Goal: Task Accomplishment & Management: Manage account settings

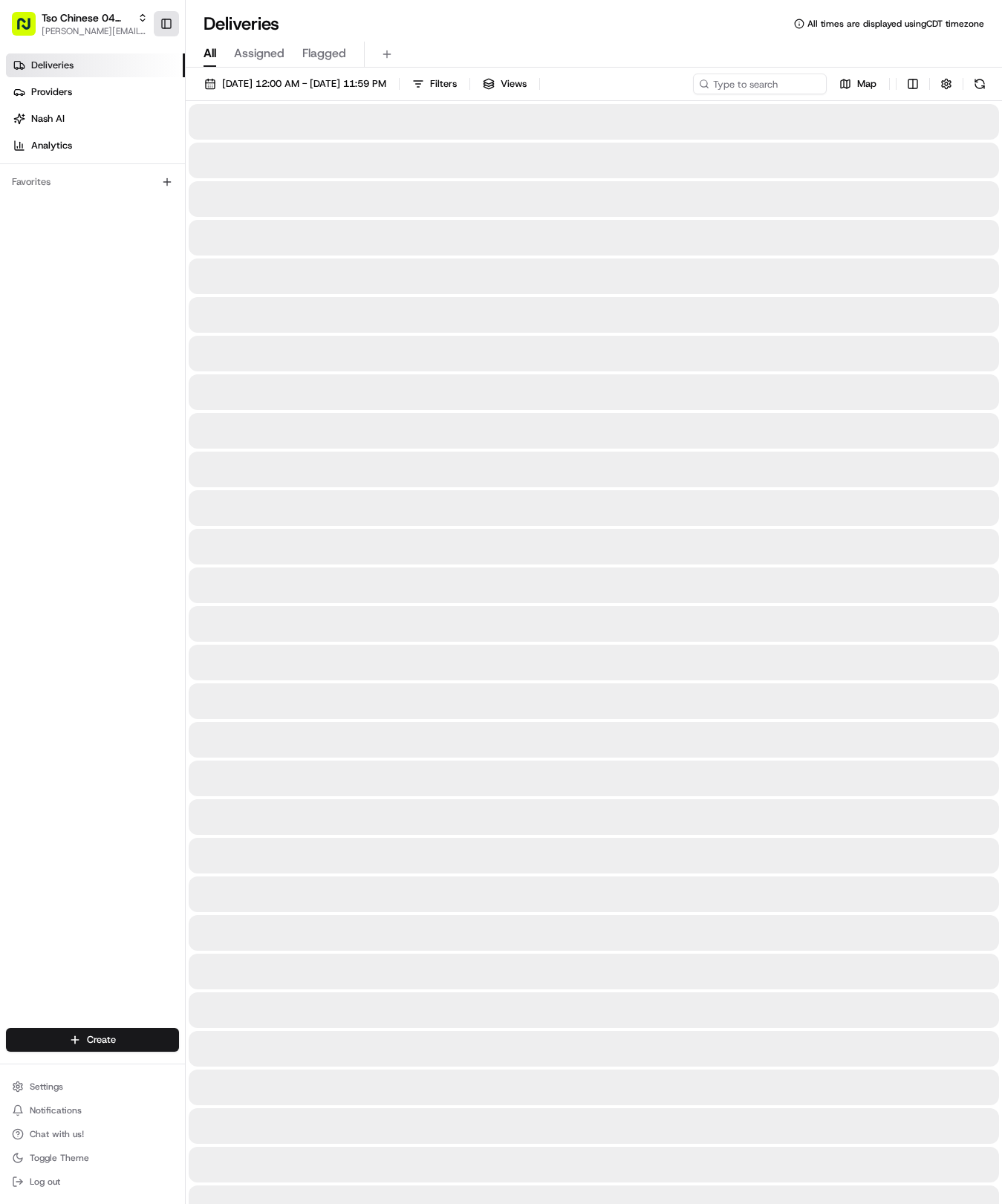
click at [169, 22] on button "Toggle Sidebar" at bounding box center [167, 24] width 26 height 26
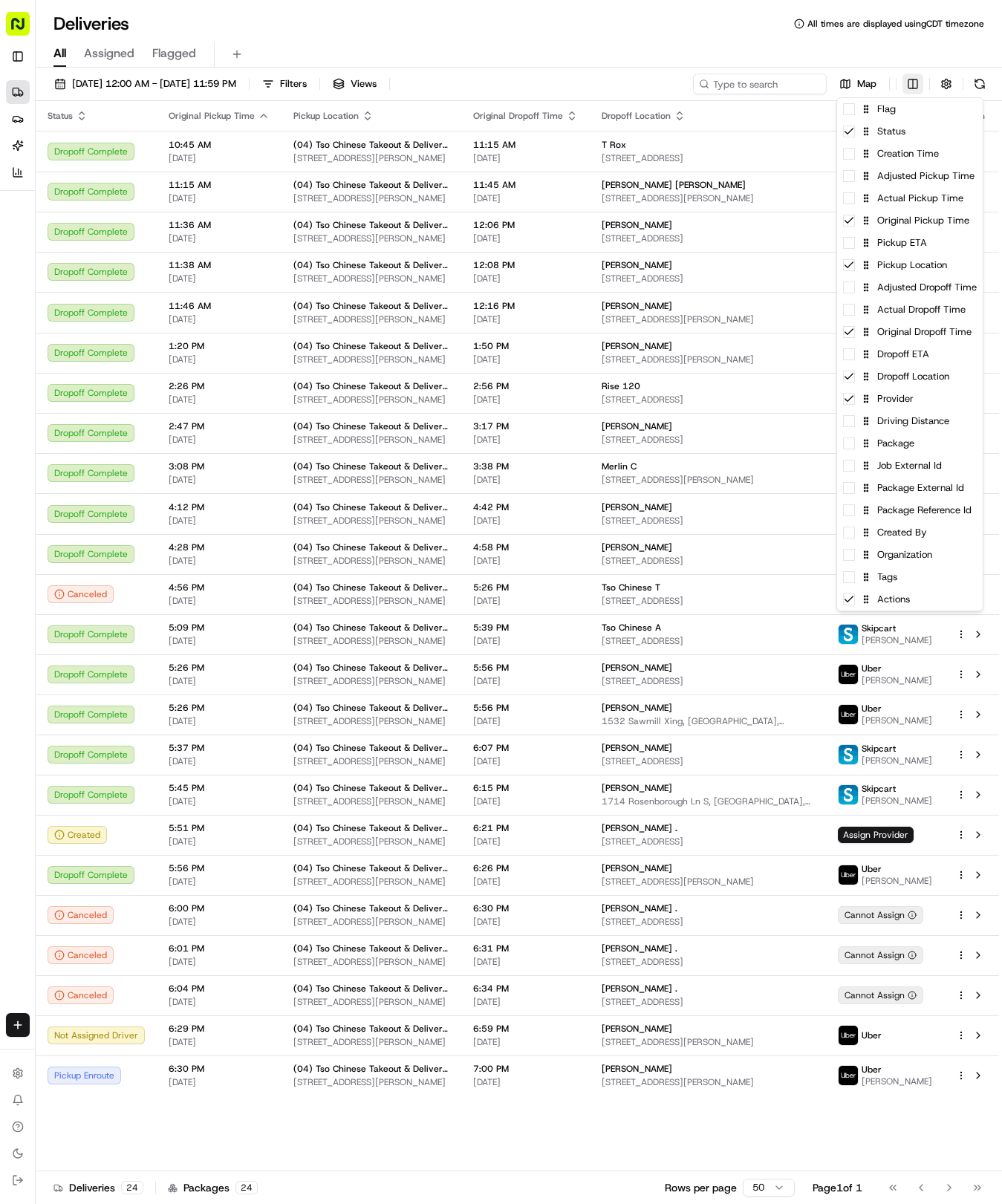
click at [915, 78] on html "Tso Chinese 04 Round Rock hayden@tsochinese.com Toggle Sidebar Deliveries Provi…" at bounding box center [501, 602] width 1002 height 1204
click at [904, 119] on div "Flag" at bounding box center [910, 109] width 146 height 22
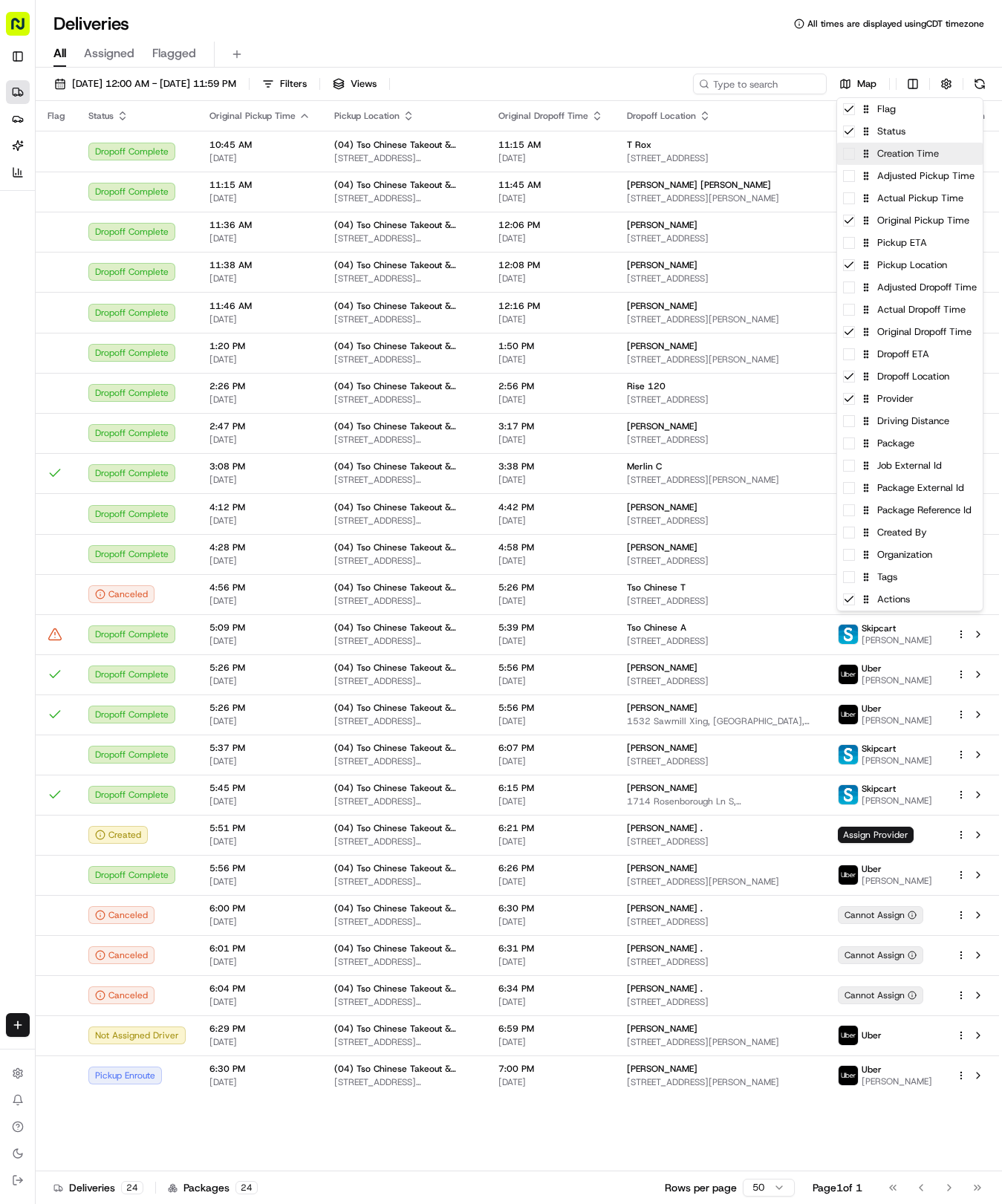
click at [910, 162] on div "Creation Time" at bounding box center [910, 153] width 146 height 22
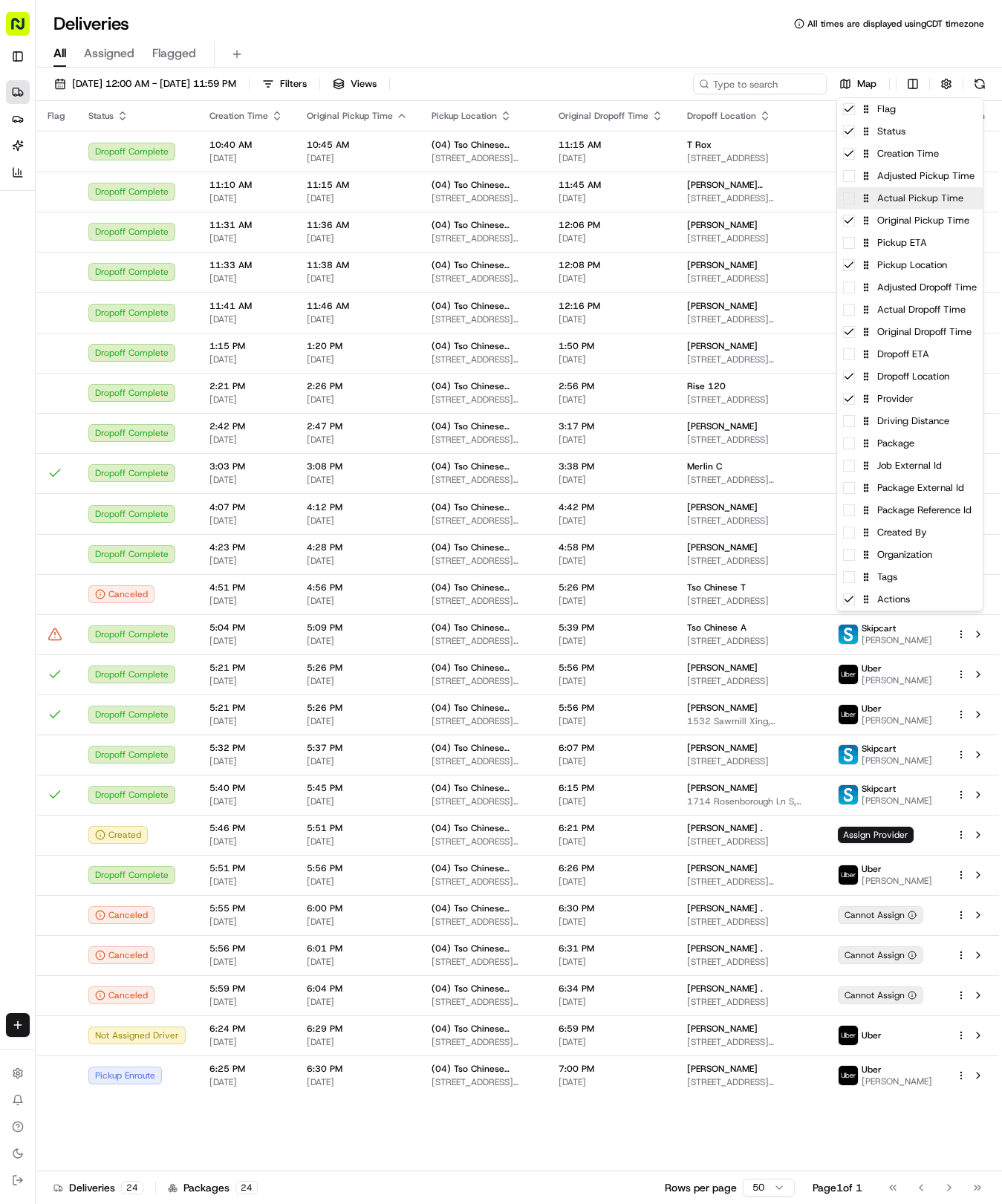
click at [923, 208] on div "Actual Pickup Time" at bounding box center [910, 198] width 146 height 22
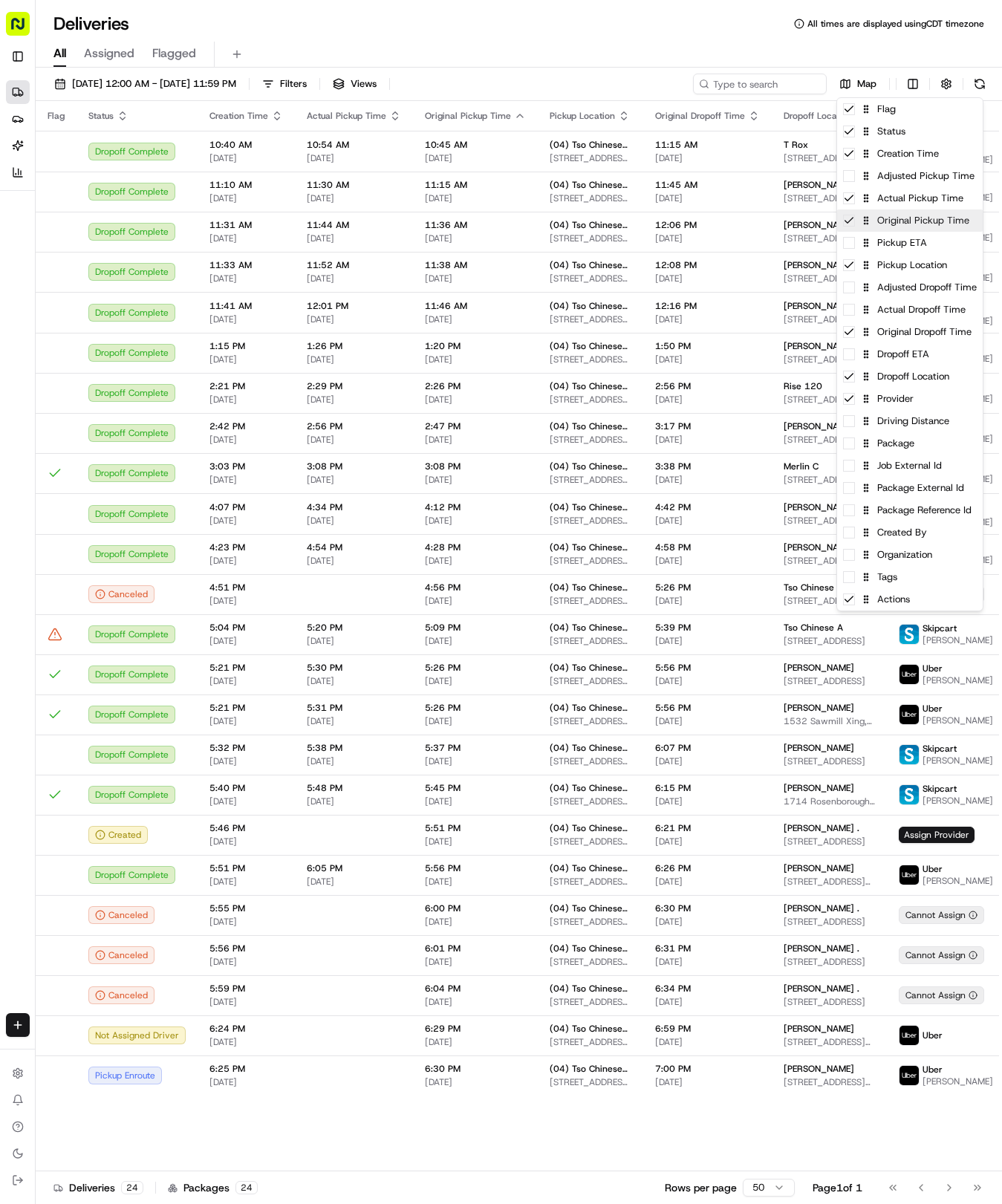
click at [923, 223] on div "Original Pickup Time" at bounding box center [910, 221] width 146 height 22
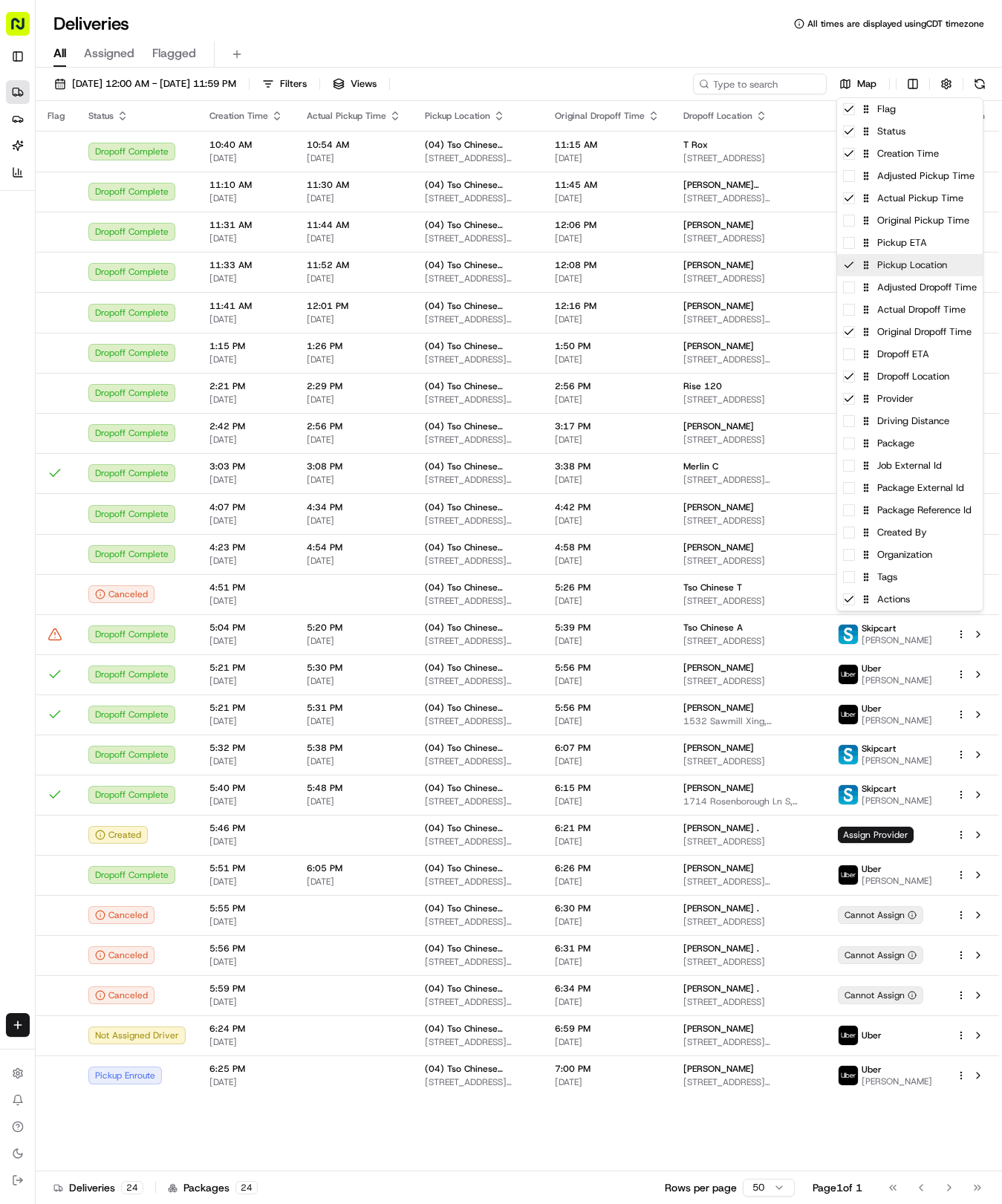
click at [914, 270] on div "Pickup Location" at bounding box center [910, 265] width 146 height 22
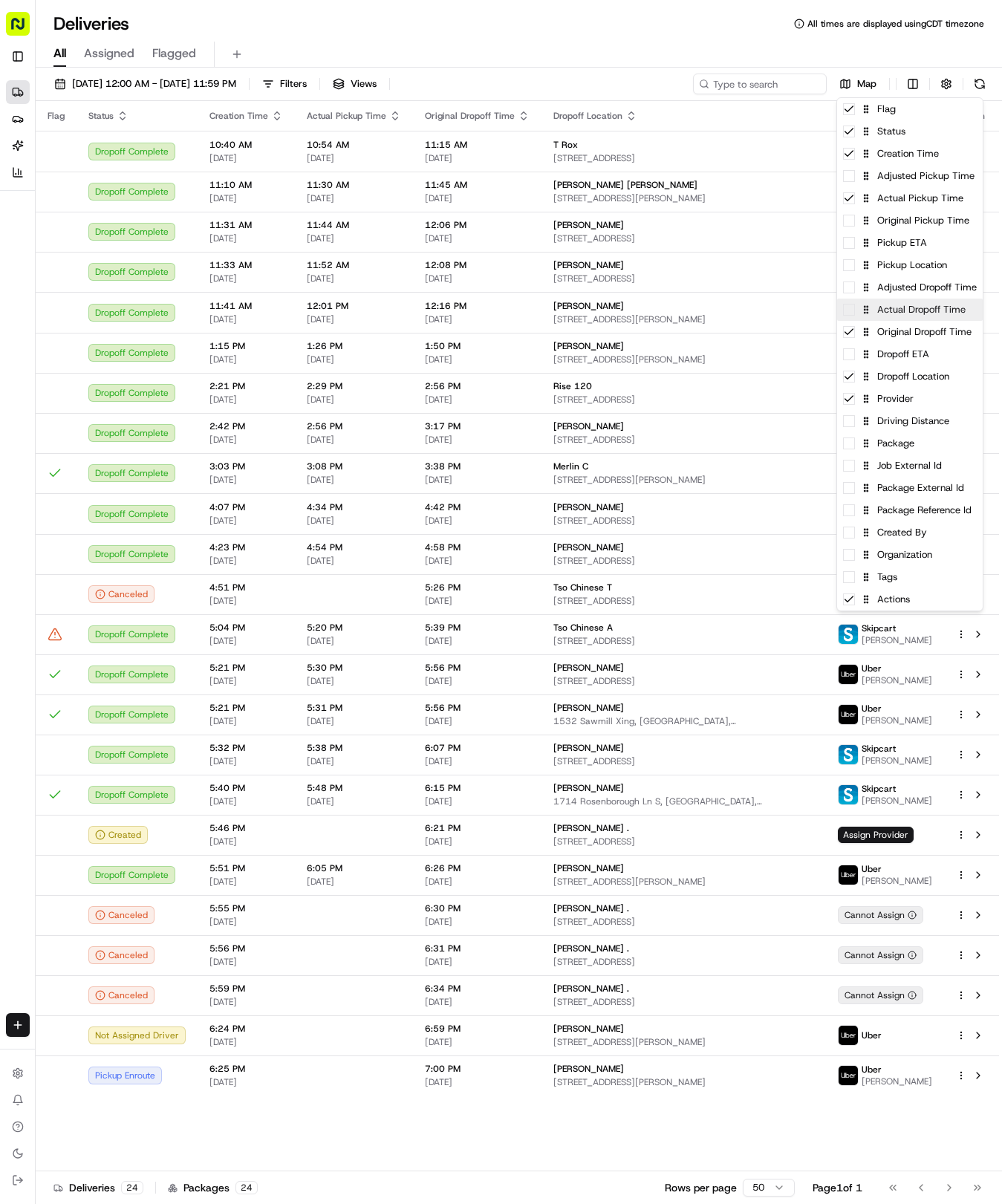
click at [917, 309] on div "Actual Dropoff Time" at bounding box center [910, 309] width 146 height 22
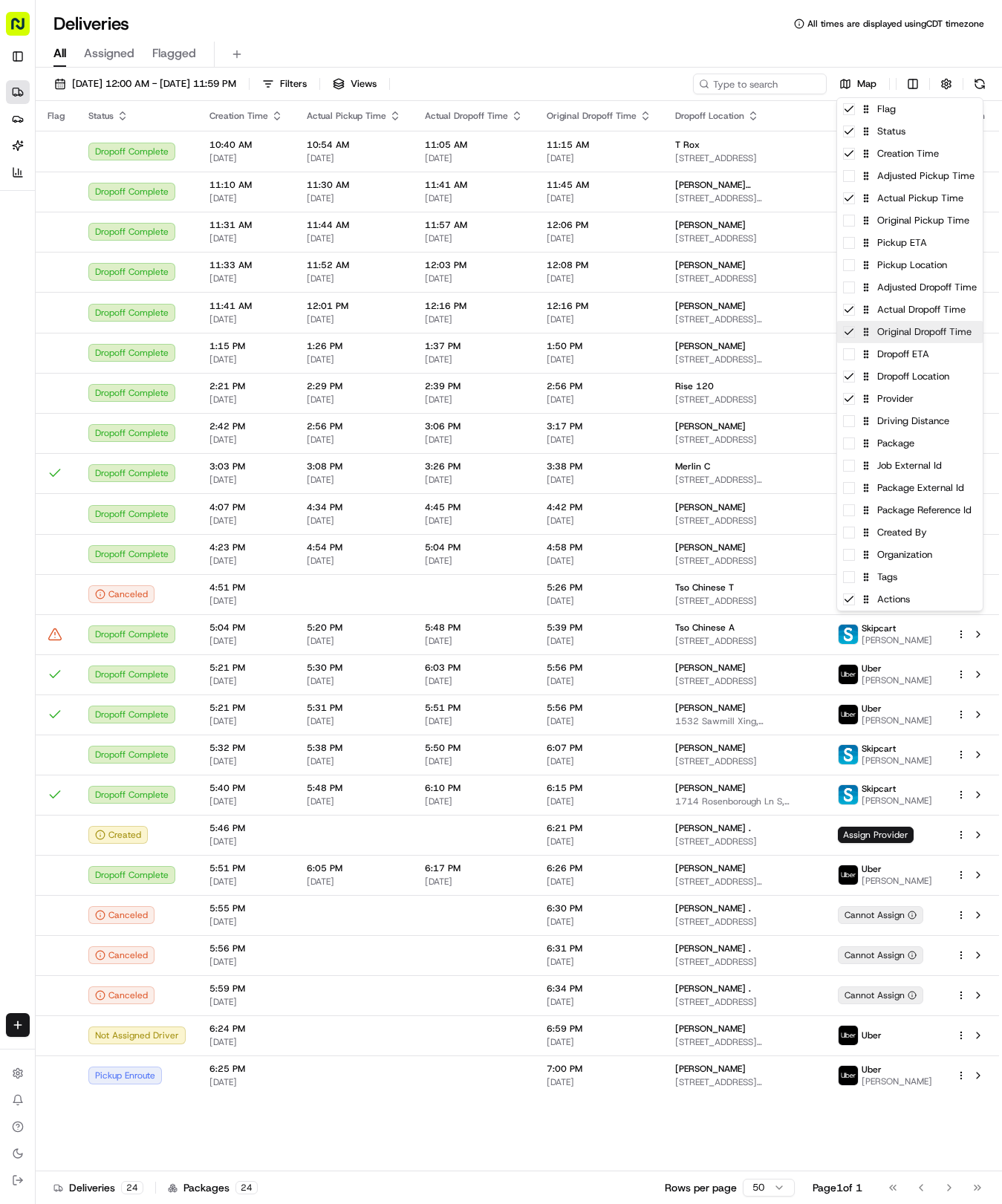
click at [915, 336] on div "Original Dropoff Time" at bounding box center [910, 332] width 146 height 22
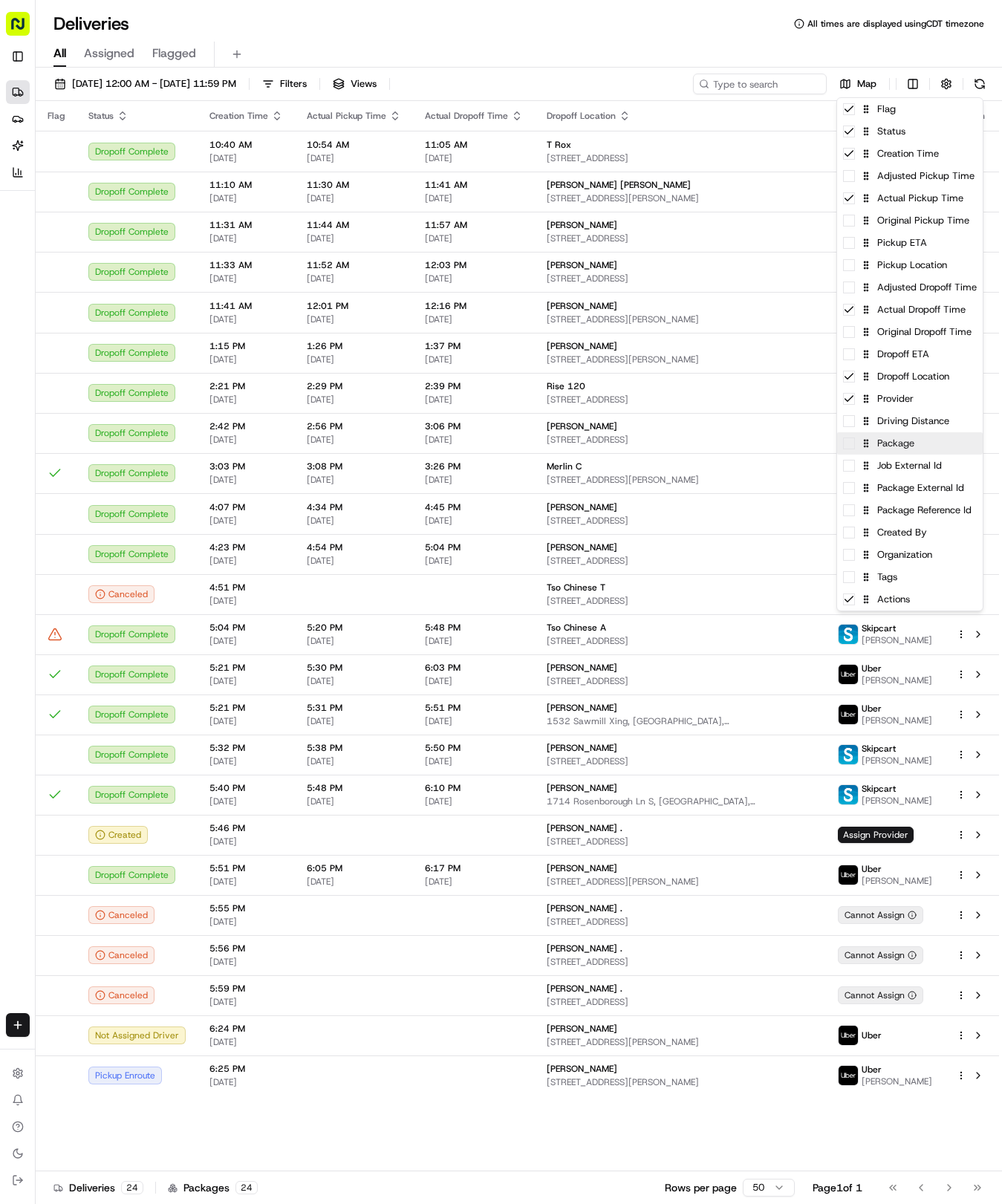
click at [915, 434] on div "Flag Status Creation Time Adjusted Pickup Time Actual Pickup Time Original Pick…" at bounding box center [910, 355] width 146 height 513
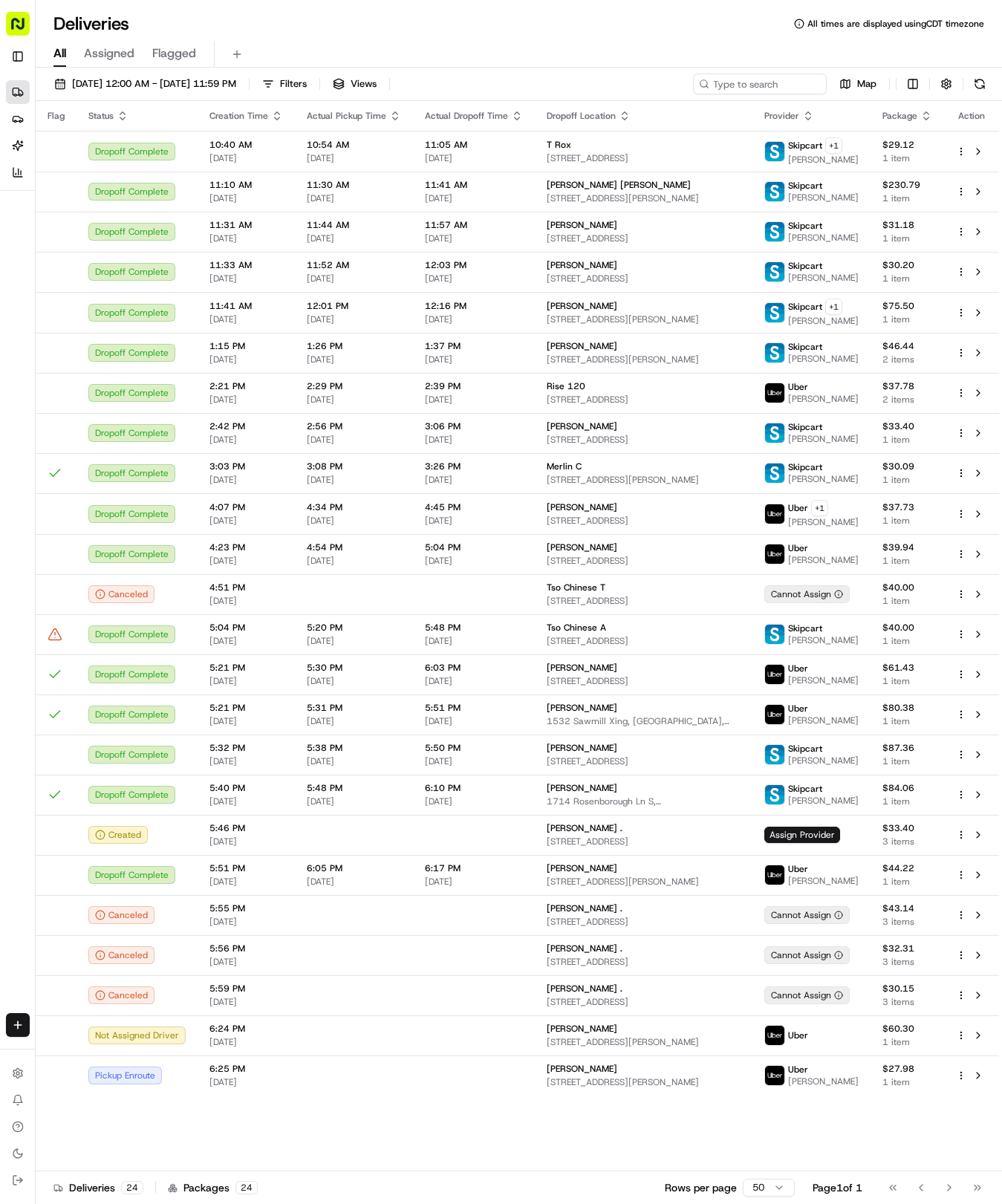
click at [502, 73] on html "Tso Chinese 04 Round Rock hayden@tsochinese.com Toggle Sidebar Deliveries Provi…" at bounding box center [501, 602] width 1002 height 1204
click at [265, 123] on th "Creation Time" at bounding box center [246, 116] width 98 height 30
click at [274, 118] on icon "button" at bounding box center [277, 119] width 5 height 2
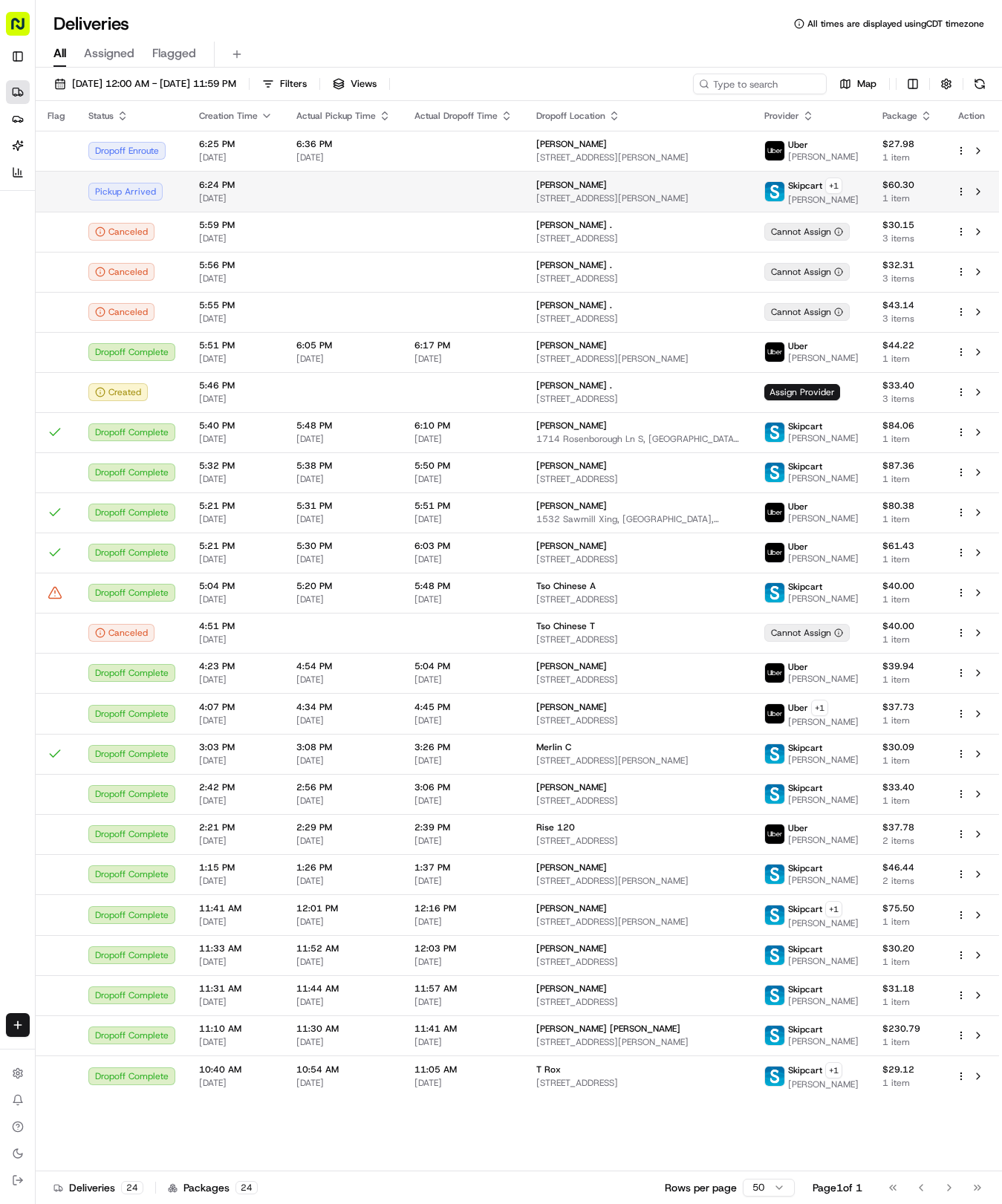
click at [296, 180] on td at bounding box center [343, 191] width 118 height 41
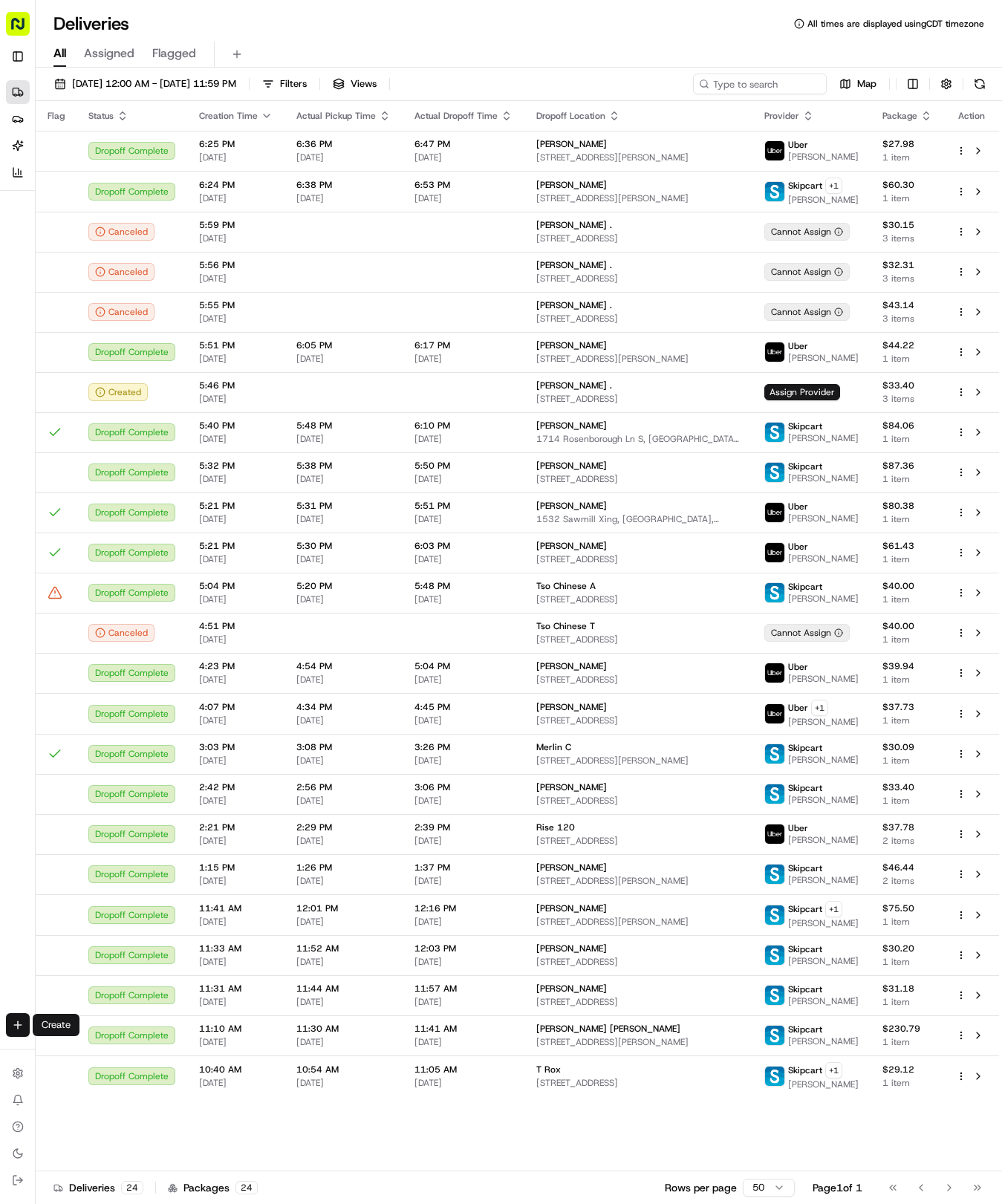
click at [11, 1016] on html "Tso Chinese 04 Round Rock hayden@tsochinese.com Toggle Sidebar Deliveries Provi…" at bounding box center [501, 602] width 1002 height 1204
click at [74, 1047] on link "Delivery" at bounding box center [116, 1052] width 159 height 26
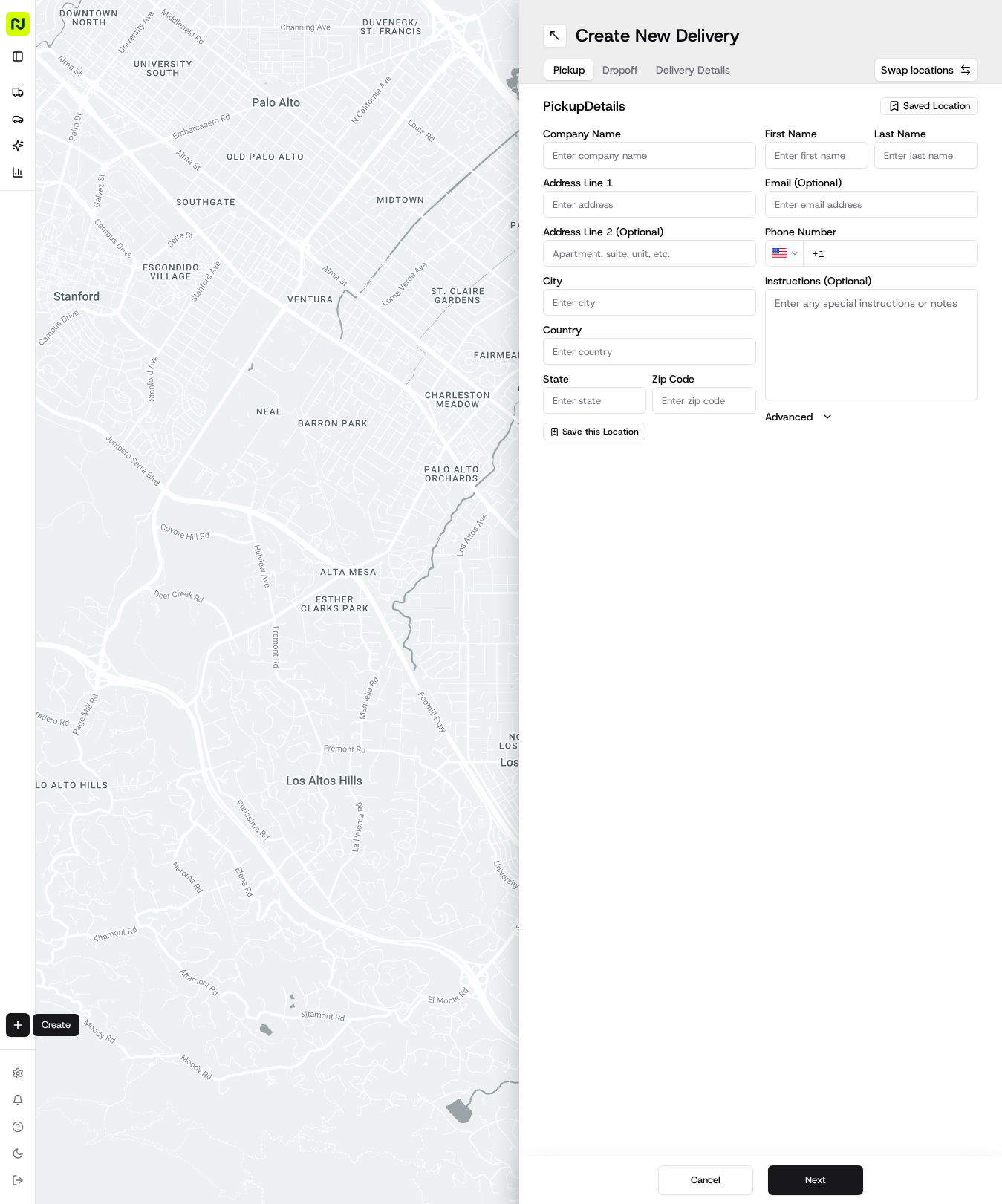
click at [945, 102] on span "Saved Location" at bounding box center [935, 106] width 67 height 14
click at [899, 182] on span "(04) Tso Chinese Takeout & Delivery Round Rock (04)" at bounding box center [904, 168] width 182 height 26
type input "(04) Tso Chinese Takeout & Delivery Round Rock"
type input "2000 N Mays St"
type input "Ste 108"
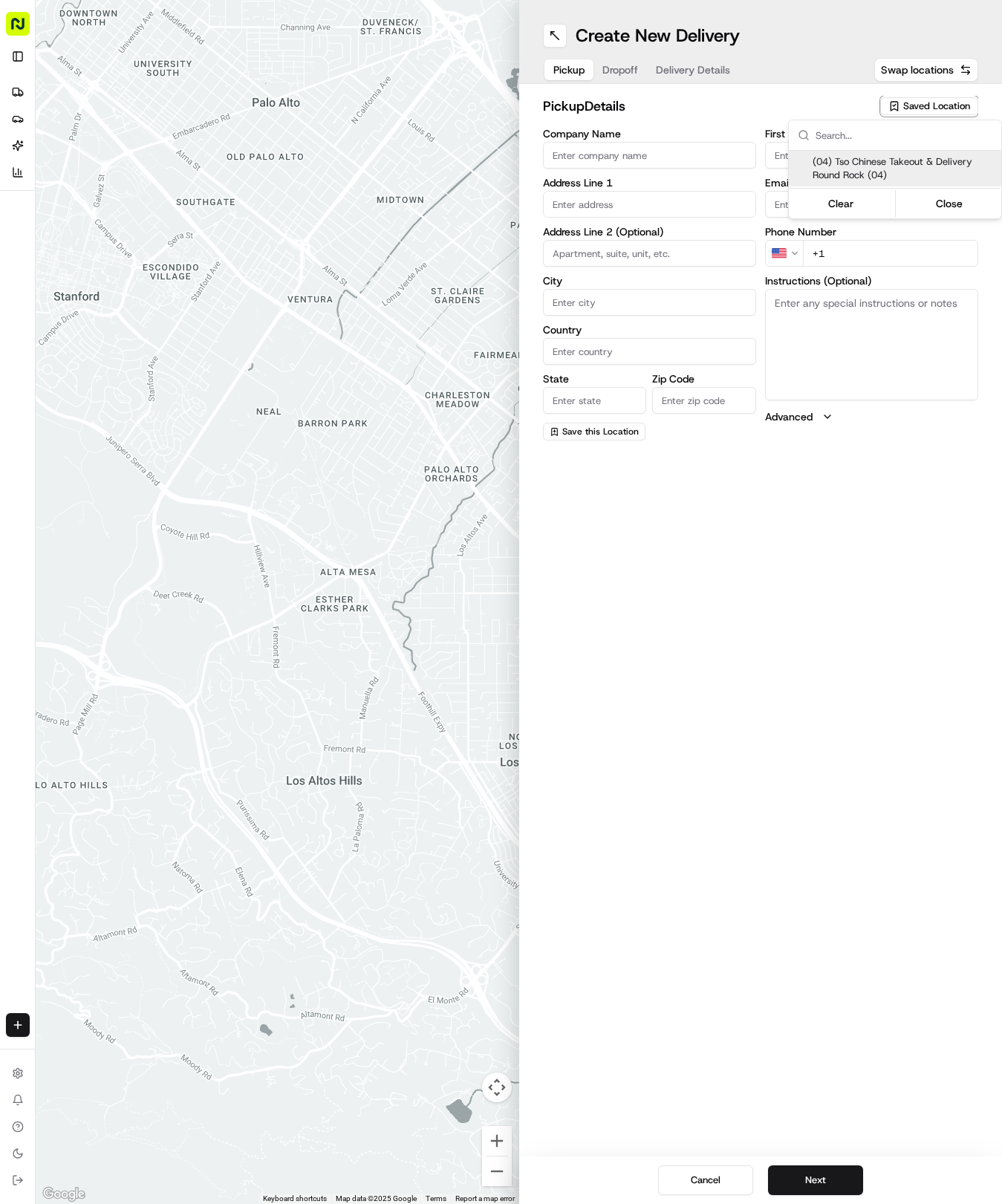
type input "Round Rock"
type input "US"
type input "TX"
type input "78664"
type input "Tso Chinese"
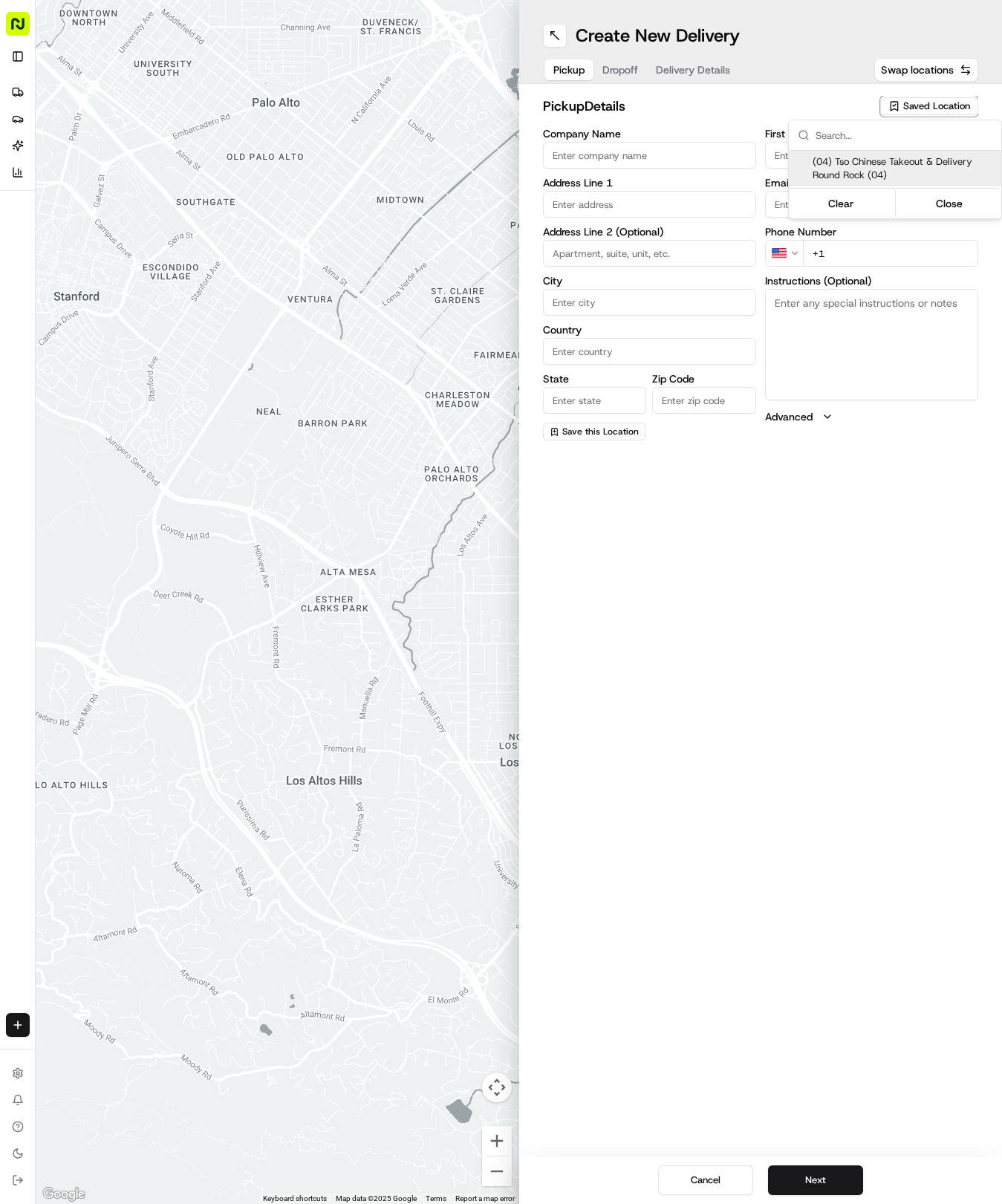
type input "Round Rock Manager"
type input "roundrockstore@tsochinese.com"
type input "+1 512 956 9231"
type textarea "Submit a picture displaying address & food as Proof of Delivery. Envía una foto…"
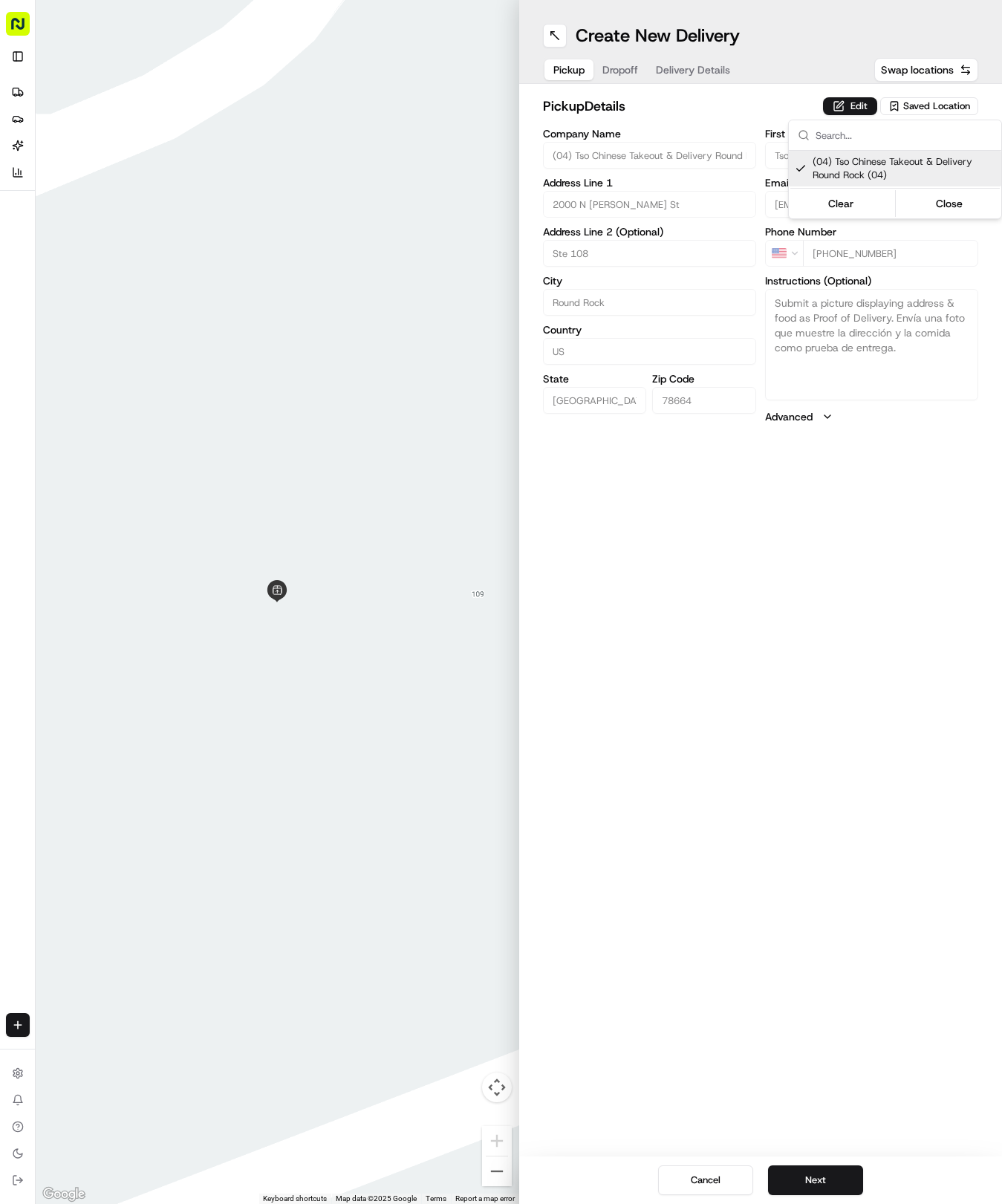
click at [707, 74] on html "Tso Chinese 04 Round Rock hayden@tsochinese.com Toggle Sidebar Deliveries Provi…" at bounding box center [501, 602] width 1002 height 1204
click at [686, 64] on span "Delivery Details" at bounding box center [692, 69] width 74 height 15
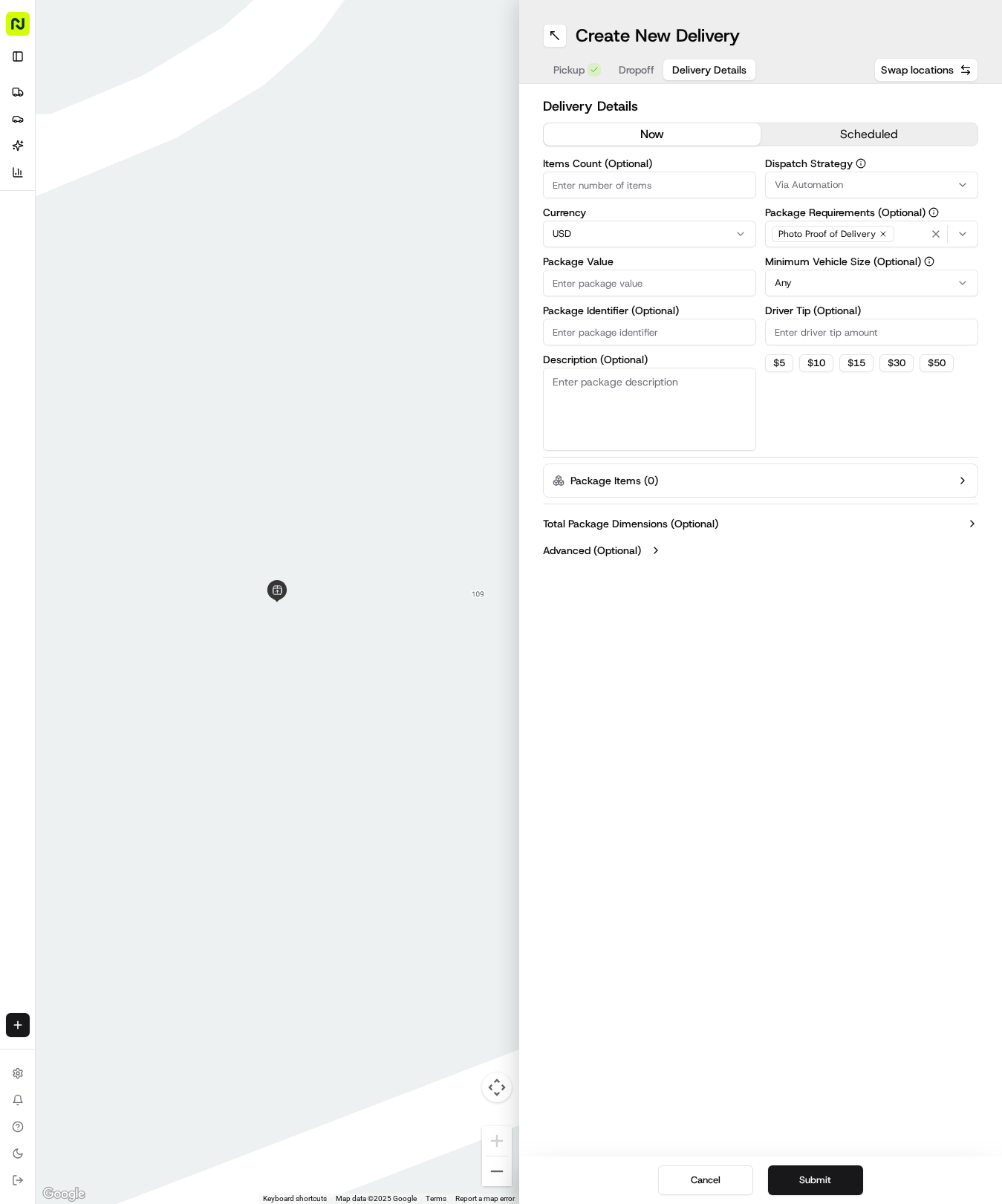
click at [610, 330] on input "Package Identifier (Optional)" at bounding box center [649, 331] width 213 height 26
paste input "B1VGWKF"
type input "B1VGWKF"
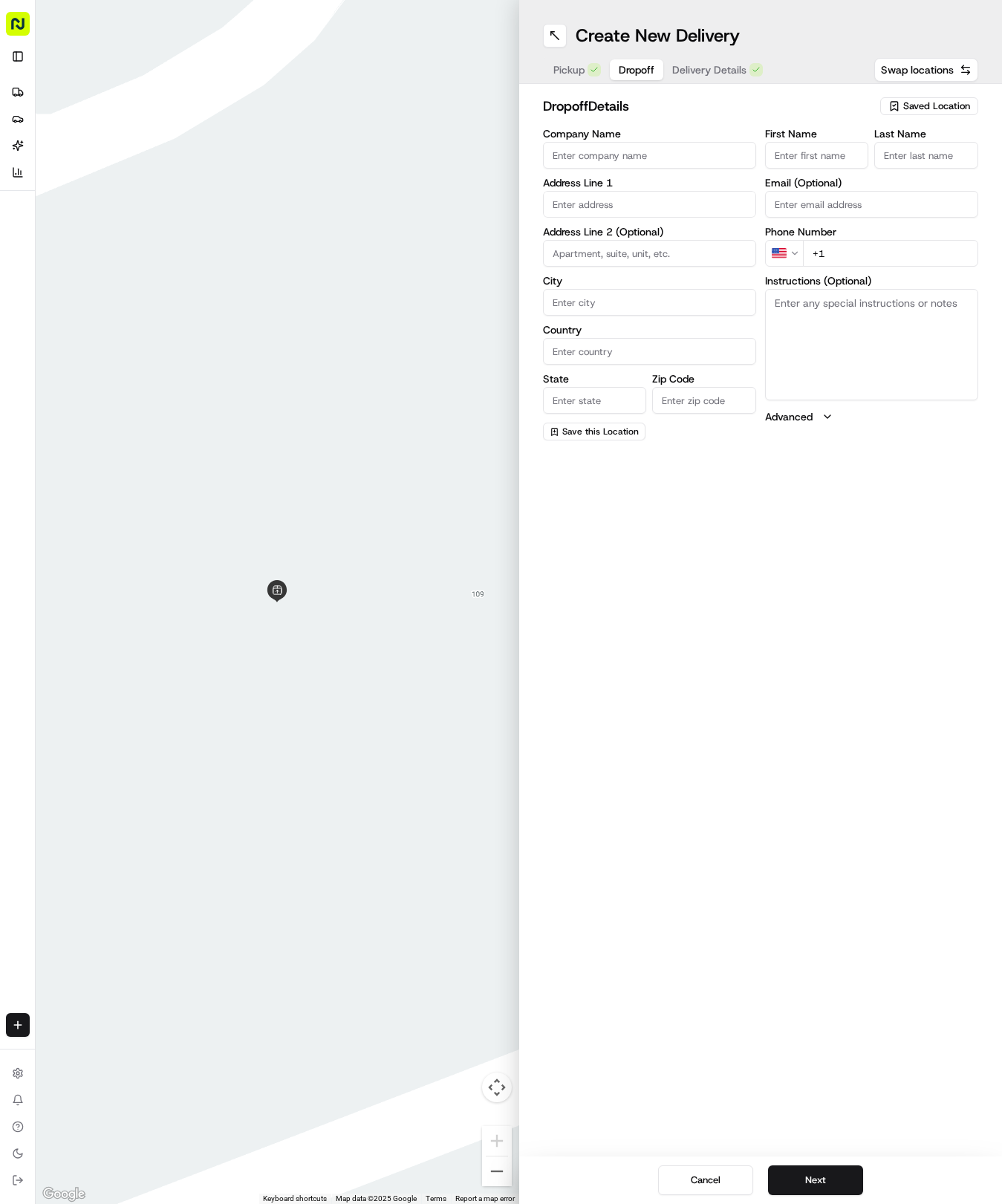
click at [623, 59] on button "Dropoff" at bounding box center [636, 69] width 54 height 21
click at [626, 202] on input "text" at bounding box center [649, 203] width 213 height 26
type input "2301 Big Hollow Dr, Austin, TX 78728, USA"
type input "Austin"
type input "United States"
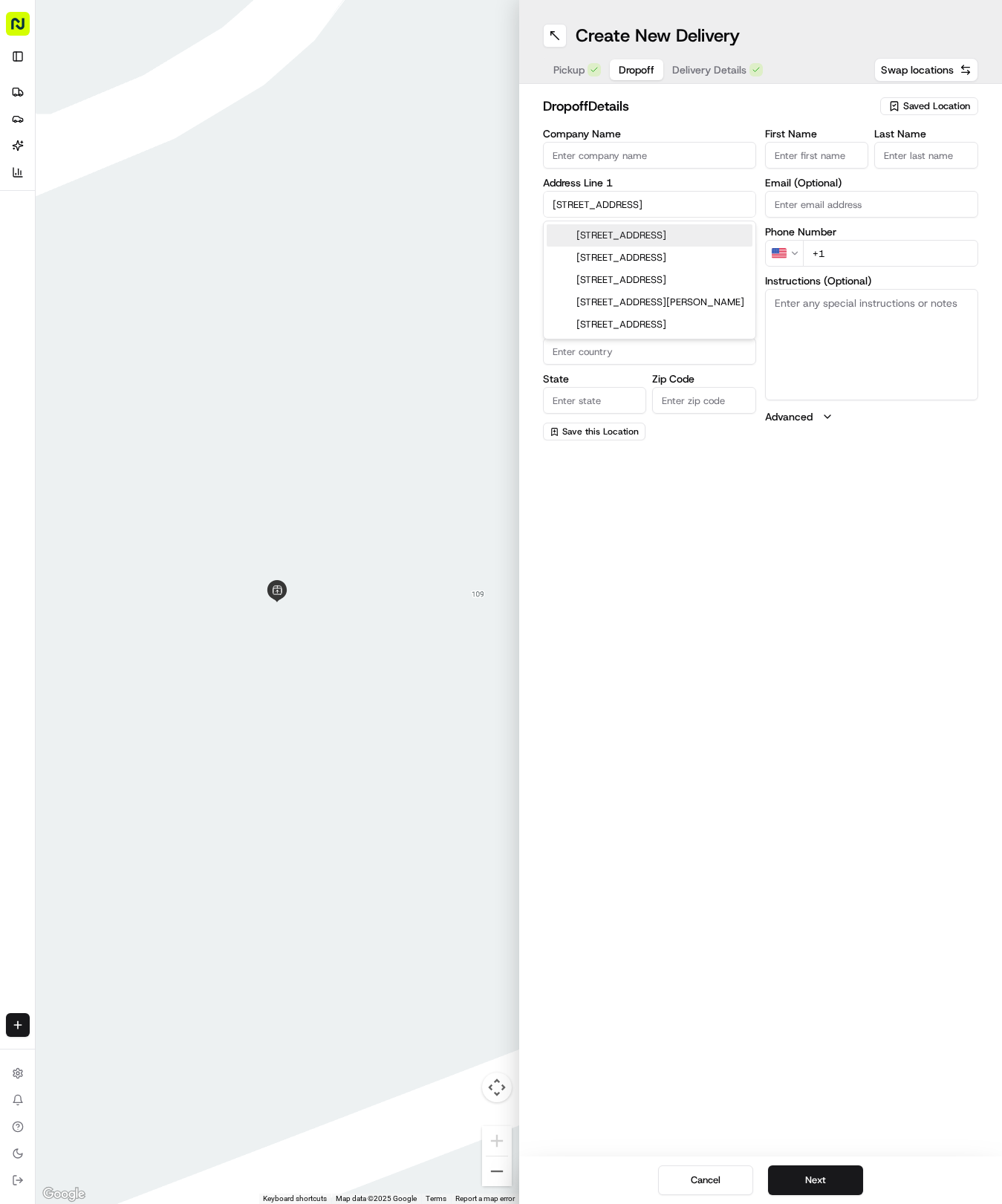
type input "TX"
type input "78728"
type input "2301 Big Hollow Drive"
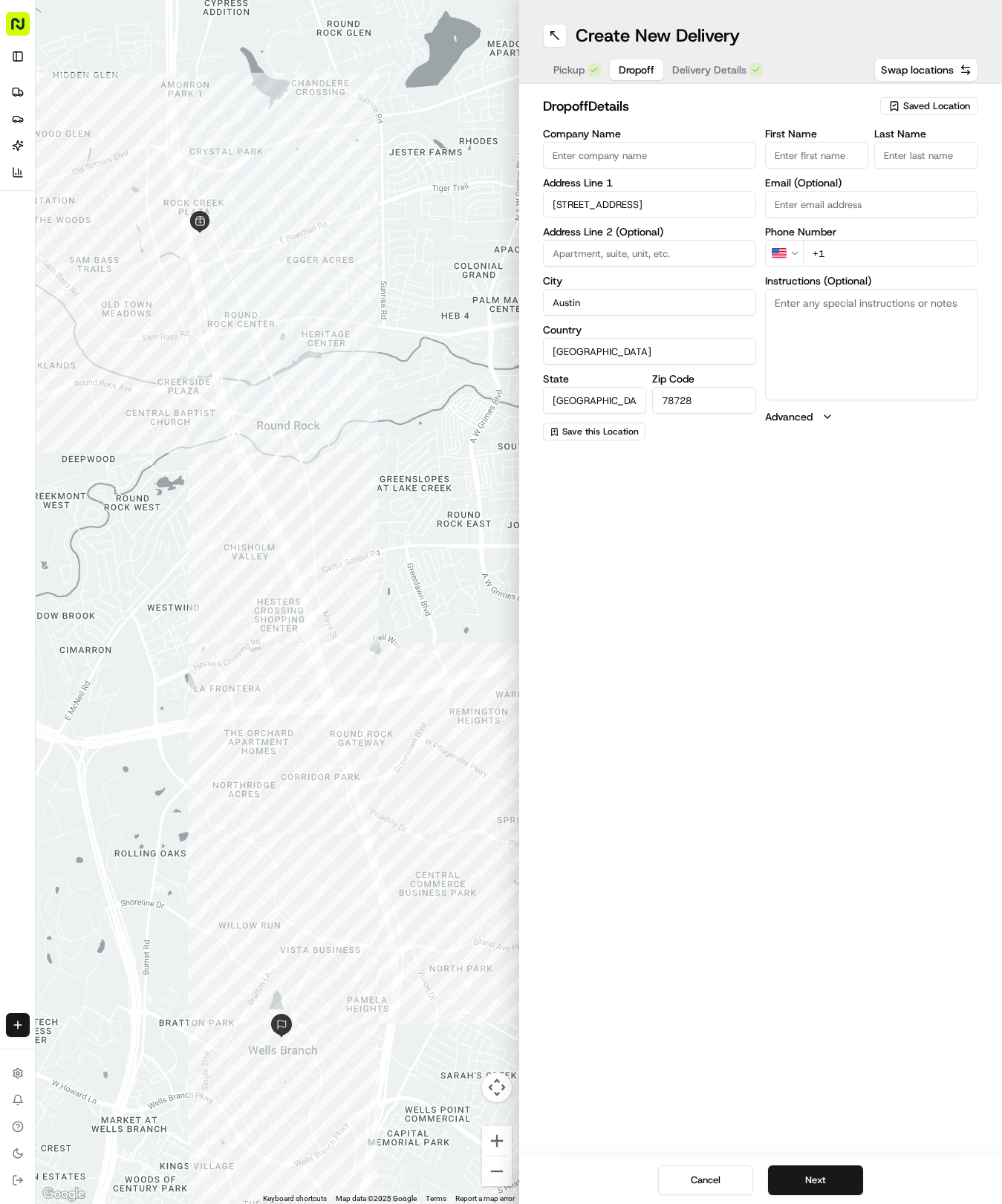
click at [809, 147] on input "First Name" at bounding box center [817, 155] width 104 height 26
type input "Will"
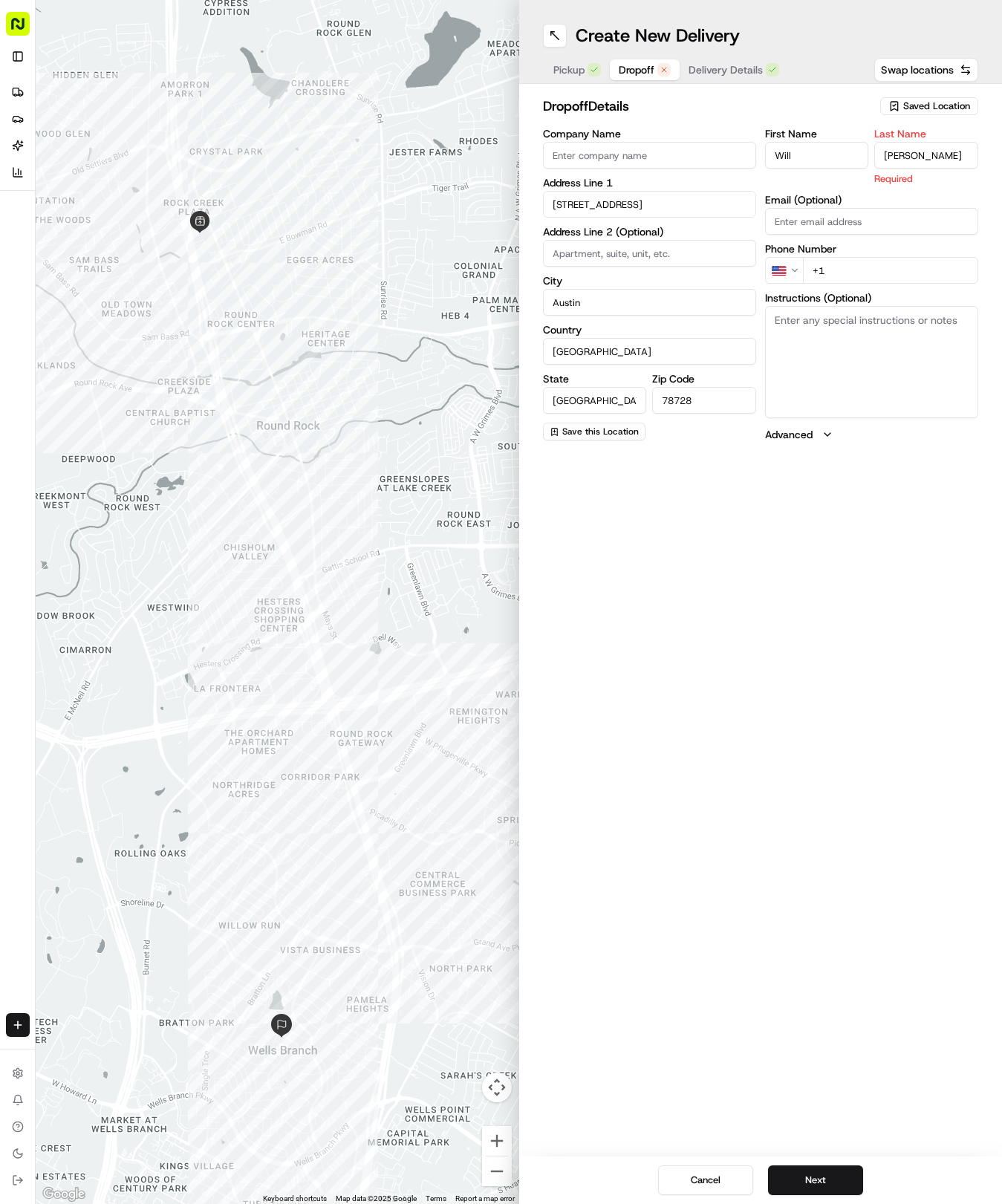
type input "Walker"
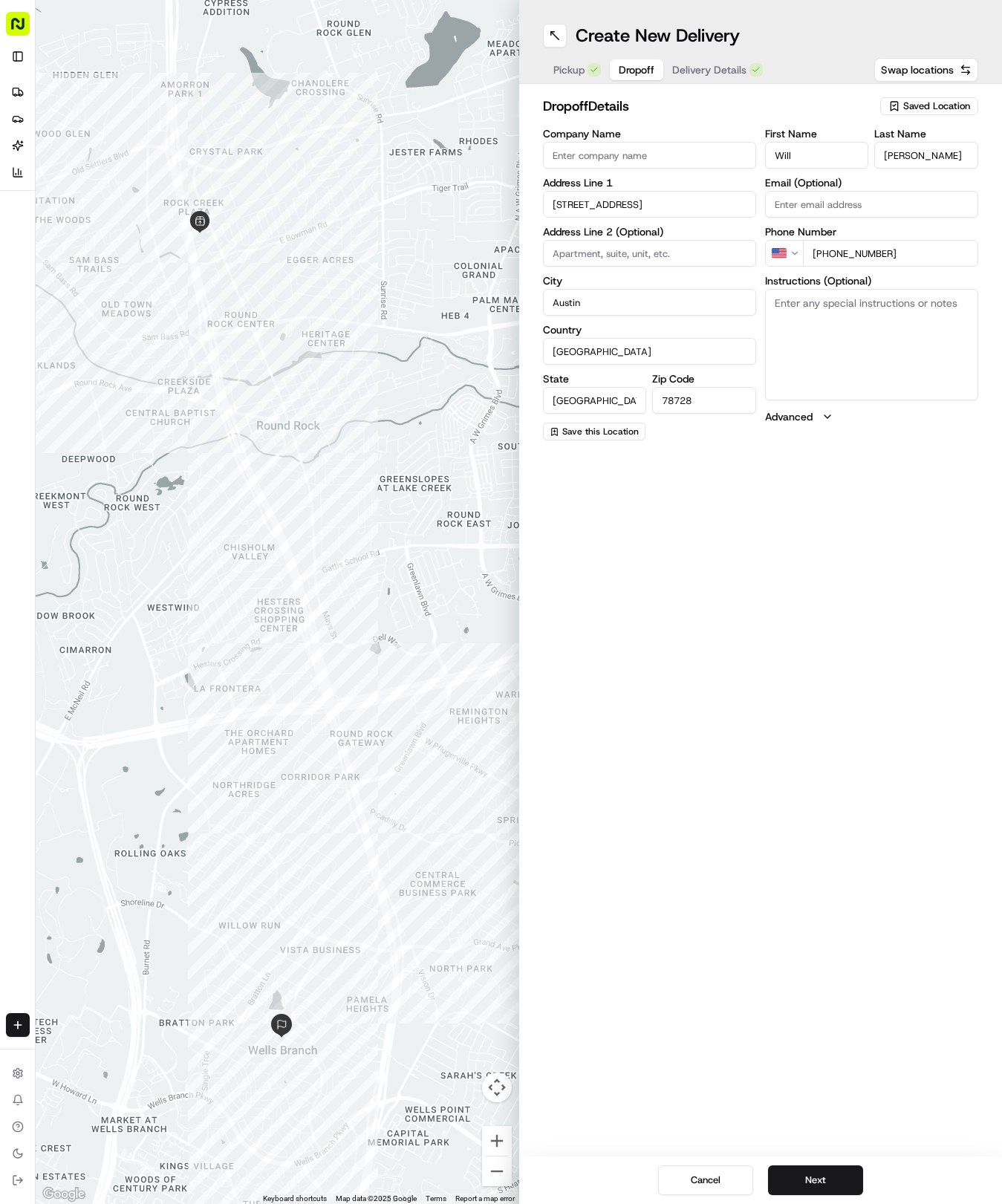
type input "+1 512 507 6234"
click at [736, 88] on div "dropoff Details Saved Location Company Name Address Line 1 2301 Big Hollow Driv…" at bounding box center [760, 268] width 483 height 368
click at [721, 66] on span "Delivery Details" at bounding box center [708, 69] width 74 height 15
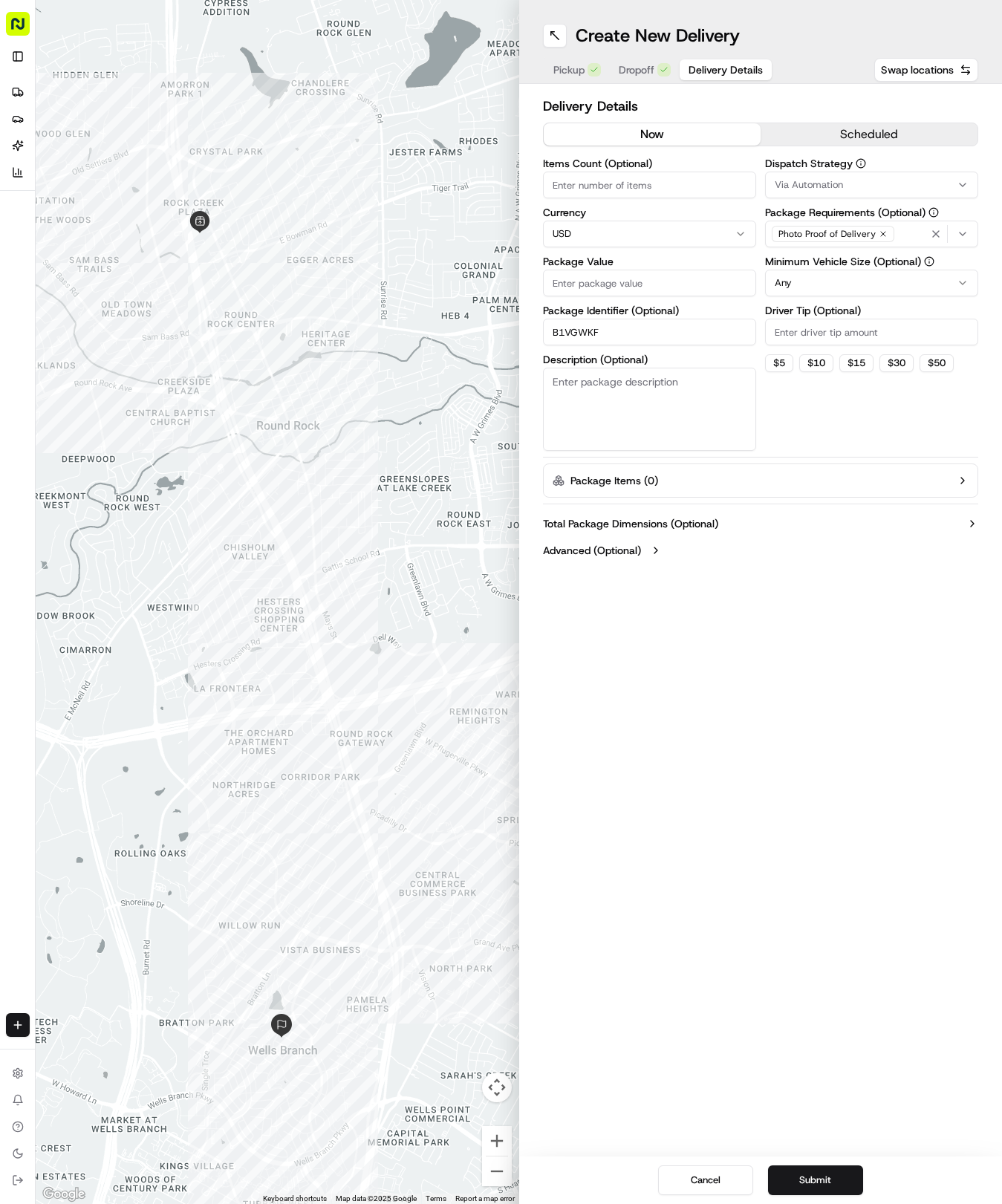
click at [663, 293] on input "Package Value" at bounding box center [649, 283] width 213 height 26
type input "49.58"
click at [798, 182] on span "Via Automation" at bounding box center [808, 184] width 68 height 14
click at [807, 276] on div "Tso Round Rock Strategy" at bounding box center [872, 265] width 212 height 22
drag, startPoint x: 801, startPoint y: 392, endPoint x: 797, endPoint y: 300, distance: 92.1
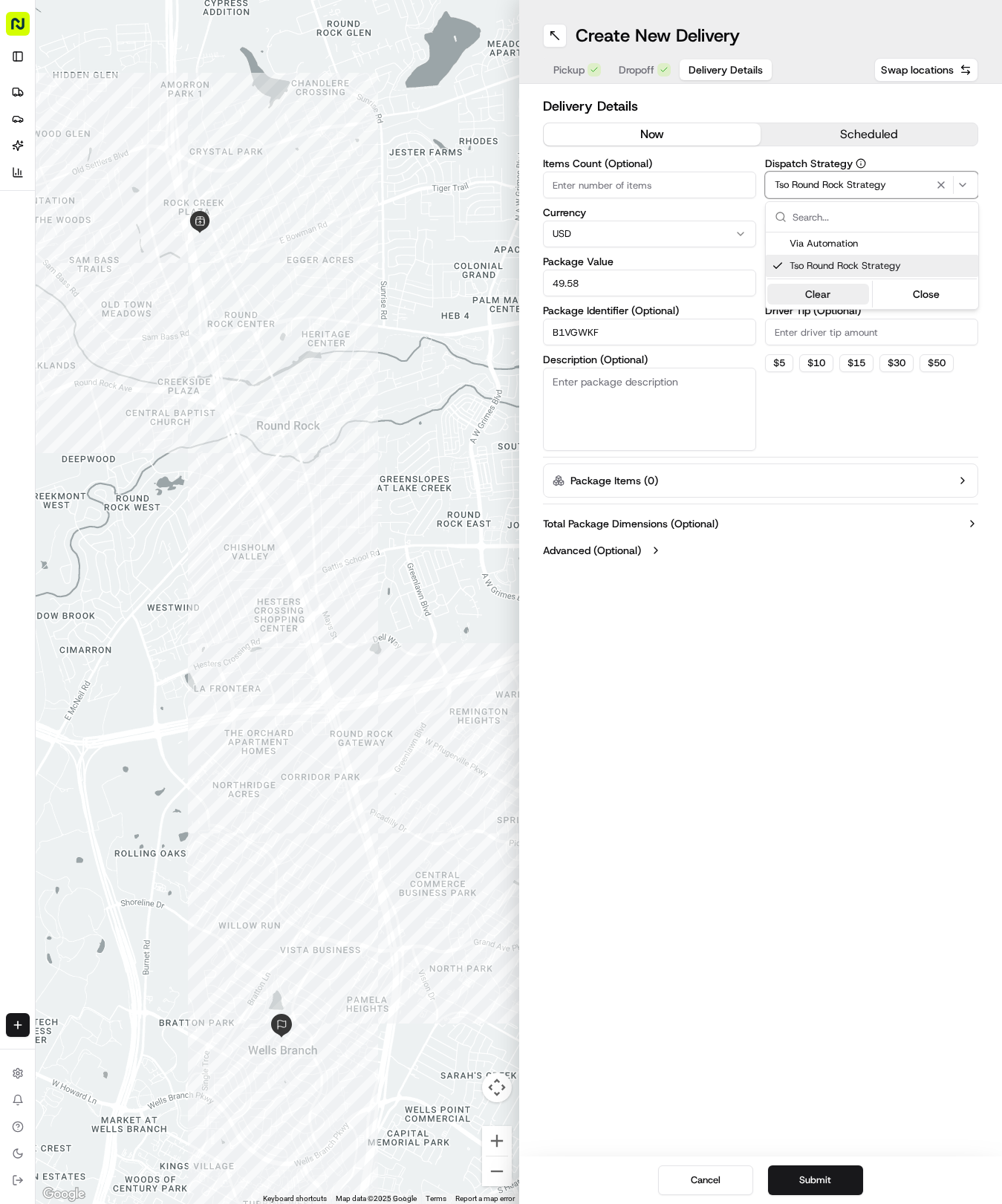
click at [804, 371] on html "Tso Chinese 04 Round Rock hayden@tsochinese.com Toggle Sidebar Deliveries Provi…" at bounding box center [501, 602] width 1002 height 1204
click at [797, 278] on html "Tso Chinese 04 Round Rock hayden@tsochinese.com Toggle Sidebar Deliveries Provi…" at bounding box center [501, 602] width 1002 height 1204
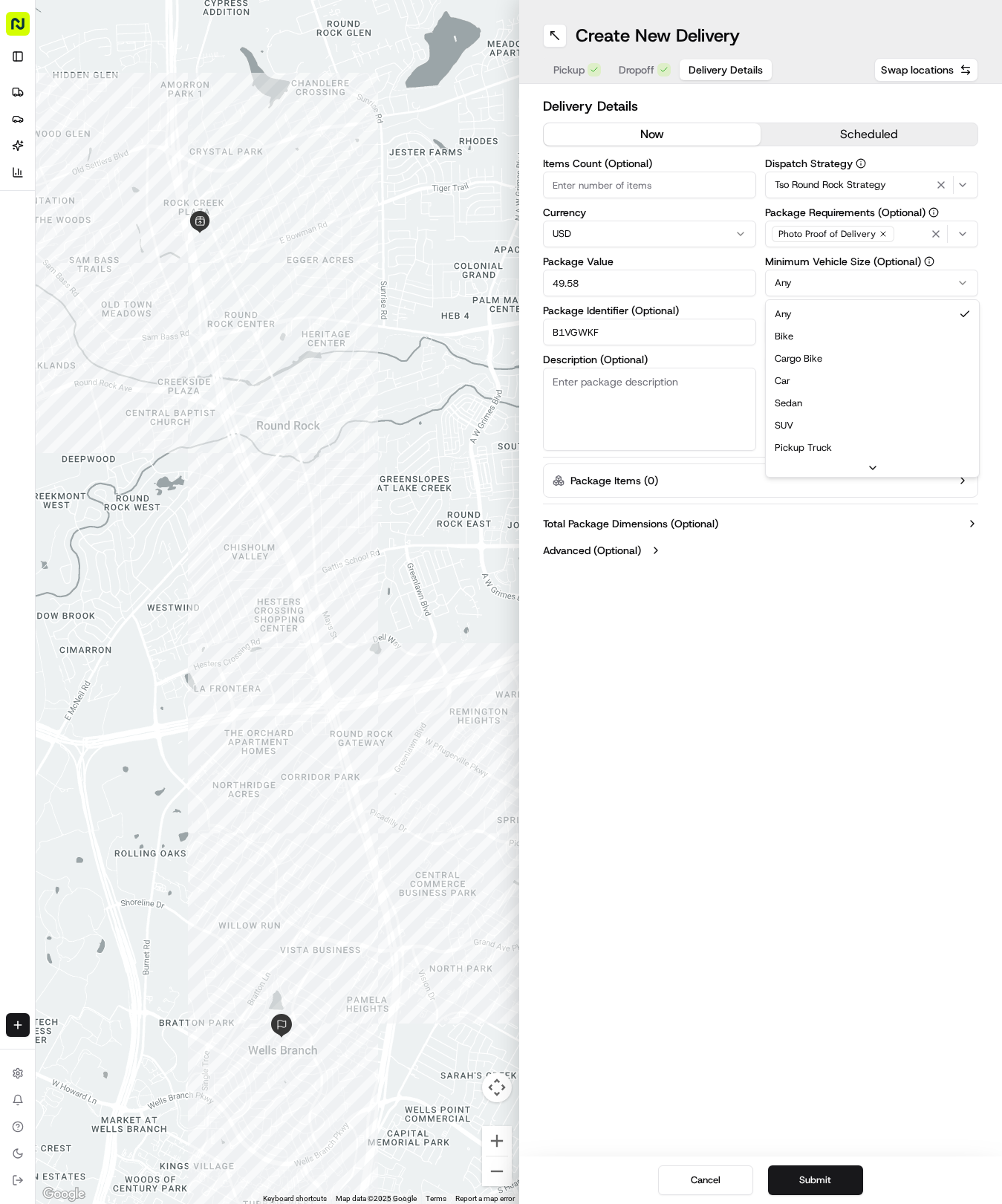
drag, startPoint x: 804, startPoint y: 379, endPoint x: 802, endPoint y: 367, distance: 12.2
click at [809, 328] on input "Driver Tip (Optional)" at bounding box center [872, 331] width 213 height 26
type input "2"
click at [821, 1177] on button "Submit" at bounding box center [815, 1180] width 95 height 30
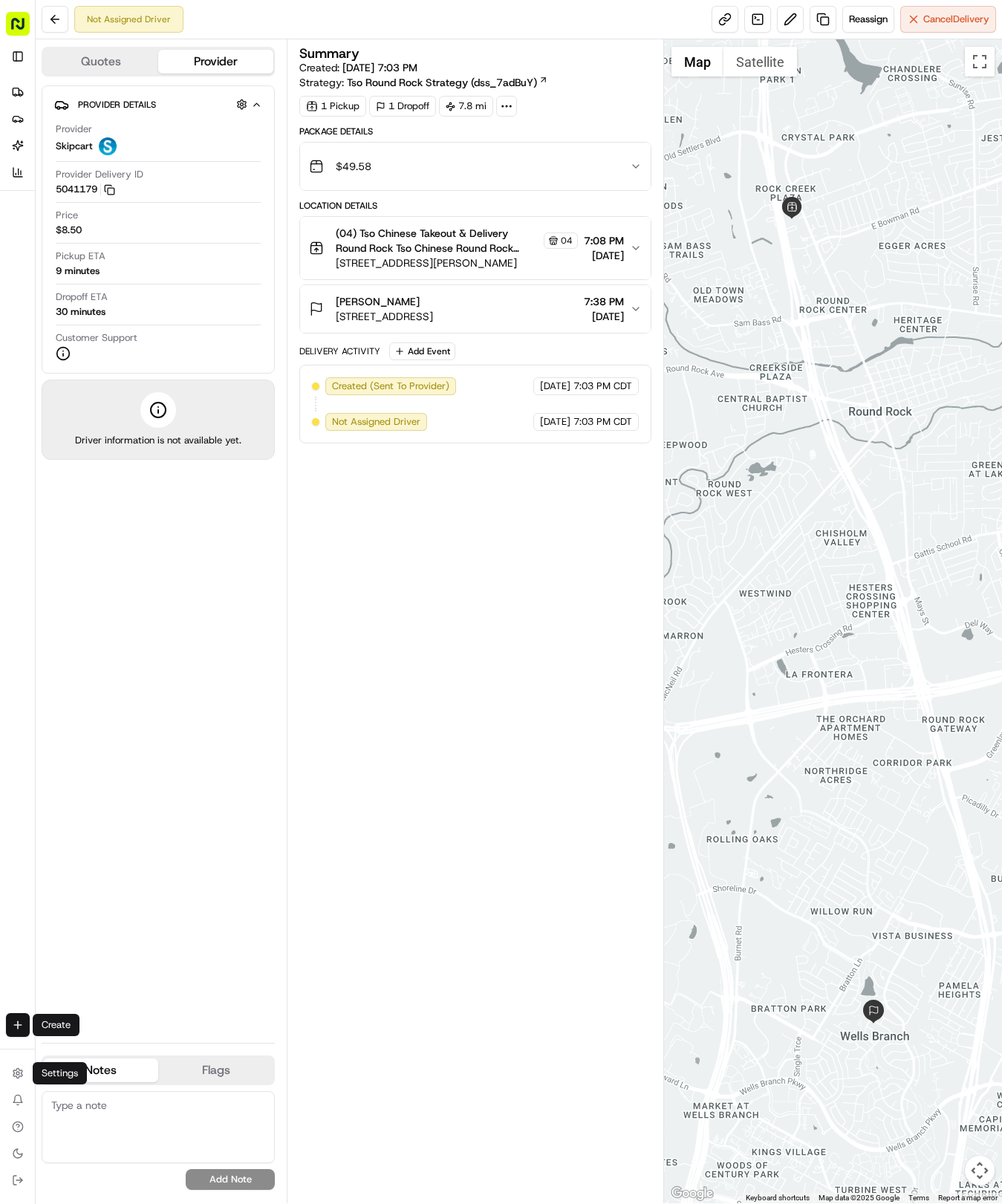
click at [18, 1016] on html "Tso Chinese 04 Round Rock hayden@tsochinese.com Toggle Sidebar Deliveries Provi…" at bounding box center [501, 602] width 1002 height 1204
drag, startPoint x: 79, startPoint y: 1061, endPoint x: 75, endPoint y: 1051, distance: 10.8
click at [78, 1061] on link "Delivery" at bounding box center [116, 1052] width 159 height 26
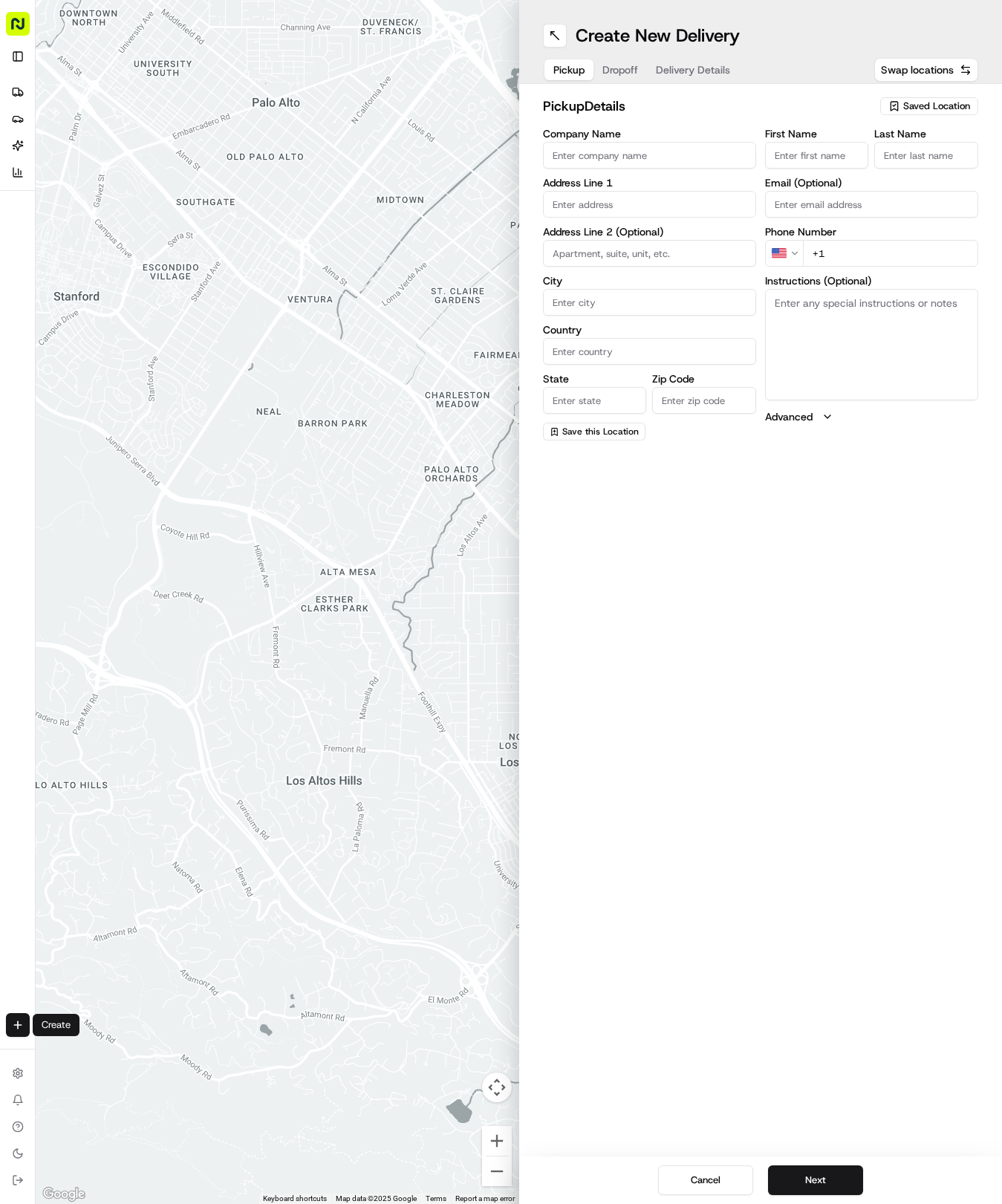
click at [946, 99] on div "Saved Location" at bounding box center [929, 107] width 98 height 18
drag, startPoint x: 903, startPoint y: 146, endPoint x: 874, endPoint y: 166, distance: 35.2
click at [901, 146] on input "text" at bounding box center [904, 135] width 177 height 30
click at [868, 172] on span "(04) Tso Chinese Takeout & Delivery Round Rock (04)" at bounding box center [904, 168] width 182 height 26
type input "(04) Tso Chinese Takeout & Delivery Round Rock"
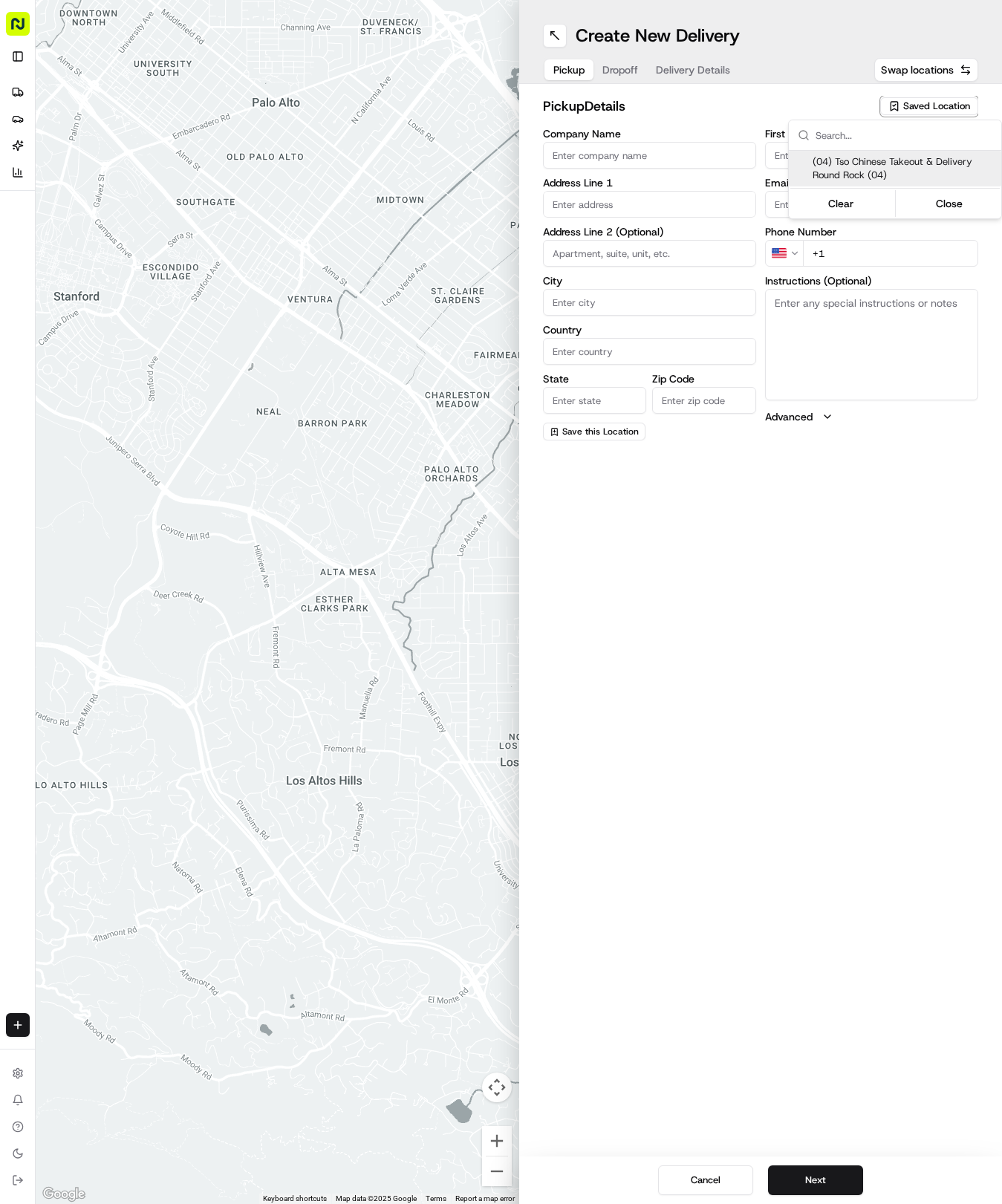
type input "2000 N Mays St"
type input "Ste 108"
type input "Round Rock"
type input "US"
type input "TX"
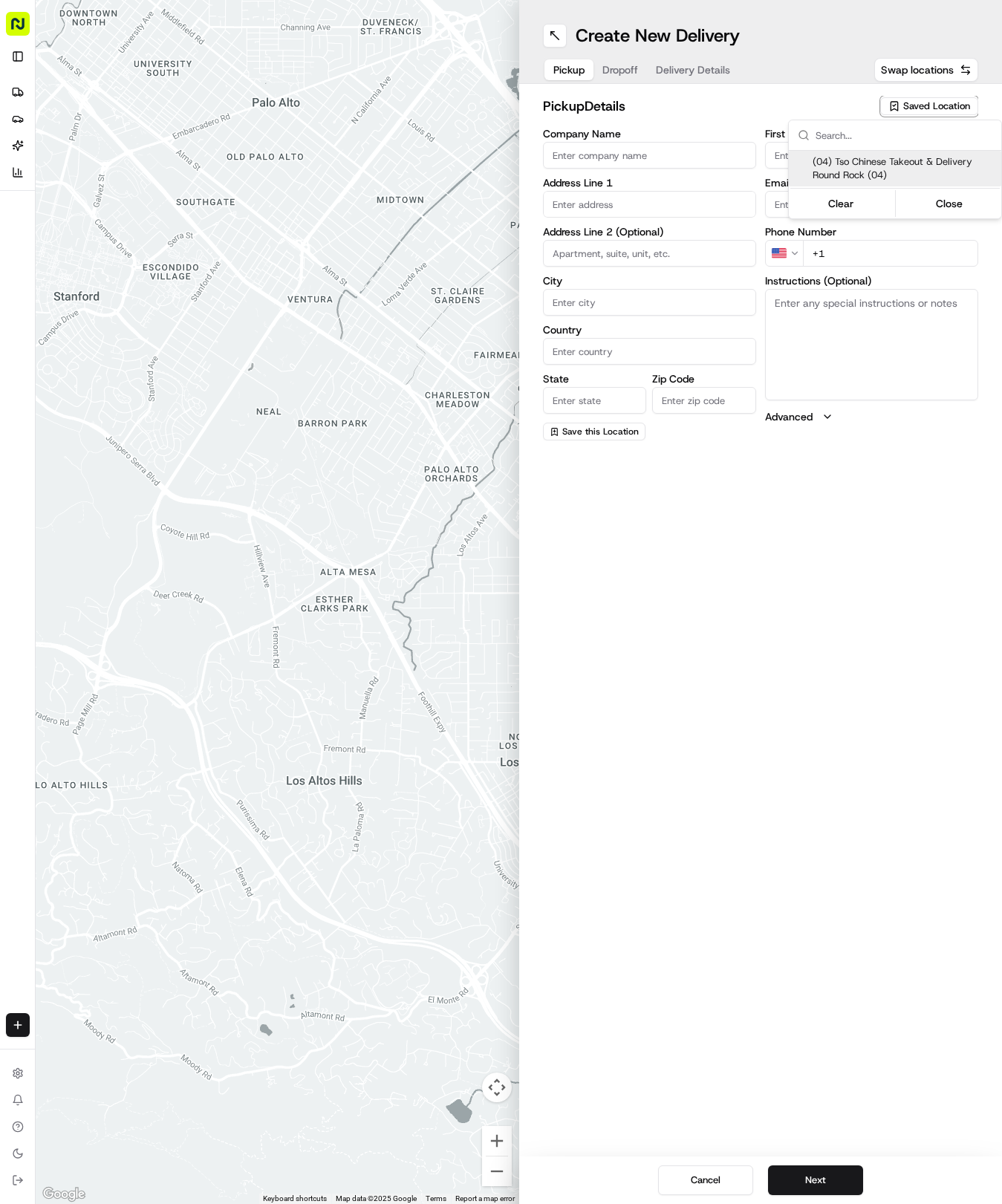
type input "78664"
type input "Tso Chinese"
type input "Round Rock Manager"
type input "roundrockstore@tsochinese.com"
type input "+1 512 956 9231"
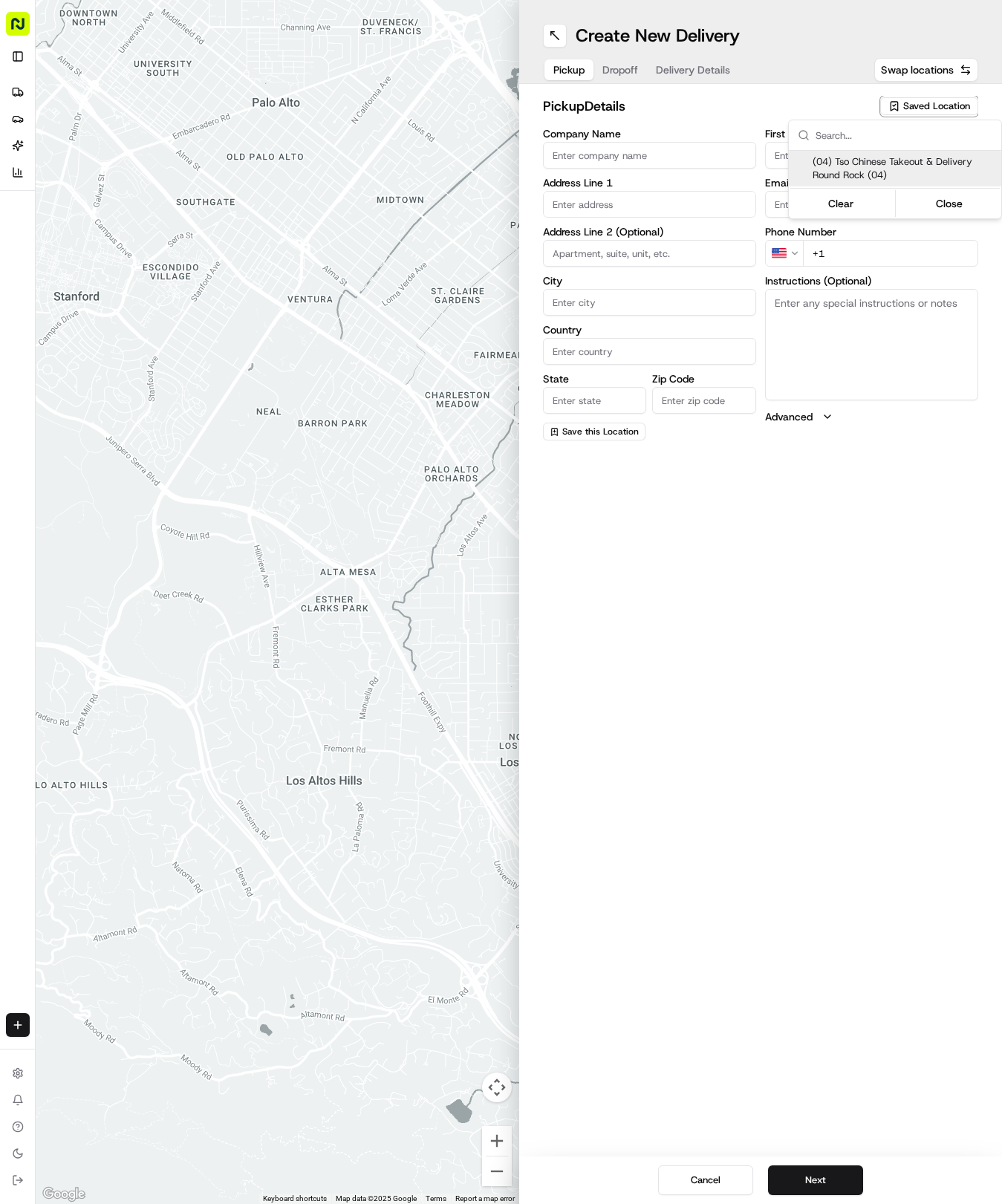
type textarea "Submit a picture displaying address & food as Proof of Delivery. Envía una foto…"
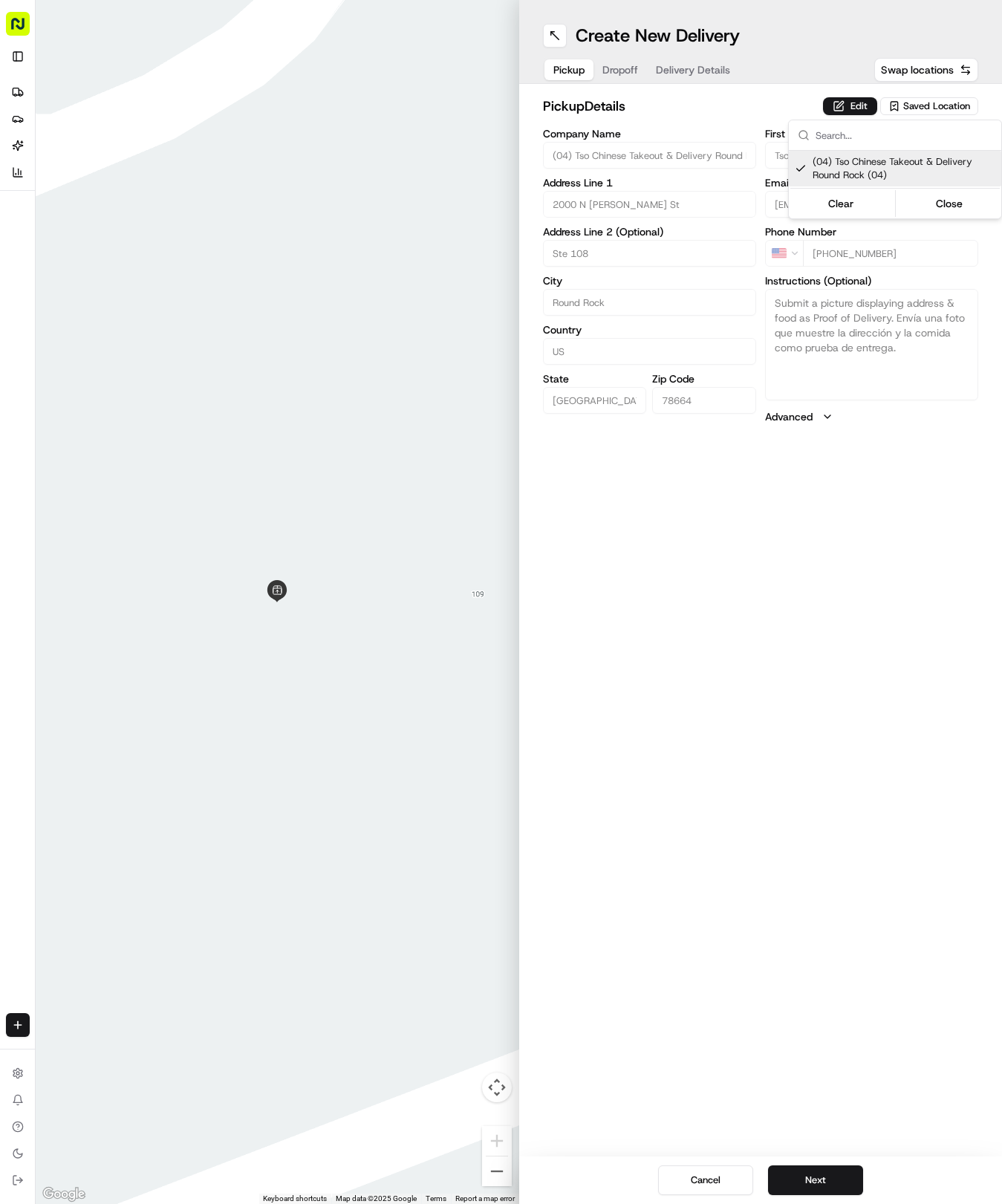
click at [690, 68] on html "Tso Chinese 04 Round Rock hayden@tsochinese.com Toggle Sidebar Deliveries Provi…" at bounding box center [501, 602] width 1002 height 1204
click at [665, 82] on div "Pickup Dropoff Delivery Details" at bounding box center [641, 69] width 198 height 26
click at [666, 73] on button "Delivery Details" at bounding box center [692, 69] width 92 height 21
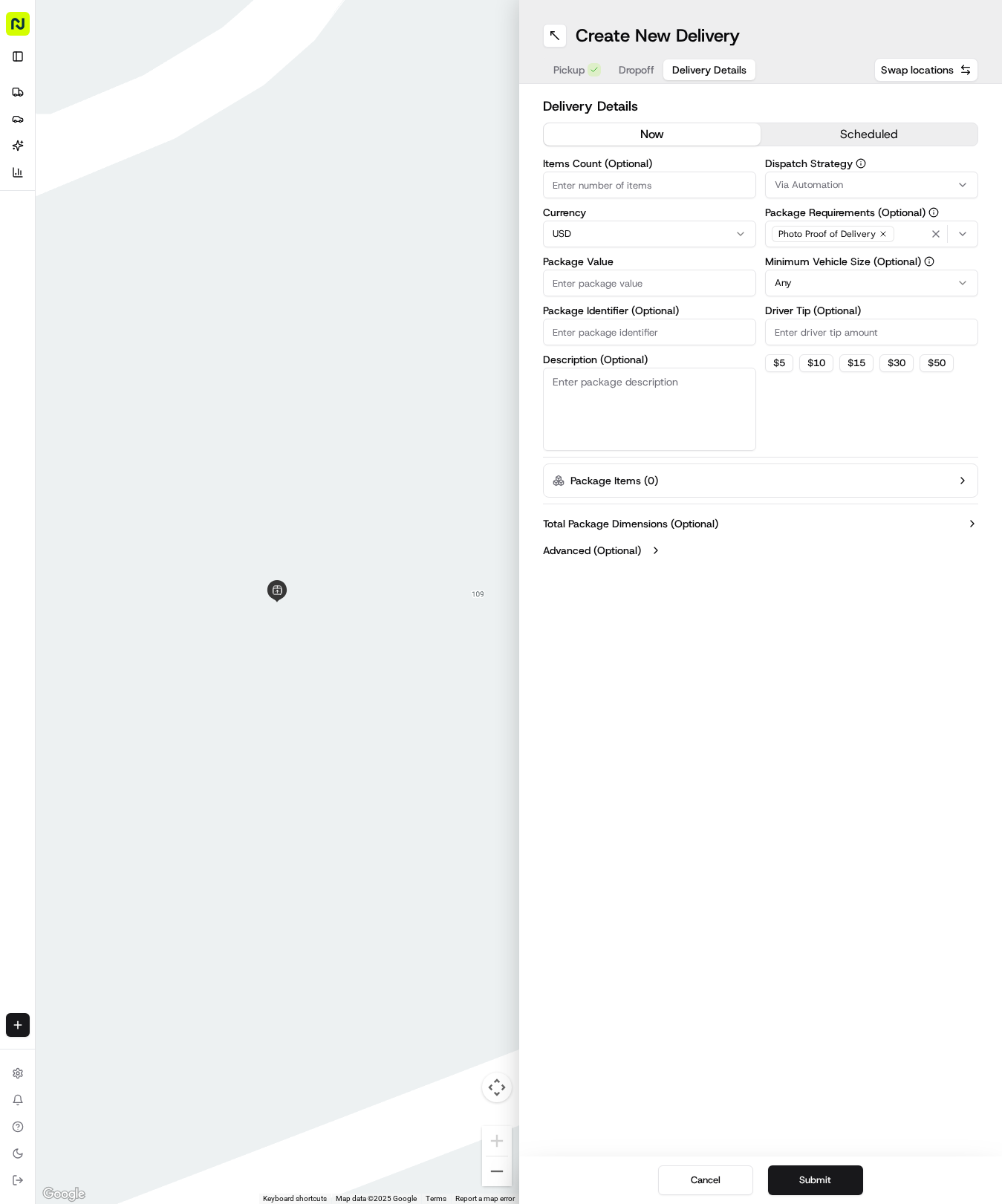
click at [635, 330] on input "Package Identifier (Optional)" at bounding box center [649, 331] width 213 height 26
paste input "P8GRL1Q"
type input "P8GRL1Q"
drag, startPoint x: 613, startPoint y: 57, endPoint x: 626, endPoint y: 57, distance: 13.0
click at [623, 57] on div "Pickup Dropoff Delivery Details" at bounding box center [649, 69] width 214 height 26
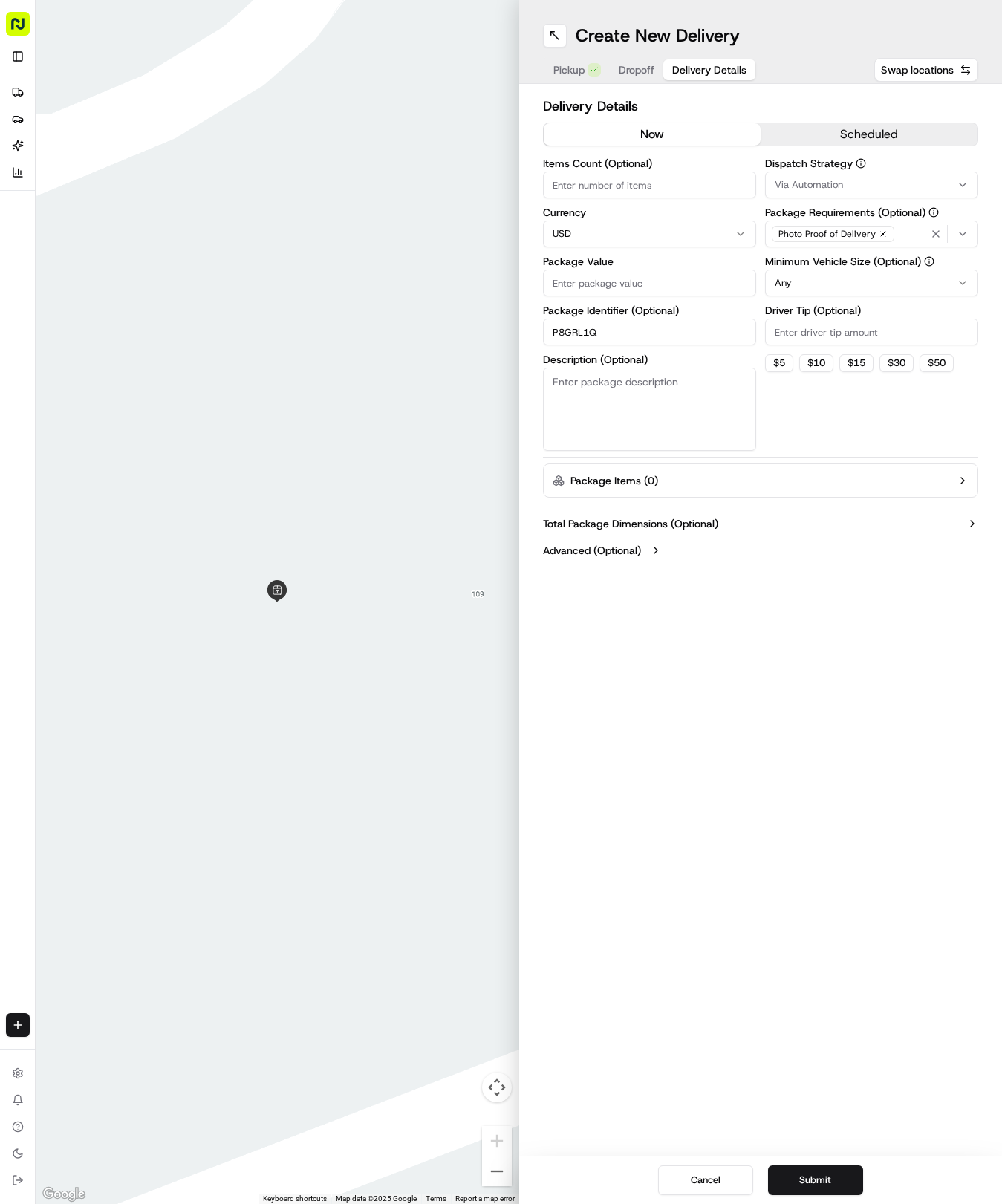
click at [626, 57] on div "Pickup Dropoff Delivery Details" at bounding box center [649, 69] width 214 height 26
click at [635, 73] on span "Dropoff" at bounding box center [635, 69] width 36 height 15
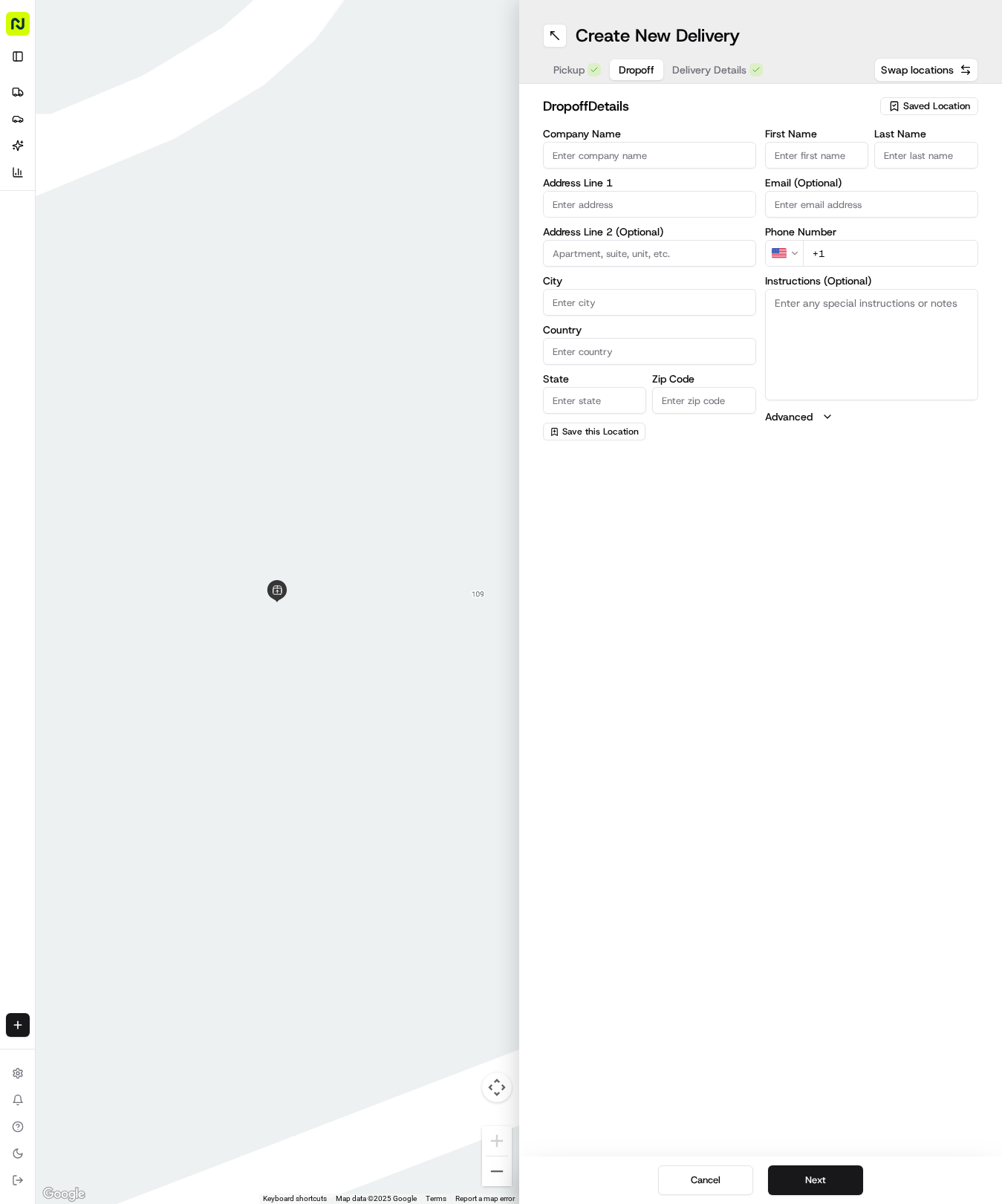
click at [611, 222] on div "Company Name Address Line 1 Address Line 2 (Optional) City Country State Zip Co…" at bounding box center [649, 285] width 213 height 312
click at [610, 208] on input "text" at bounding box center [649, 203] width 213 height 26
type input "1048 Sussex Way, Round Rock, TX 78665, USA"
type input "Round Rock"
type input "United States"
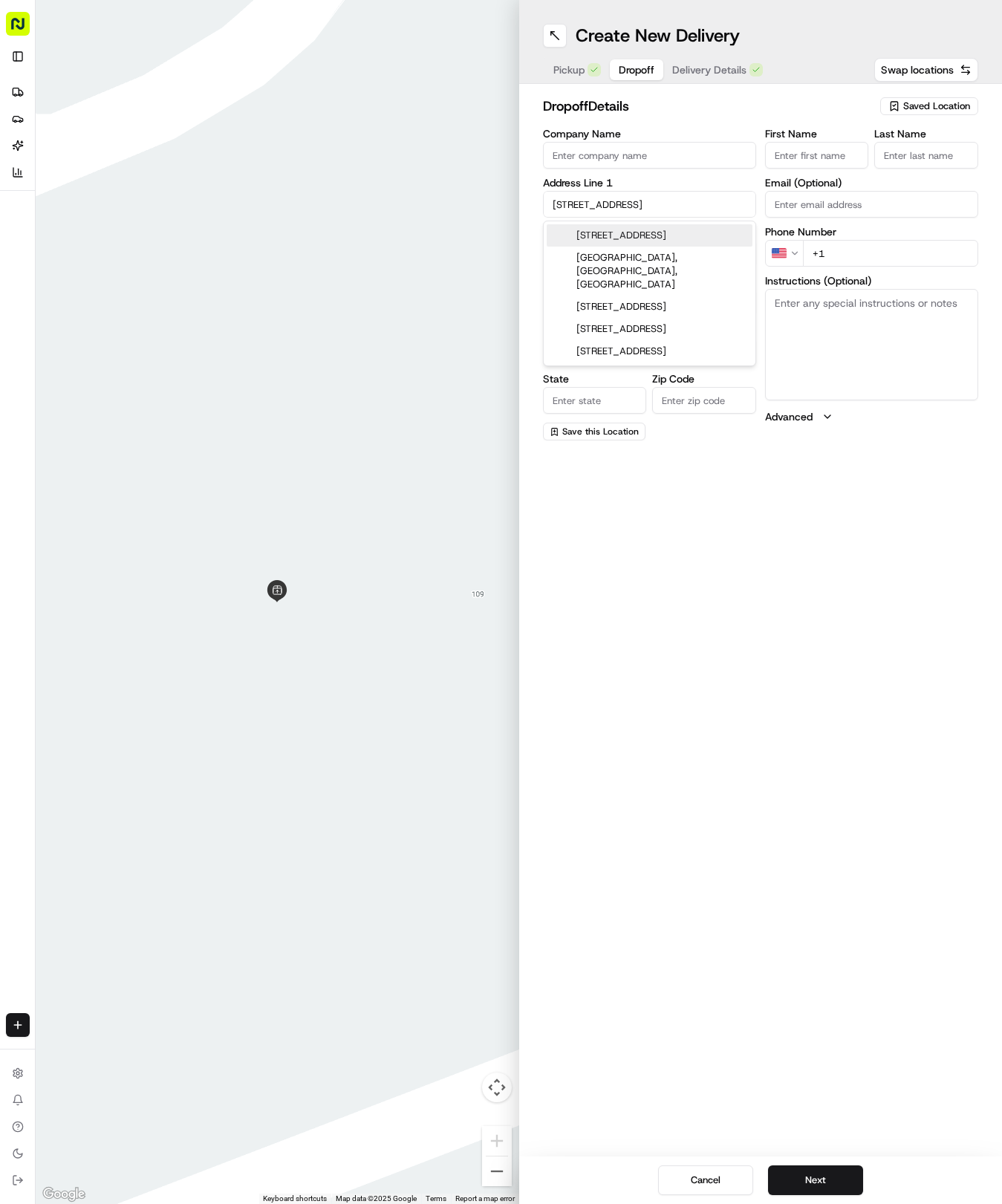
type input "TX"
type input "78665"
type input "1048 Sussex Way"
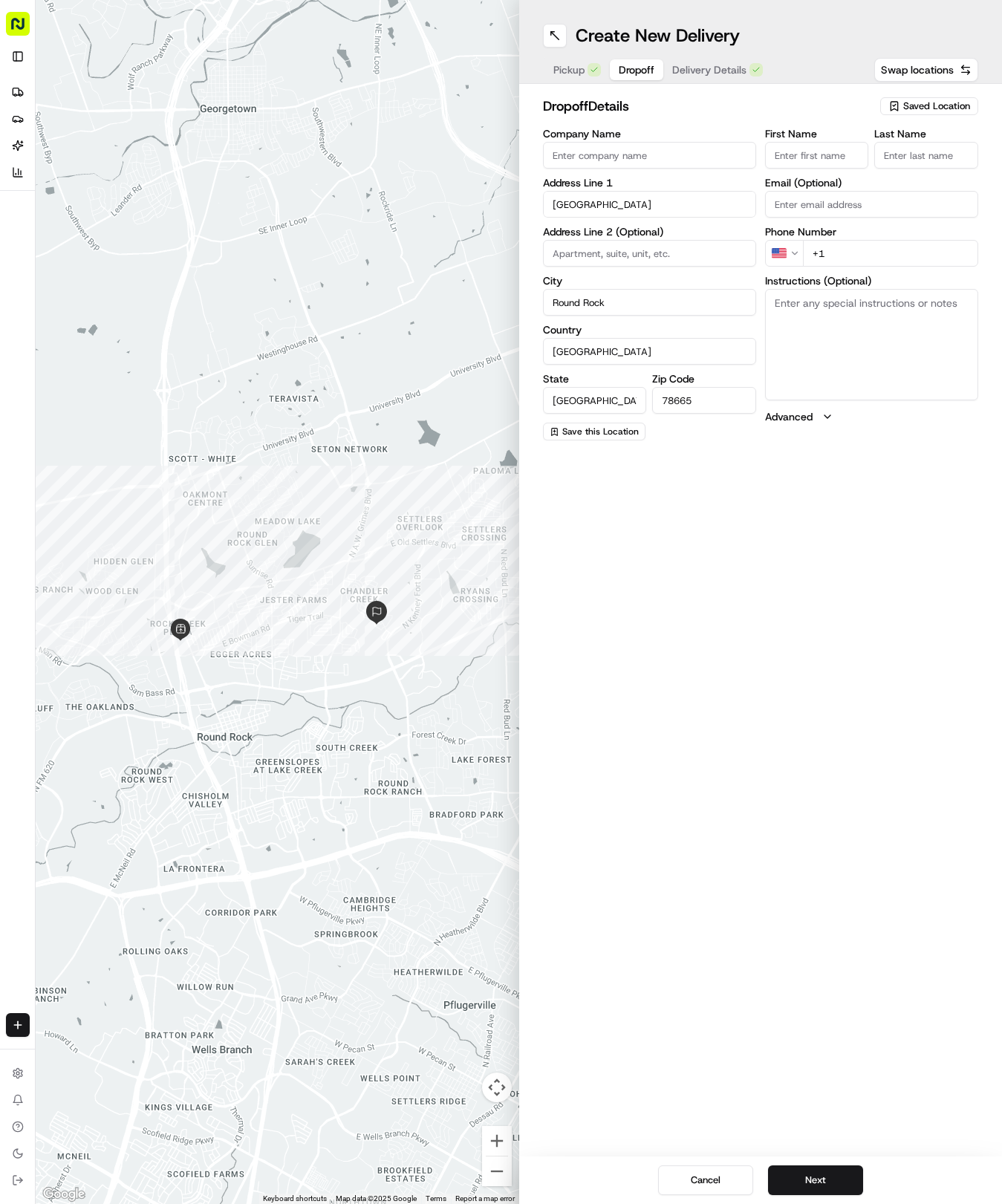
click at [834, 154] on input "First Name" at bounding box center [817, 155] width 104 height 26
type input "Christina"
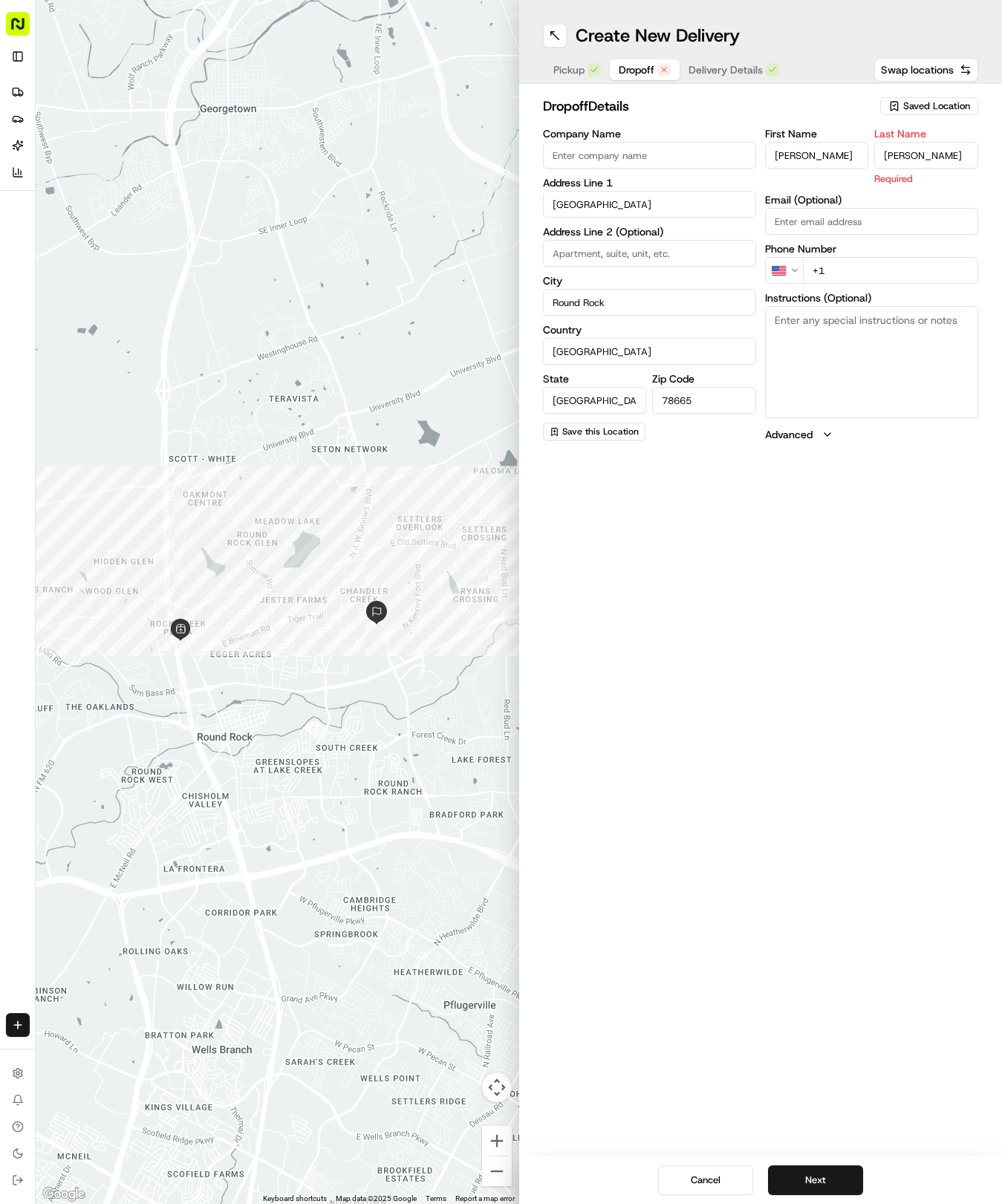
type input "Bertram"
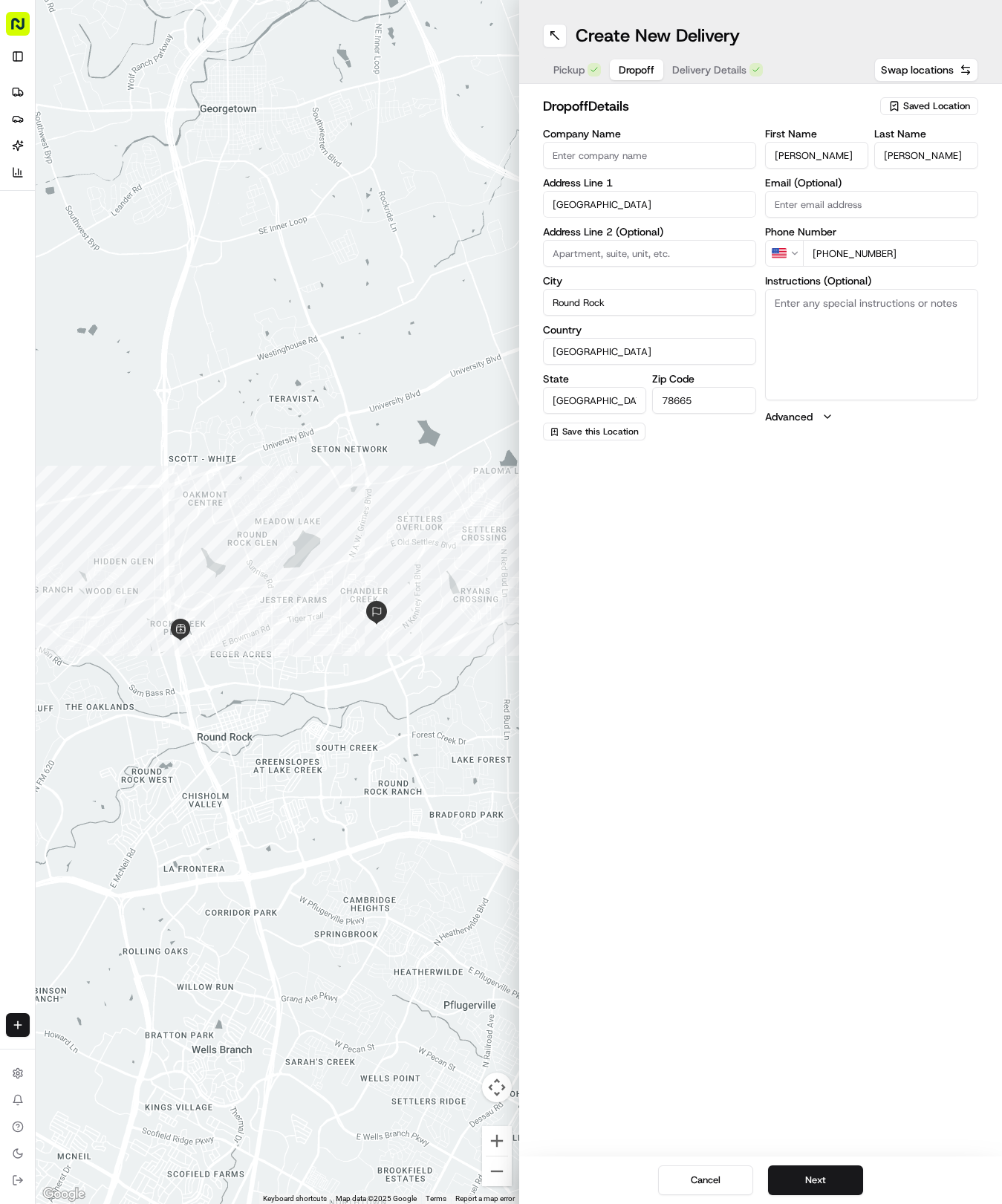
type input "+1 740 516 0383"
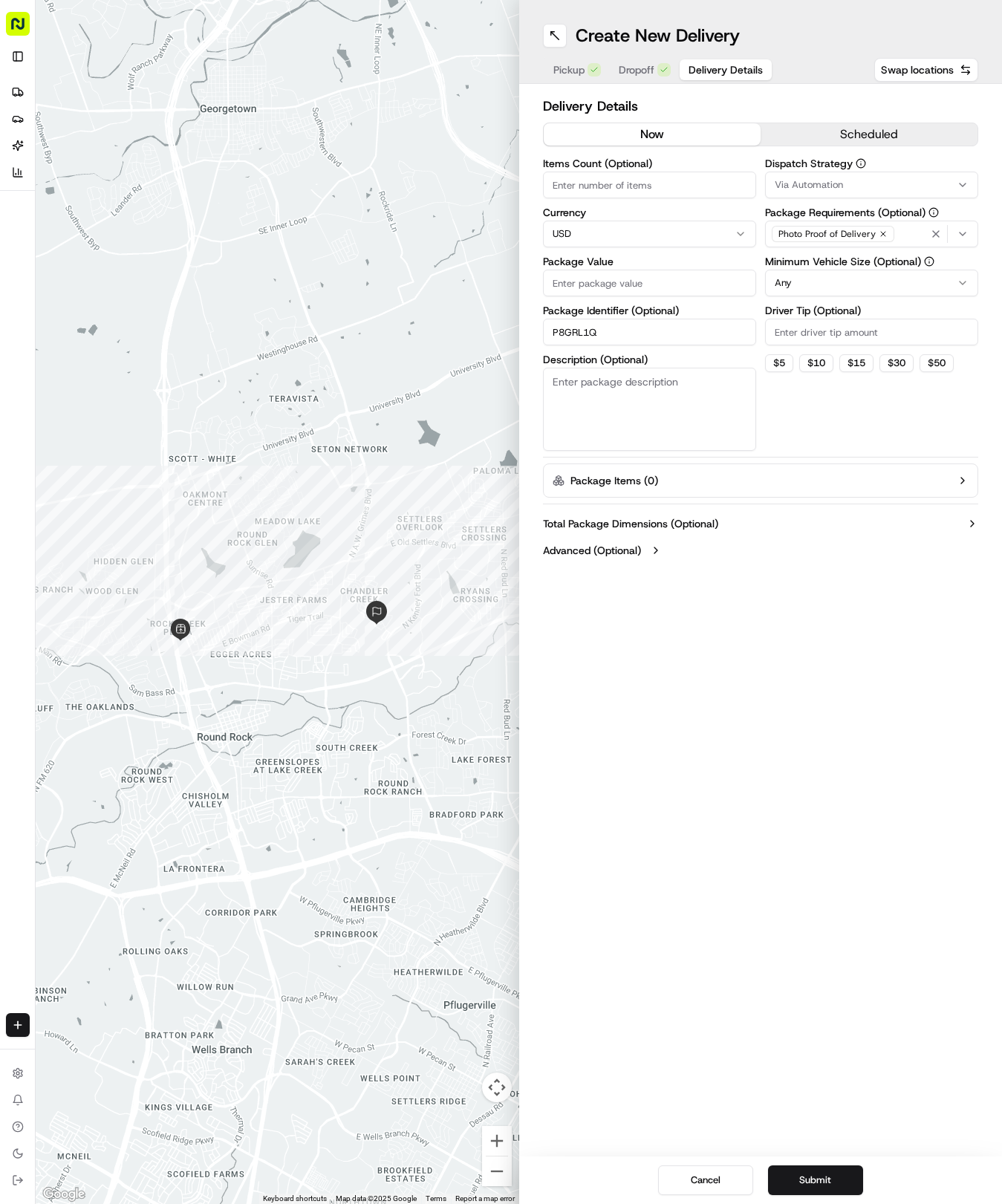
click at [736, 71] on span "Delivery Details" at bounding box center [725, 69] width 74 height 15
click at [672, 265] on label "Package Value" at bounding box center [649, 261] width 213 height 10
click at [672, 270] on input "Package Value" at bounding box center [649, 283] width 213 height 26
click at [670, 279] on input "Package Value" at bounding box center [649, 283] width 213 height 26
type input "33.45"
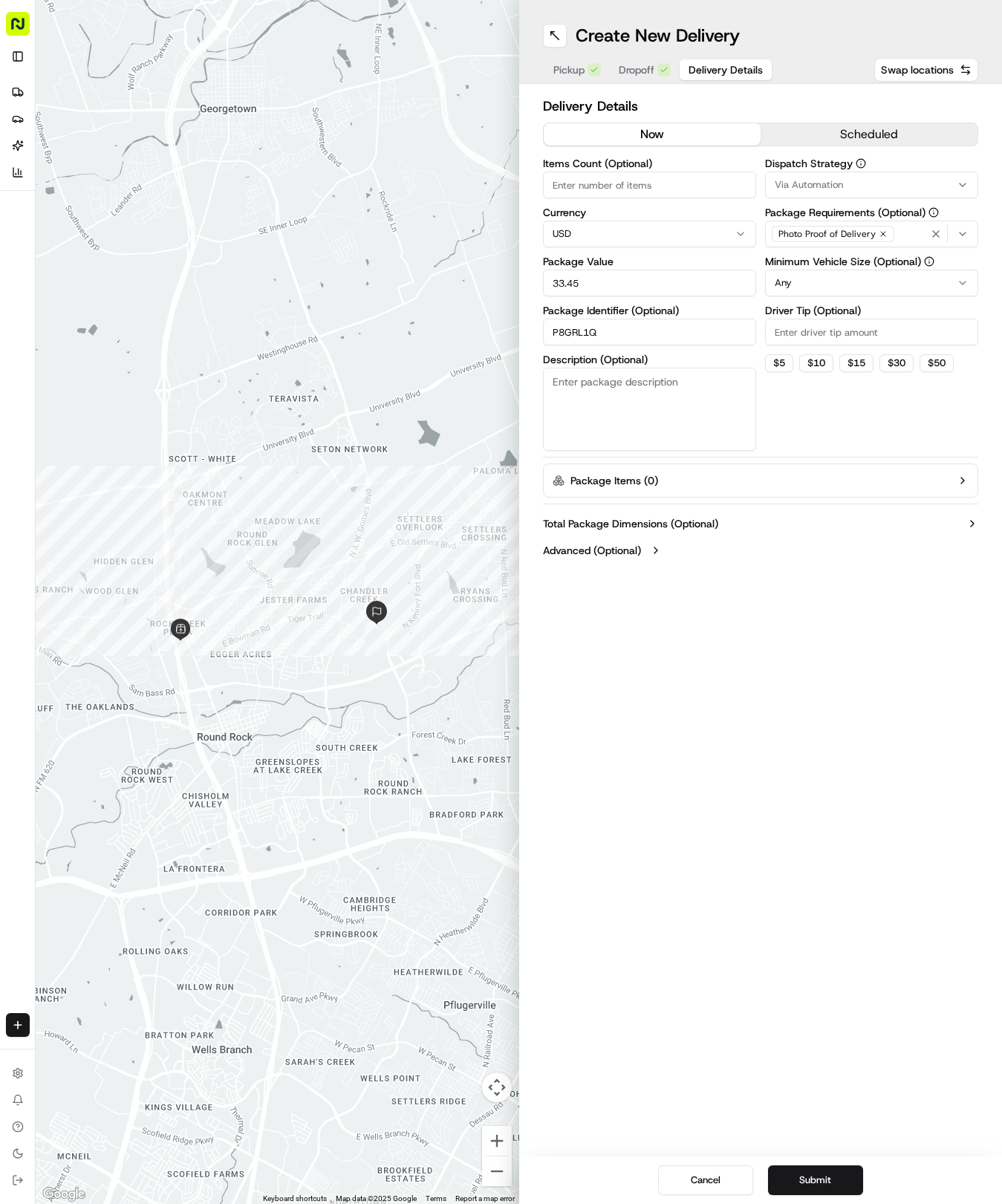
click at [779, 177] on button "Via Automation" at bounding box center [872, 184] width 213 height 26
drag, startPoint x: 811, startPoint y: 254, endPoint x: 819, endPoint y: 281, distance: 28.2
click at [813, 254] on div "Via Automation" at bounding box center [872, 244] width 212 height 22
click at [821, 290] on button "Clear" at bounding box center [818, 294] width 102 height 21
click at [823, 260] on span "Tso Round Rock Strategy" at bounding box center [881, 265] width 182 height 14
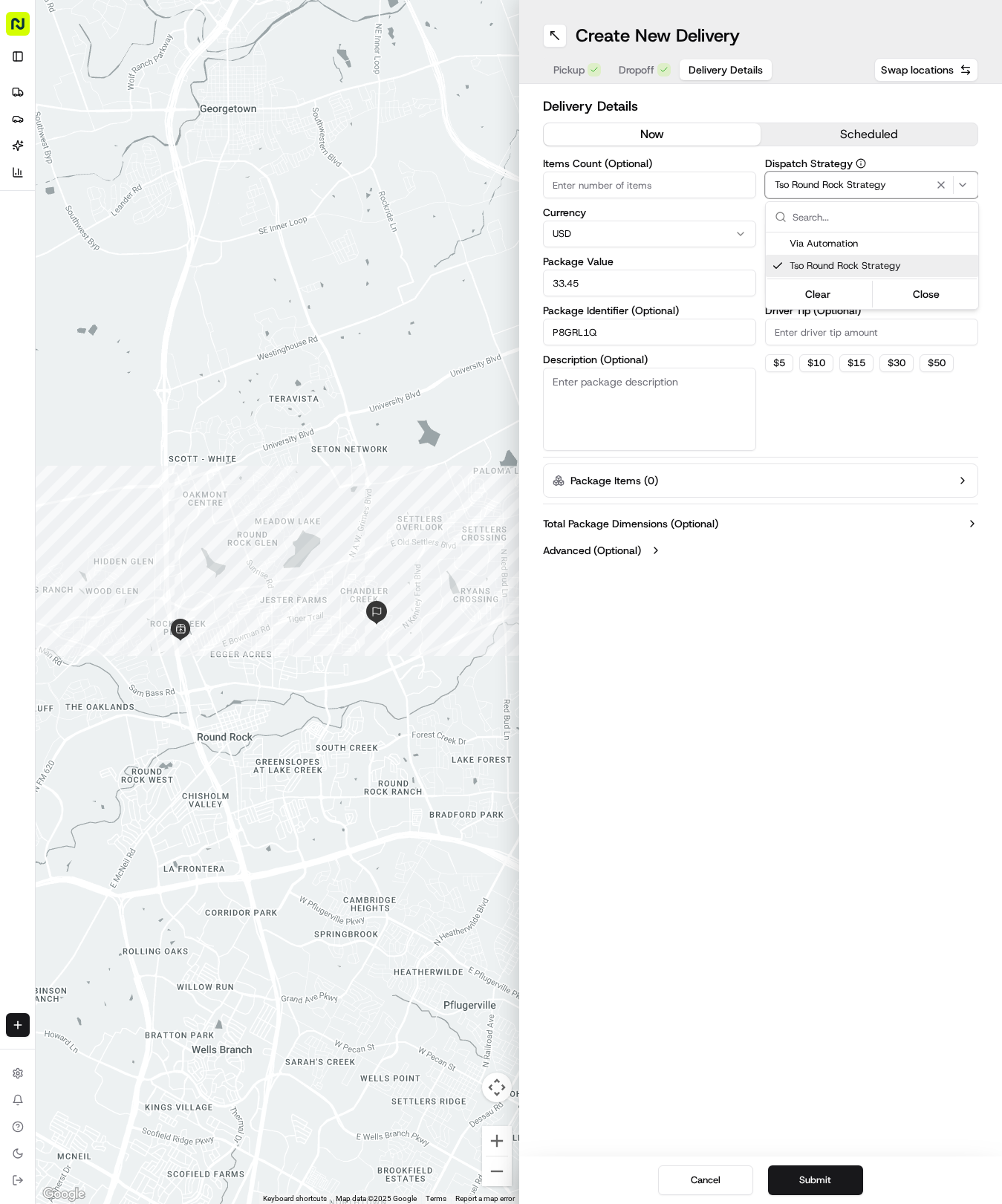
drag, startPoint x: 788, startPoint y: 546, endPoint x: 797, endPoint y: 493, distance: 53.8
click at [797, 510] on html "Tso Chinese 04 Round Rock hayden@tsochinese.com Toggle Sidebar Deliveries Provi…" at bounding box center [501, 602] width 1002 height 1204
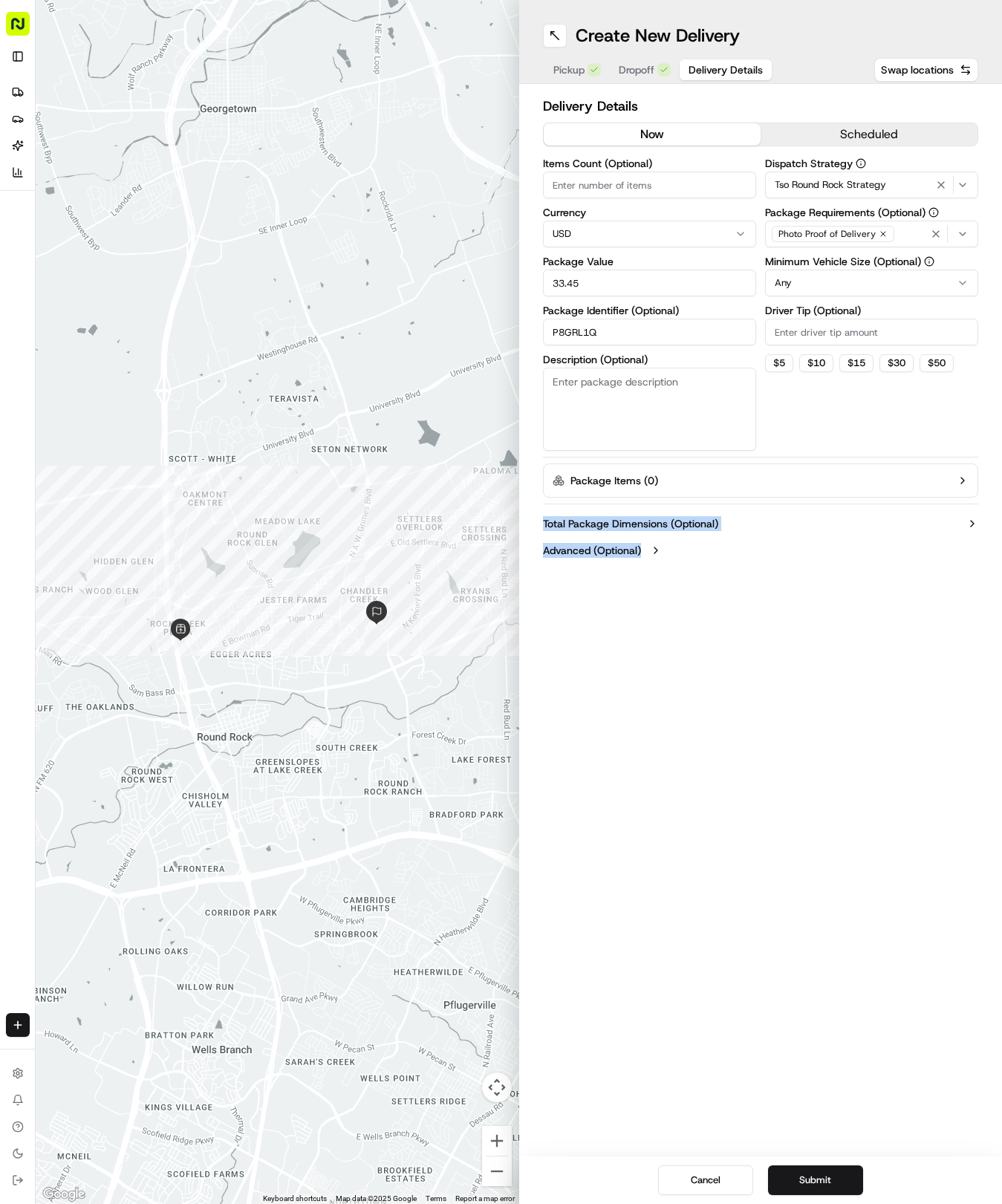
click at [825, 282] on html "Tso Chinese 04 Round Rock hayden@tsochinese.com Toggle Sidebar Deliveries Provi…" at bounding box center [501, 602] width 1002 height 1204
click at [821, 326] on input "Driver Tip (Optional)" at bounding box center [872, 331] width 213 height 26
type input "2"
click at [828, 1169] on button "Submit" at bounding box center [815, 1180] width 95 height 30
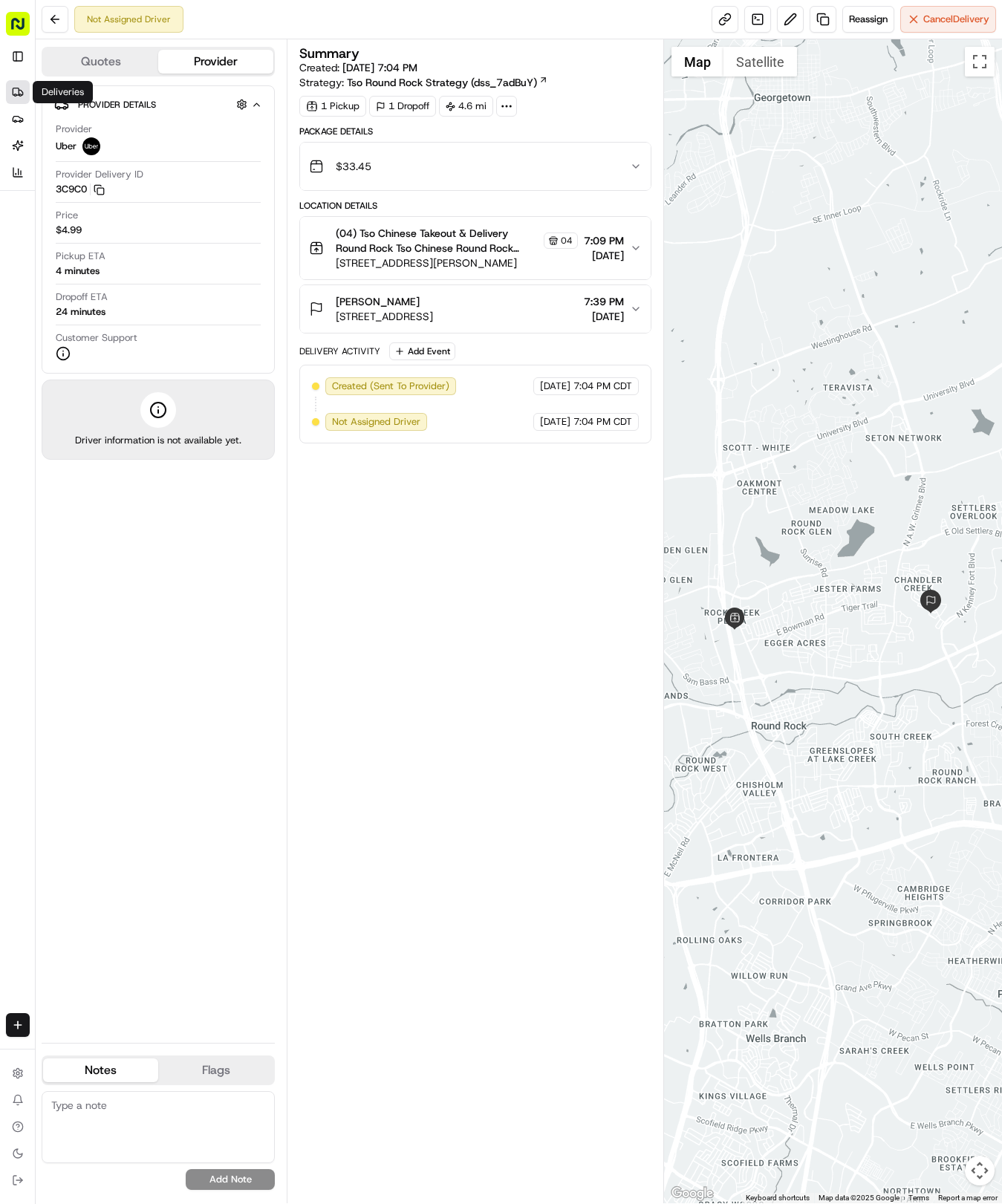
click at [22, 99] on link "Deliveries" at bounding box center [18, 92] width 24 height 24
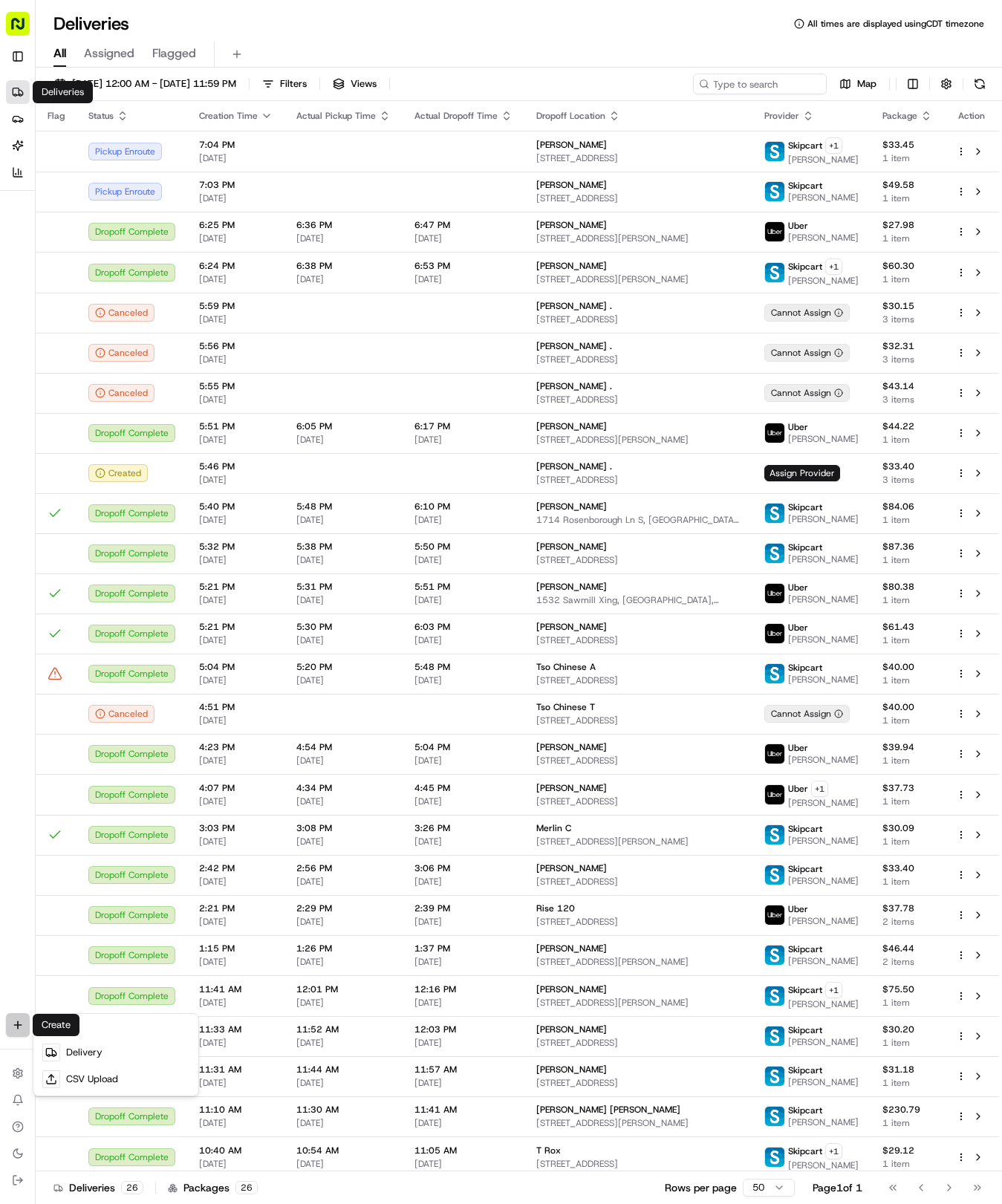
click at [15, 1025] on html "Tso Chinese 04 Round Rock hayden@tsochinese.com Toggle Sidebar Deliveries Provi…" at bounding box center [501, 602] width 1002 height 1204
click at [72, 1047] on link "Delivery" at bounding box center [116, 1052] width 159 height 26
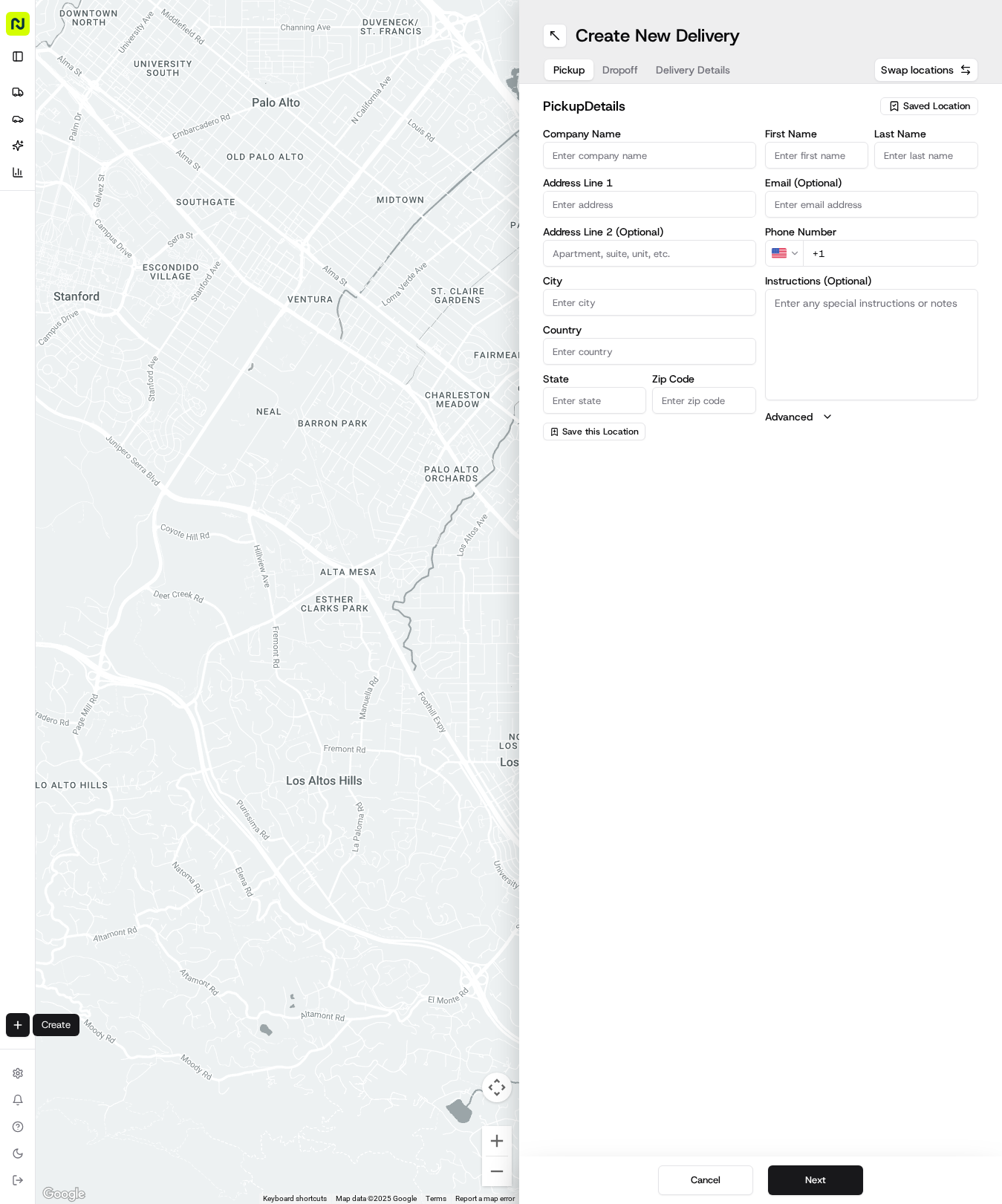
click at [927, 102] on span "Saved Location" at bounding box center [935, 106] width 67 height 14
click at [915, 170] on span "(04) Tso Chinese Takeout & Delivery Round Rock (04)" at bounding box center [904, 168] width 182 height 26
type input "(04) Tso Chinese Takeout & Delivery Round Rock"
type input "2000 N Mays St"
type input "Ste 108"
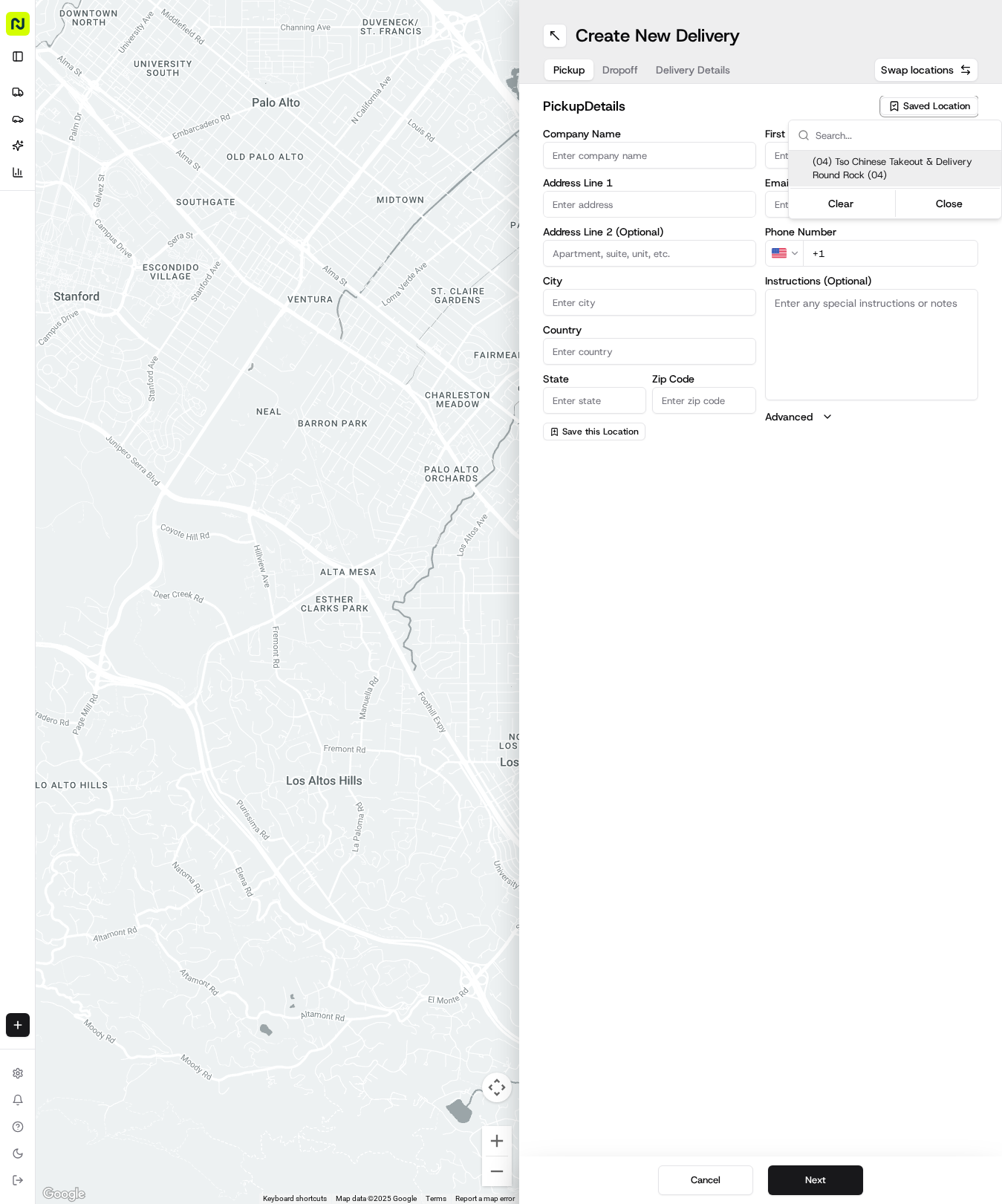
type input "Round Rock"
type input "US"
type input "TX"
type input "78664"
type input "Tso Chinese"
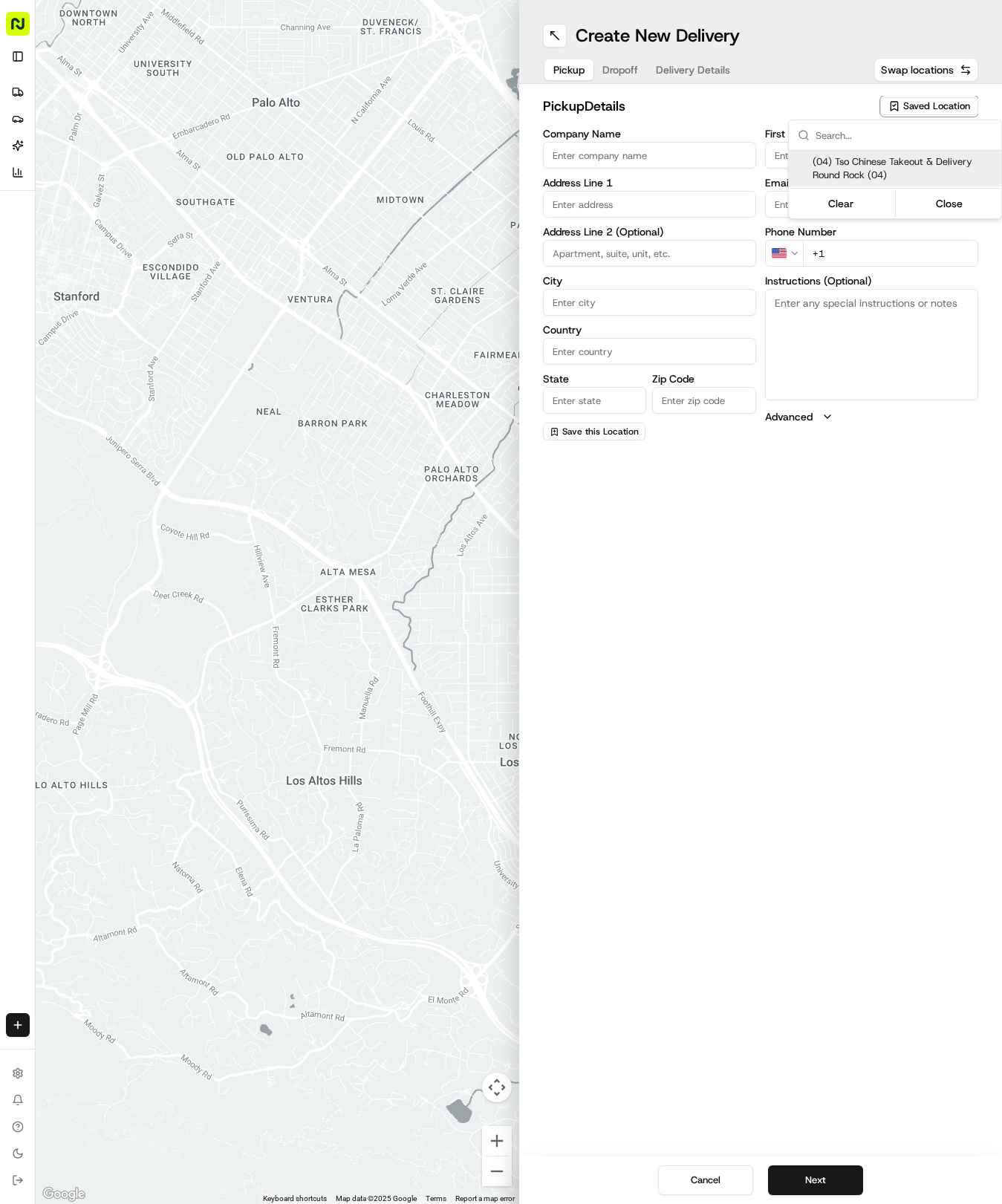
type input "Round Rock Manager"
type input "roundrockstore@tsochinese.com"
type input "+1 512 956 9231"
type textarea "Submit a picture displaying address & food as Proof of Delivery. Envía una foto…"
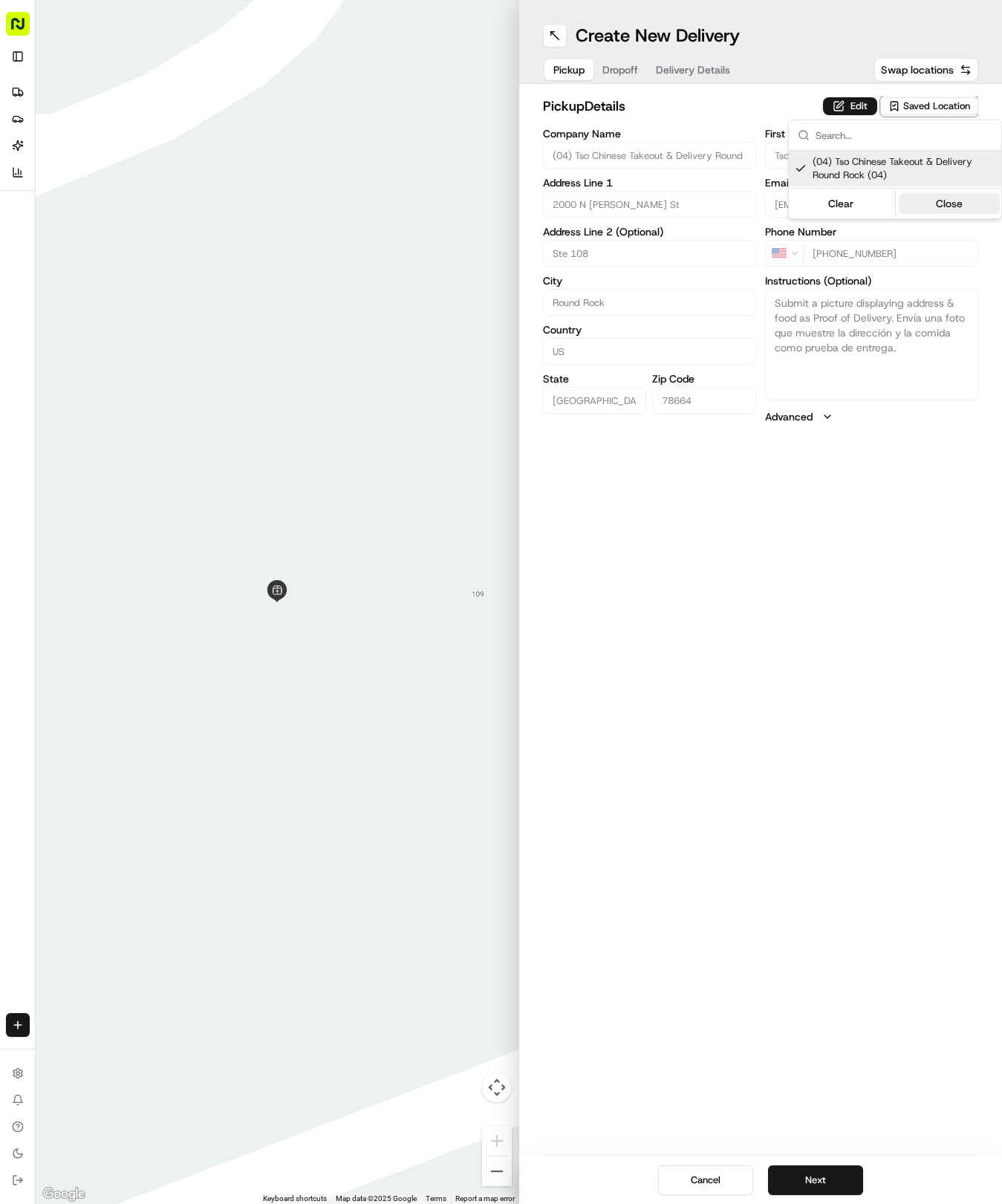
click at [925, 202] on button "Close" at bounding box center [949, 203] width 102 height 21
click at [687, 61] on div "Pickup Dropoff Delivery Details" at bounding box center [641, 69] width 198 height 26
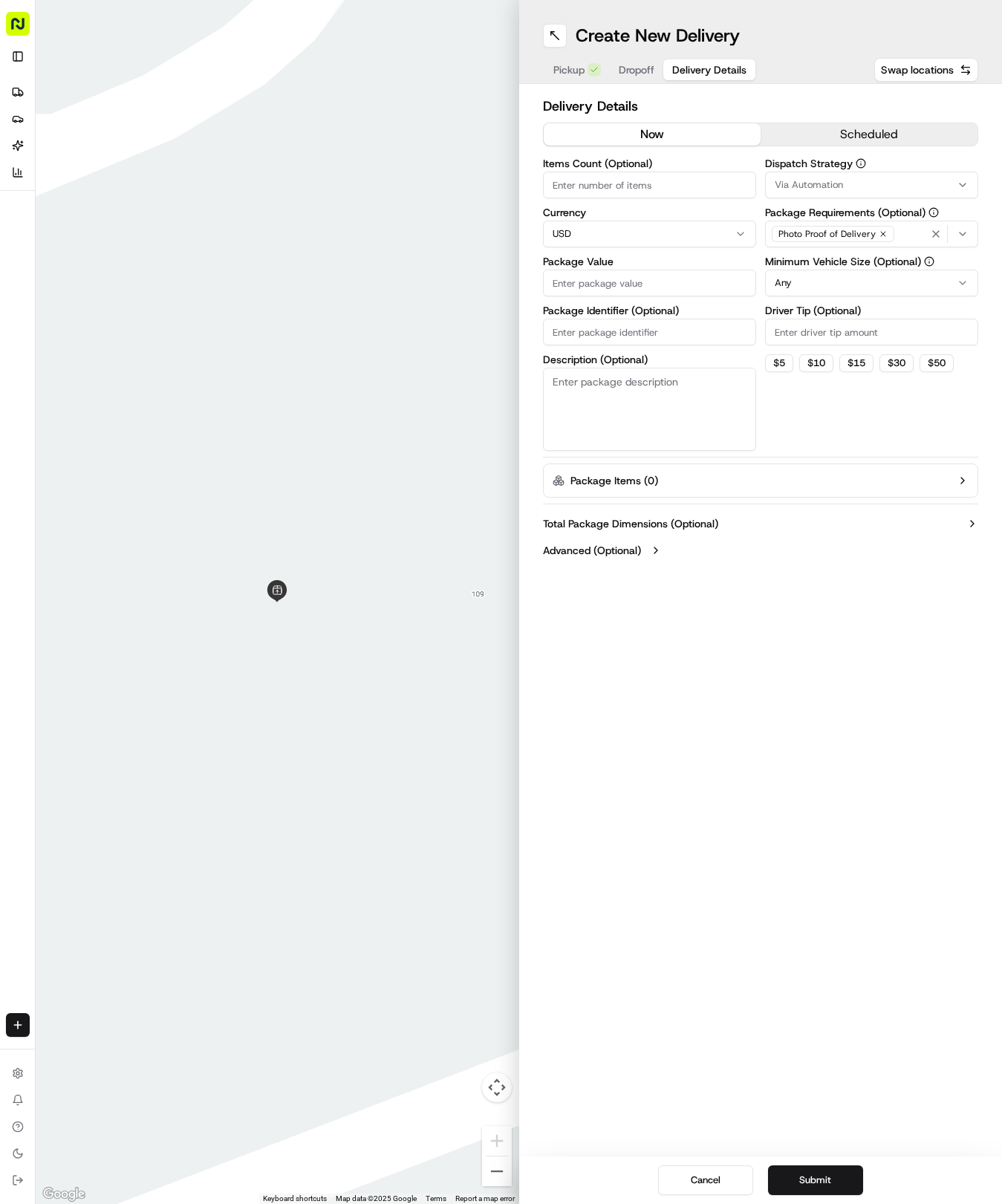
click at [688, 67] on button "Delivery Details" at bounding box center [708, 69] width 92 height 21
click at [589, 330] on input "Package Identifier (Optional)" at bounding box center [649, 331] width 213 height 26
paste input "AJJLANI"
type input "AJJLANI"
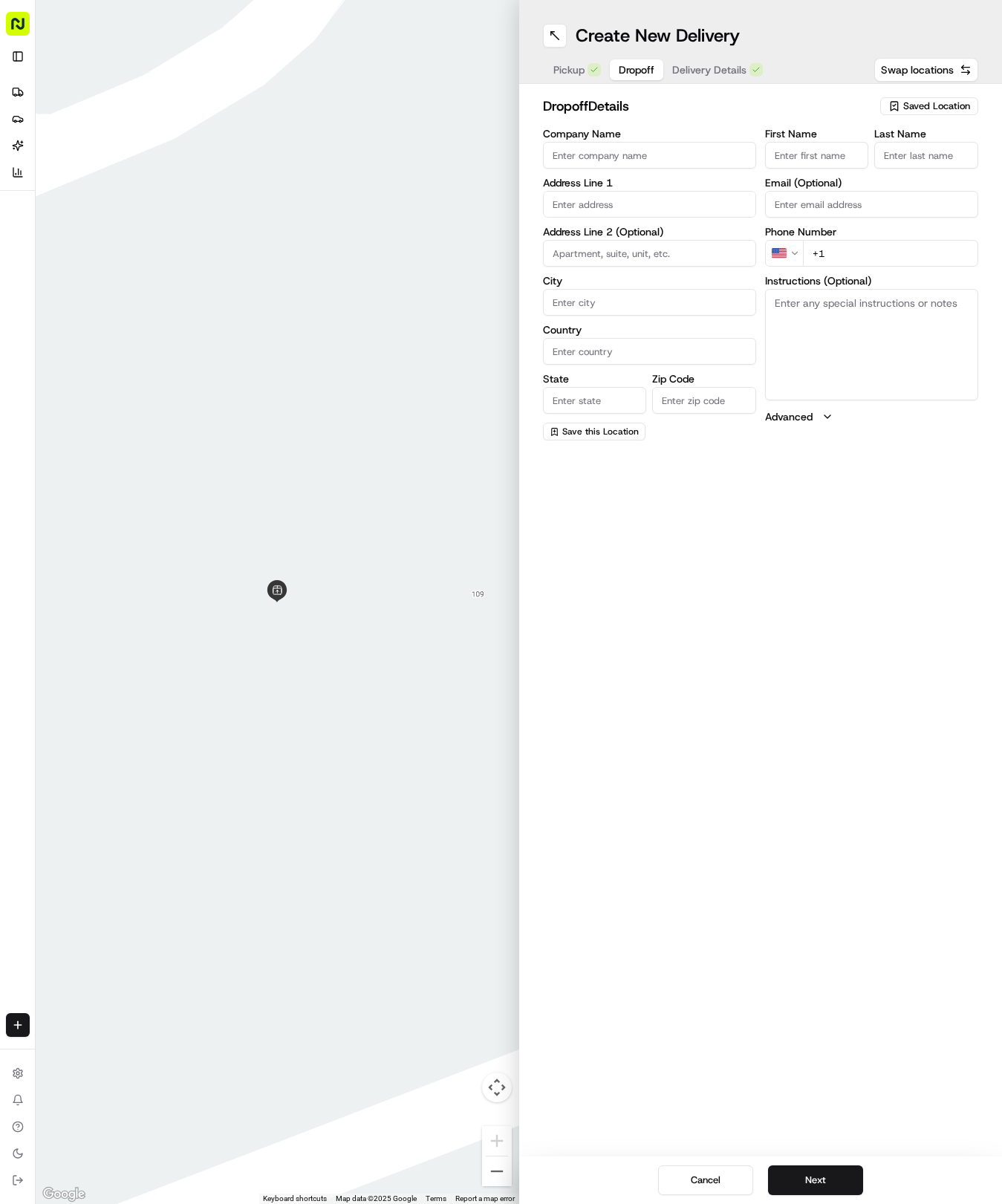
click at [629, 66] on span "Dropoff" at bounding box center [635, 69] width 36 height 15
click at [786, 156] on input "First Name" at bounding box center [817, 155] width 104 height 26
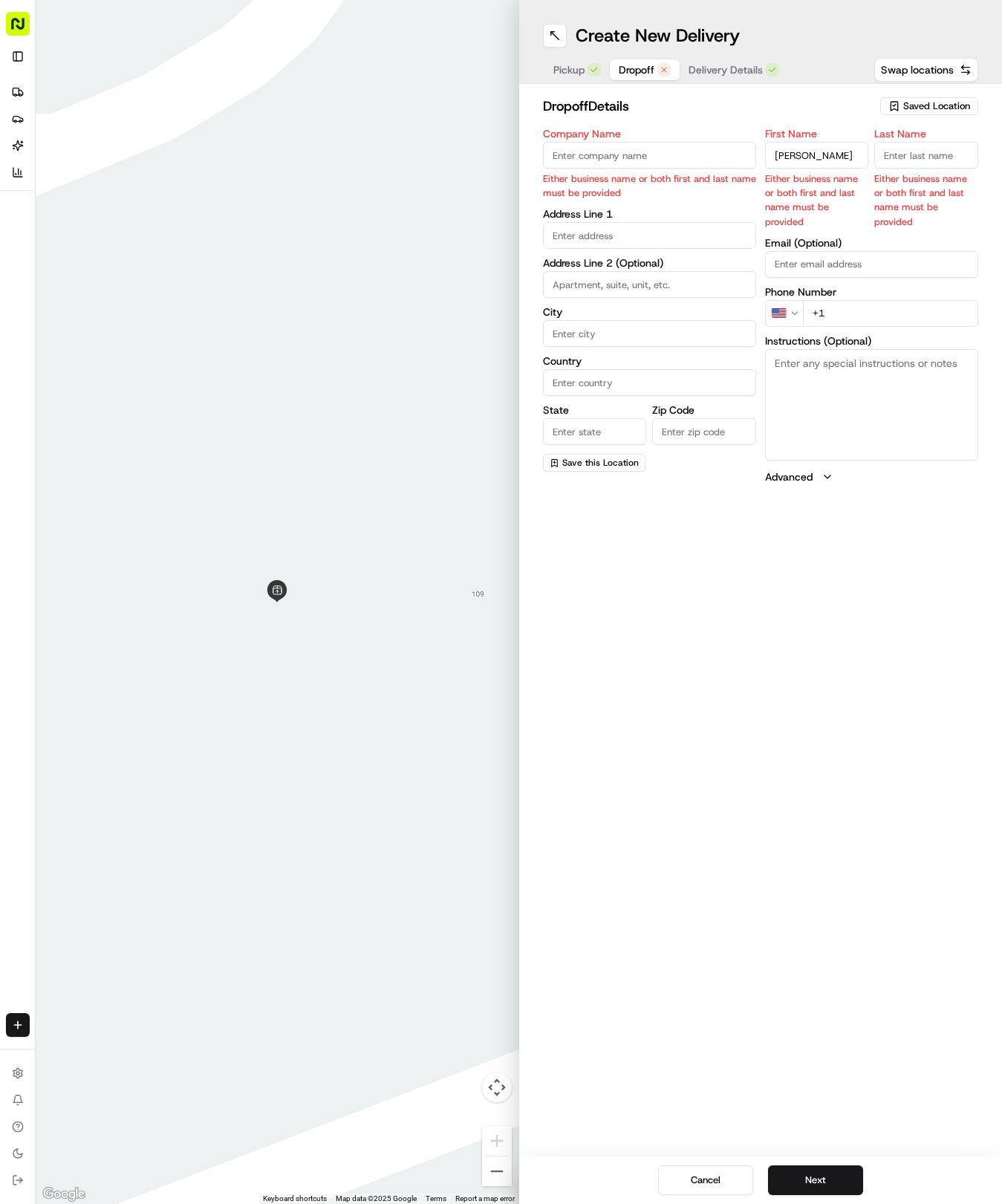
type input "Darren"
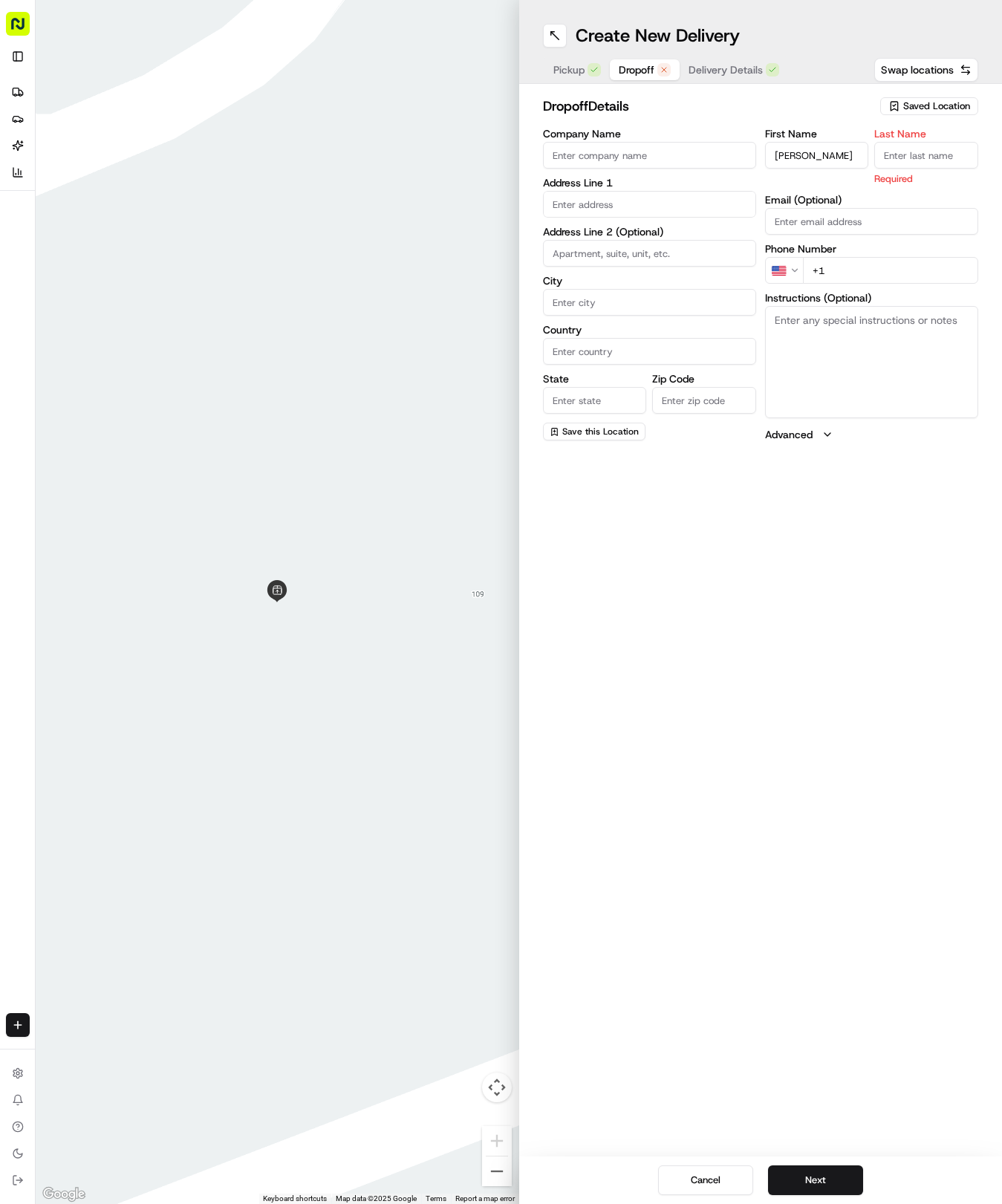
click at [941, 159] on input "Last Name" at bounding box center [926, 155] width 104 height 26
type input "Huff"
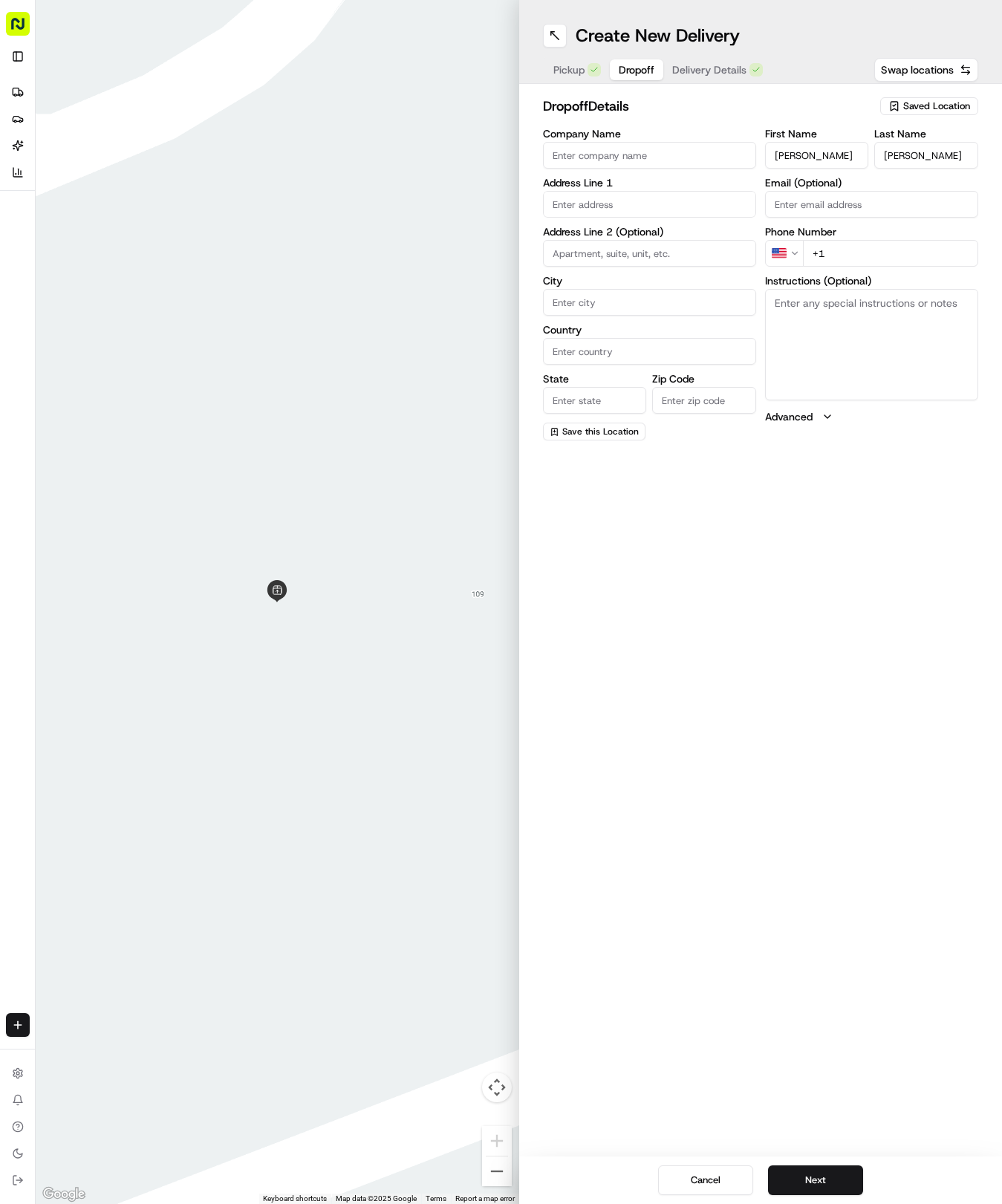
click at [835, 222] on div "First Name Darren Last Name Huff Email (Optional) Phone Number US +1 Instructio…" at bounding box center [872, 285] width 213 height 312
click at [798, 241] on html "Tso Chinese 04 Round Rock hayden@tsochinese.com Toggle Sidebar Deliveries Provi…" at bounding box center [501, 602] width 1002 height 1204
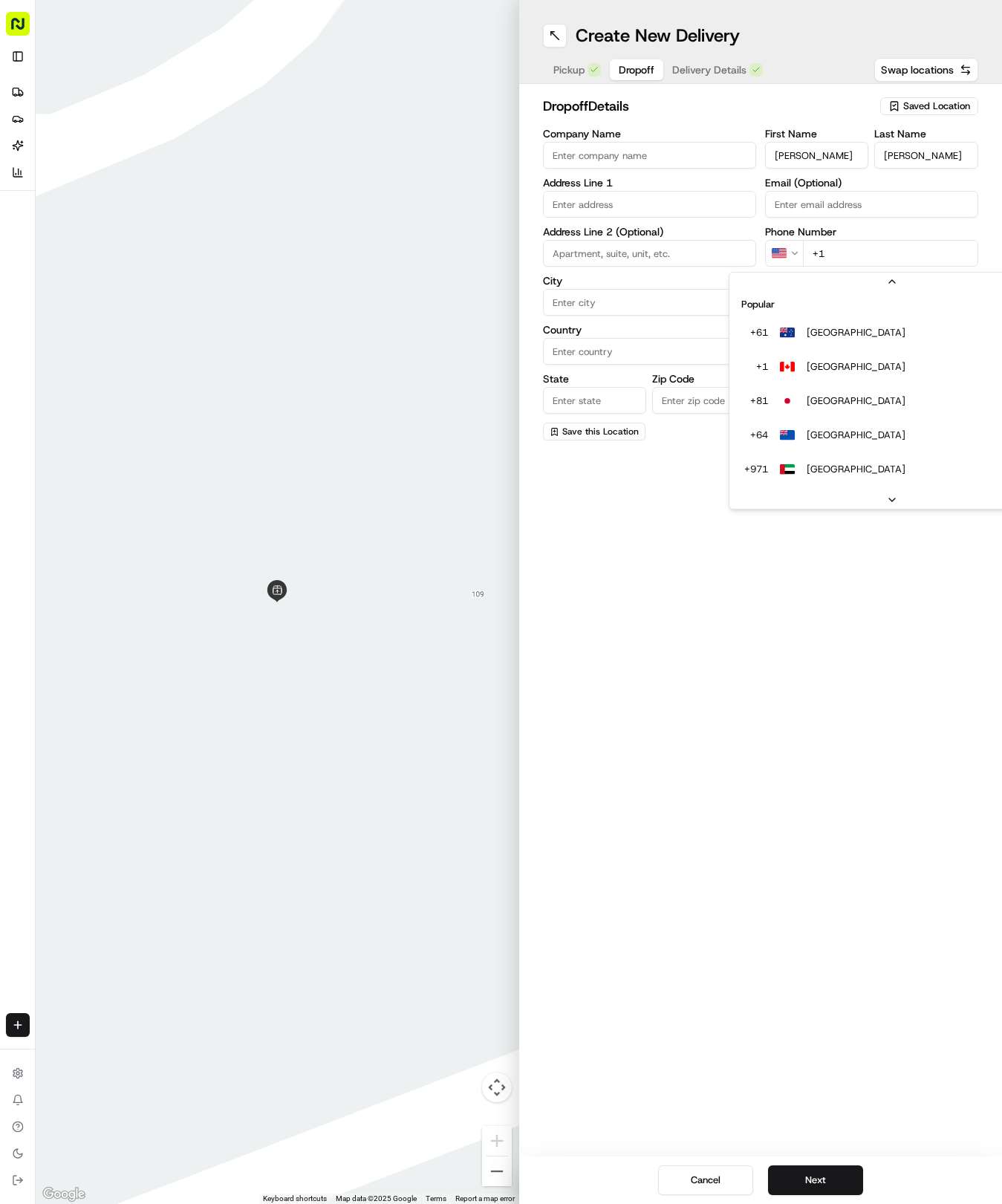
scroll to position [64, 0]
click at [854, 253] on html "Tso Chinese 04 Round Rock hayden@tsochinese.com Toggle Sidebar Deliveries Provi…" at bounding box center [501, 602] width 1002 height 1204
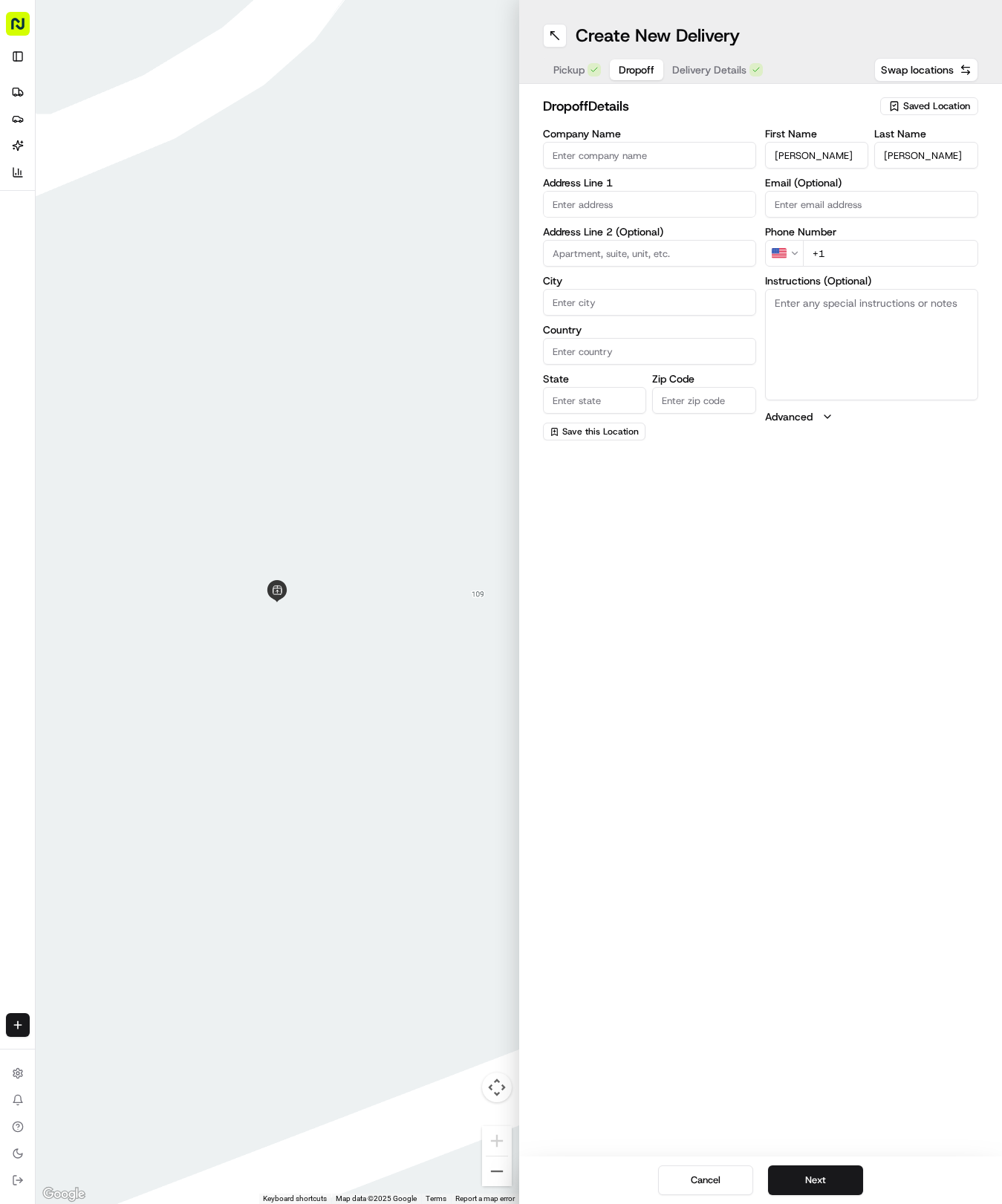
click at [854, 253] on input "+1" at bounding box center [890, 253] width 175 height 26
type input "+1 512 937 7001"
click at [605, 201] on input "text" at bounding box center [649, 203] width 213 height 26
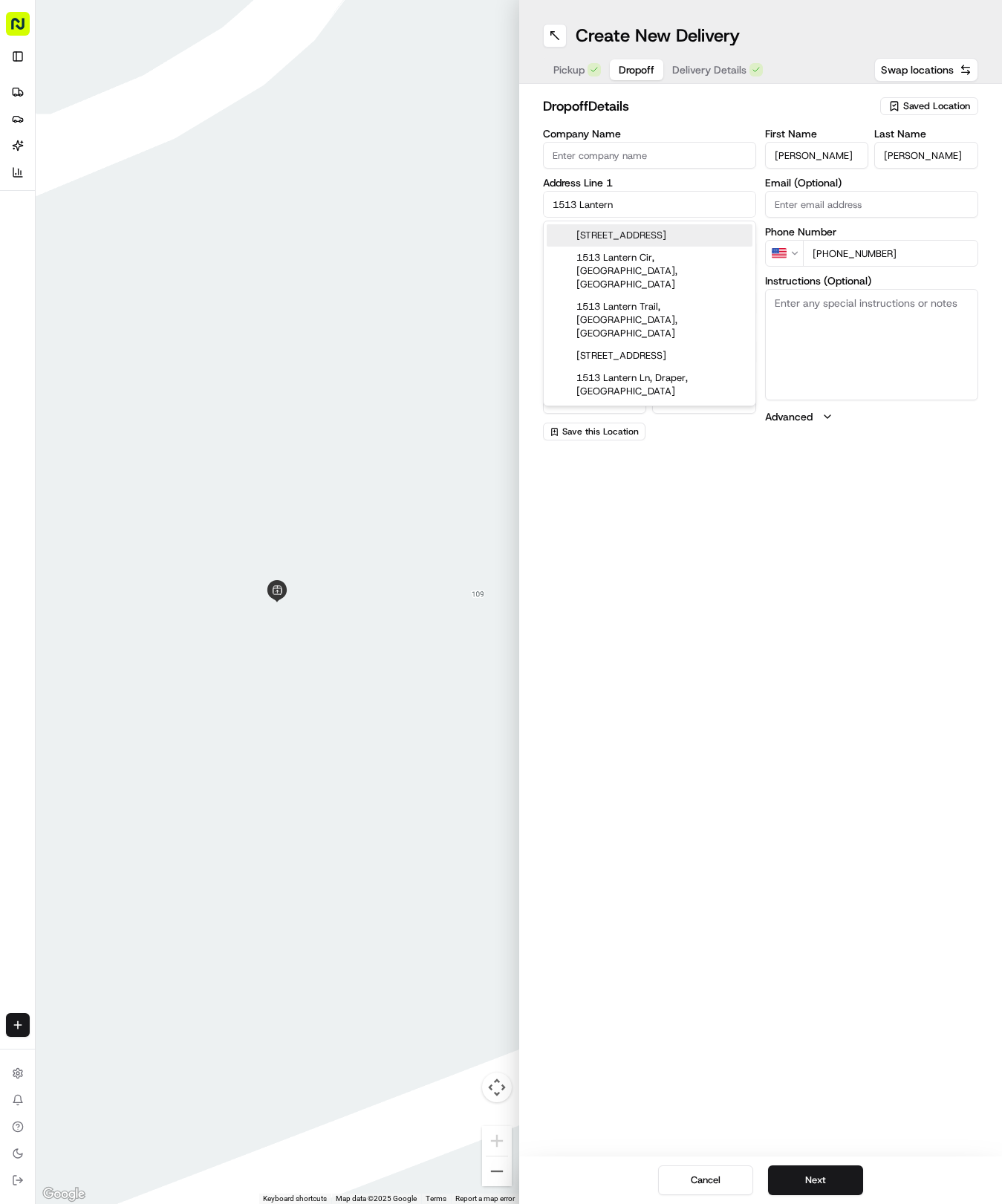
click at [646, 238] on div "1513 Lantern Light Drive, Round Rock, TX" at bounding box center [649, 235] width 206 height 22
type input "1513 Lantern Light Dr, Round Rock, TX 78681, USA"
type input "Round Rock"
type input "United States"
type input "TX"
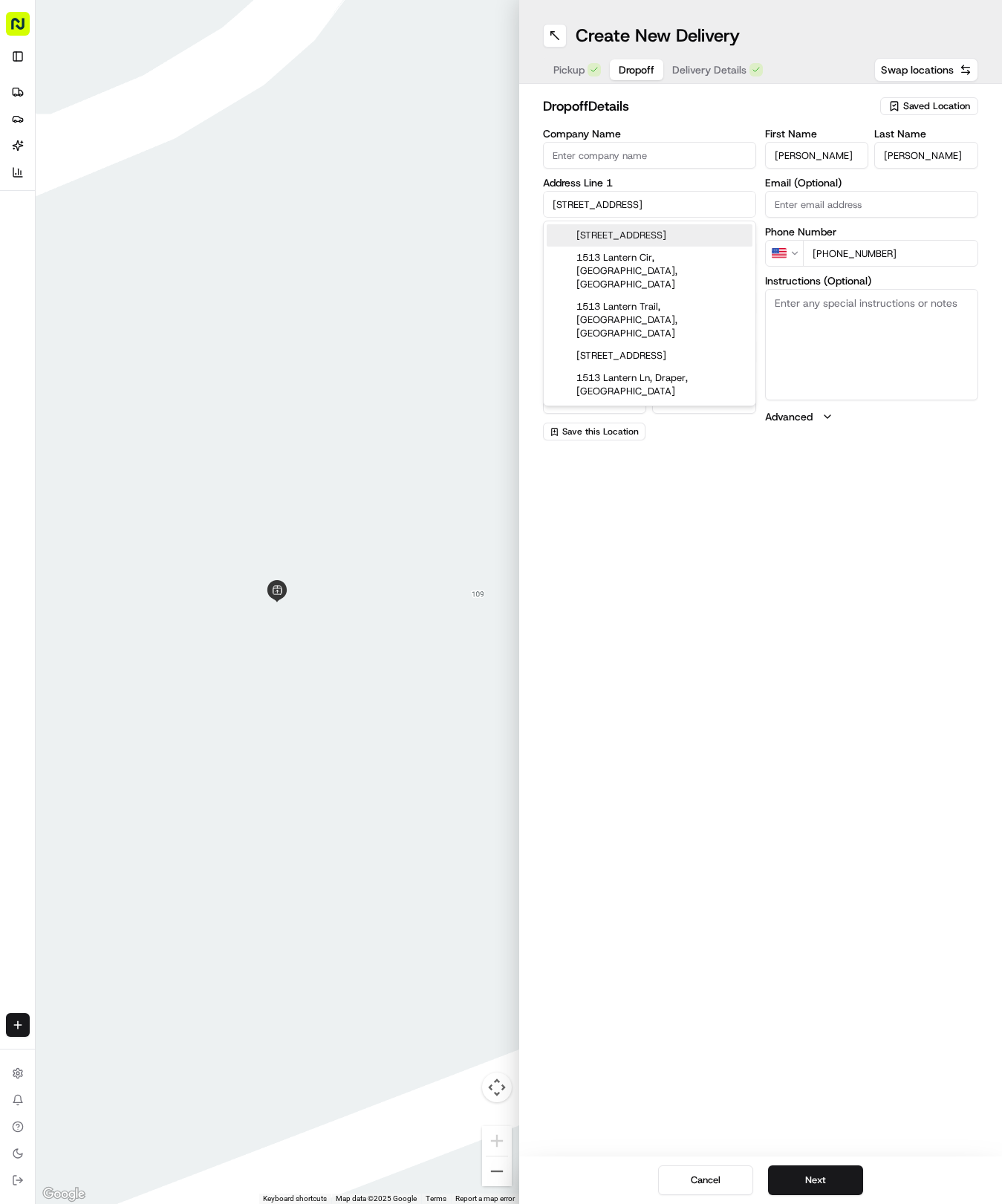
type input "78681"
type input "1513 Lantern Light Drive"
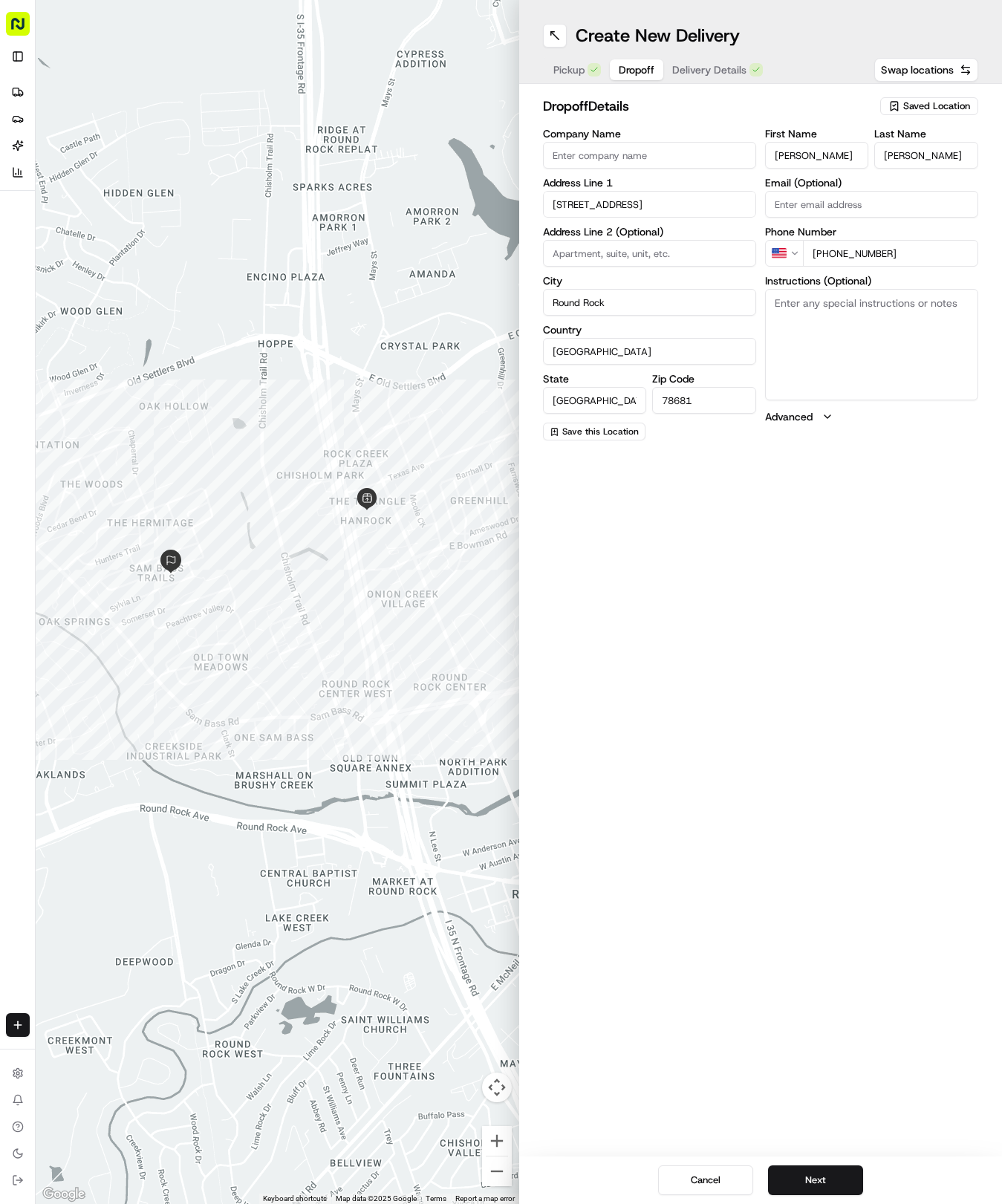
click at [801, 324] on textarea "Instructions (Optional)" at bounding box center [872, 345] width 213 height 111
paste textarea "Please confirm Kung Pao Tofu has PEANUTS, per standard recipe; House: red brick…"
type textarea "Please confirm Kung Pao Tofu has PEANUTS, per standard recipe; House: red brick…"
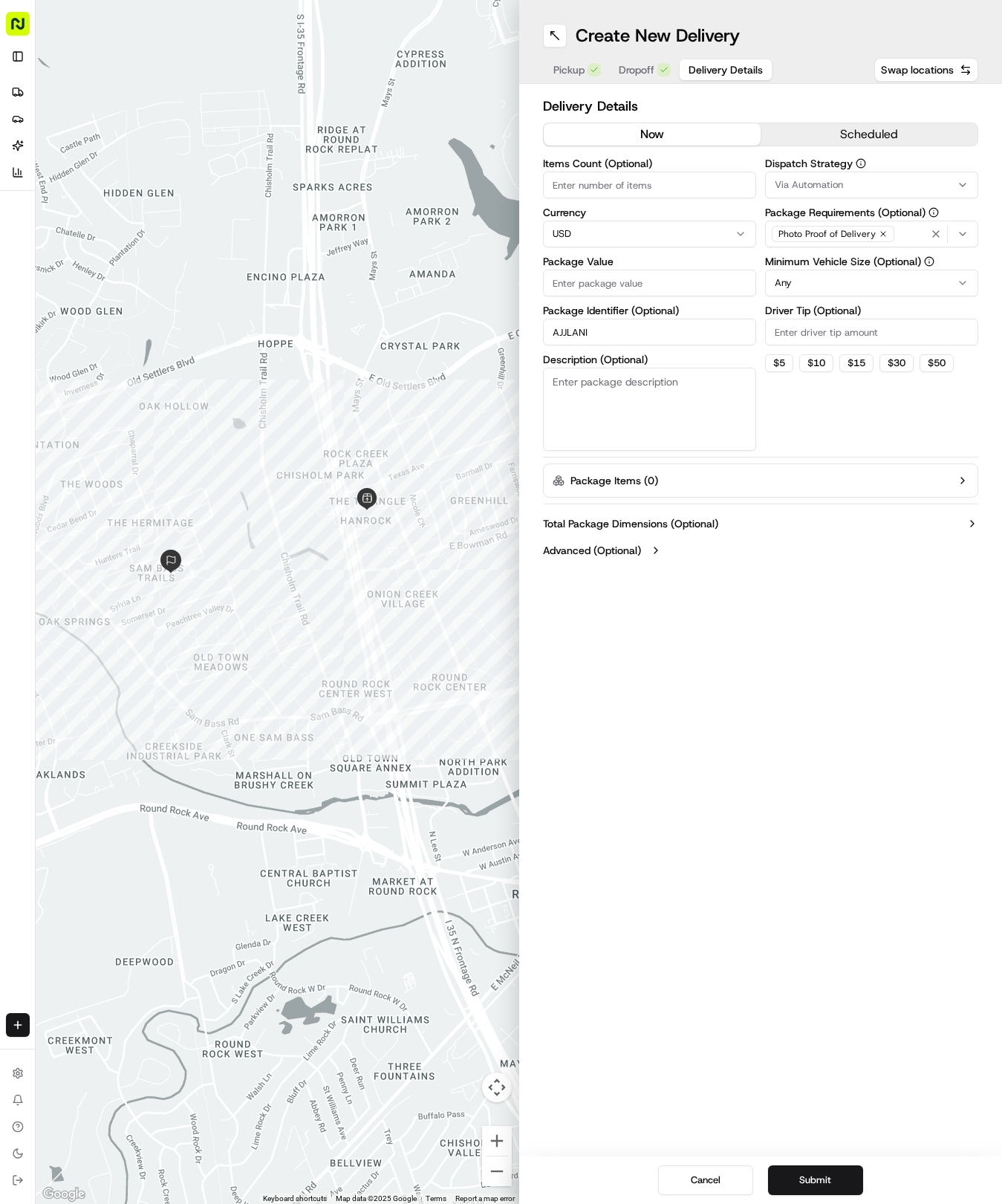
click at [694, 64] on span "Delivery Details" at bounding box center [725, 69] width 74 height 15
click at [956, 234] on icon "button" at bounding box center [962, 234] width 12 height 12
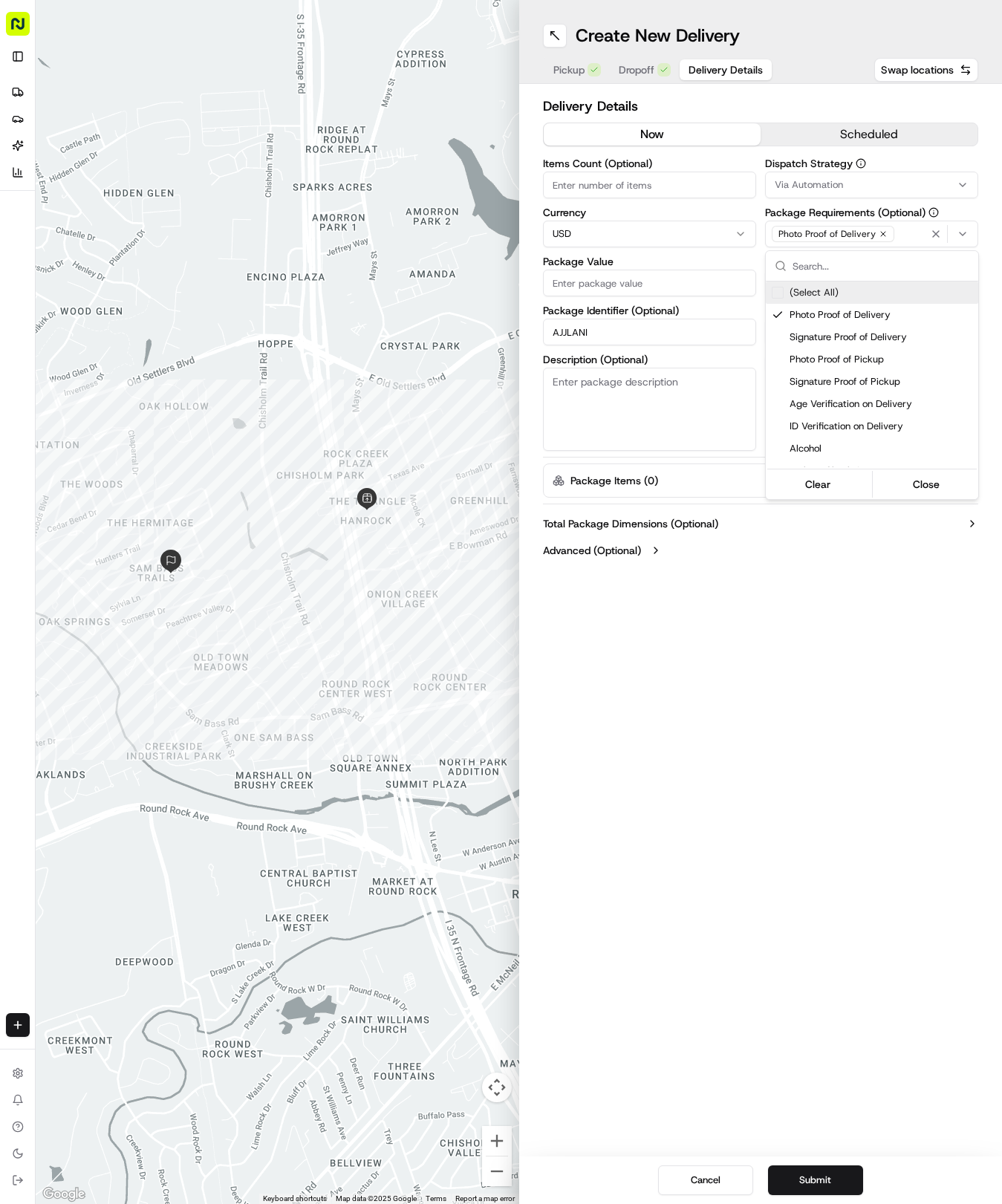
click at [960, 180] on icon "button" at bounding box center [962, 184] width 12 height 12
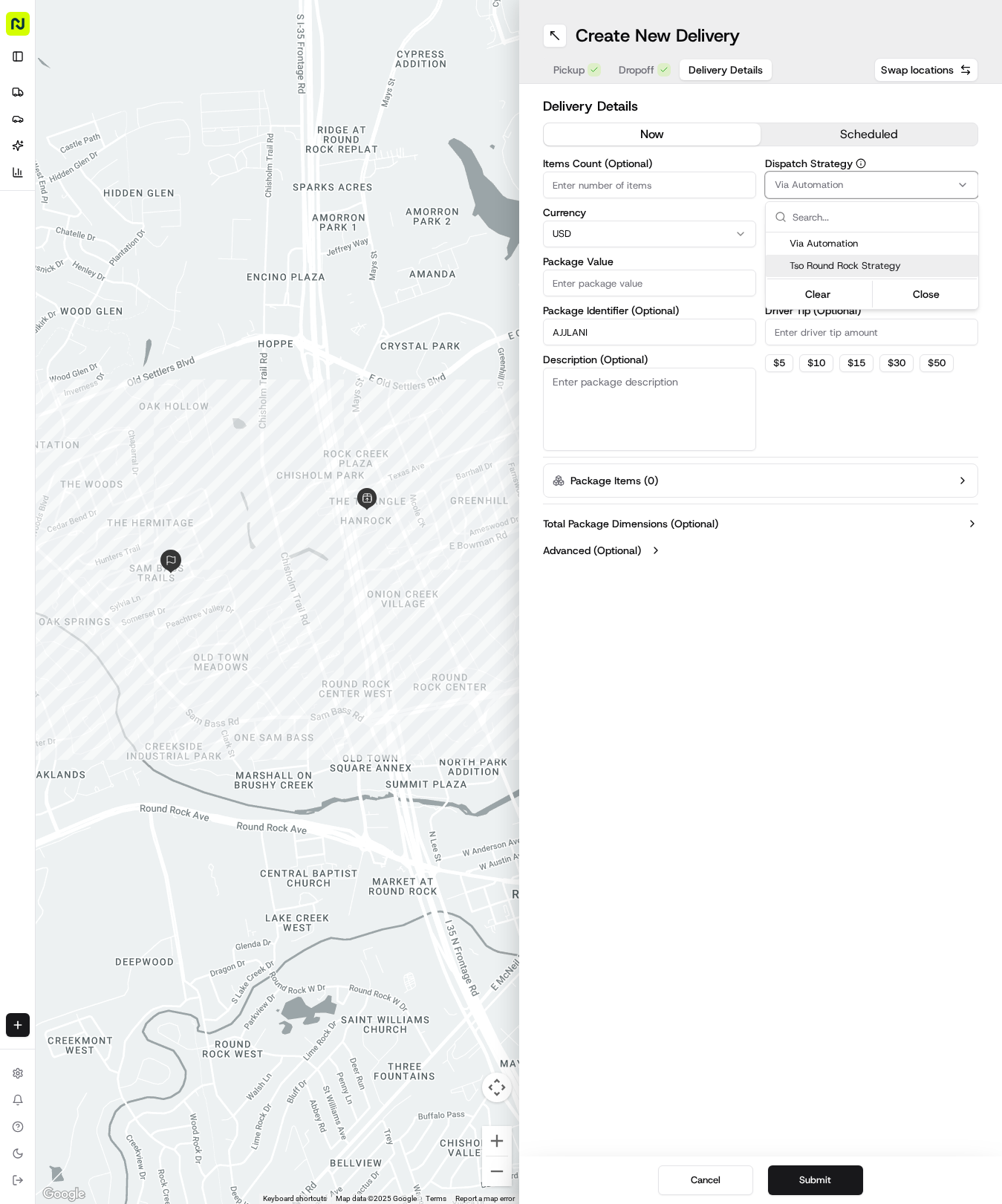
click at [923, 260] on span "Tso Round Rock Strategy" at bounding box center [881, 265] width 182 height 14
click at [923, 303] on button "Close" at bounding box center [926, 294] width 102 height 21
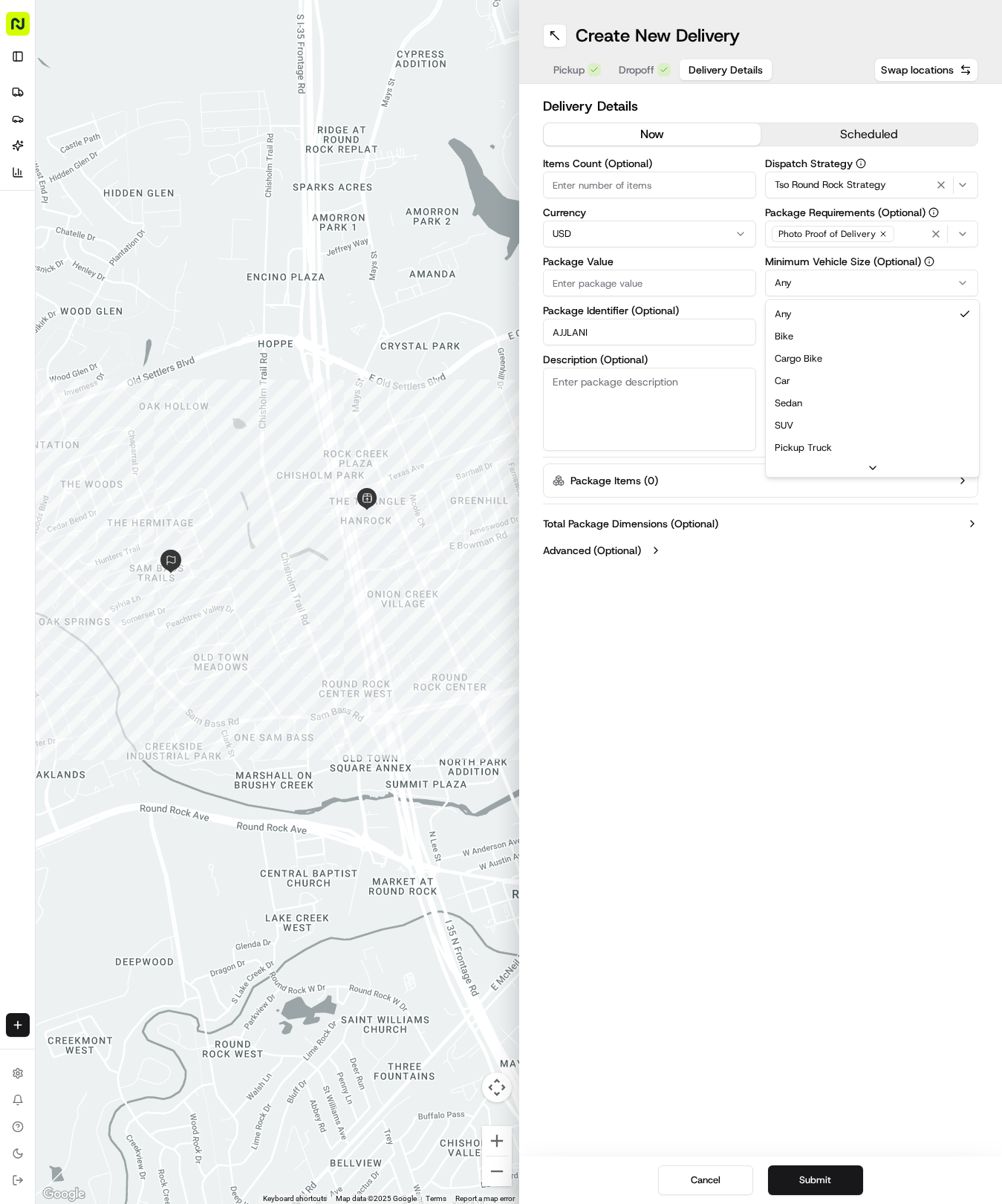
click at [963, 274] on html "Tso Chinese 04 Round Rock hayden@tsochinese.com Toggle Sidebar Deliveries Provi…" at bounding box center [501, 602] width 1002 height 1204
click at [884, 324] on input "Driver Tip (Optional)" at bounding box center [872, 331] width 213 height 26
type input "2"
click at [602, 266] on label "Package Value" at bounding box center [649, 261] width 213 height 10
click at [602, 270] on input "Package Value" at bounding box center [649, 283] width 213 height 26
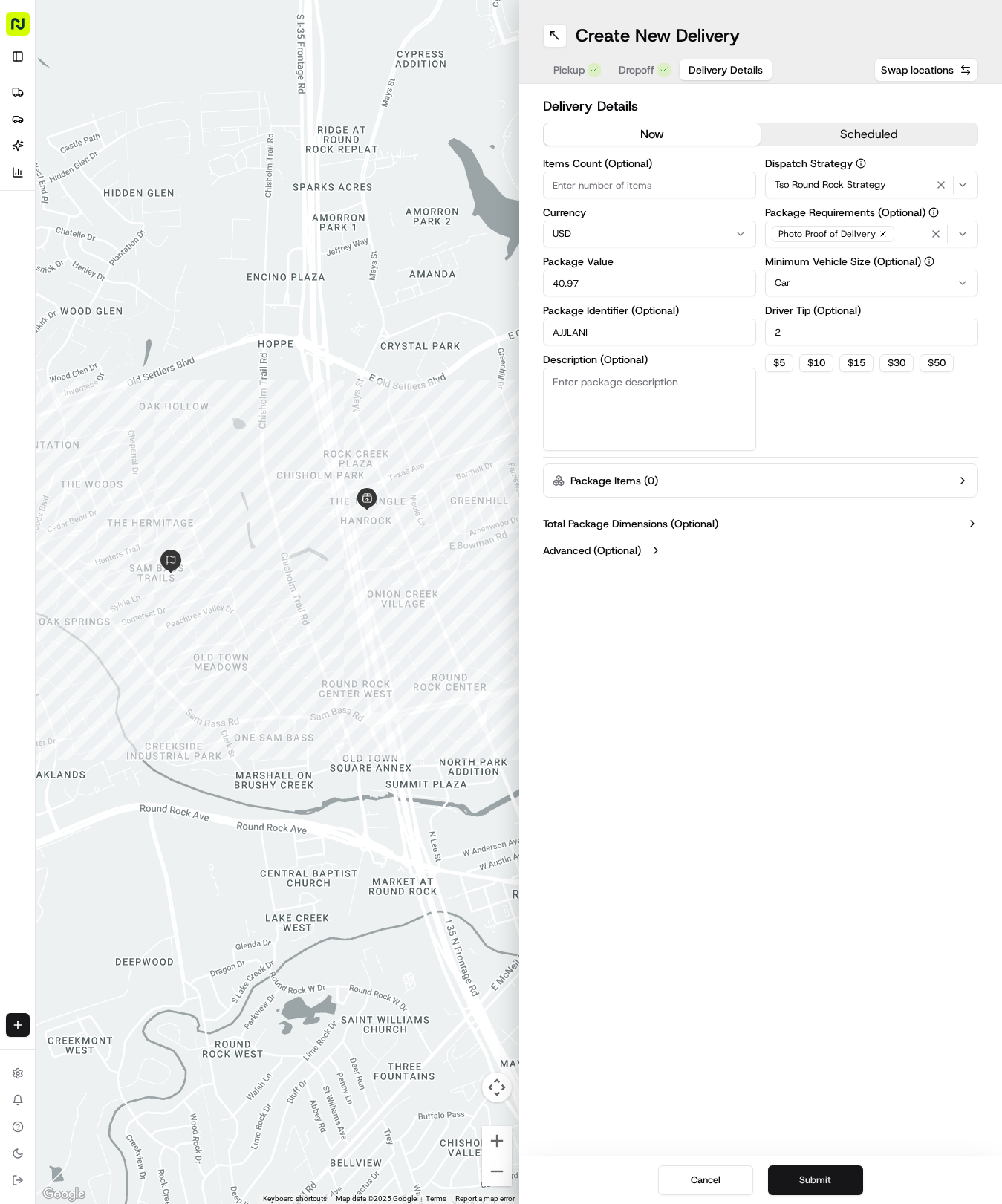
type input "40.97"
click at [813, 1183] on button "Submit" at bounding box center [815, 1180] width 95 height 30
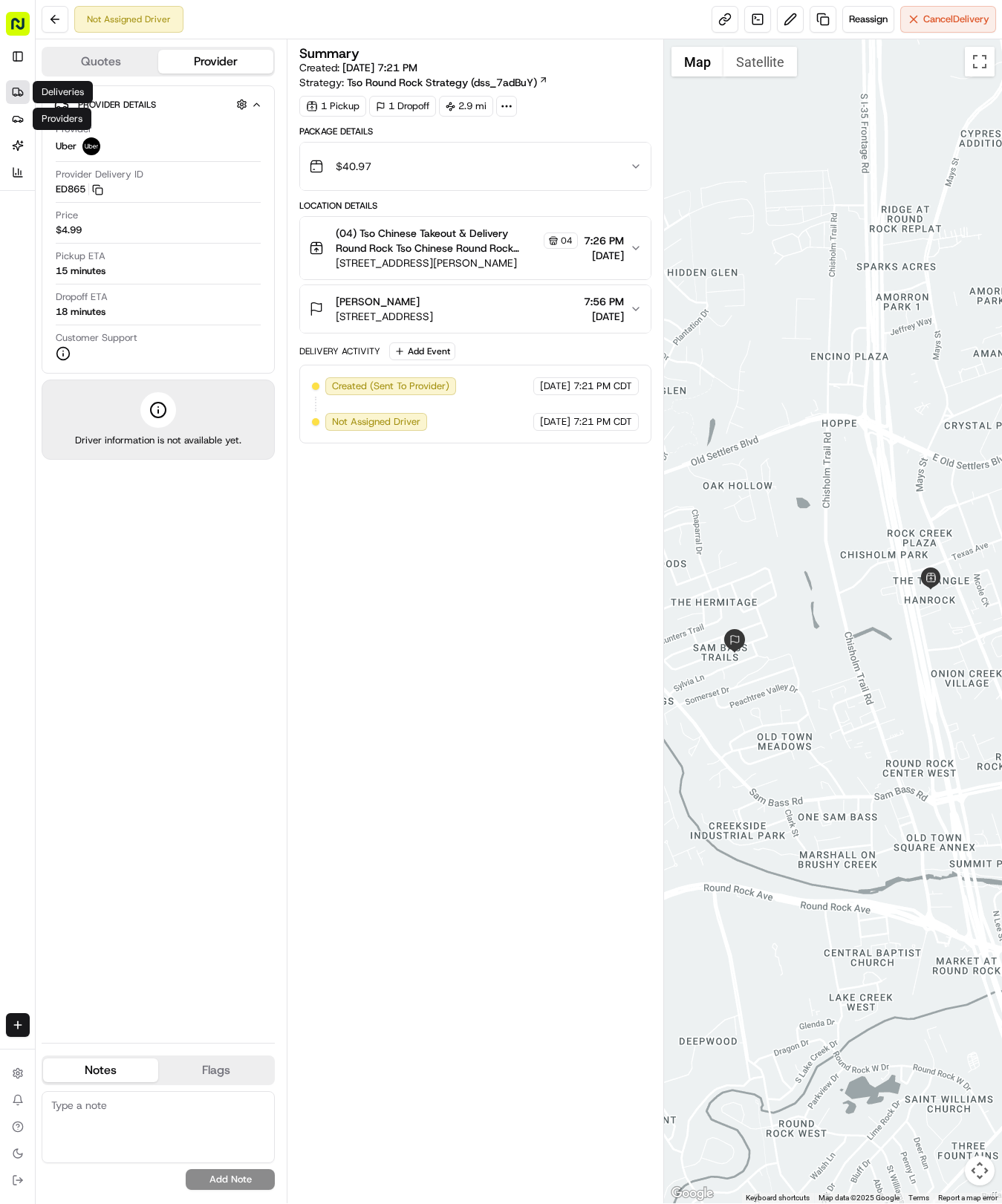
click at [10, 101] on link "Deliveries" at bounding box center [18, 92] width 24 height 24
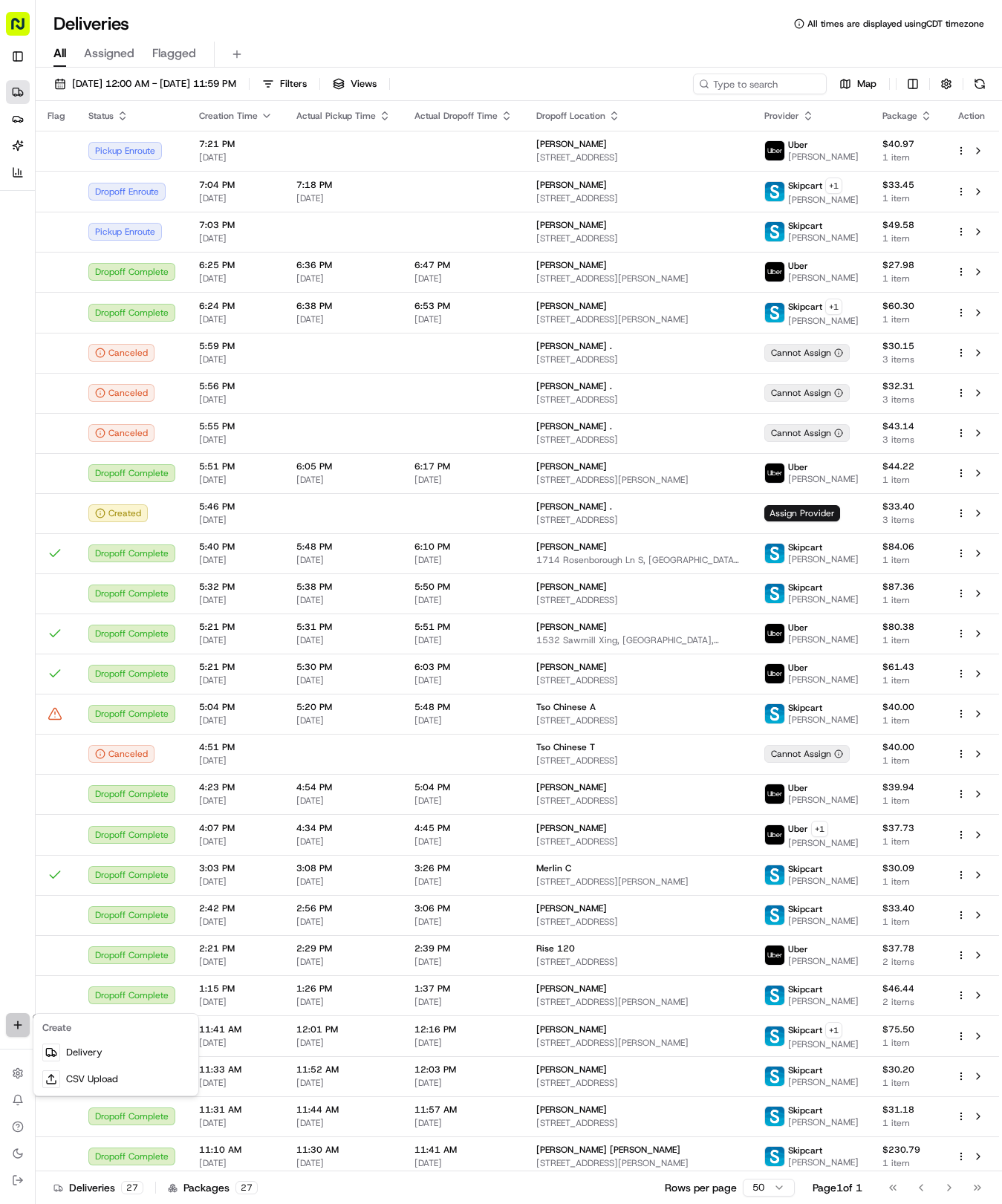
click at [17, 1028] on html "Tso Chinese 04 Round Rock hayden@tsochinese.com Toggle Sidebar Deliveries Provi…" at bounding box center [501, 602] width 1002 height 1204
click at [94, 1046] on link "Delivery" at bounding box center [116, 1052] width 159 height 26
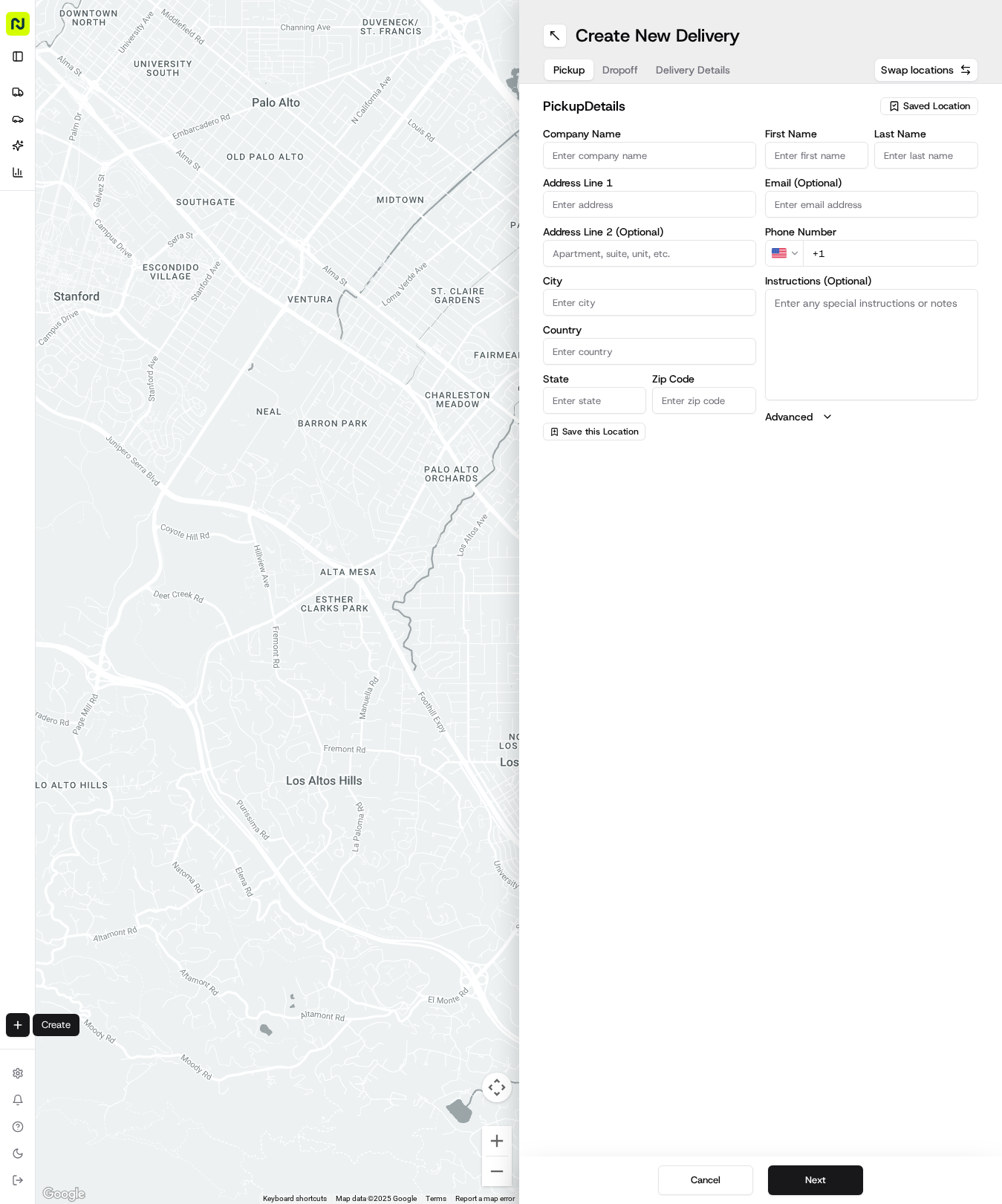
click at [935, 107] on span "Saved Location" at bounding box center [935, 106] width 67 height 14
click at [887, 168] on span "(04) Tso Chinese Takeout & Delivery Round Rock (04)" at bounding box center [904, 168] width 182 height 26
type input "(04) Tso Chinese Takeout & Delivery Round Rock"
type input "2000 N Mays St"
type input "Ste 108"
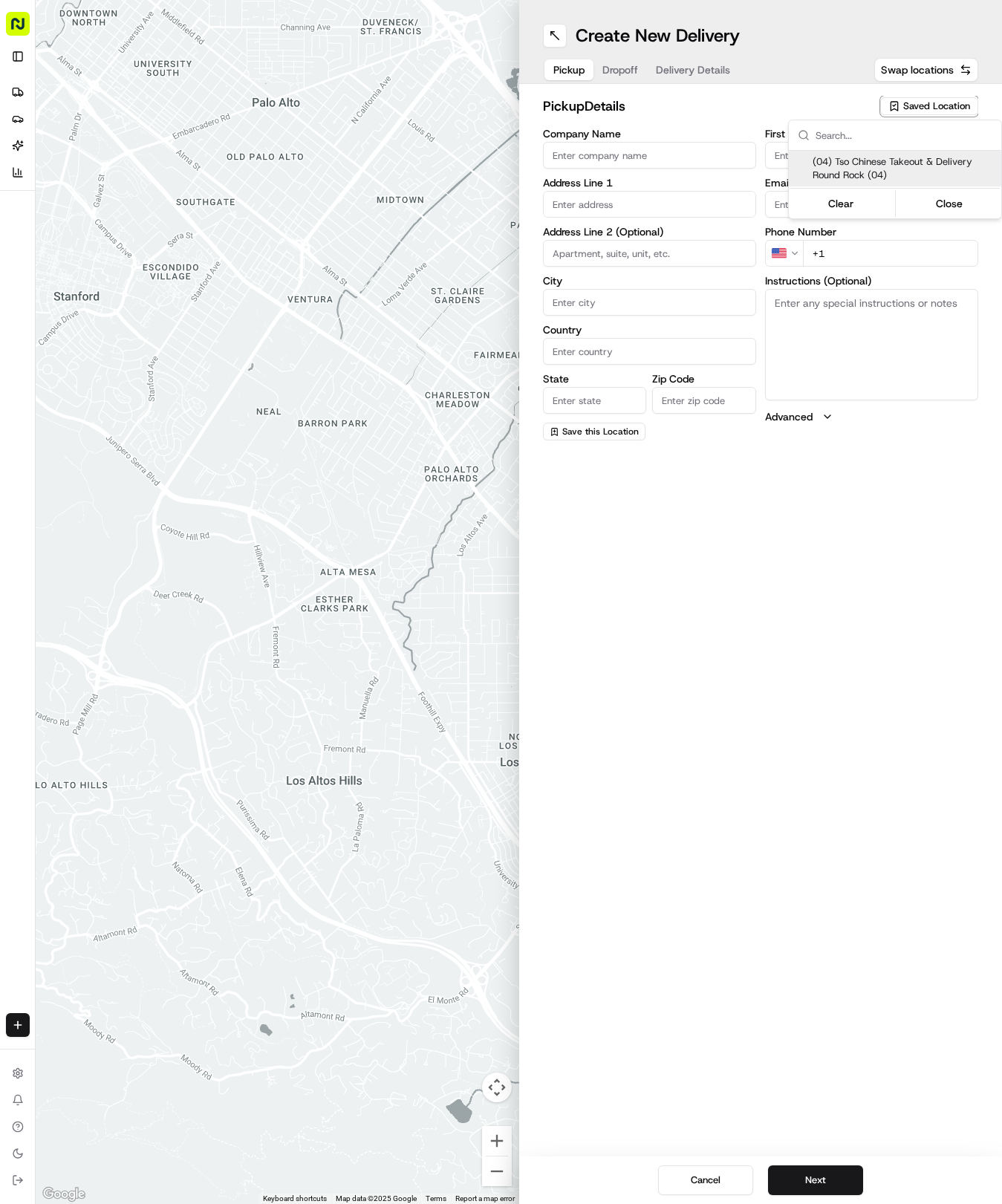
type input "Round Rock"
type input "US"
type input "TX"
type input "78664"
type input "Tso Chinese"
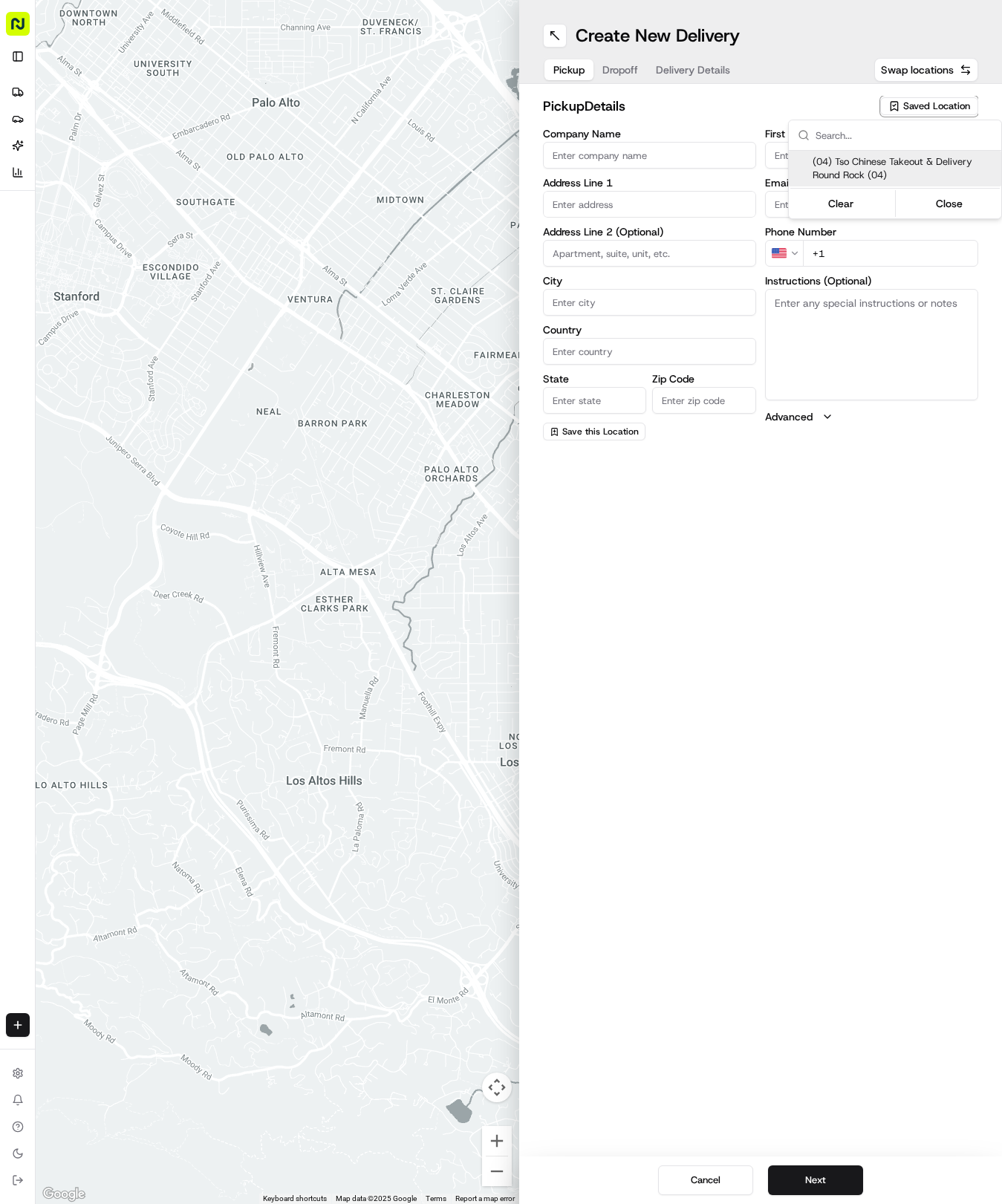
type input "Round Rock Manager"
type input "roundrockstore@tsochinese.com"
type input "+1 512 956 9231"
type textarea "Submit a picture displaying address & food as Proof of Delivery. Envía una foto…"
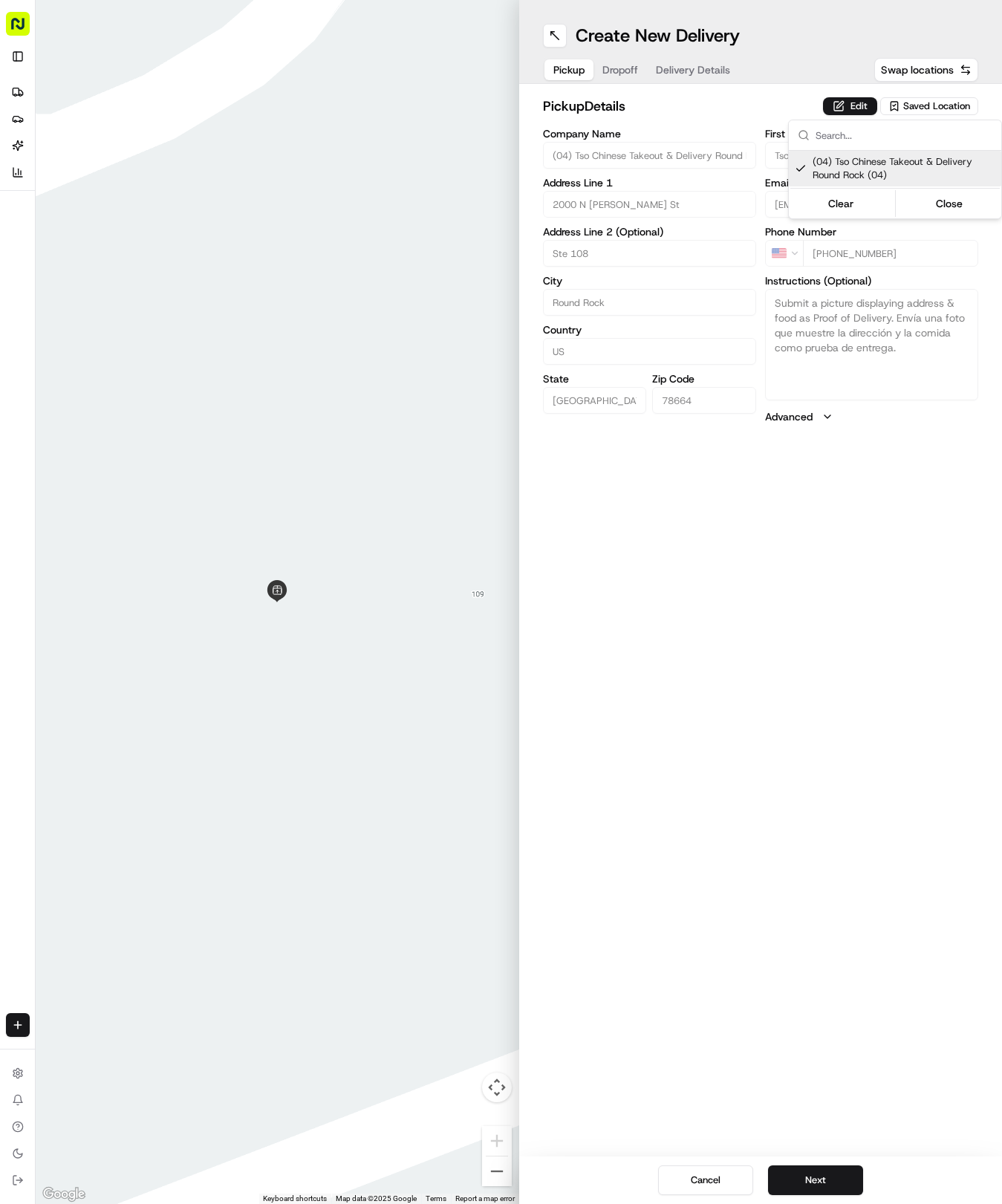
click at [675, 67] on html "Tso Chinese 04 Round Rock hayden@tsochinese.com Toggle Sidebar Deliveries Provi…" at bounding box center [501, 602] width 1002 height 1204
click at [675, 67] on span "Delivery Details" at bounding box center [692, 69] width 74 height 15
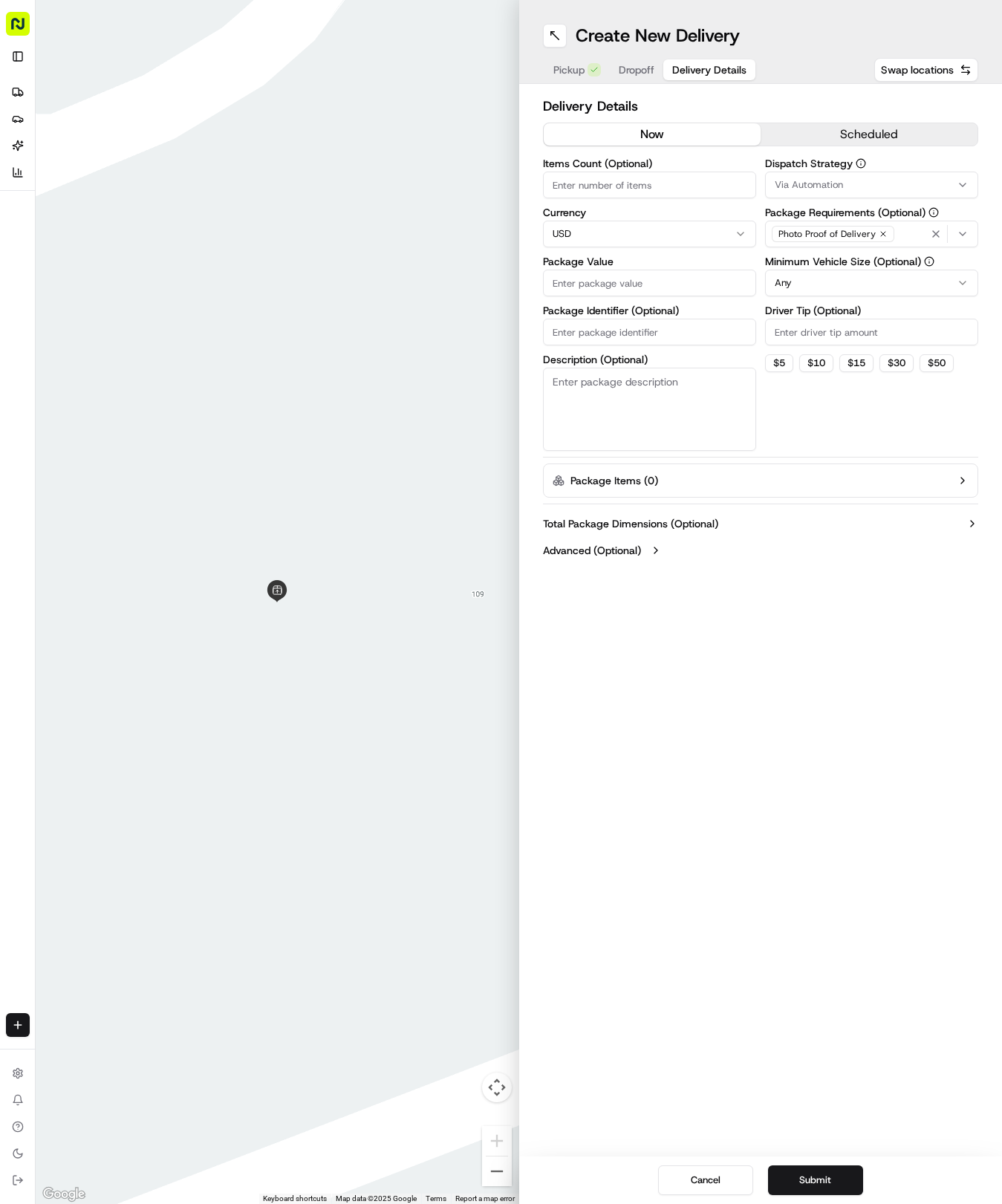
click at [615, 331] on input "Package Identifier (Optional)" at bounding box center [649, 331] width 213 height 26
paste input "LWLITWJ"
type input "LWLITWJ"
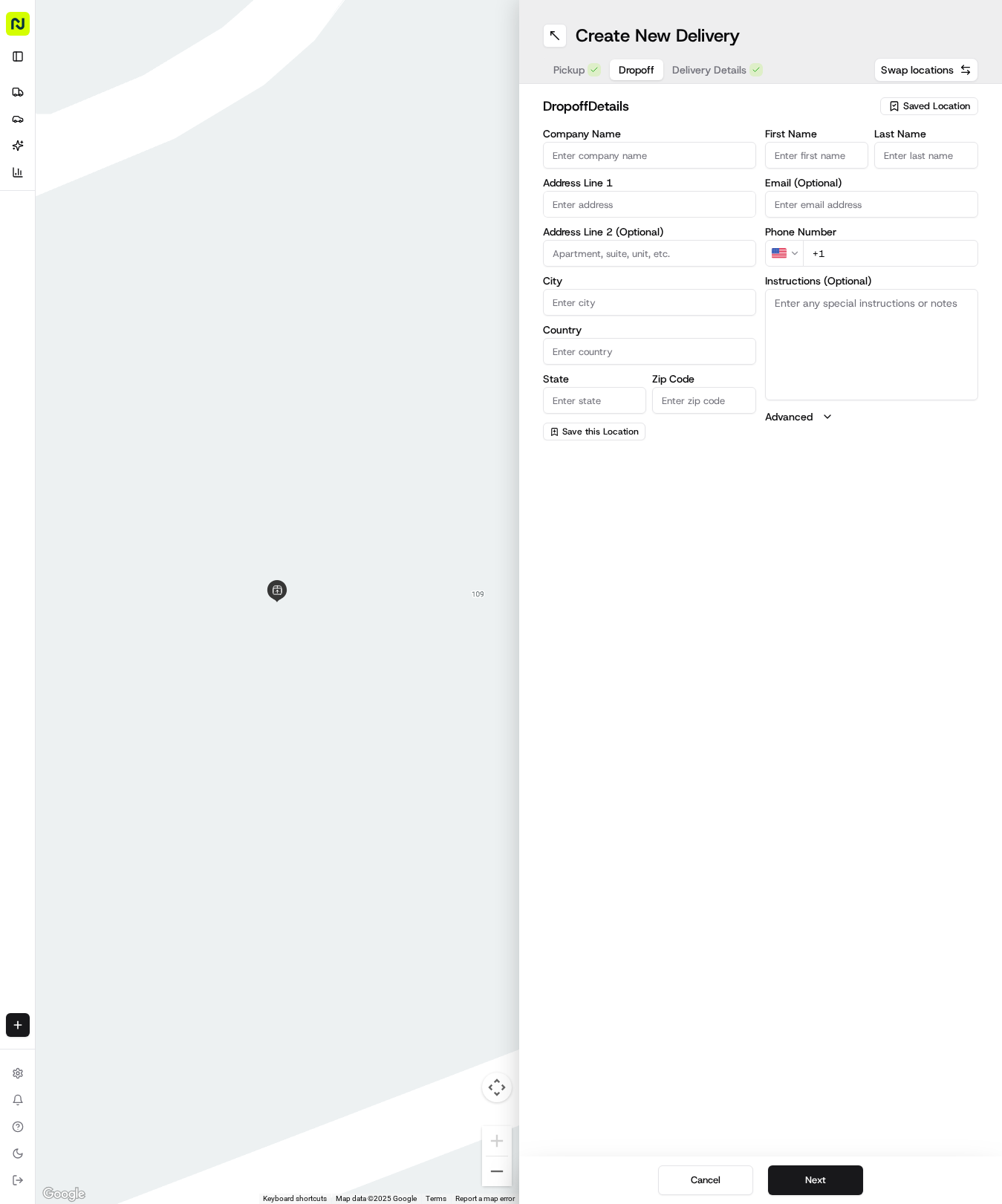
click at [632, 67] on span "Dropoff" at bounding box center [635, 69] width 36 height 15
click at [617, 214] on input "text" at bounding box center [649, 203] width 213 height 26
type input "1112 preserve pl"
click at [654, 198] on input "1112 preserve pl" at bounding box center [649, 203] width 213 height 26
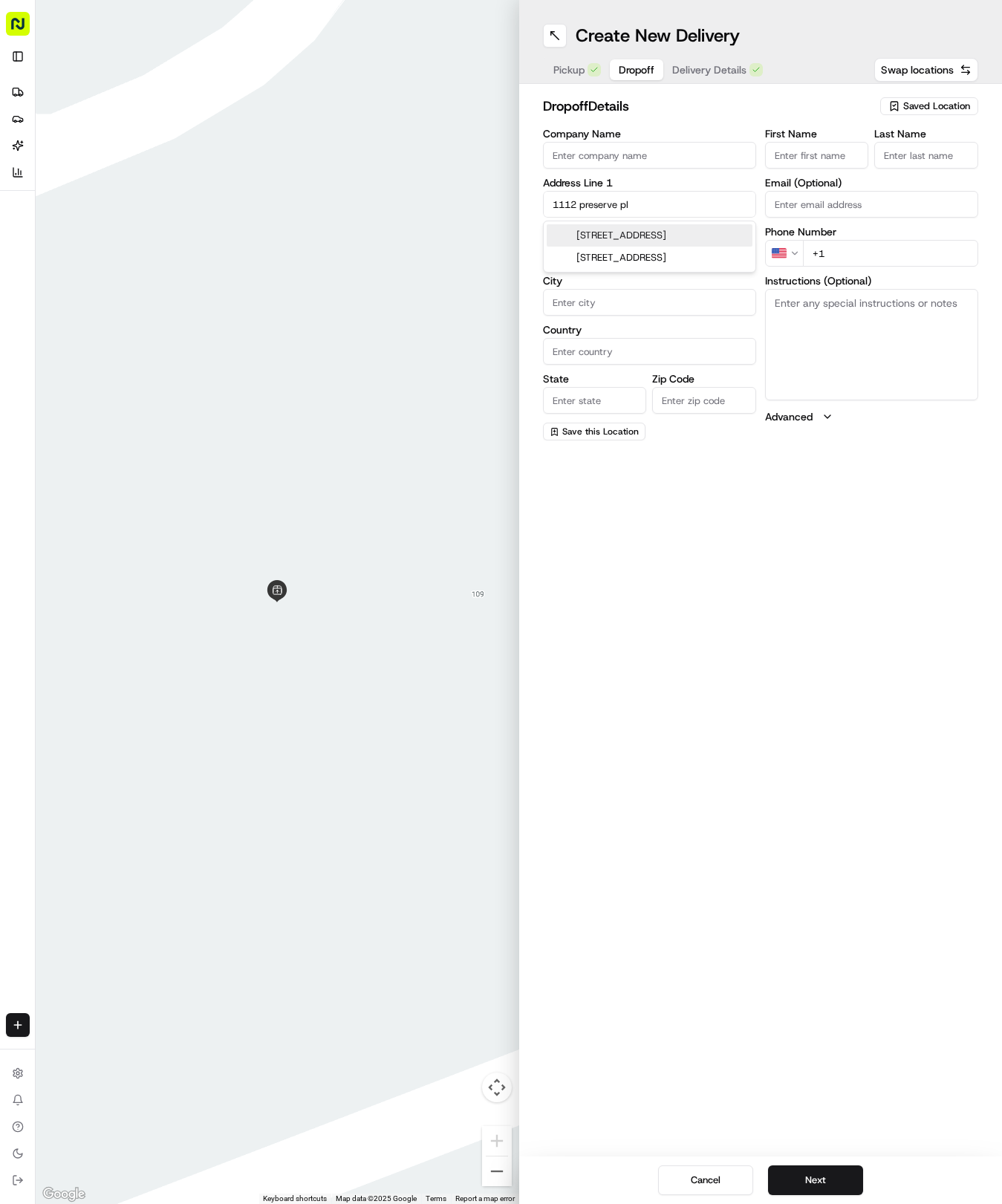
click at [654, 198] on input "1112 preserve pl" at bounding box center [649, 203] width 213 height 26
paste input "1112 Preserve Pl, Round Rock, TX 78665-7905, United States"
click at [653, 229] on div "1112 Preserve Place, Round Rock, TX 78665, United States" at bounding box center [649, 235] width 206 height 22
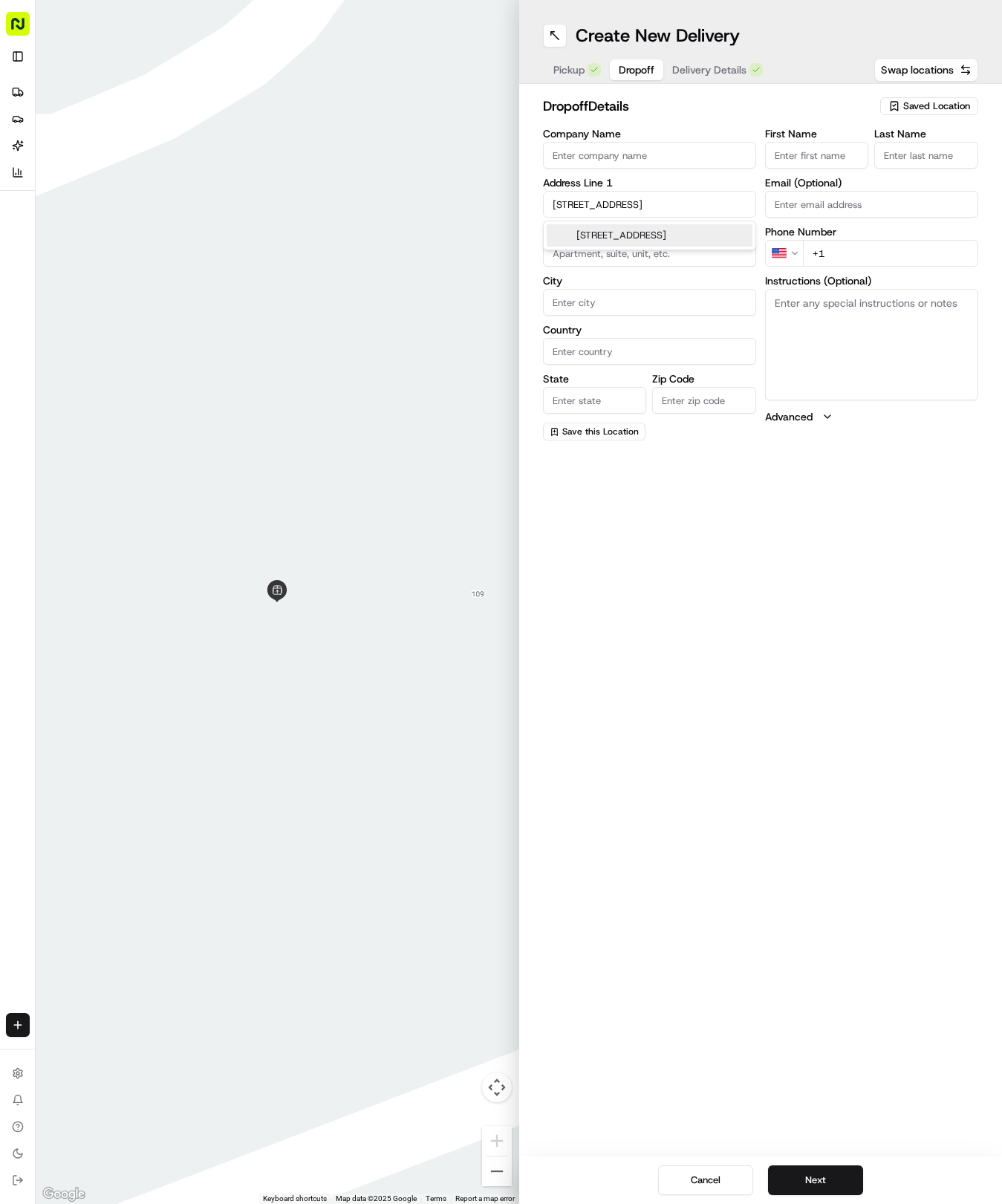
scroll to position [0, 72]
type input "The Preserve at Dyer Creek, 1112 Preserve Pl, Round Rock, TX 78665, USA"
type input "Round Rock"
type input "United States"
type input "TX"
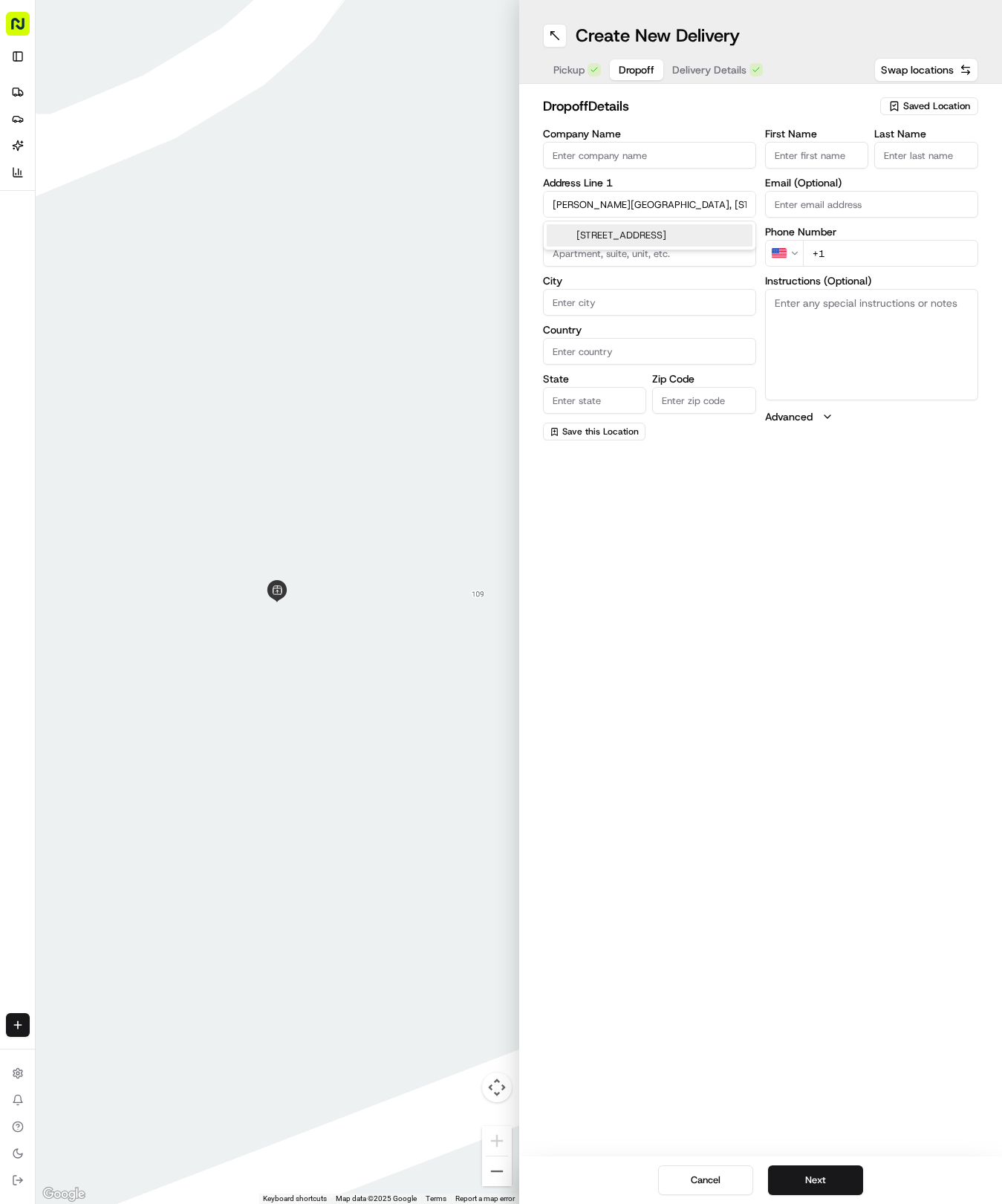
type input "78665"
type input "1112 Preserve Place"
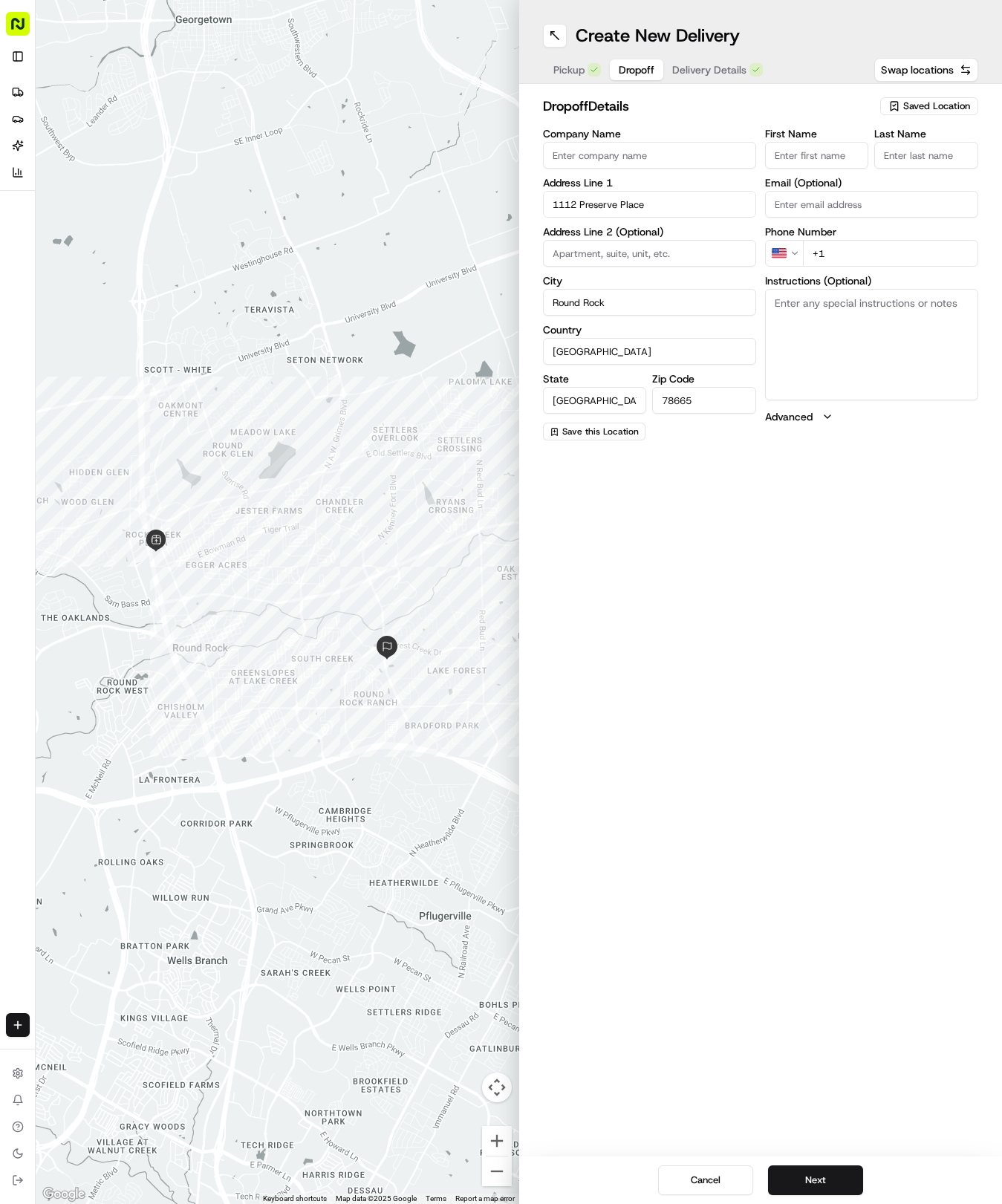
click at [825, 163] on input "First Name" at bounding box center [817, 155] width 104 height 26
type input "Haily"
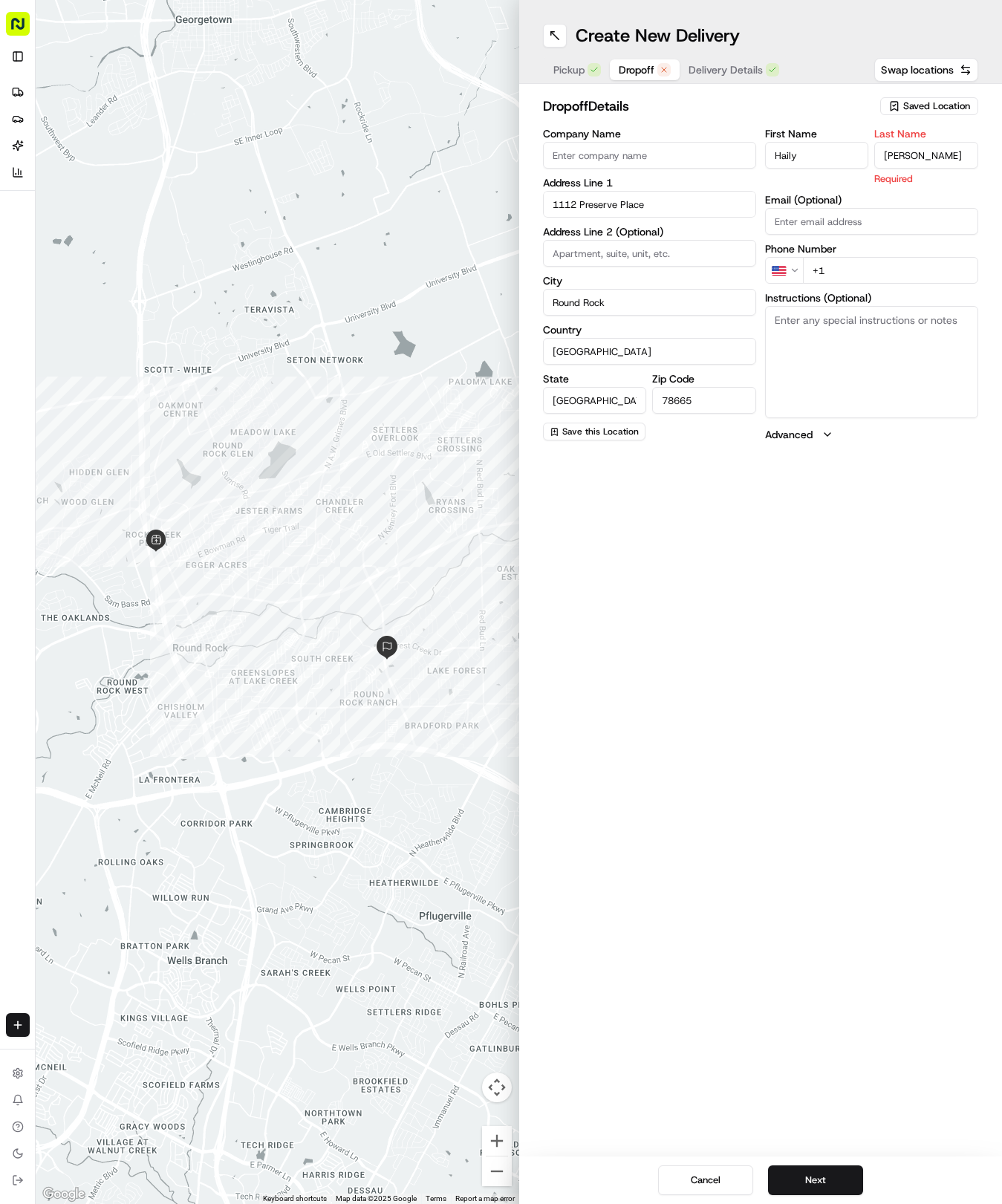
type input "Brooks"
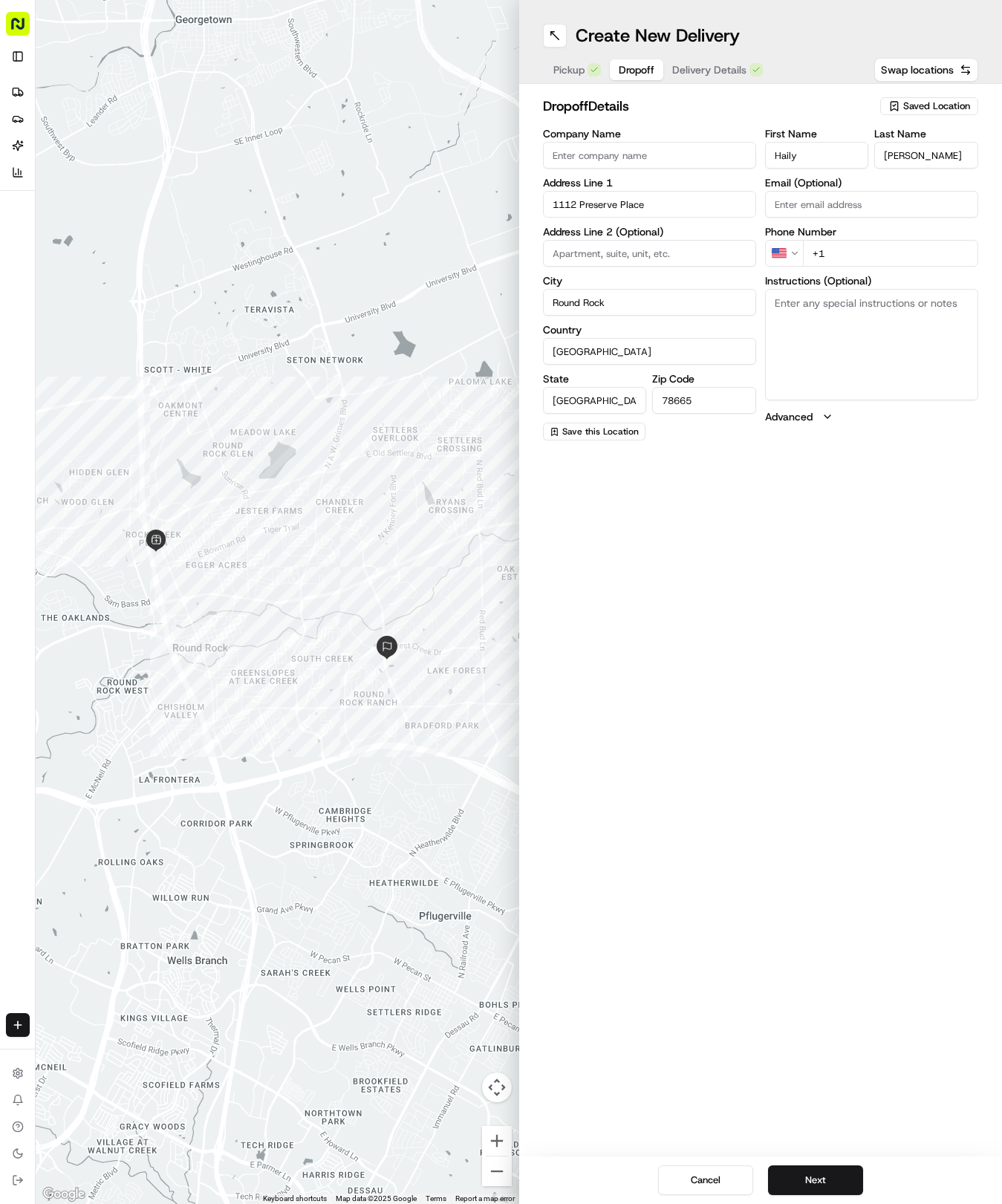
click at [828, 147] on input "Haily" at bounding box center [817, 155] width 104 height 26
type input "Halley"
click at [874, 244] on input "+1" at bounding box center [890, 253] width 175 height 26
click at [886, 255] on input "+1" at bounding box center [890, 253] width 175 height 26
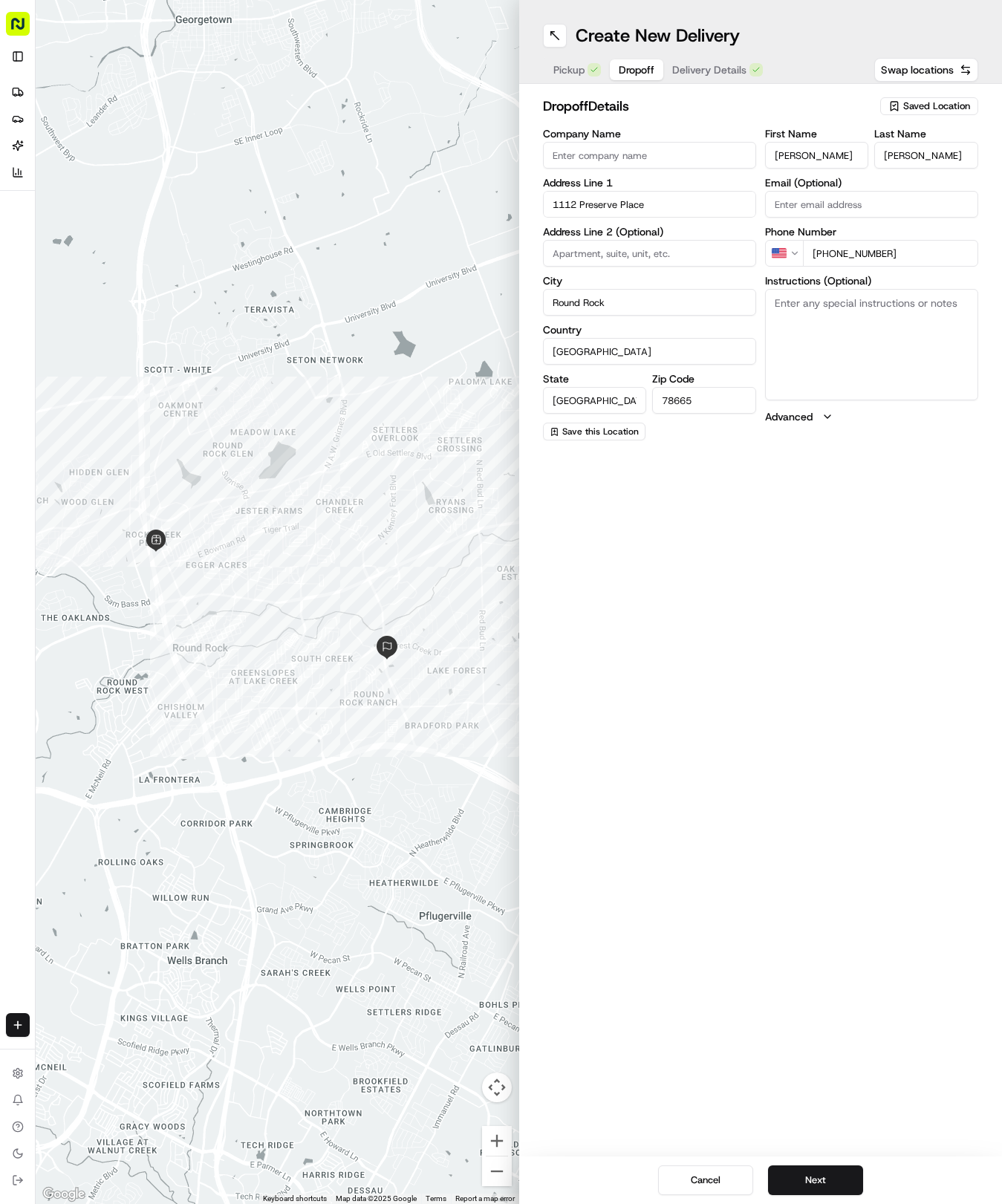
type input "+1 512 740 6648"
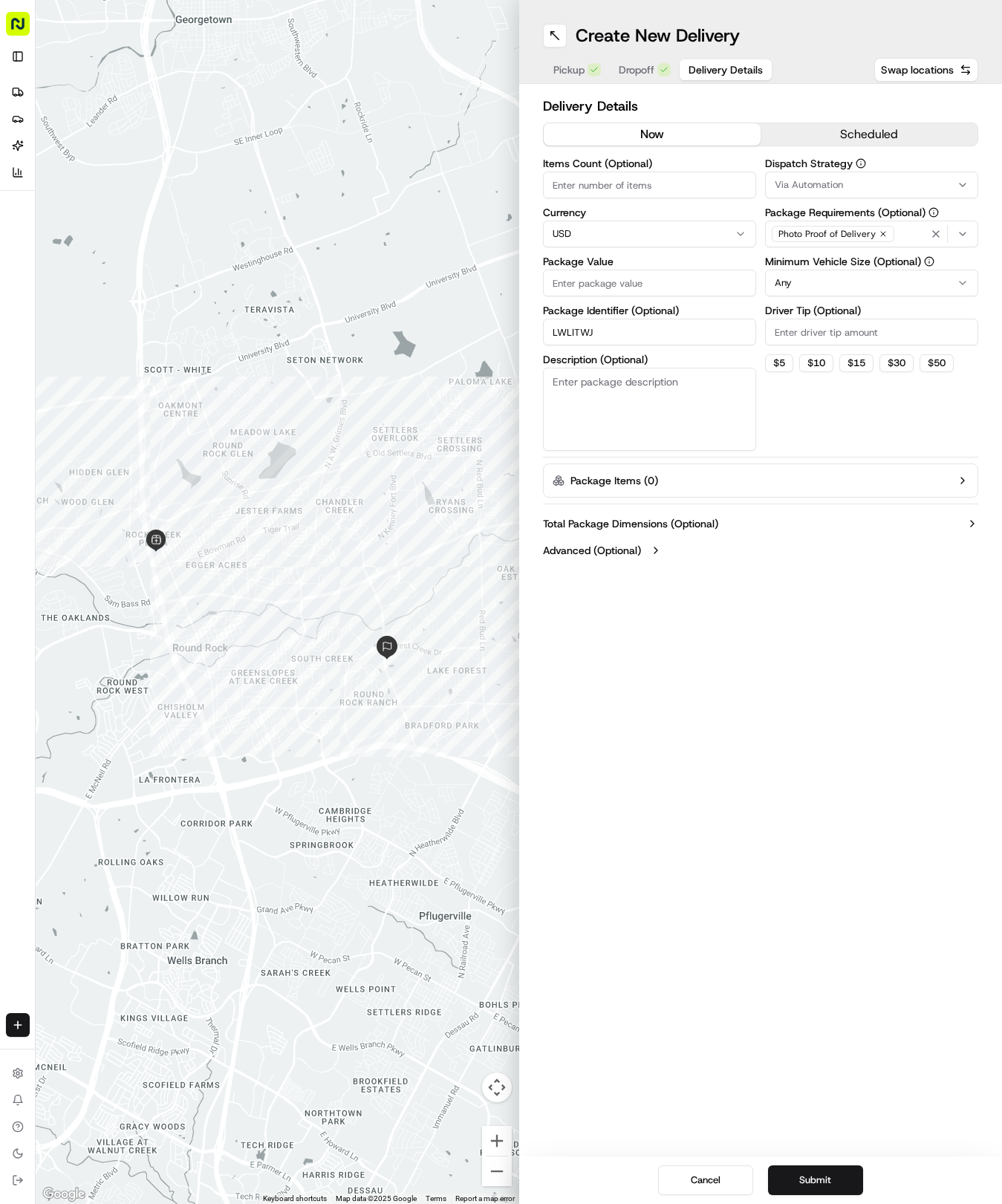
click at [731, 68] on span "Delivery Details" at bounding box center [725, 69] width 74 height 15
click at [623, 281] on input "Package Value" at bounding box center [649, 283] width 213 height 26
type input "87.09"
click at [779, 175] on button "Via Automation" at bounding box center [872, 184] width 213 height 26
click at [794, 267] on span "Tso Round Rock Strategy" at bounding box center [881, 265] width 182 height 14
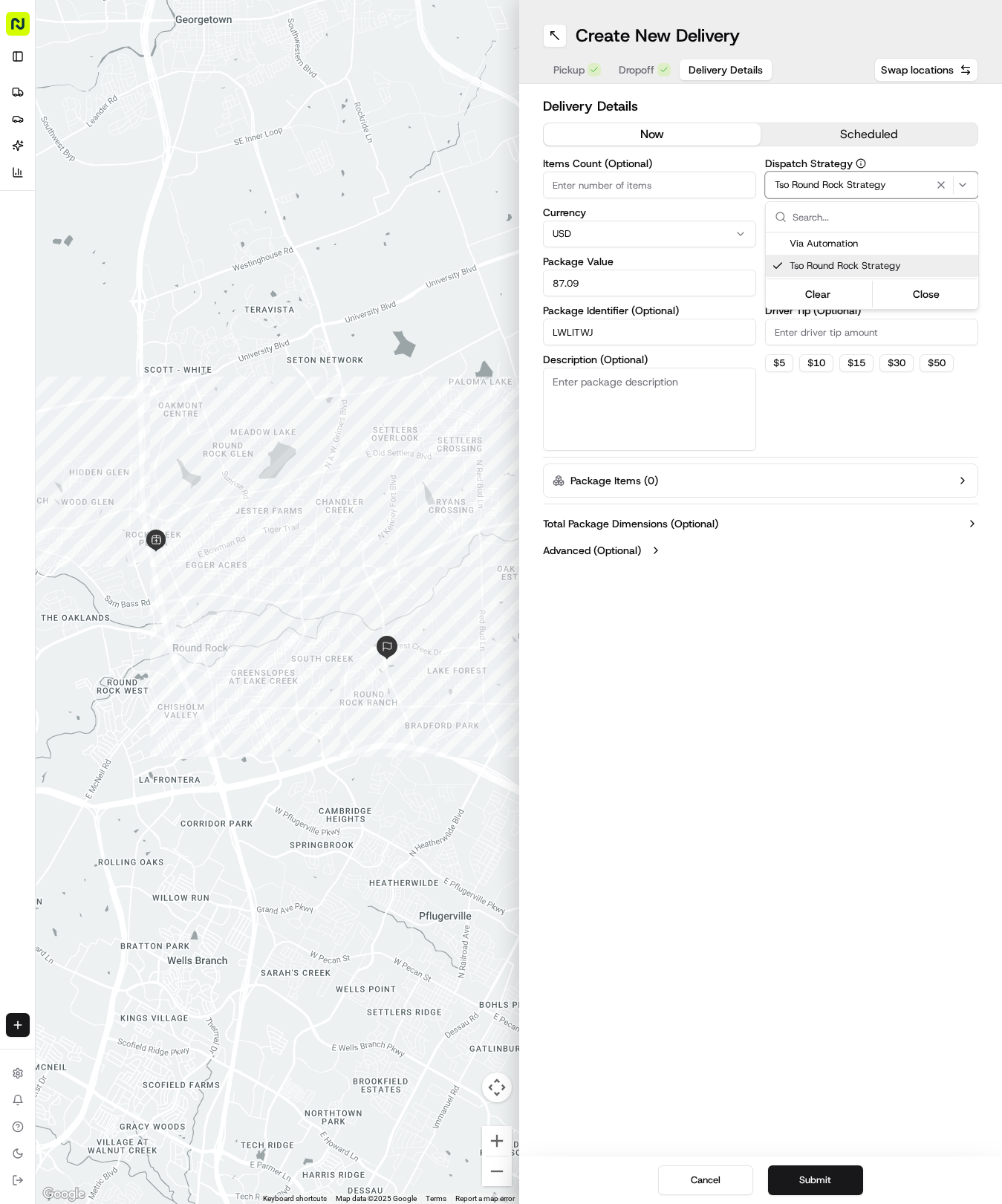
drag, startPoint x: 809, startPoint y: 407, endPoint x: 811, endPoint y: 338, distance: 69.0
click at [809, 388] on html "Tso Chinese 04 Round Rock hayden@tsochinese.com Toggle Sidebar Deliveries Provi…" at bounding box center [501, 602] width 1002 height 1204
click at [816, 276] on html "Tso Chinese 04 Round Rock hayden@tsochinese.com Toggle Sidebar Deliveries Provi…" at bounding box center [501, 602] width 1002 height 1204
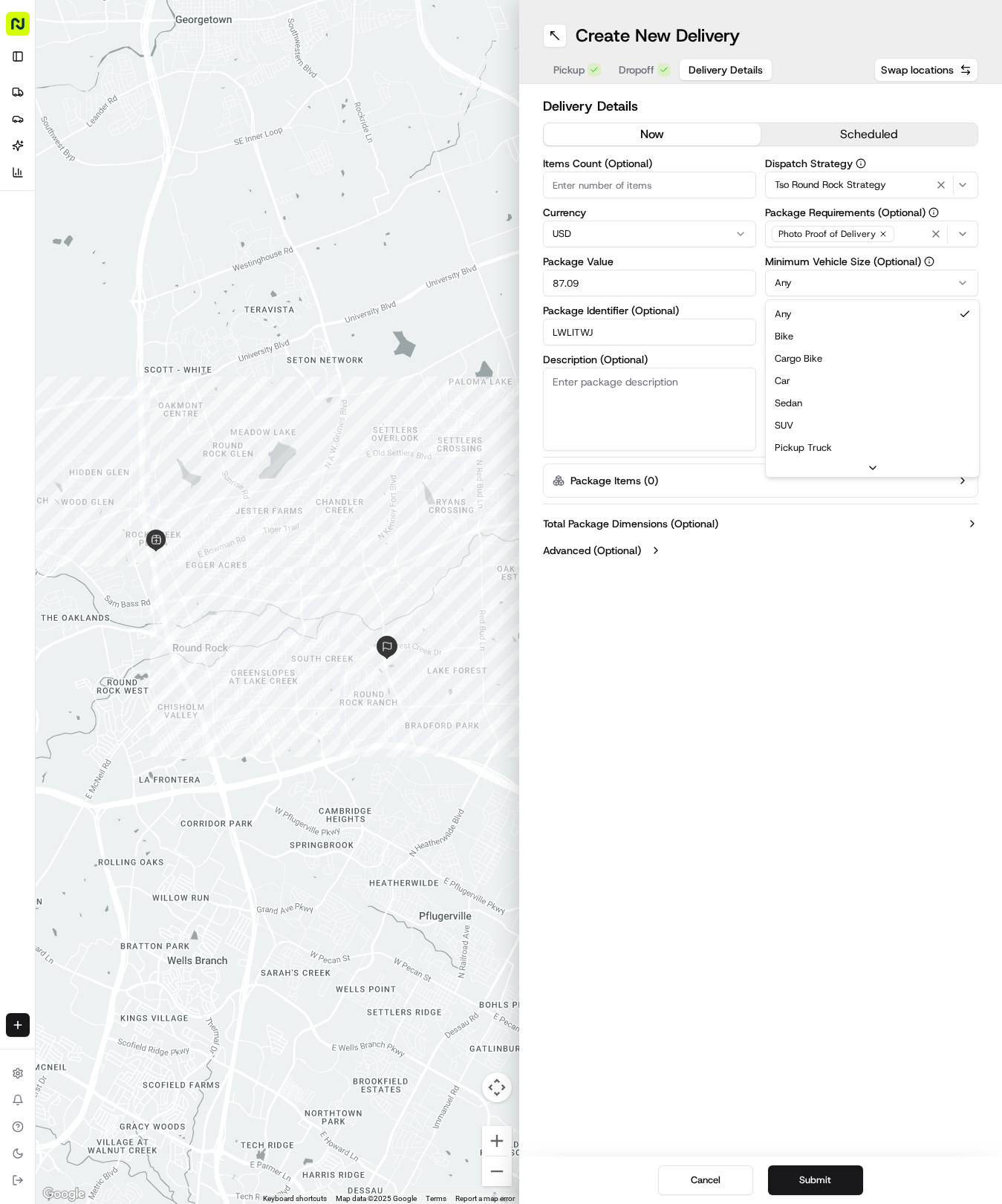
drag, startPoint x: 782, startPoint y: 379, endPoint x: 788, endPoint y: 373, distance: 8.5
click at [809, 330] on input "Driver Tip (Optional)" at bounding box center [872, 331] width 213 height 26
type input "2"
click at [800, 1172] on button "Submit" at bounding box center [815, 1180] width 95 height 30
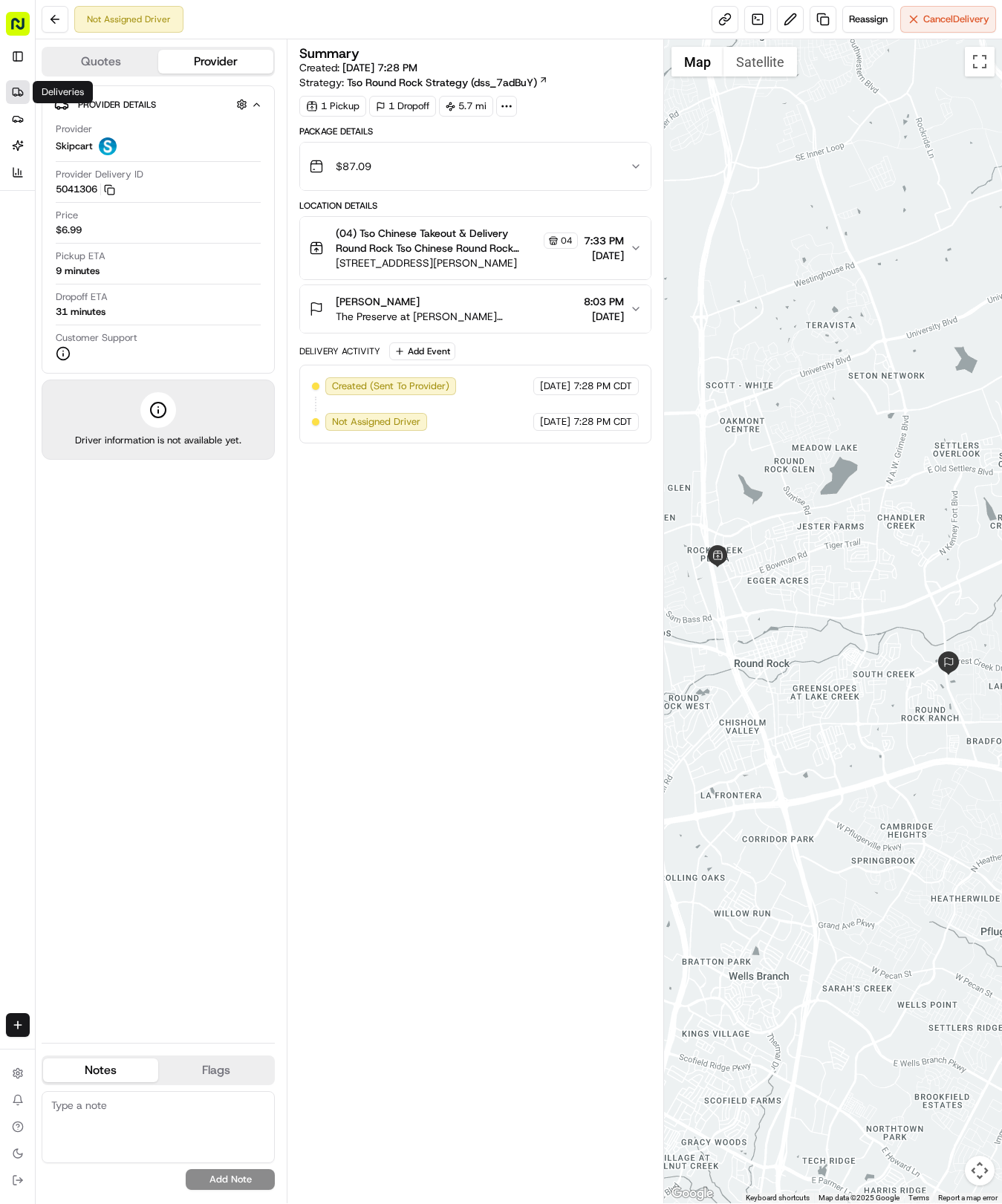
click at [22, 85] on link "Deliveries" at bounding box center [18, 92] width 24 height 24
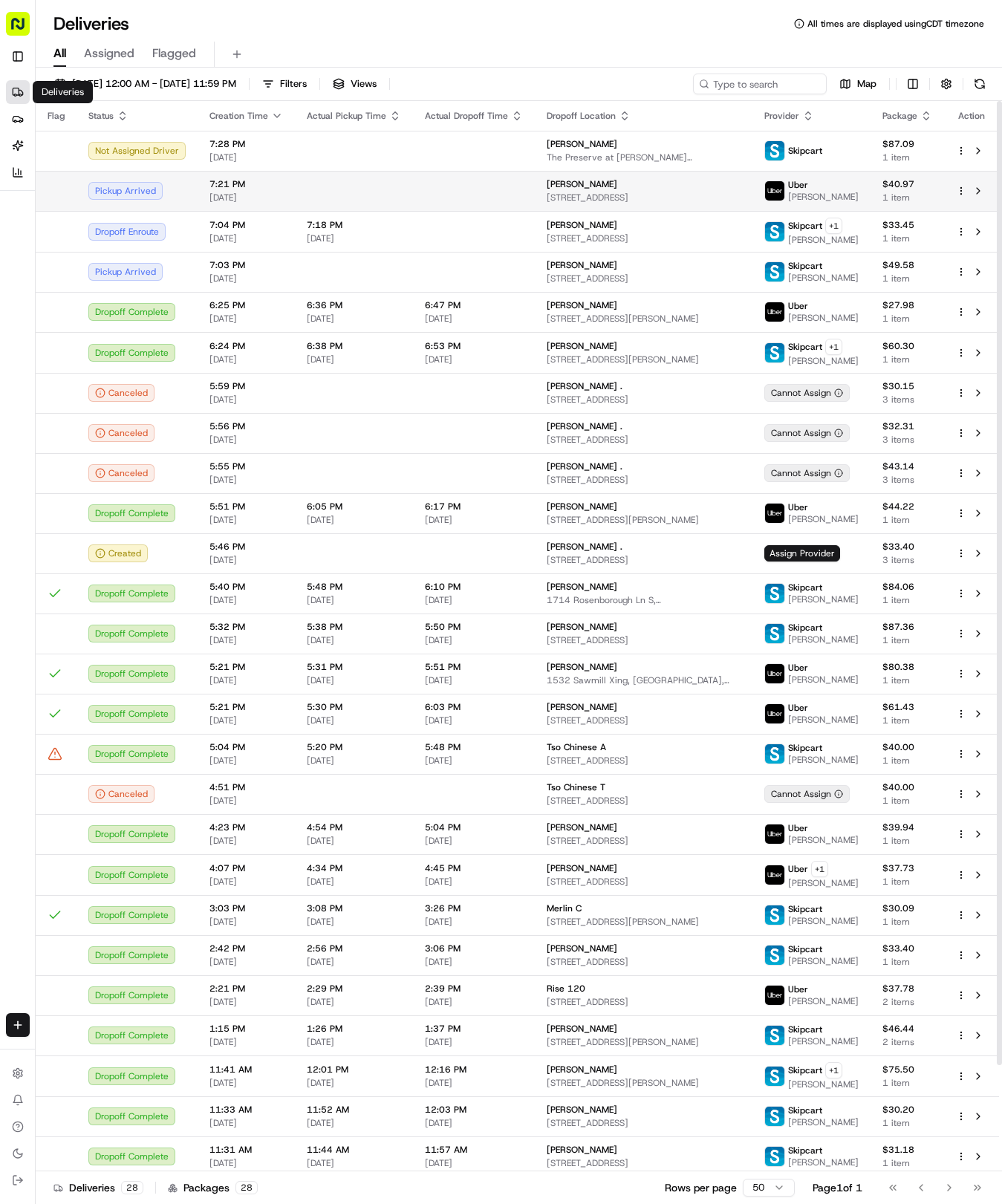
click at [421, 199] on td at bounding box center [474, 191] width 122 height 40
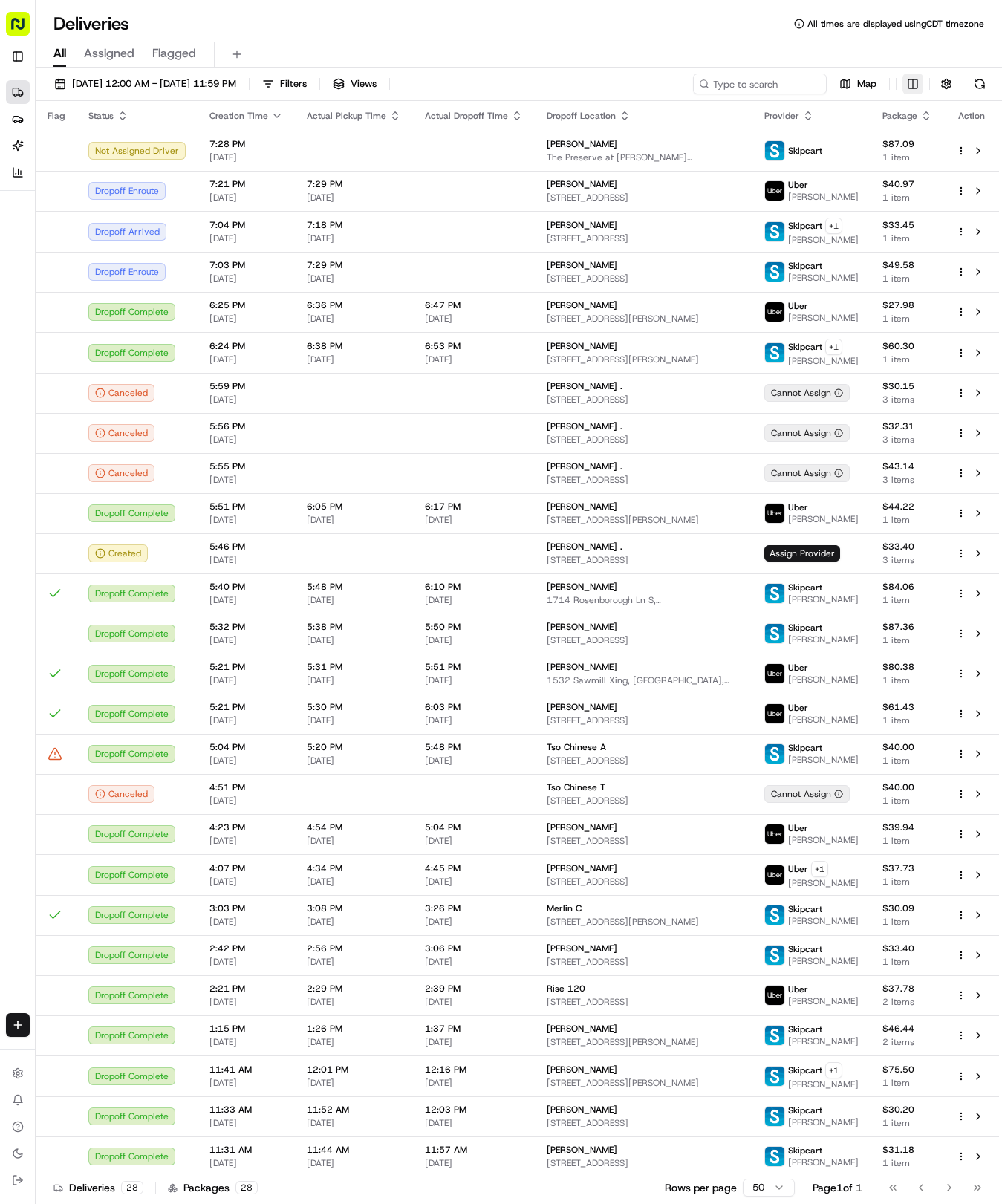
click at [913, 82] on html "Tso Chinese 04 Round Rock hayden@tsochinese.com Toggle Sidebar Deliveries Provi…" at bounding box center [501, 602] width 1002 height 1204
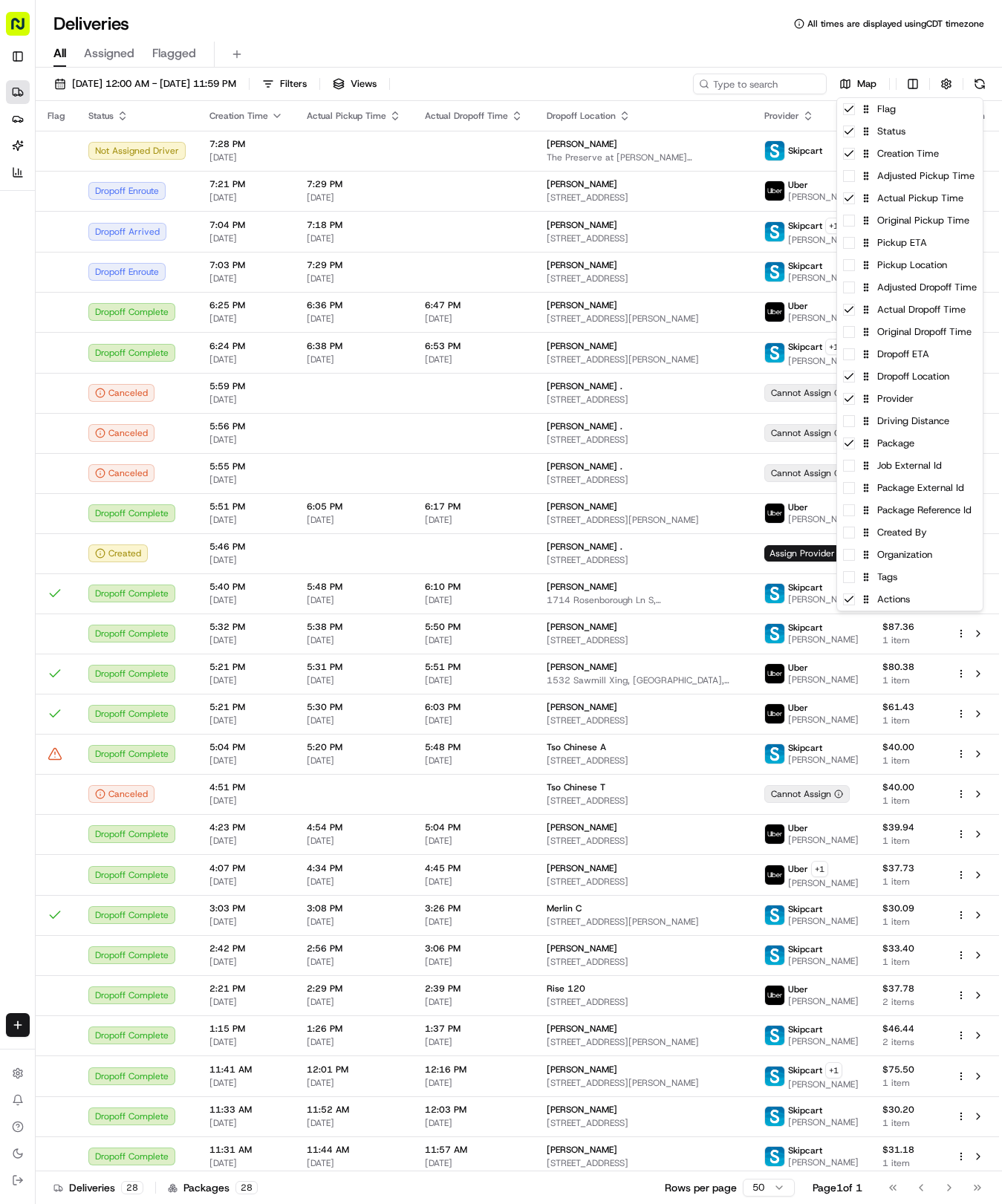
click at [608, 62] on html "Tso Chinese 04 Round Rock hayden@tsochinese.com Toggle Sidebar Deliveries Provi…" at bounding box center [501, 602] width 1002 height 1204
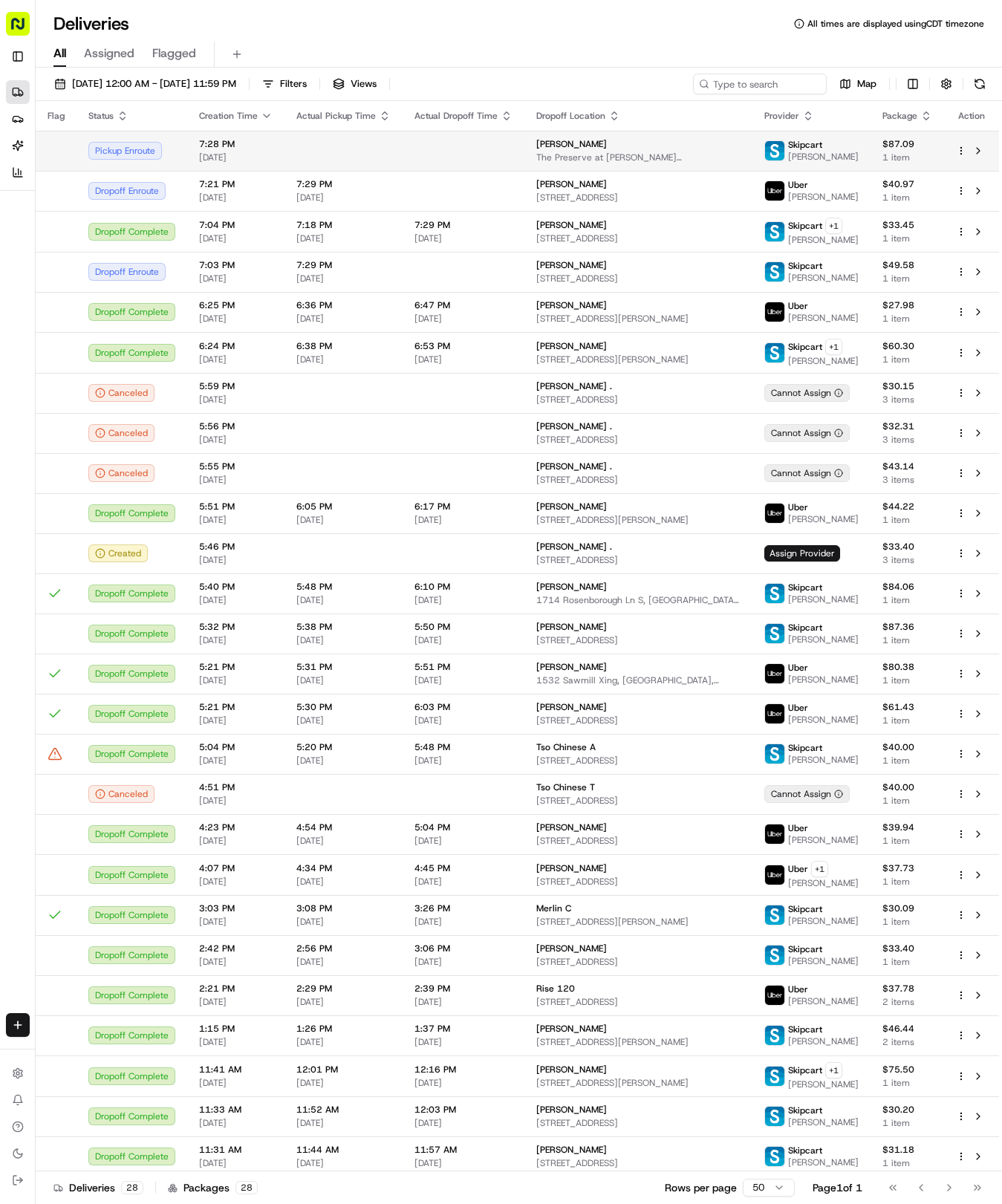
click at [507, 156] on td at bounding box center [463, 150] width 122 height 40
click at [620, 144] on div "Halley Brooks" at bounding box center [638, 143] width 204 height 12
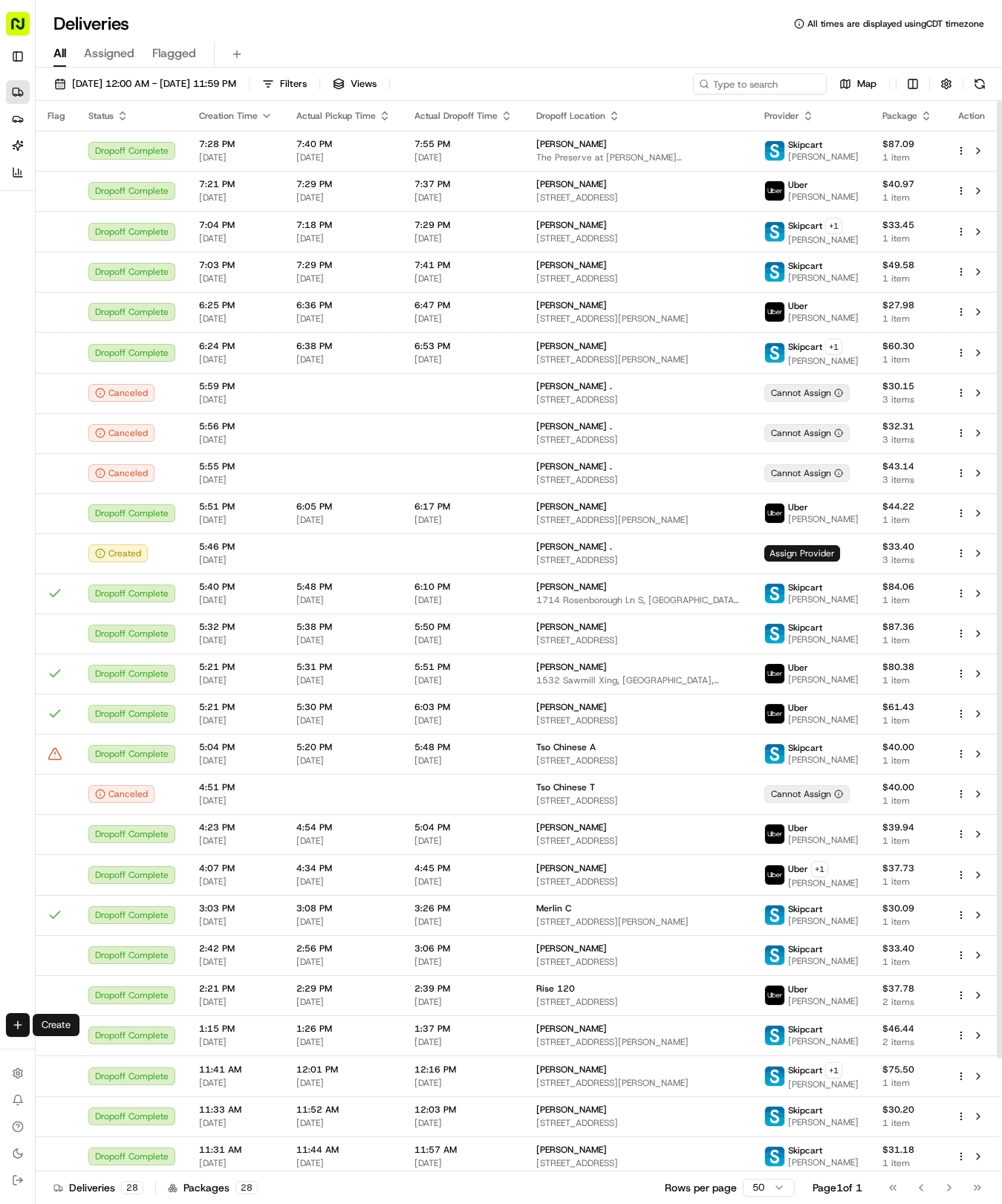
click at [15, 1023] on html "Tso Chinese 04 Round Rock hayden@tsochinese.com Toggle Sidebar Deliveries Provi…" at bounding box center [501, 602] width 1002 height 1204
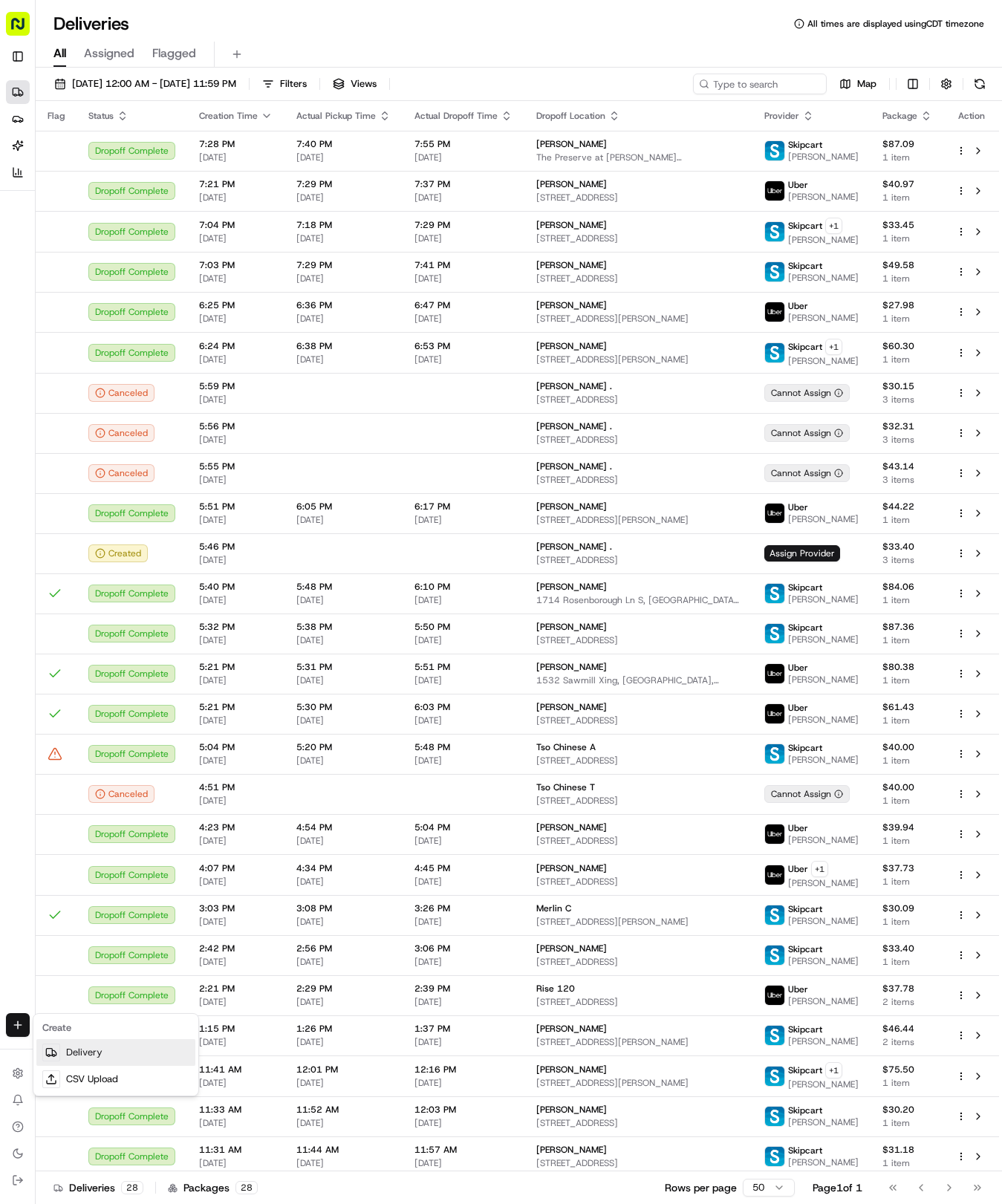
click at [78, 1046] on link "Delivery" at bounding box center [116, 1052] width 159 height 26
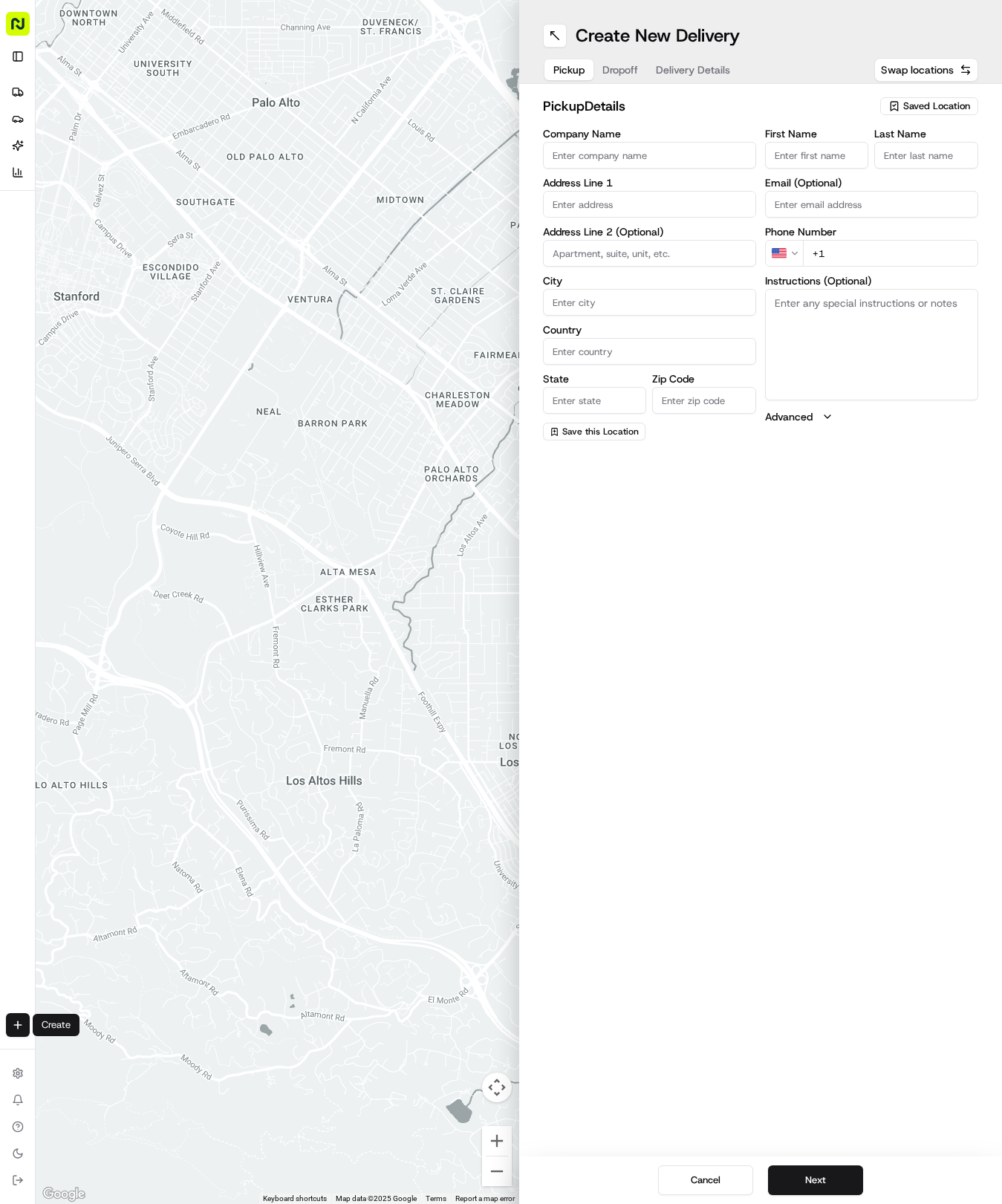
click at [935, 107] on span "Saved Location" at bounding box center [935, 106] width 67 height 14
drag, startPoint x: 876, startPoint y: 158, endPoint x: 811, endPoint y: 120, distance: 75.3
click at [874, 158] on span "(04) Tso Chinese Takeout & Delivery Round Rock (04)" at bounding box center [904, 168] width 182 height 26
type input "(04) Tso Chinese Takeout & Delivery Round Rock"
type input "2000 N Mays St"
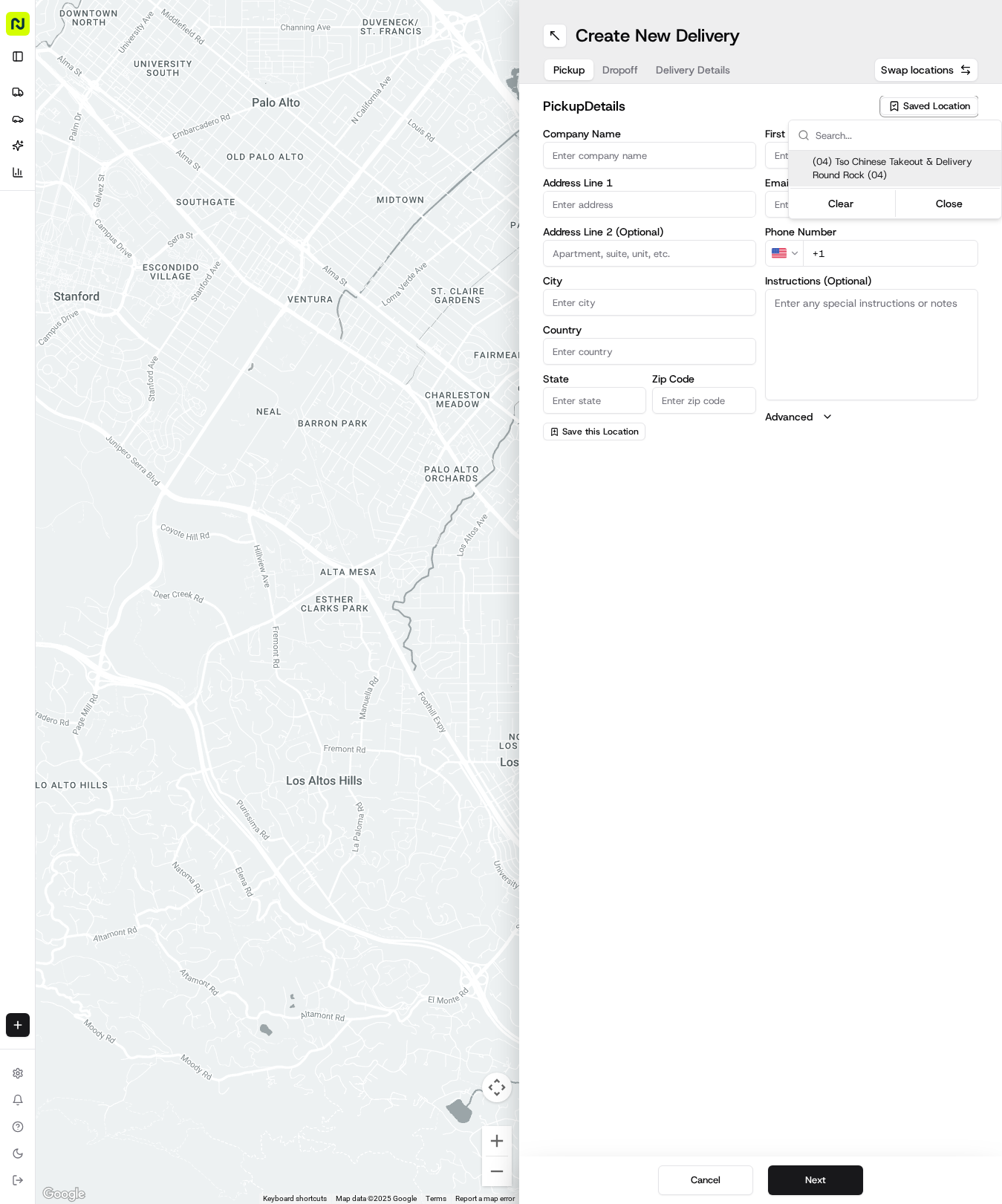
type input "Ste 108"
type input "Round Rock"
type input "US"
type input "TX"
type input "78664"
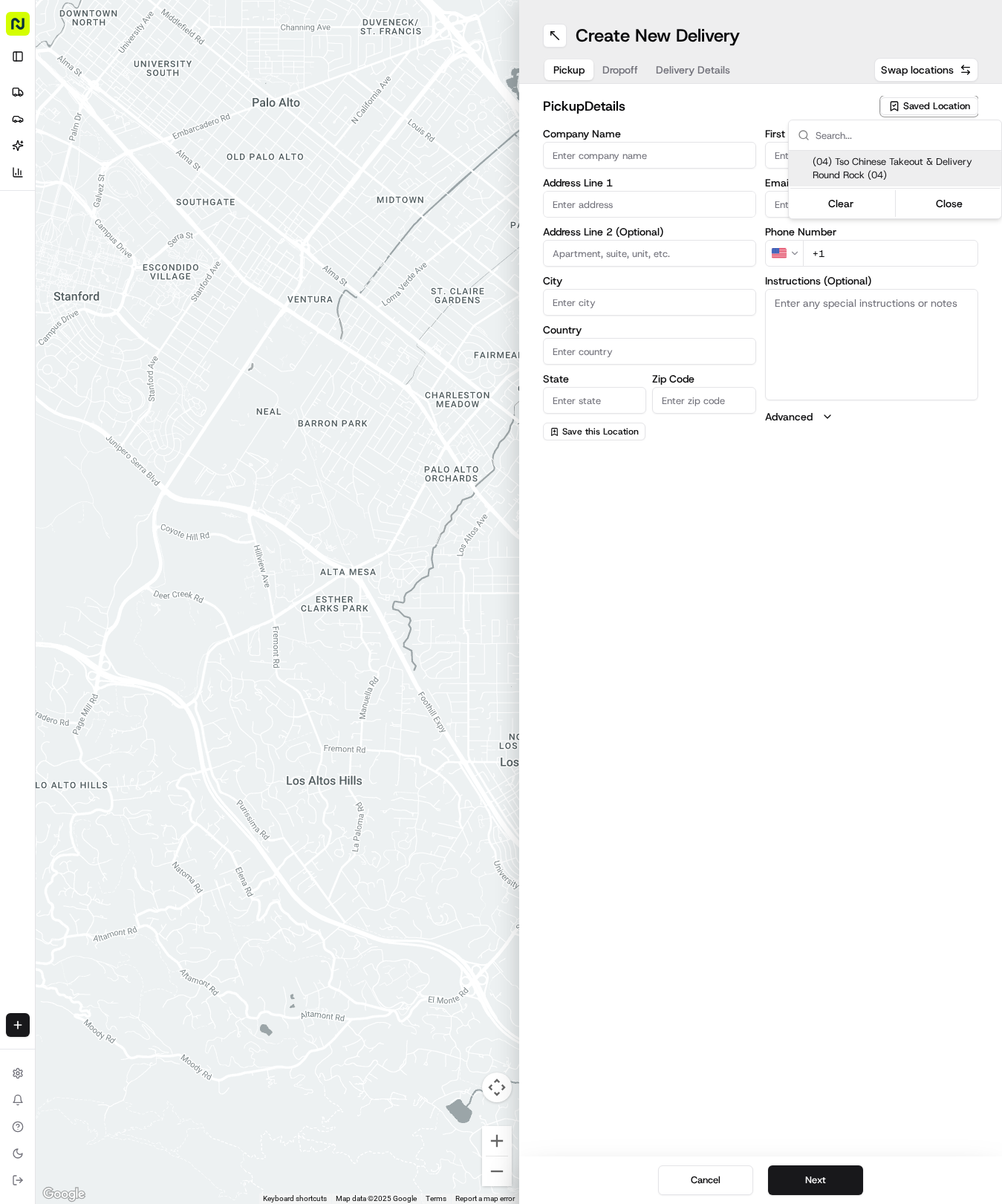
type input "Tso Chinese"
type input "Round Rock Manager"
type input "roundrockstore@tsochinese.com"
type input "+1 512 956 9231"
type textarea "Submit a picture displaying address & food as Proof of Delivery. Envía una foto…"
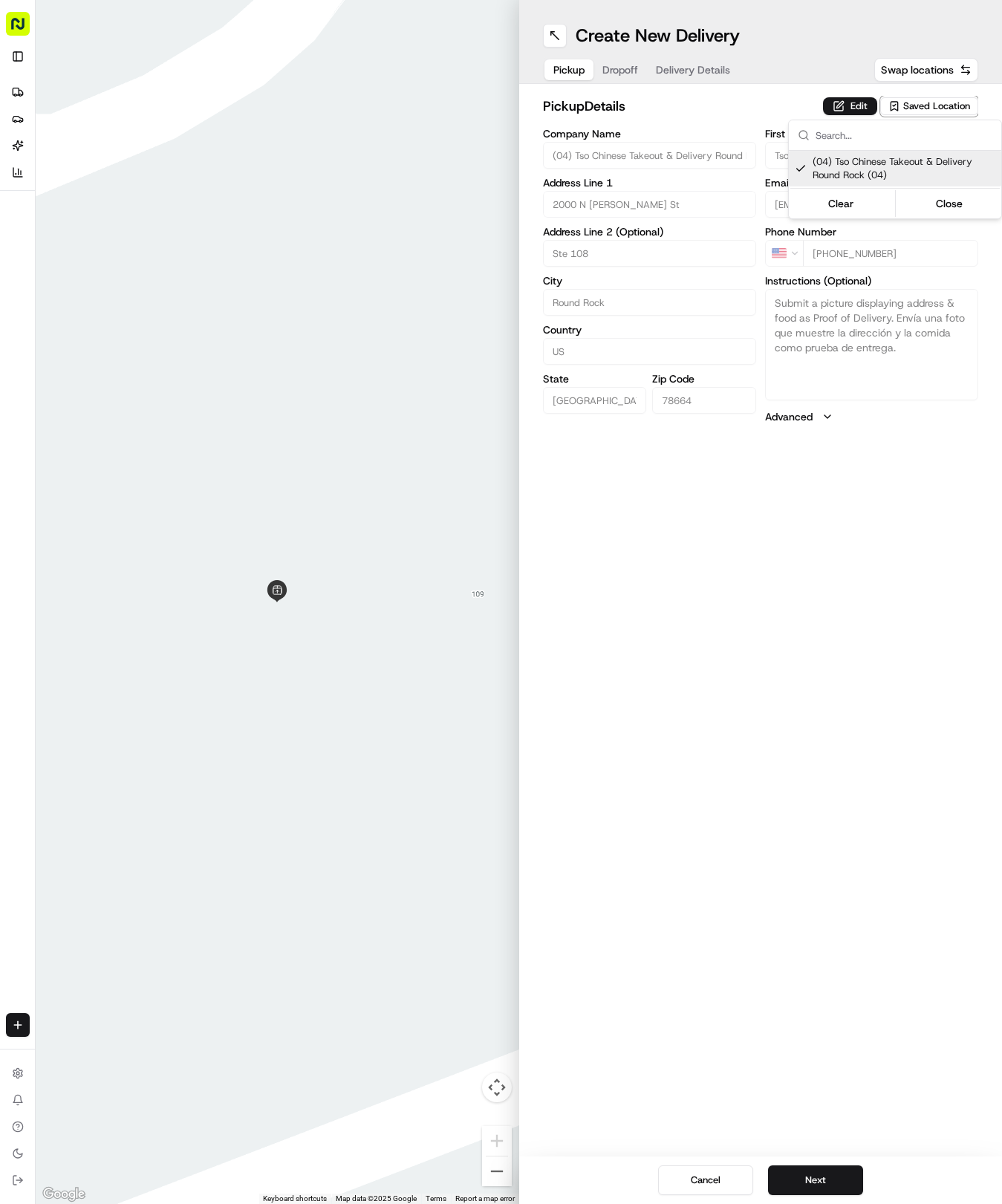
click at [670, 55] on html "Tso Chinese 04 Round Rock hayden@tsochinese.com Toggle Sidebar Deliveries Provi…" at bounding box center [501, 602] width 1002 height 1204
click at [666, 78] on button "Delivery Details" at bounding box center [692, 69] width 92 height 21
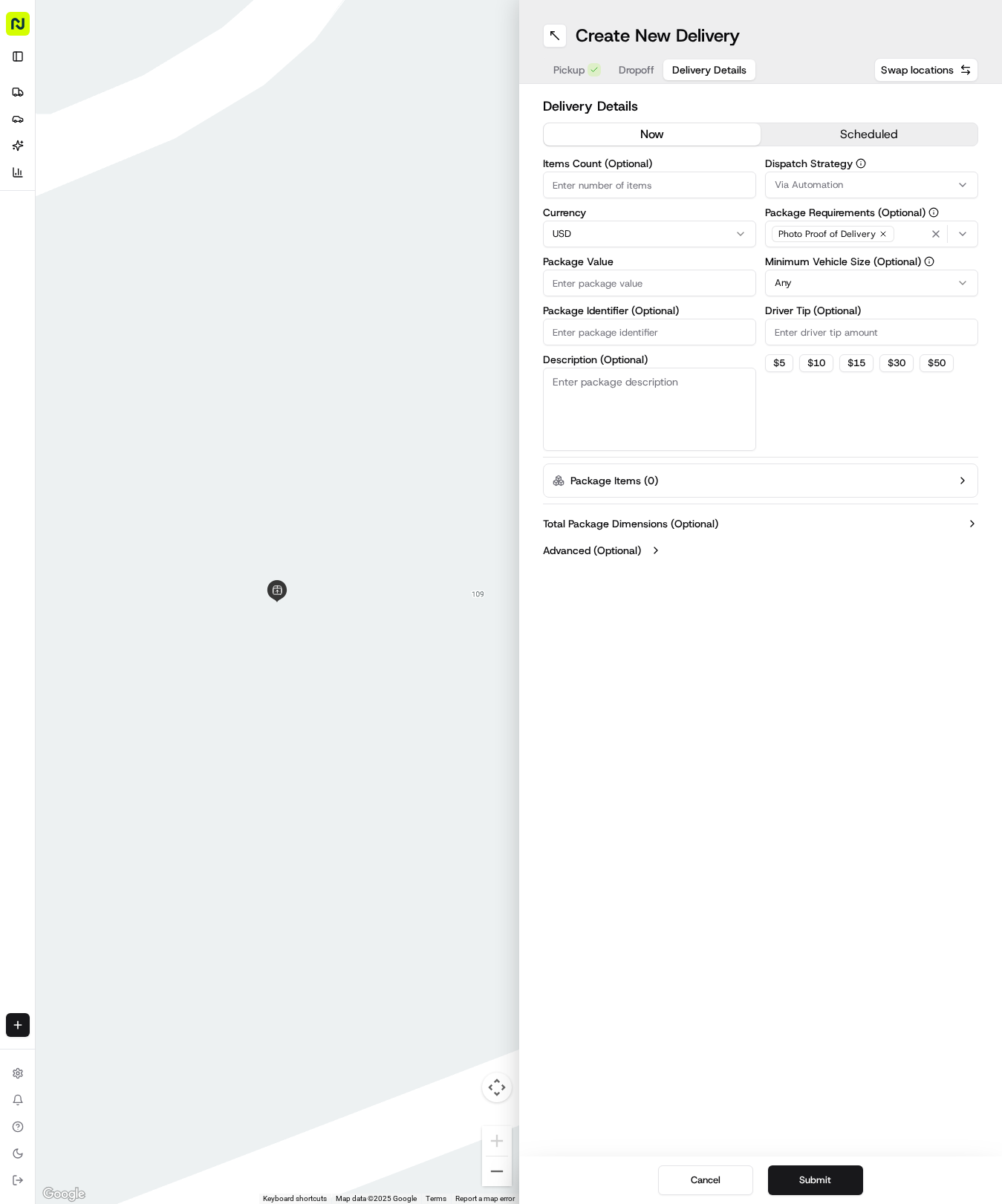
click at [618, 322] on input "Package Identifier (Optional)" at bounding box center [649, 331] width 213 height 26
paste input "04OKCYH"
type input "04OKCYH"
click at [624, 71] on span "Dropoff" at bounding box center [635, 69] width 36 height 15
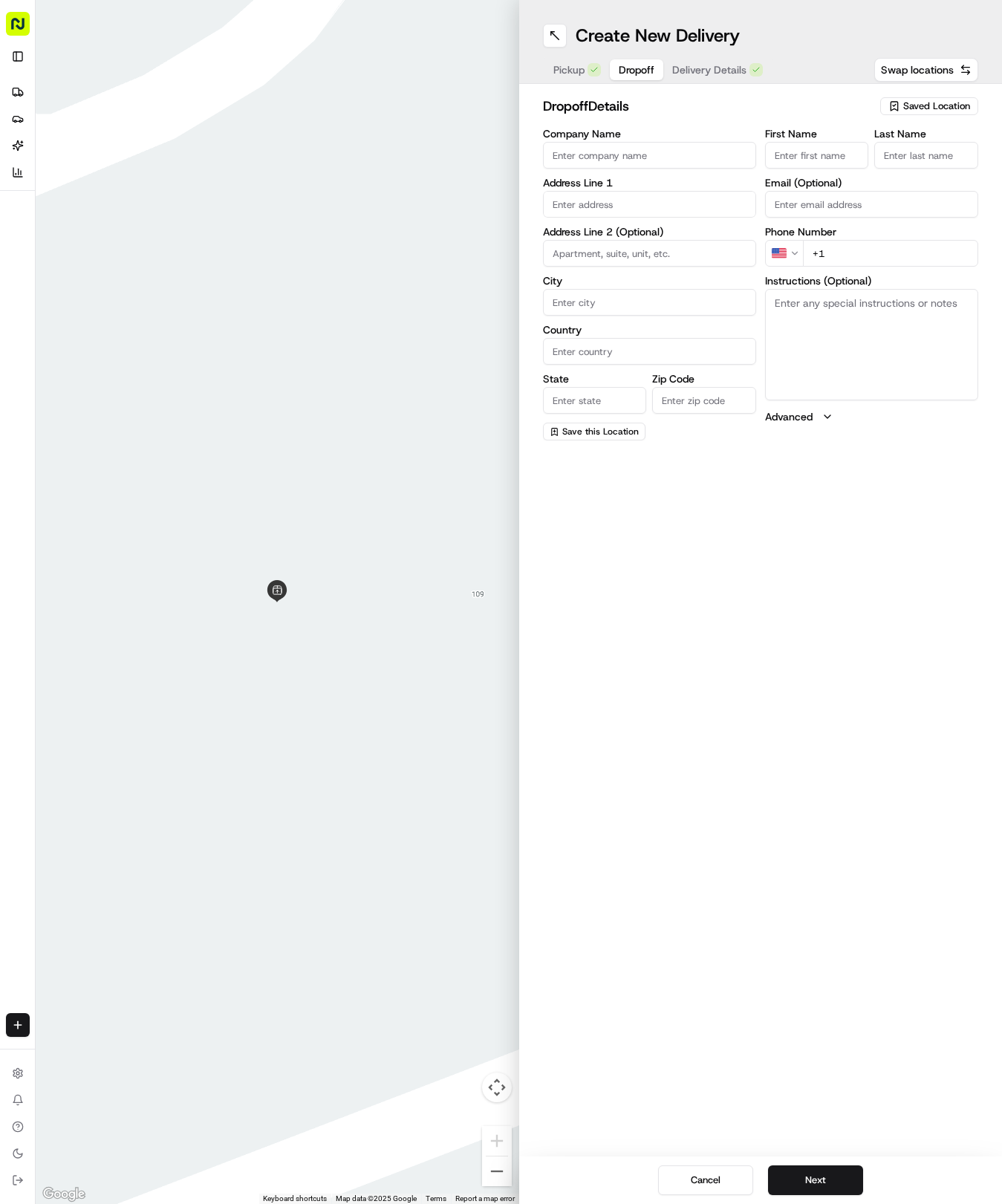
click at [812, 163] on input "First Name" at bounding box center [817, 155] width 104 height 26
type input "Elizabeth"
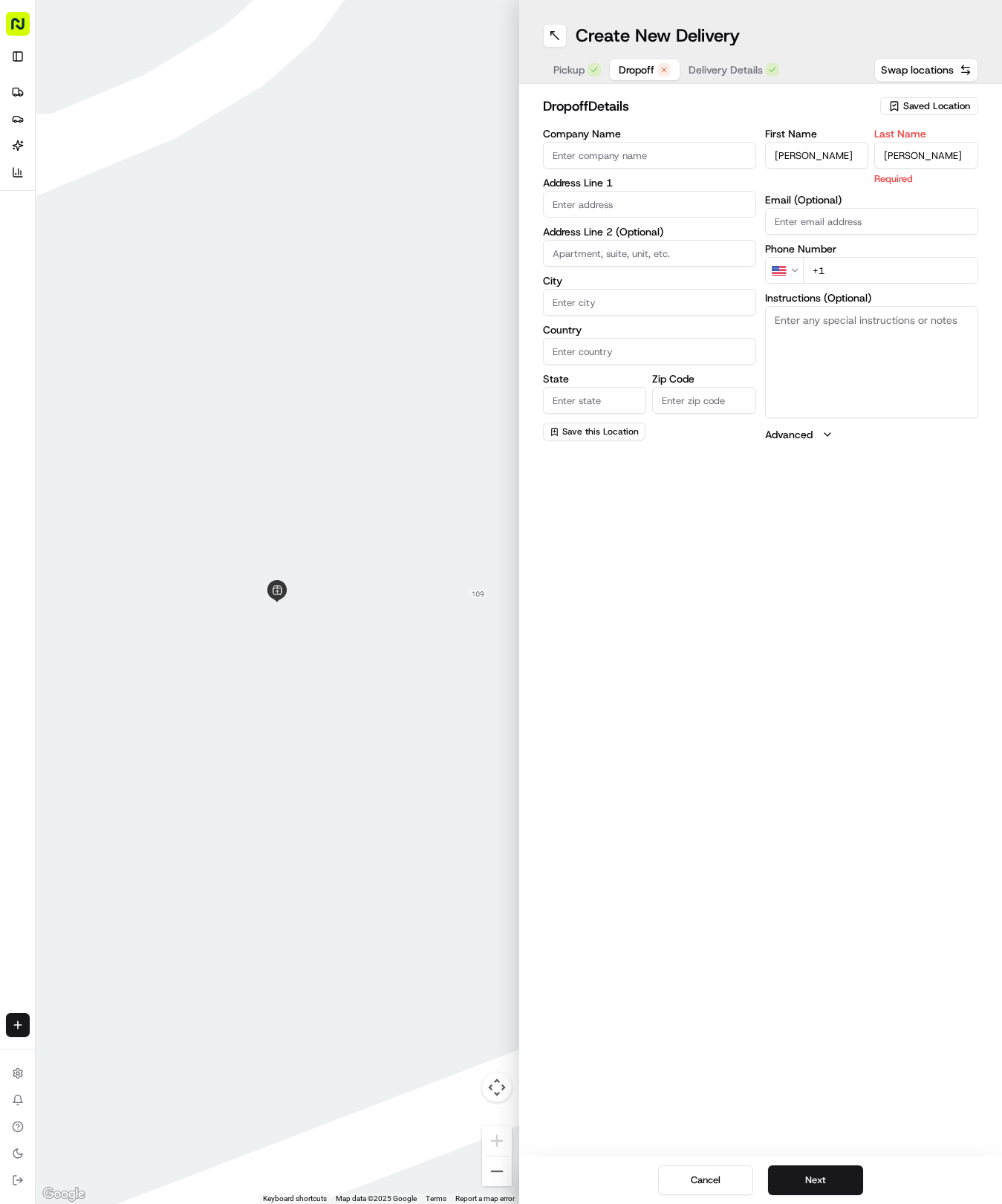
type input "Wilson"
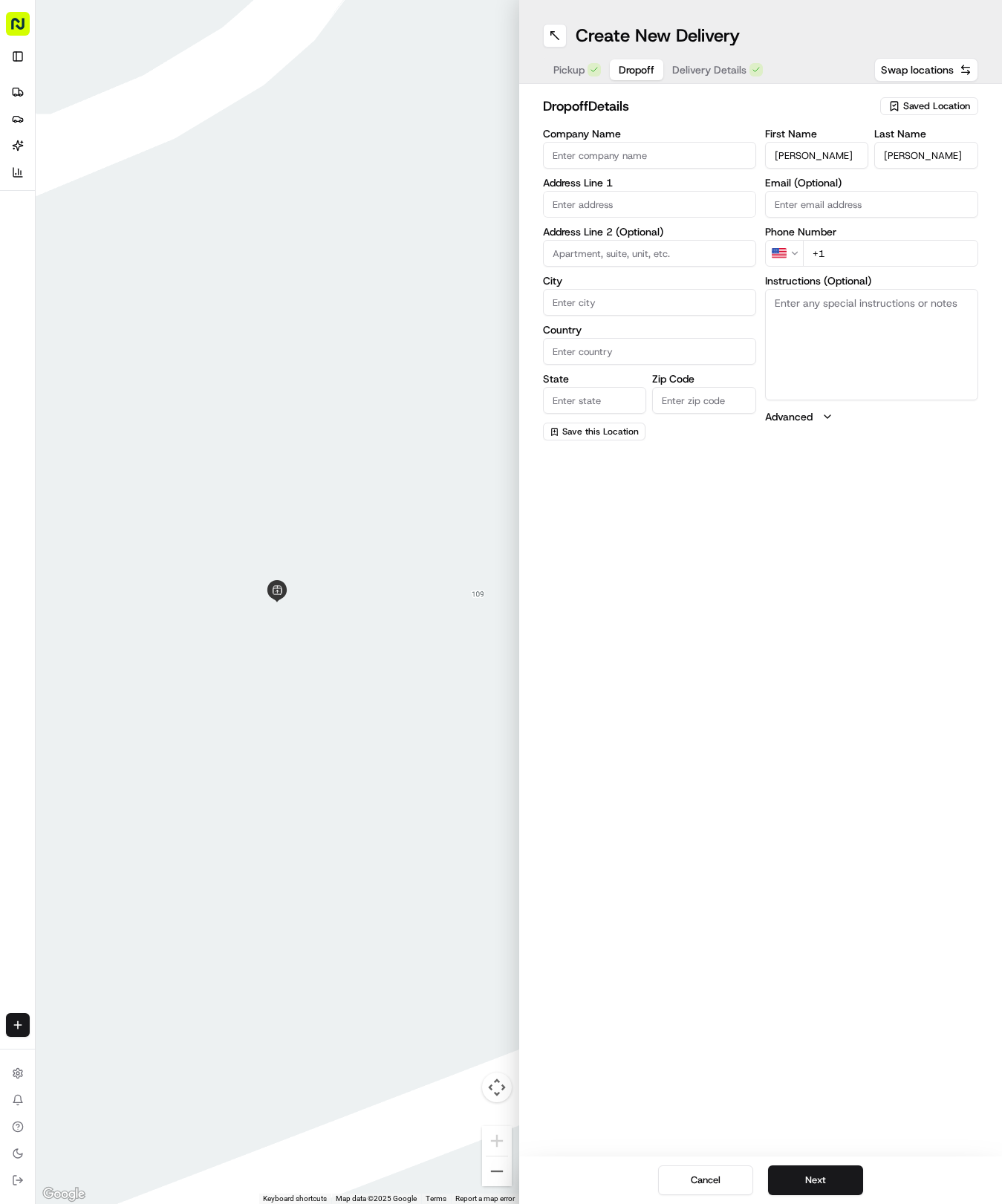
click at [594, 206] on input "text" at bounding box center [649, 203] width 213 height 26
type input "2119 Andover Dr, Round Rock, TX 78664, USA"
type input "Round Rock"
type input "United States"
type input "TX"
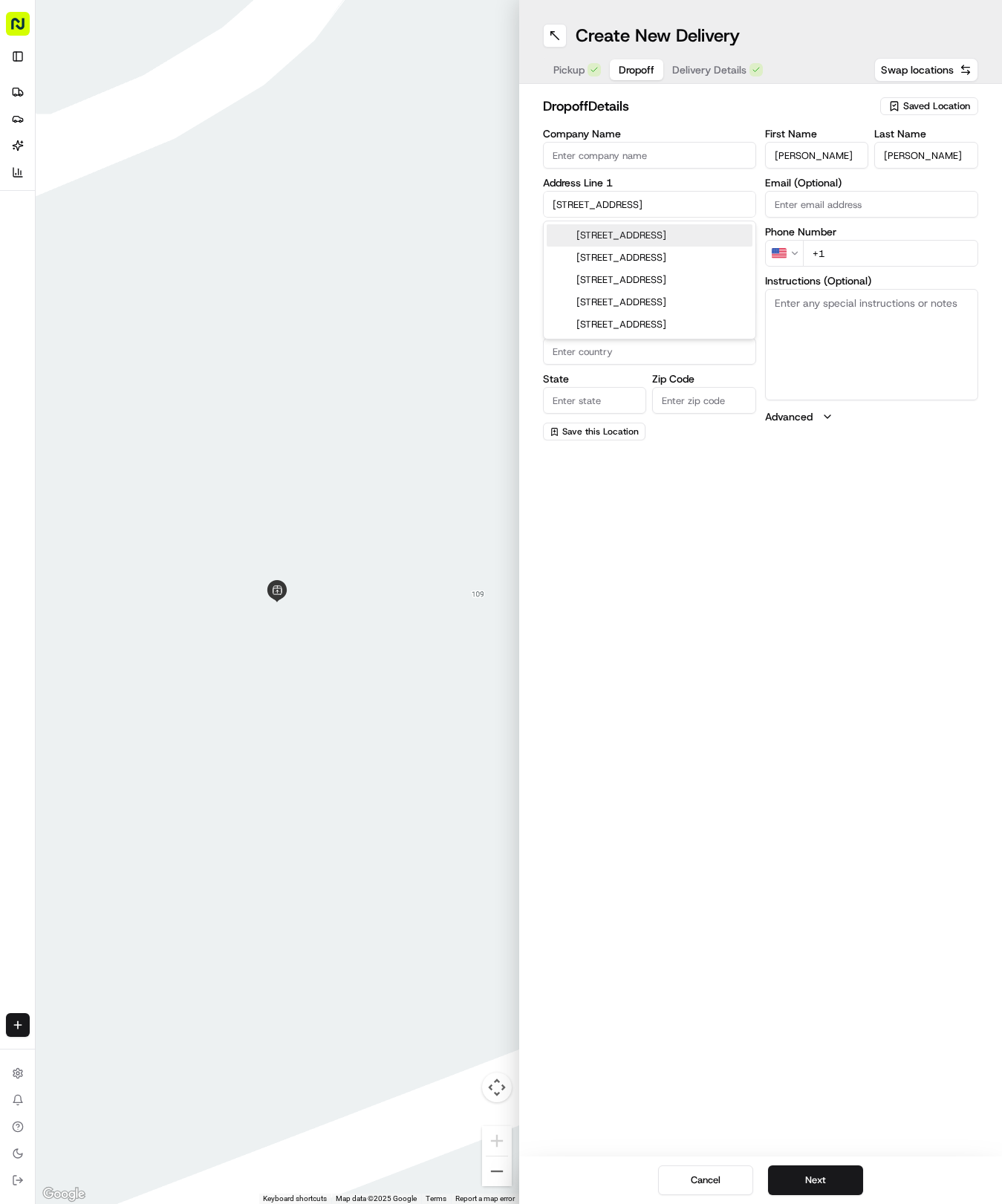
type input "78664"
type input "2119 Andover Drive"
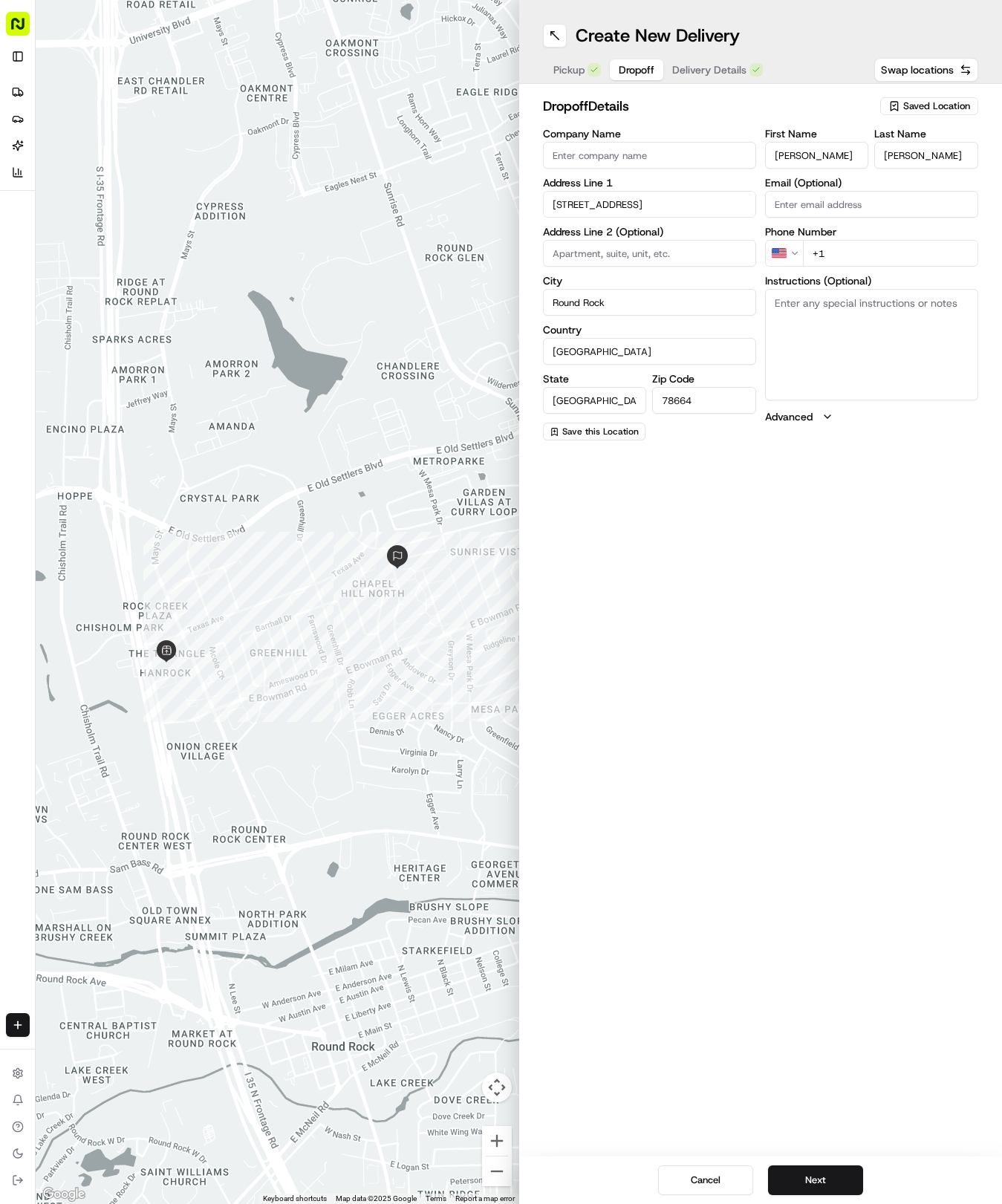
click at [876, 246] on input "+1" at bounding box center [890, 253] width 175 height 26
drag, startPoint x: 895, startPoint y: 270, endPoint x: 891, endPoint y: 251, distance: 19.4
click at [895, 267] on div "First Name Elizabeth Last Name Wilson Email (Optional) Phone Number US +1 Instr…" at bounding box center [872, 285] width 213 height 312
click at [891, 251] on input "+1" at bounding box center [890, 253] width 175 height 26
type input "+1 512 698 7481"
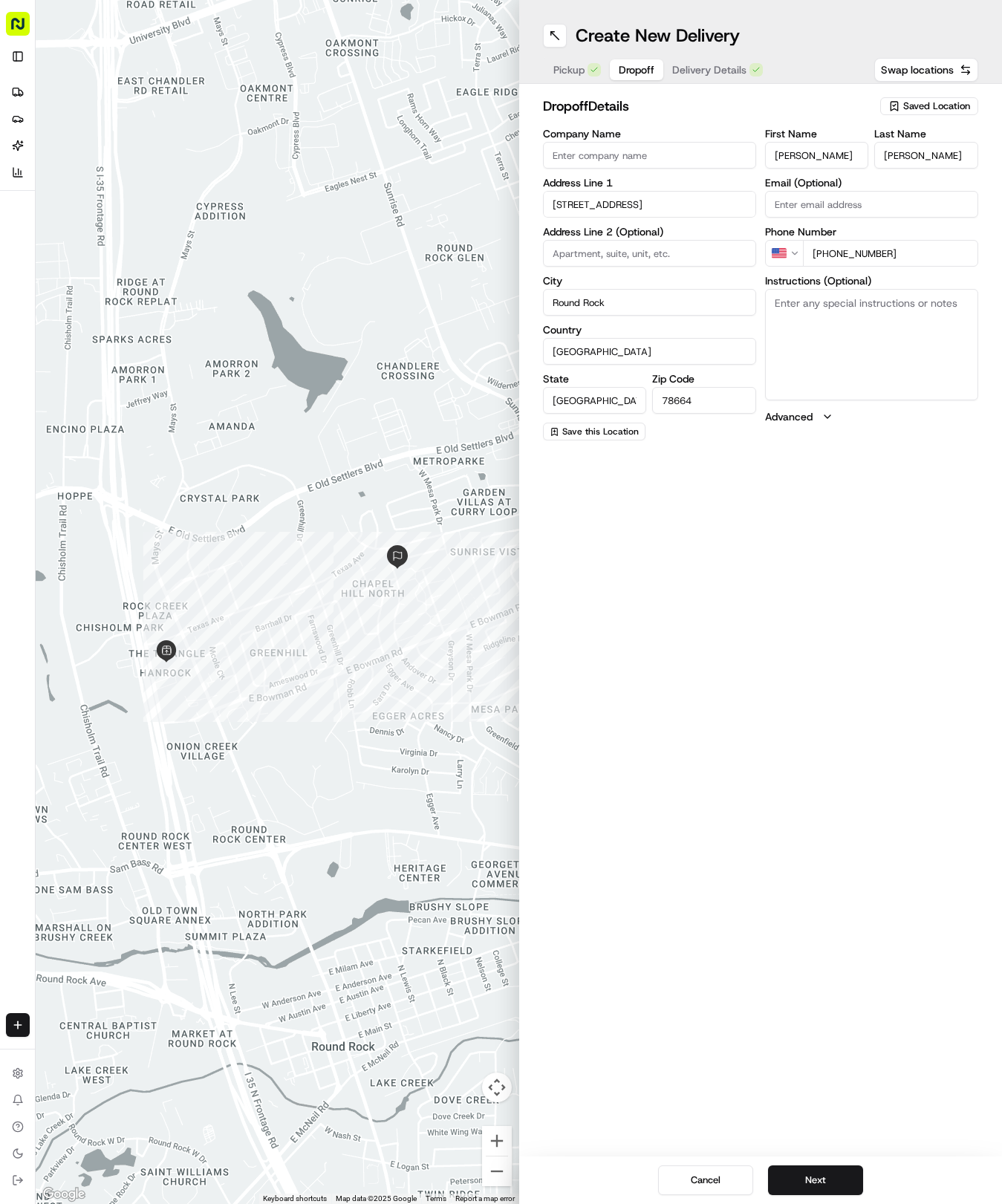
click at [722, 74] on span "Delivery Details" at bounding box center [708, 69] width 74 height 15
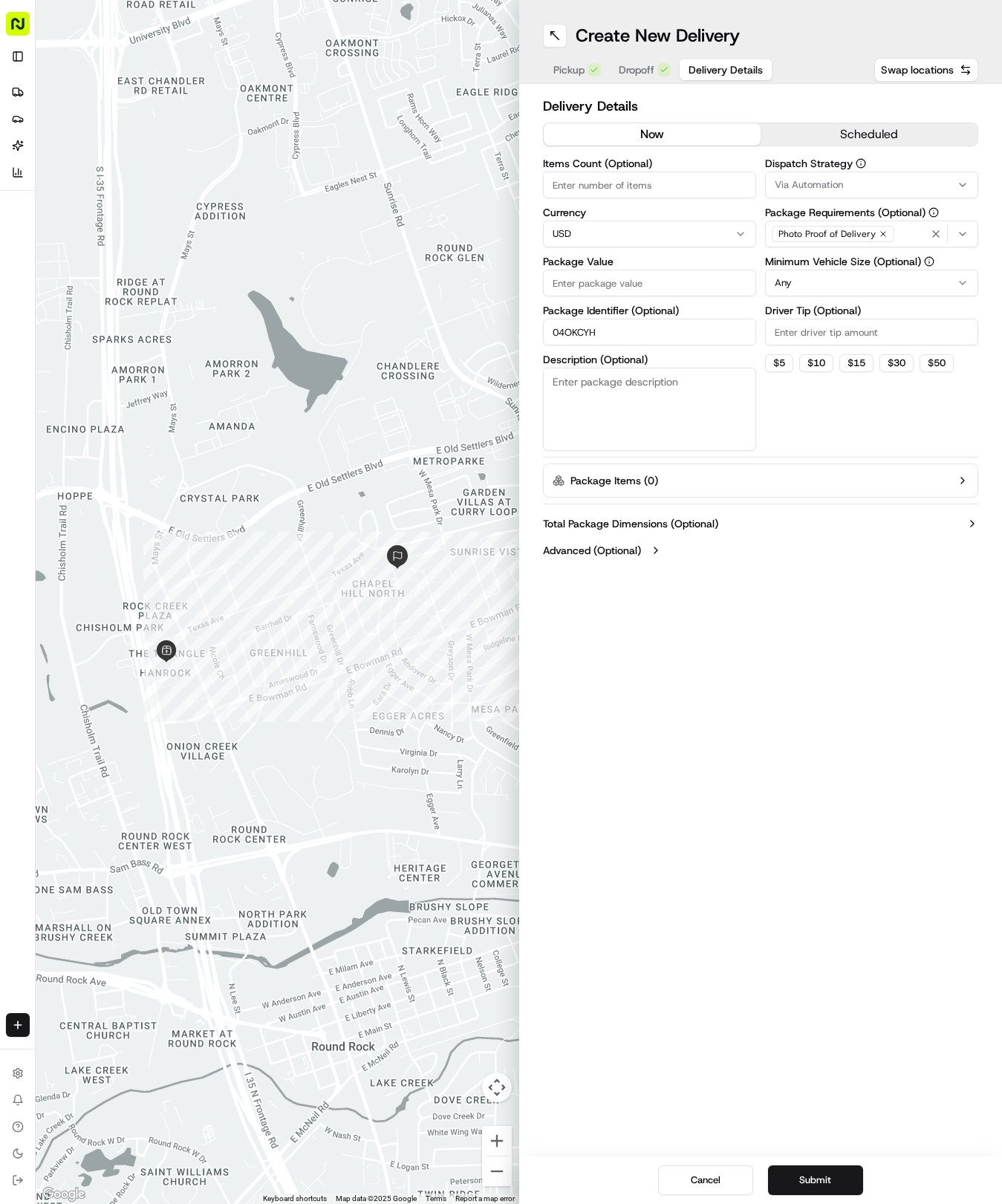
click at [616, 288] on input "Package Value" at bounding box center [649, 283] width 213 height 26
type input "33.45"
click at [789, 190] on span "Via Automation" at bounding box center [808, 184] width 68 height 14
click at [811, 262] on span "Tso Round Rock Strategy" at bounding box center [881, 265] width 182 height 14
click at [831, 355] on html "Tso Chinese 04 Round Rock hayden@tsochinese.com Toggle Sidebar Deliveries Provi…" at bounding box center [501, 602] width 1002 height 1204
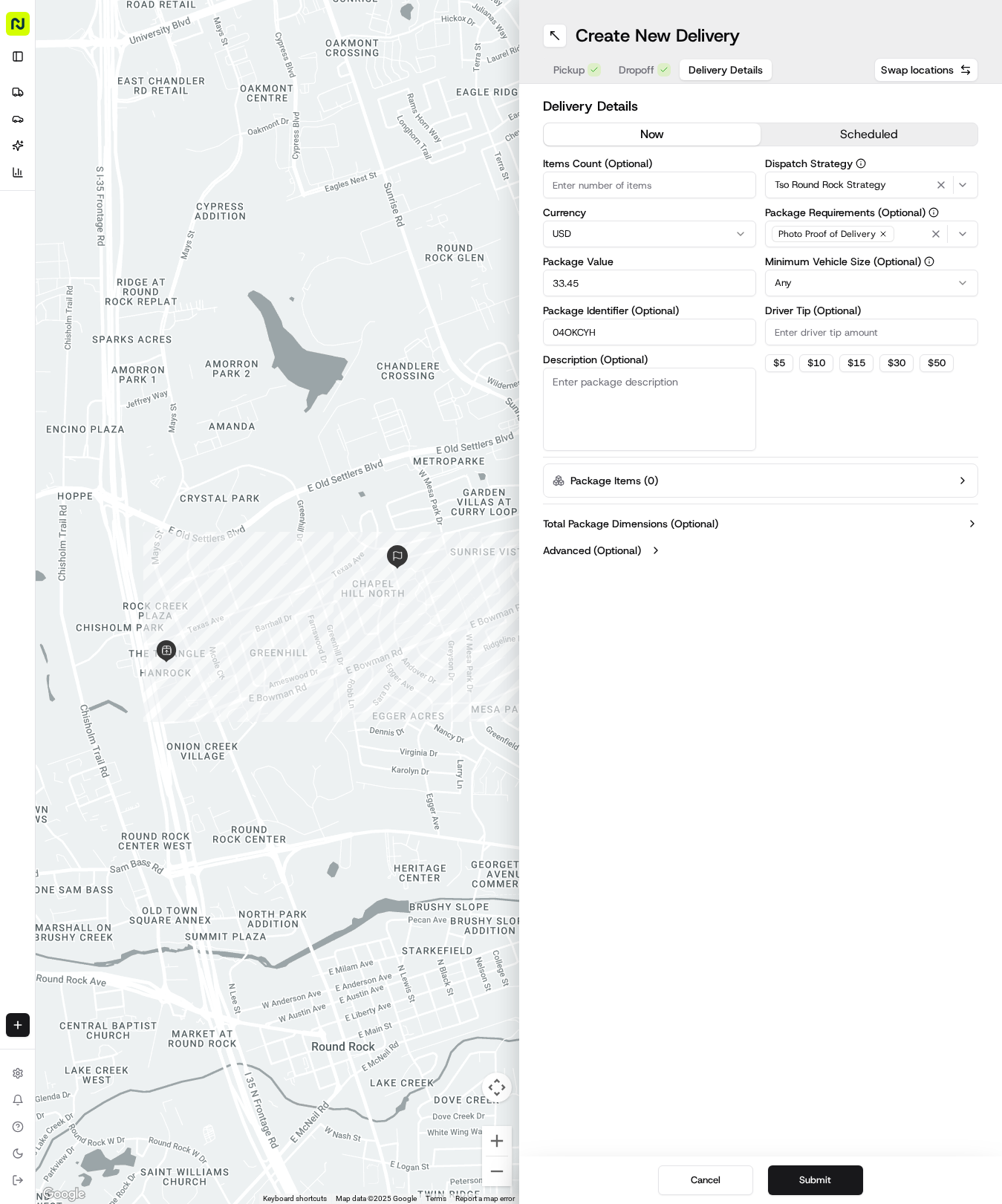
click at [814, 278] on html "Tso Chinese 04 Round Rock hayden@tsochinese.com Toggle Sidebar Deliveries Provi…" at bounding box center [501, 602] width 1002 height 1204
click at [798, 343] on input "Driver Tip (Optional)" at bounding box center [872, 331] width 213 height 26
type input "2"
click at [824, 1174] on button "Submit" at bounding box center [815, 1180] width 95 height 30
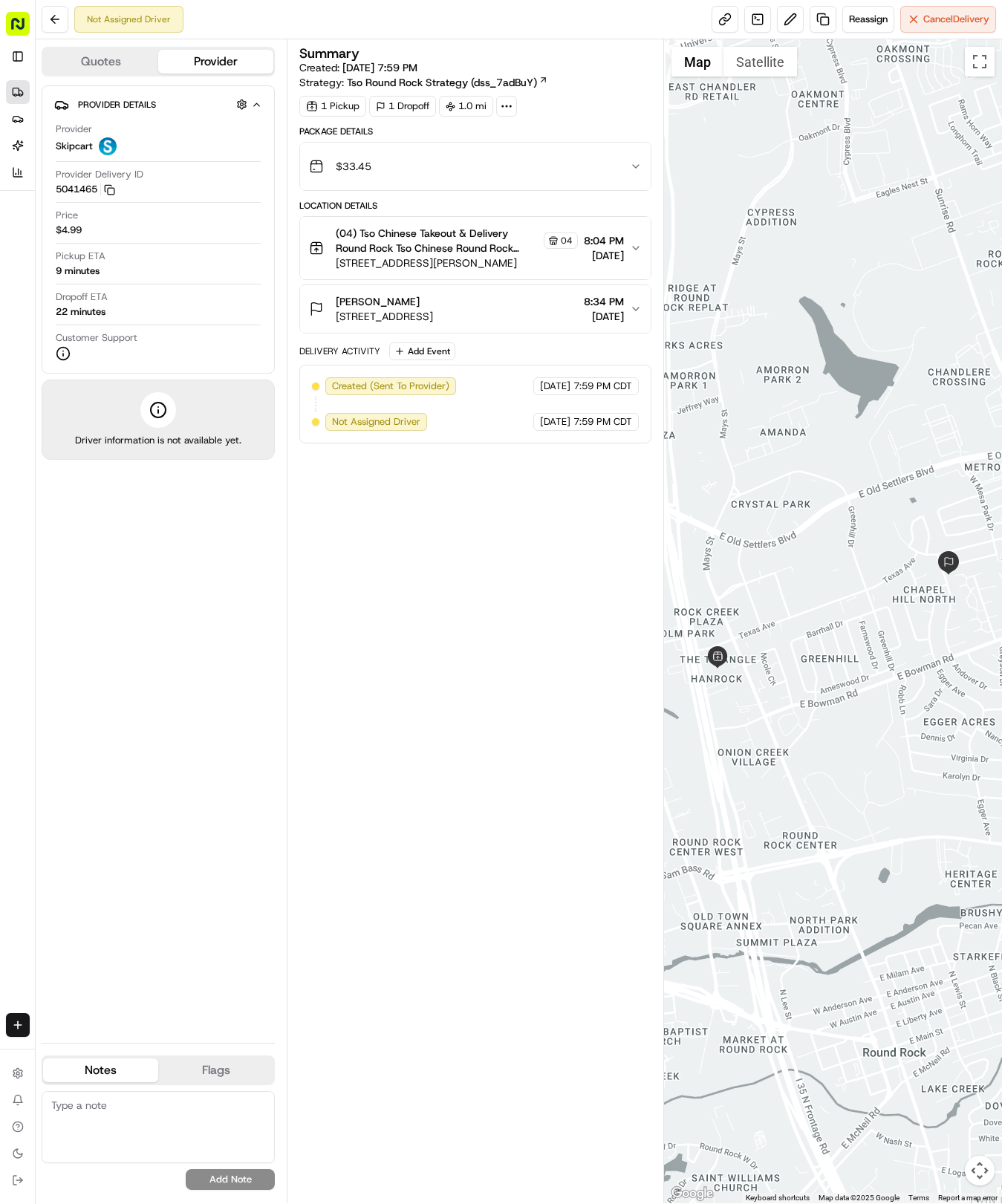
click at [22, 92] on icon at bounding box center [20, 93] width 4 height 5
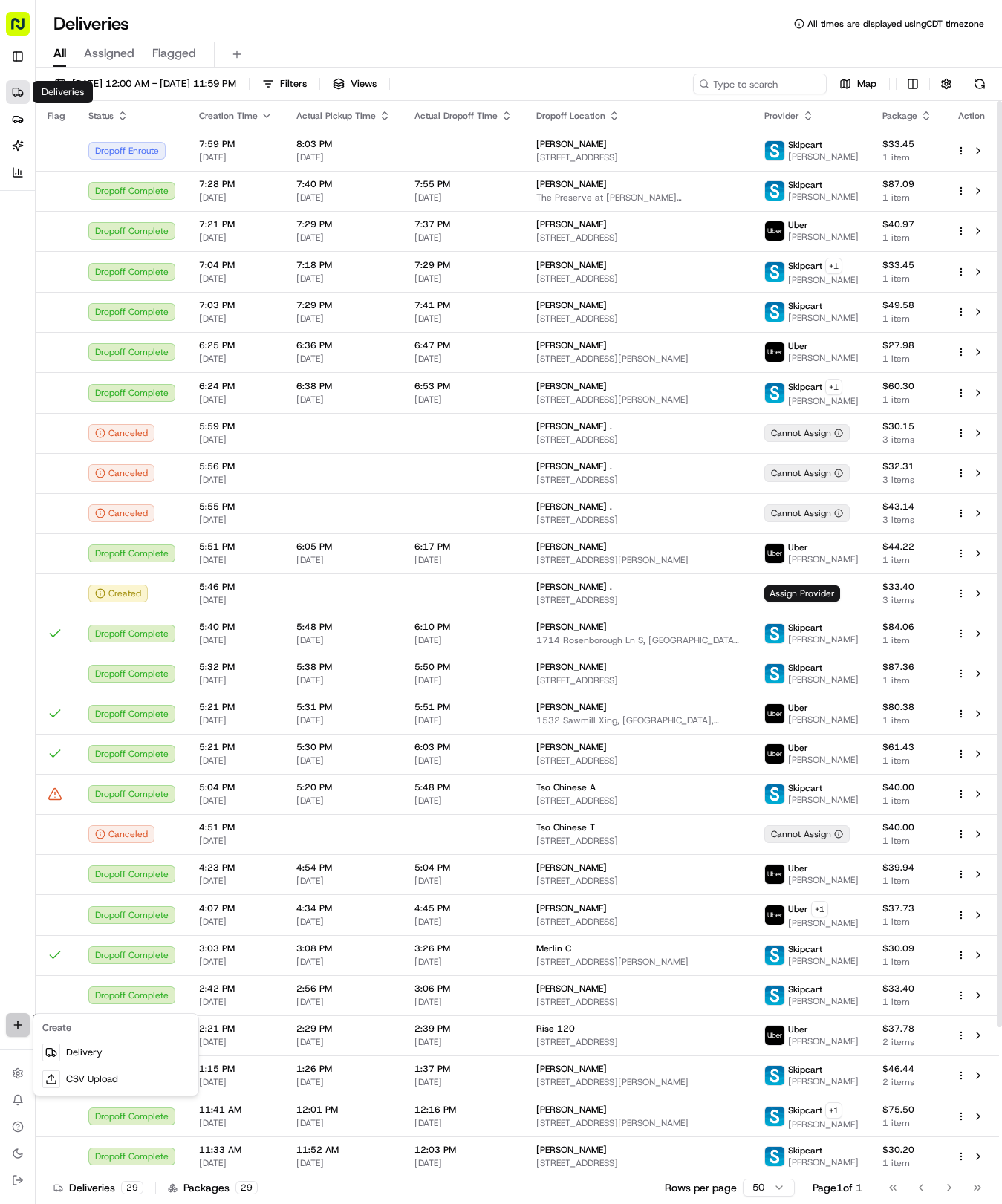
click at [18, 1023] on html "Tso Chinese 04 Round Rock hayden@tsochinese.com Toggle Sidebar Deliveries Provi…" at bounding box center [501, 602] width 1002 height 1204
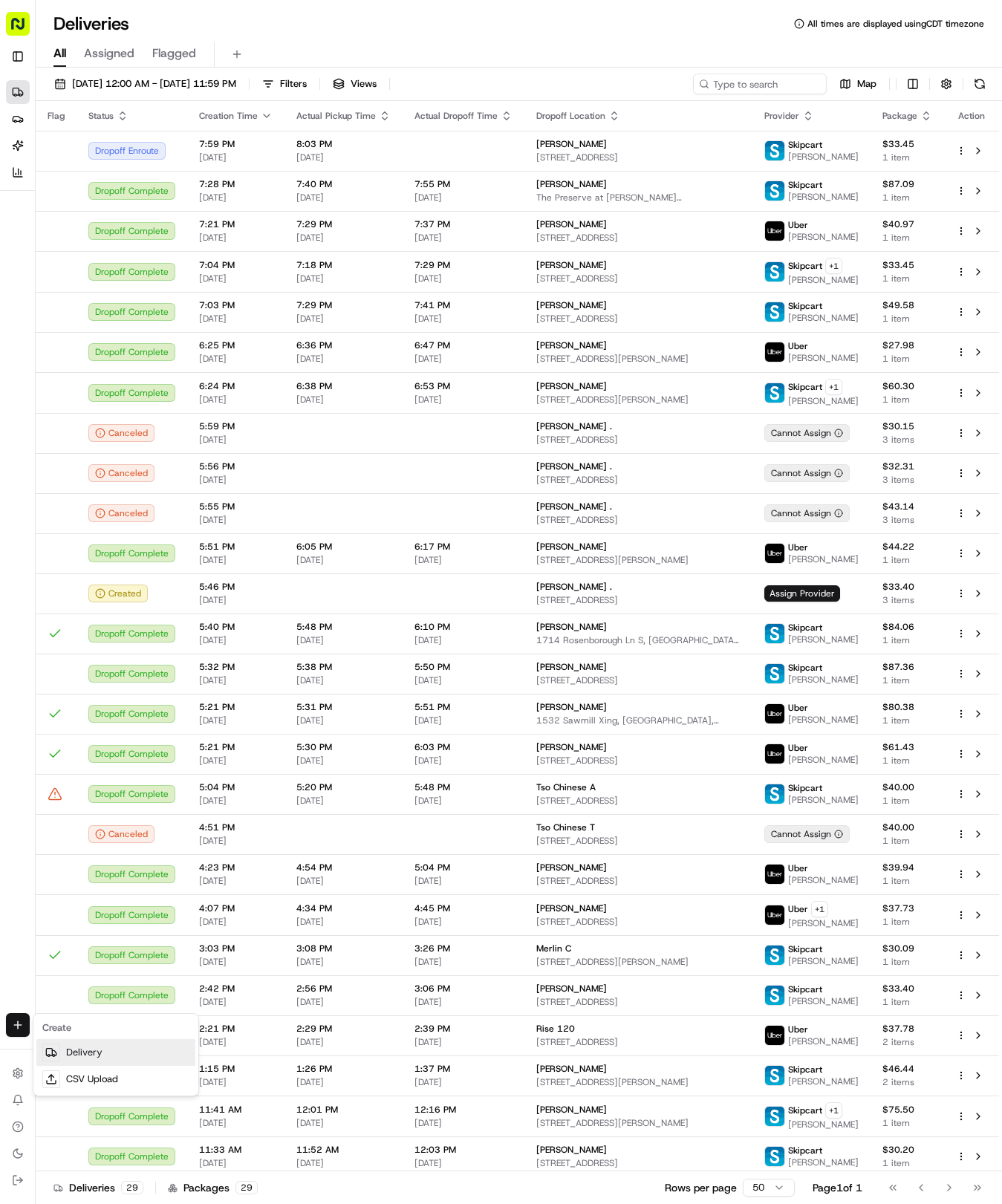
click at [83, 1046] on link "Delivery" at bounding box center [116, 1052] width 159 height 26
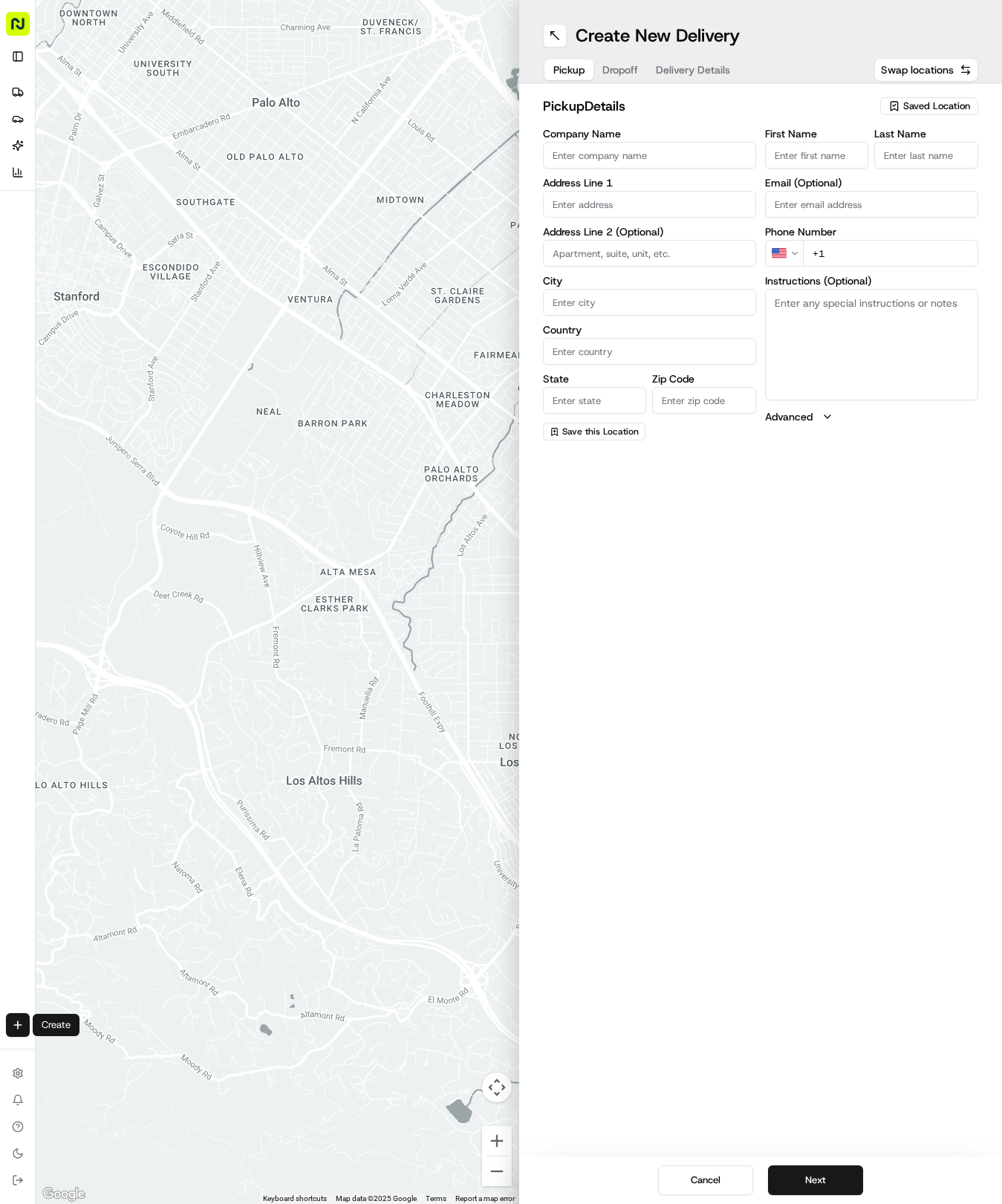
click at [935, 102] on span "Saved Location" at bounding box center [935, 106] width 67 height 14
drag, startPoint x: 873, startPoint y: 165, endPoint x: 722, endPoint y: 92, distance: 167.7
click at [867, 161] on span "(04) Tso Chinese Takeout & Delivery Round Rock (04)" at bounding box center [904, 168] width 182 height 26
type input "(04) Tso Chinese Takeout & Delivery Round Rock"
type input "2000 N Mays St"
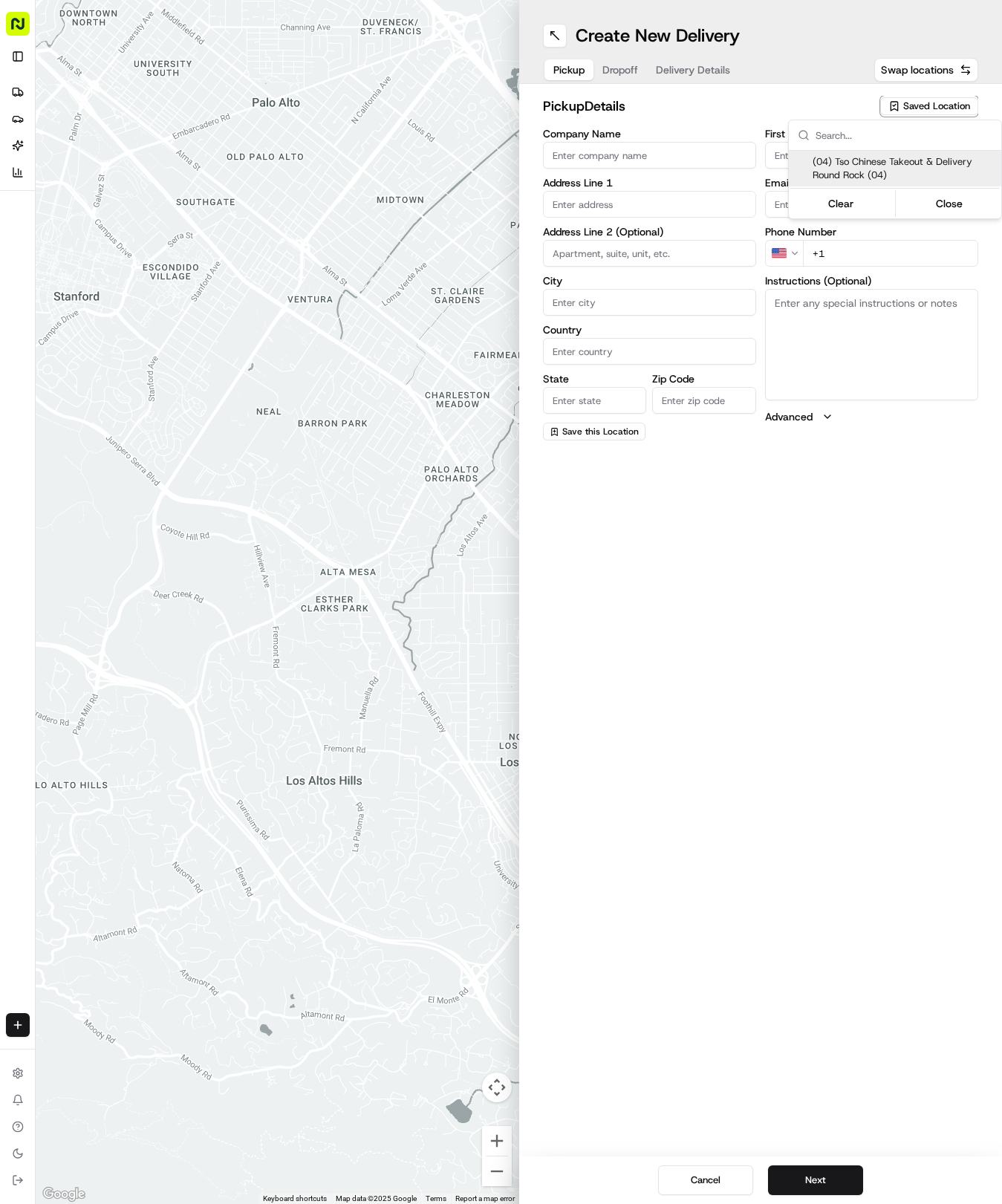
type input "Ste 108"
type input "Round Rock"
type input "US"
type input "TX"
type input "78664"
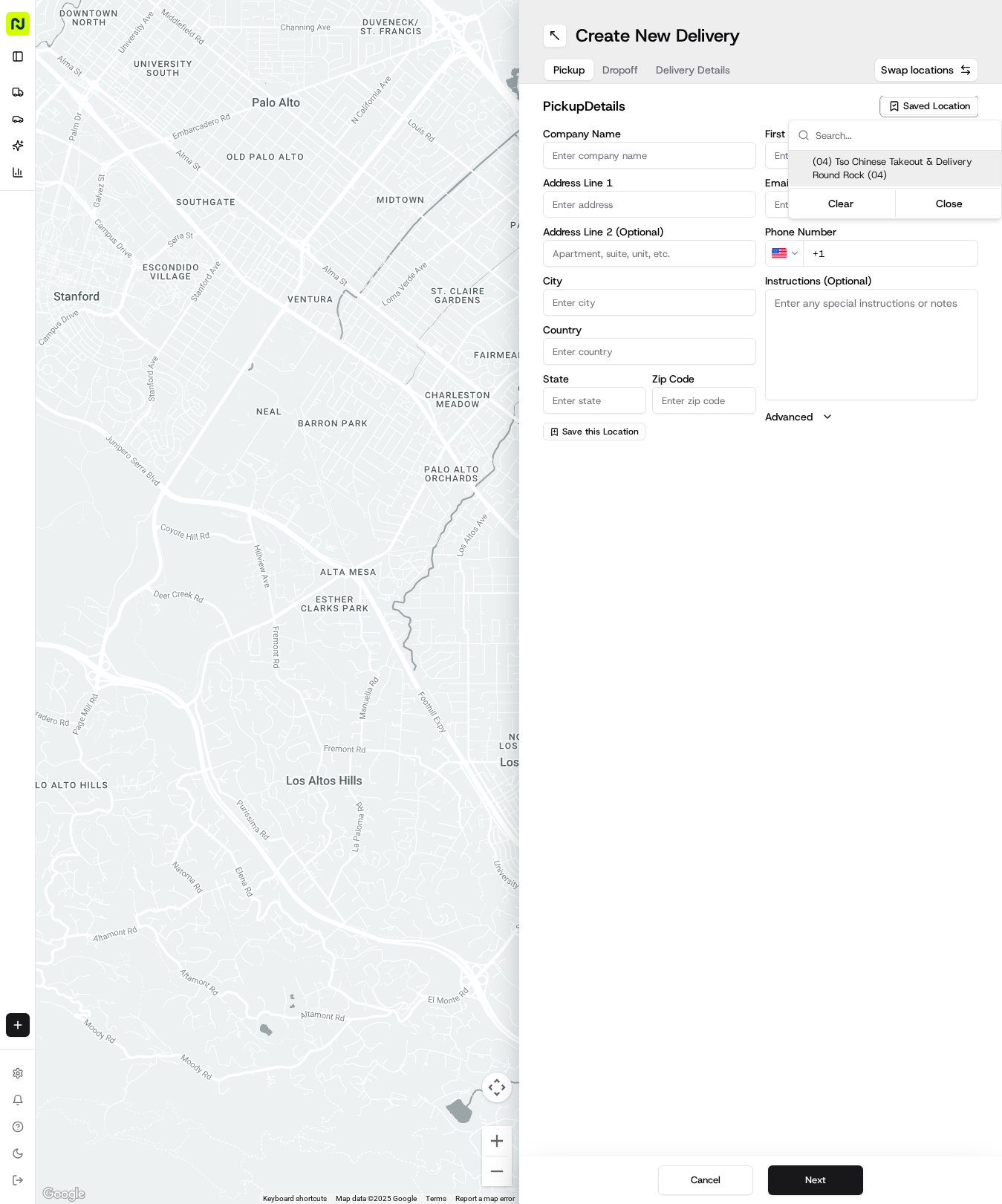
type input "Tso Chinese"
type input "Round Rock Manager"
type input "roundrockstore@tsochinese.com"
type input "+1 512 956 9231"
type textarea "Submit a picture displaying address & food as Proof of Delivery. Envía una foto…"
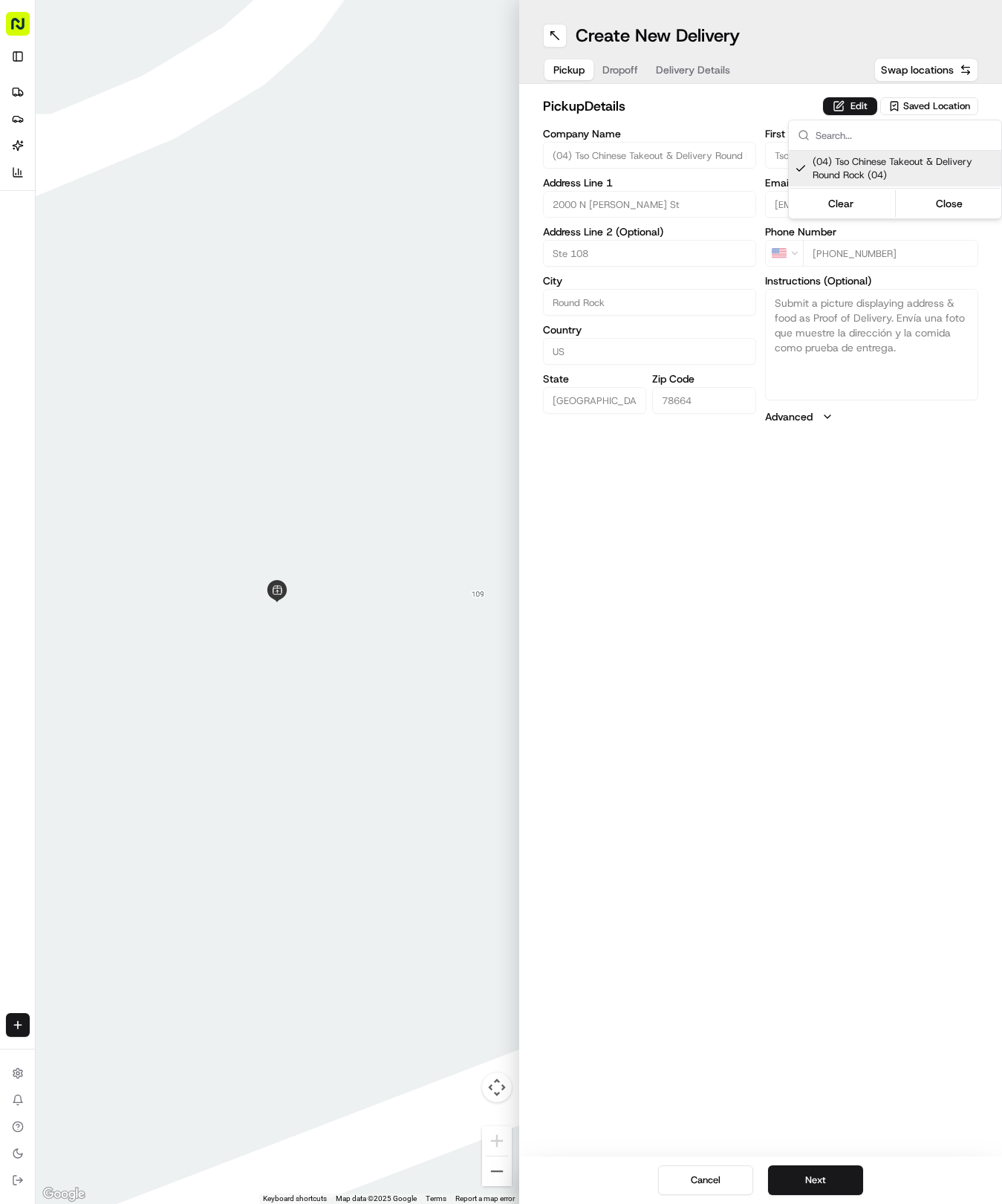
click at [680, 68] on html "Tso Chinese 04 Round Rock hayden@tsochinese.com Toggle Sidebar Deliveries Provi…" at bounding box center [501, 602] width 1002 height 1204
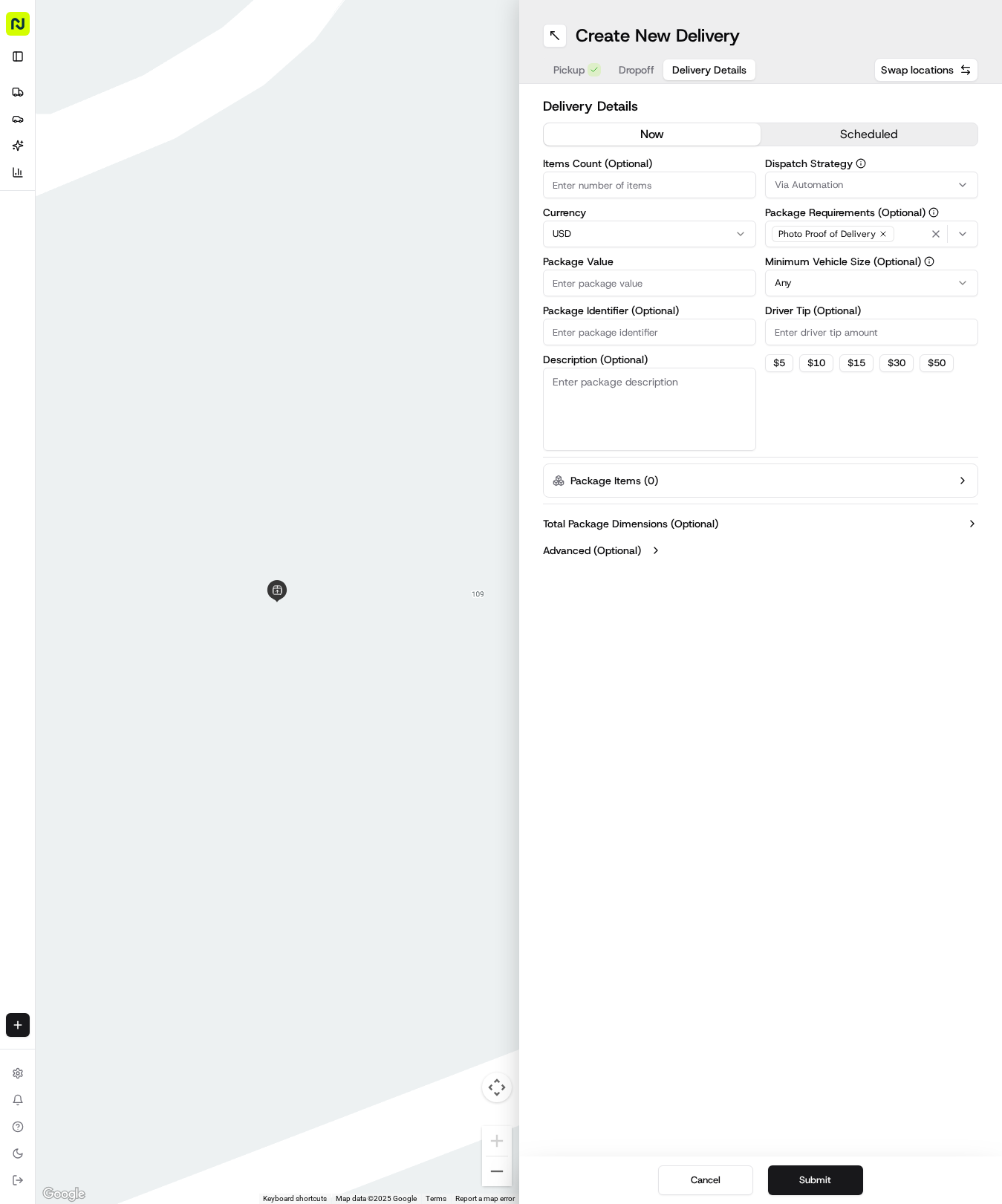
click at [680, 68] on span "Delivery Details" at bounding box center [708, 69] width 74 height 15
click at [610, 334] on input "Package Identifier (Optional)" at bounding box center [649, 331] width 213 height 26
paste input "MZU1TLP"
type input "MZU1TLP"
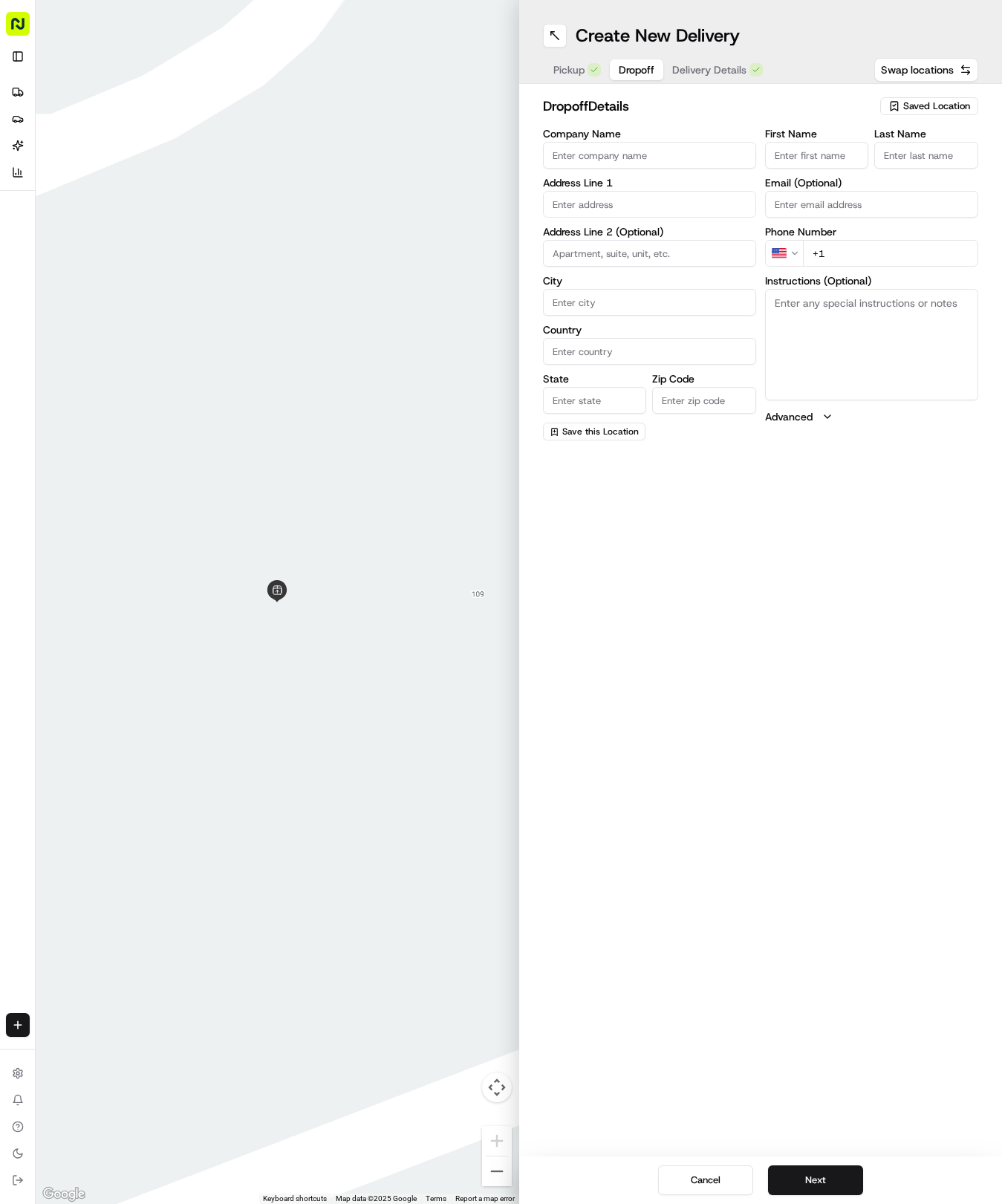
click at [645, 68] on span "Dropoff" at bounding box center [635, 69] width 36 height 15
click at [621, 192] on input "text" at bounding box center [649, 203] width 213 height 26
type input "1200 E Old Settlers Blvd, Round Rock, TX 78664, USA"
type input "Round Rock"
type input "United States"
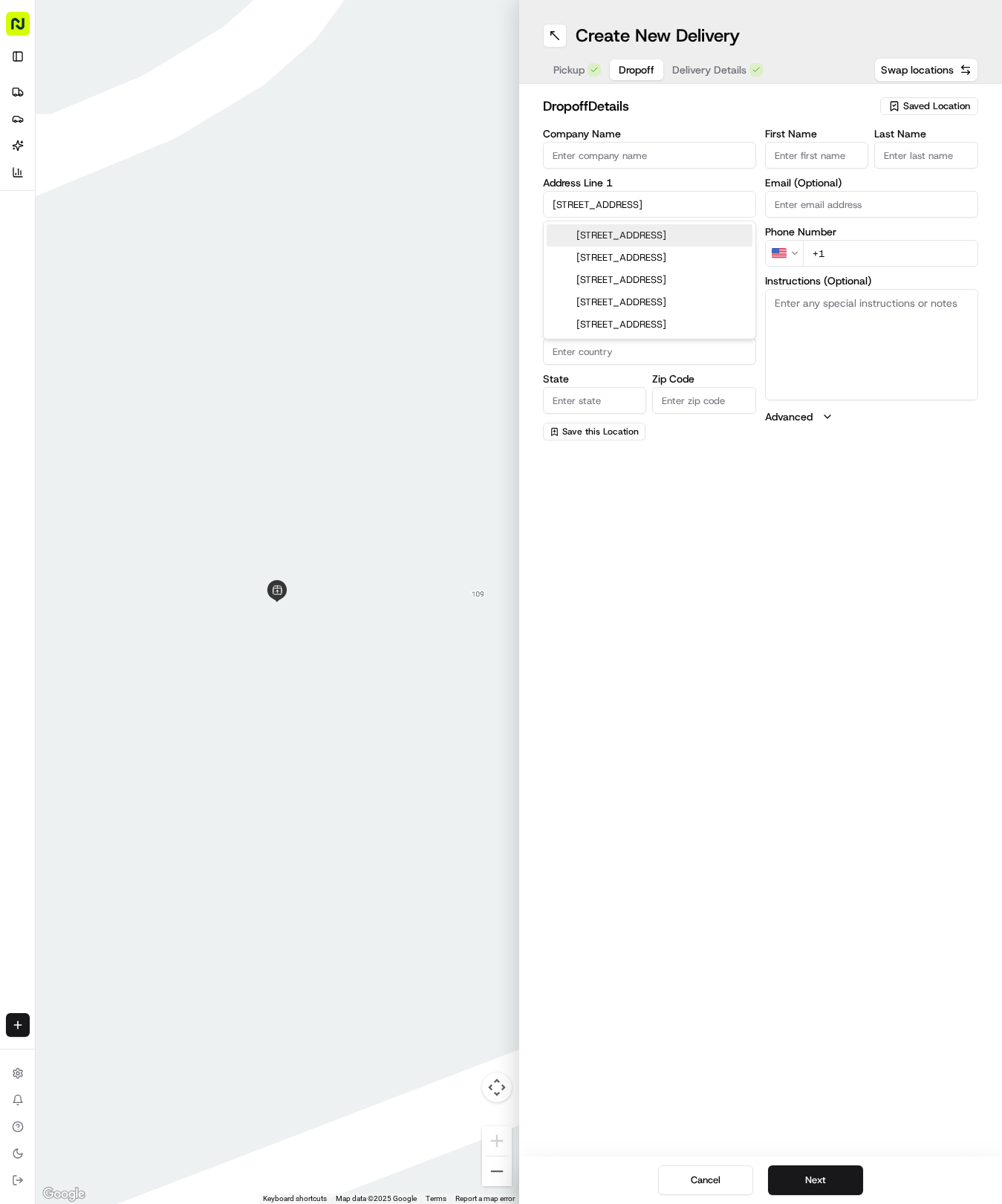
type input "TX"
type input "78664"
type input "1200 East Old Settlers Boulevard"
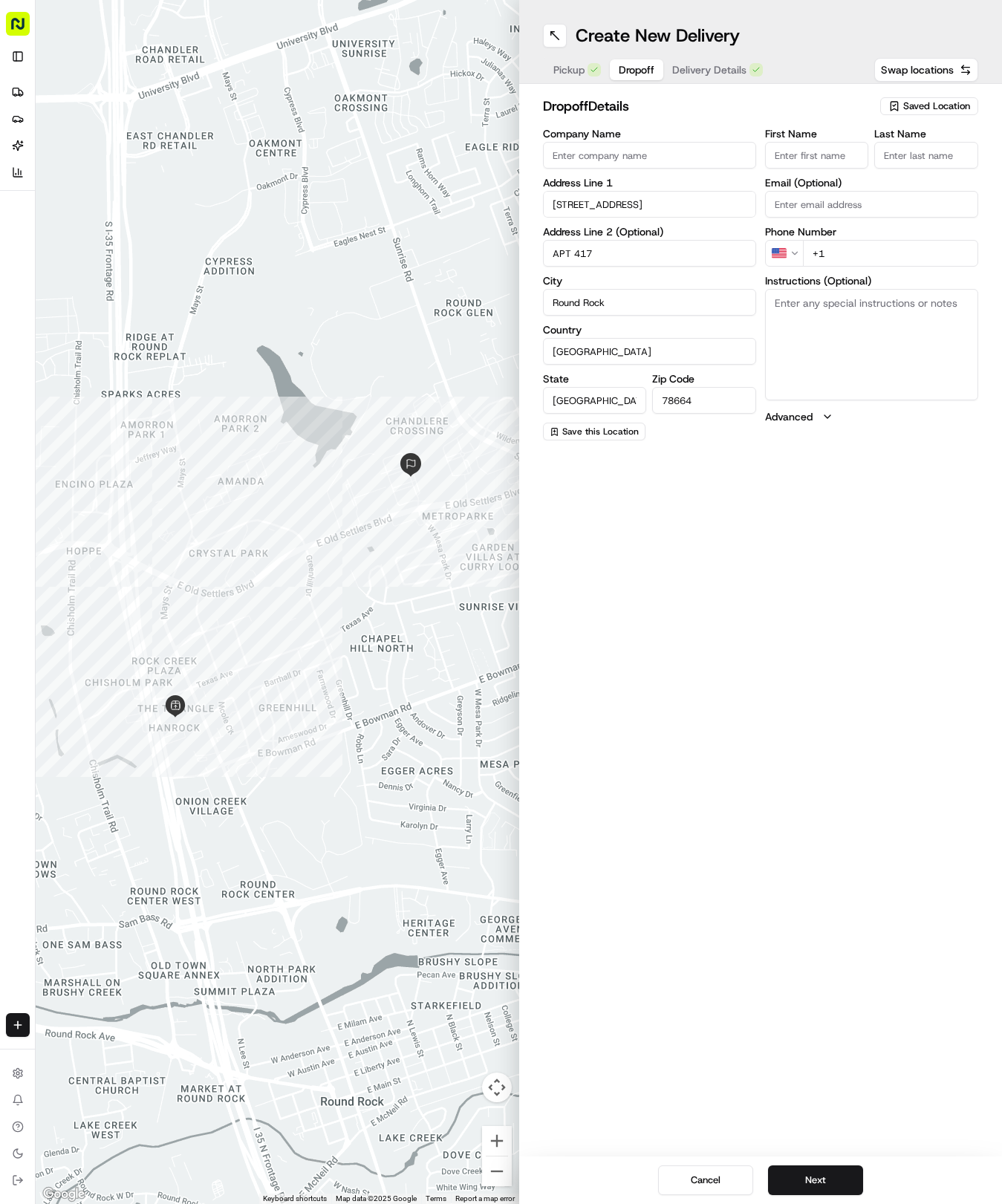
type input "APT 417"
click at [839, 153] on input "First Name" at bounding box center [817, 155] width 104 height 26
type input "Rex"
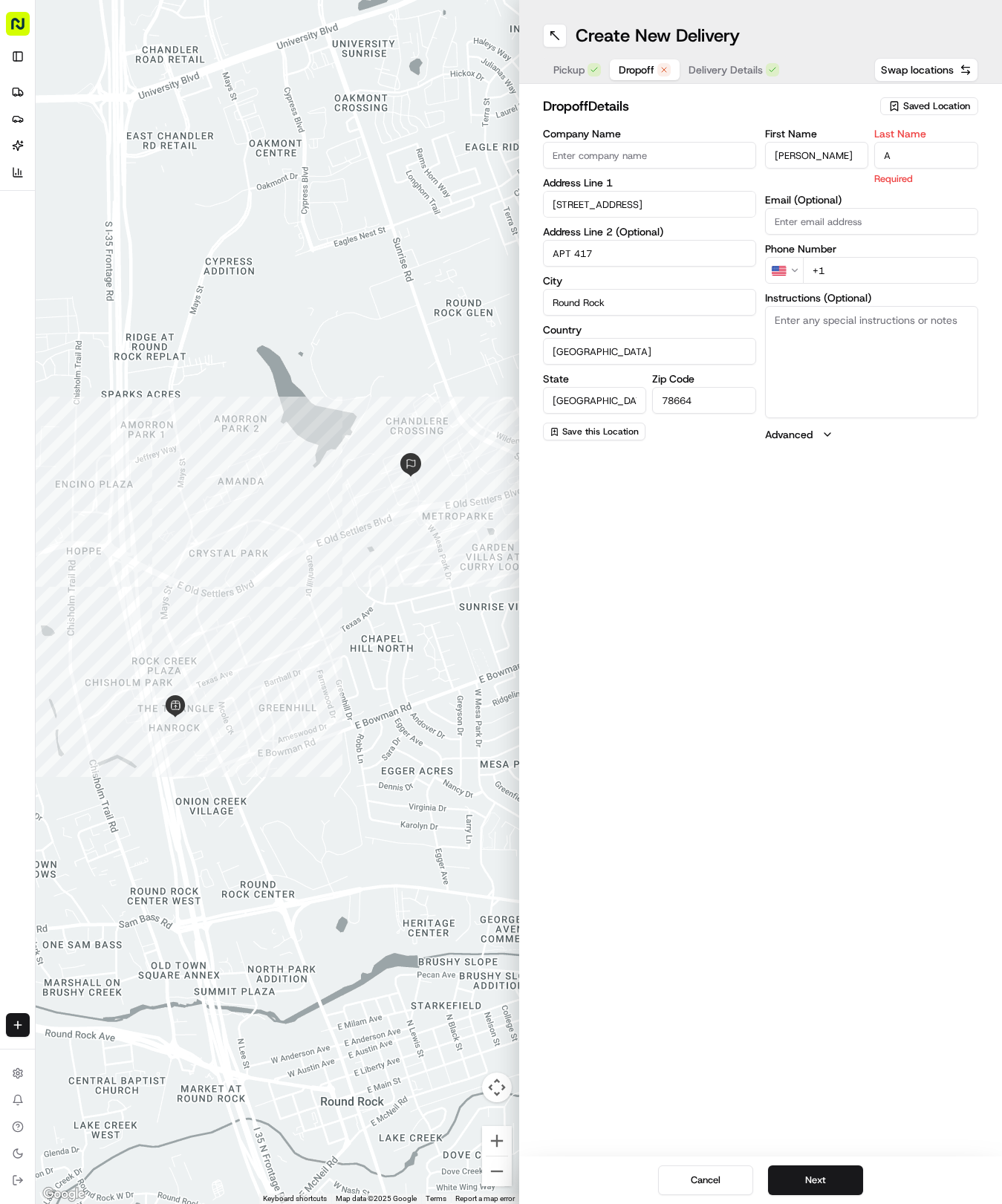
type input "A"
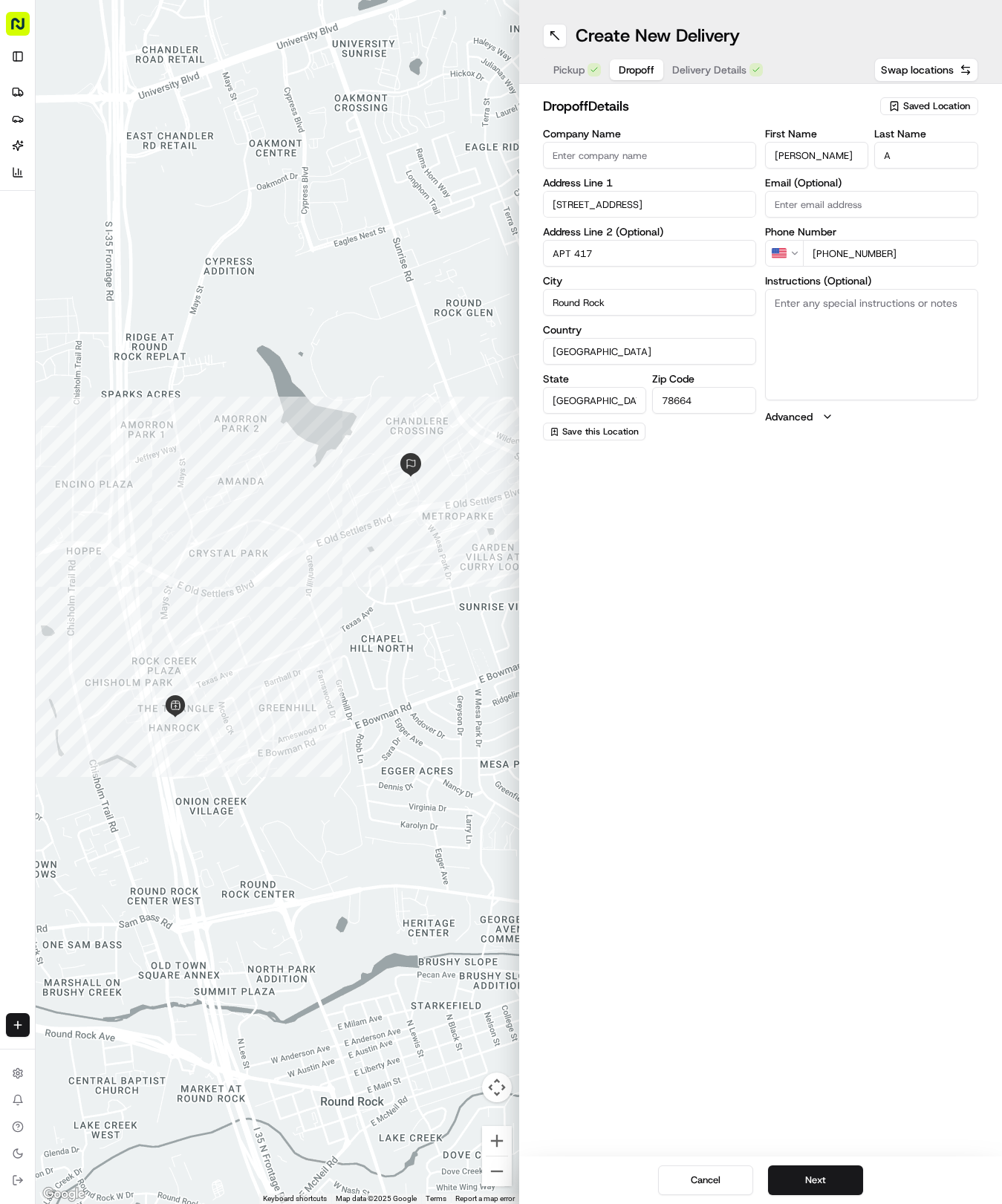
type input "+1 512 872 0831"
click at [848, 315] on textarea "Instructions (Optional)" at bounding box center [872, 345] width 213 height 111
type textarea "APT 417"
click at [732, 62] on span "Delivery Details" at bounding box center [708, 69] width 74 height 15
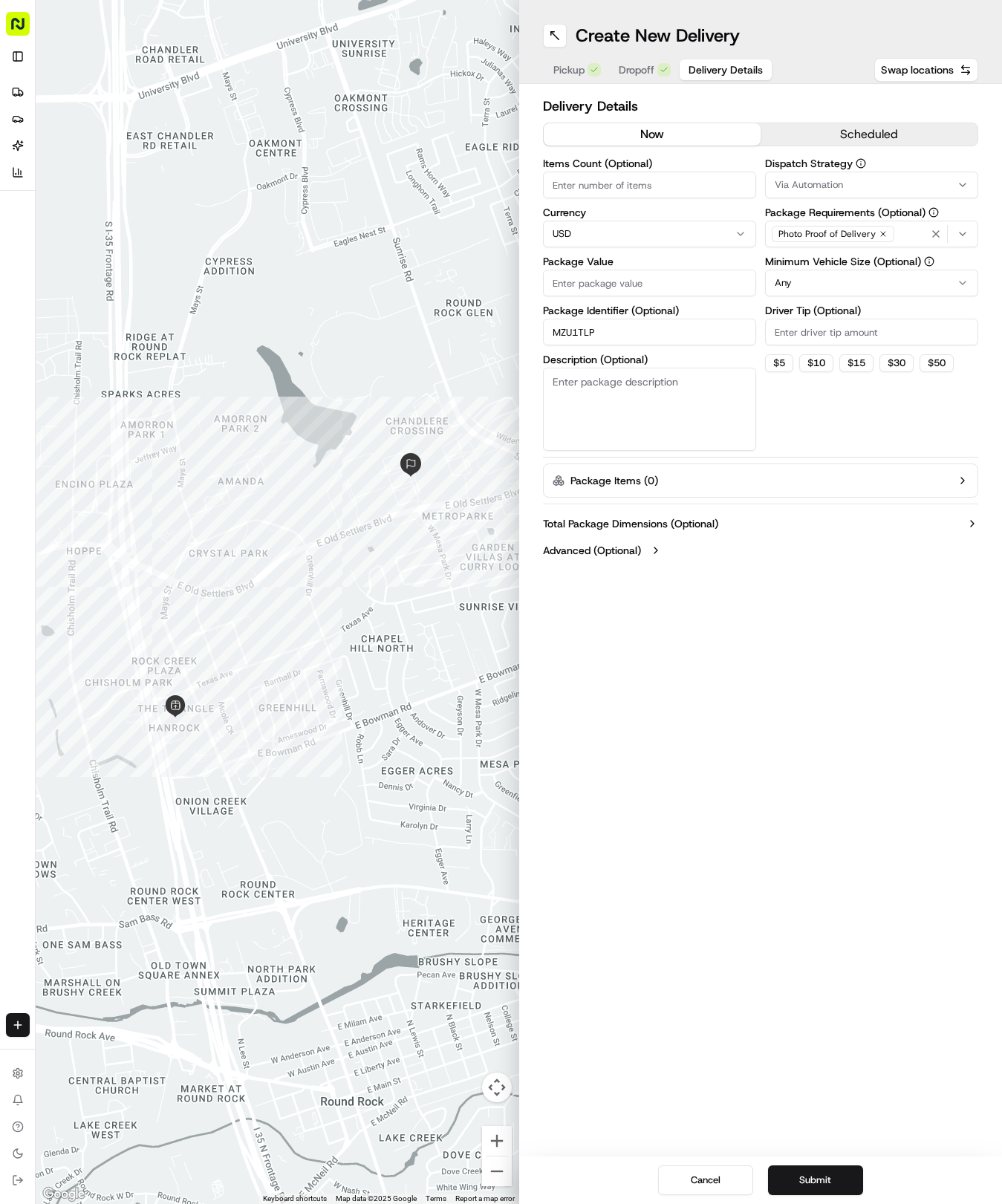
click at [630, 281] on input "Package Value" at bounding box center [649, 283] width 213 height 26
type input "44.22"
click at [833, 175] on button "Via Automation" at bounding box center [872, 184] width 213 height 26
click at [831, 255] on div "Tso Round Rock Strategy" at bounding box center [872, 265] width 212 height 22
drag, startPoint x: 838, startPoint y: 362, endPoint x: 820, endPoint y: 295, distance: 69.4
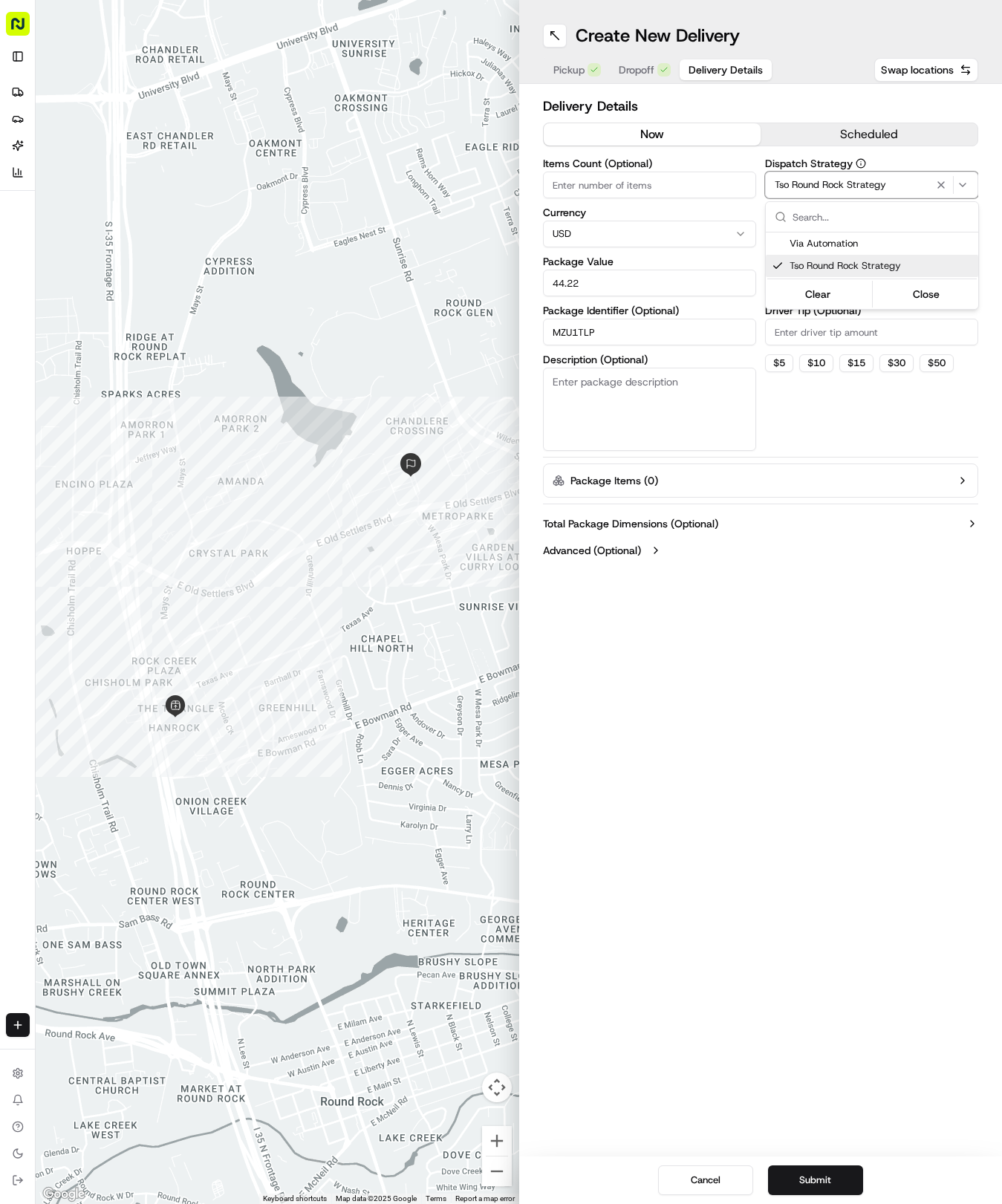
click at [834, 352] on html "Tso Chinese 04 Round Rock hayden@tsochinese.com Toggle Sidebar Deliveries Provi…" at bounding box center [501, 602] width 1002 height 1204
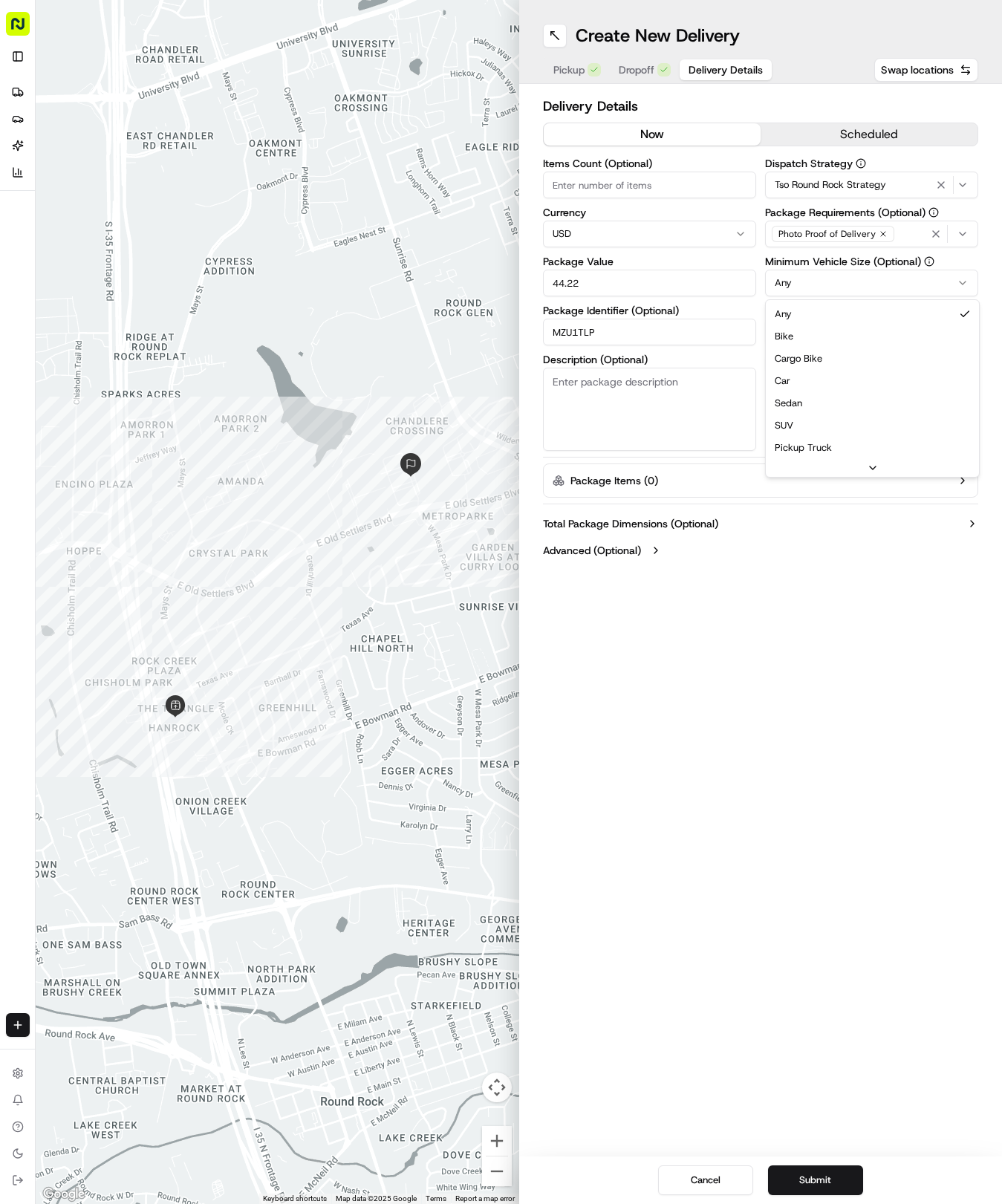
click at [820, 291] on html "Tso Chinese 04 Round Rock hayden@tsochinese.com Toggle Sidebar Deliveries Provi…" at bounding box center [501, 602] width 1002 height 1204
drag, startPoint x: 815, startPoint y: 383, endPoint x: 812, endPoint y: 328, distance: 55.1
click at [812, 328] on input "Driver Tip (Optional)" at bounding box center [872, 331] width 213 height 26
type input "2"
click at [826, 1172] on button "Submit" at bounding box center [815, 1180] width 95 height 30
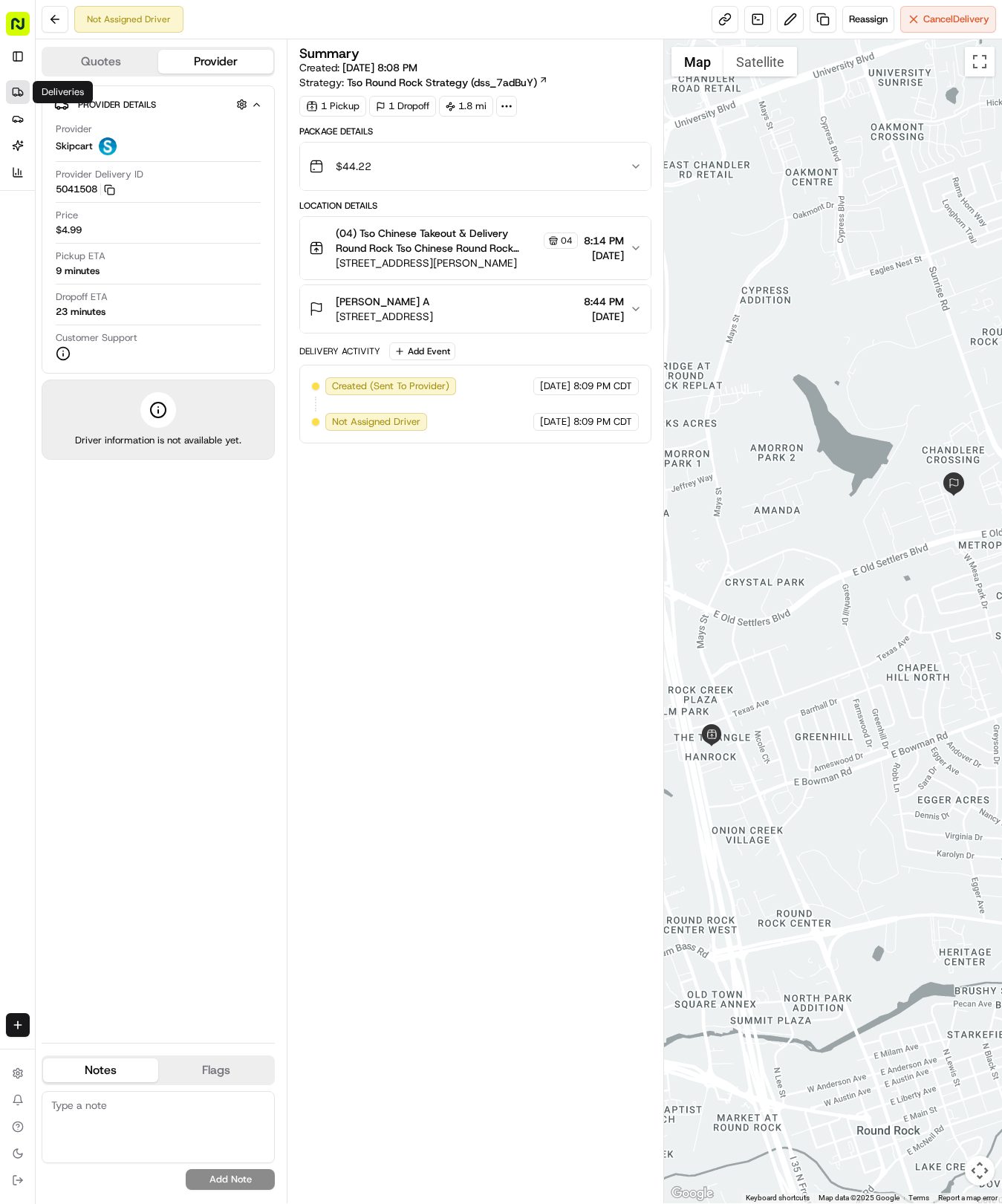
click at [12, 86] on icon at bounding box center [17, 91] width 12 height 12
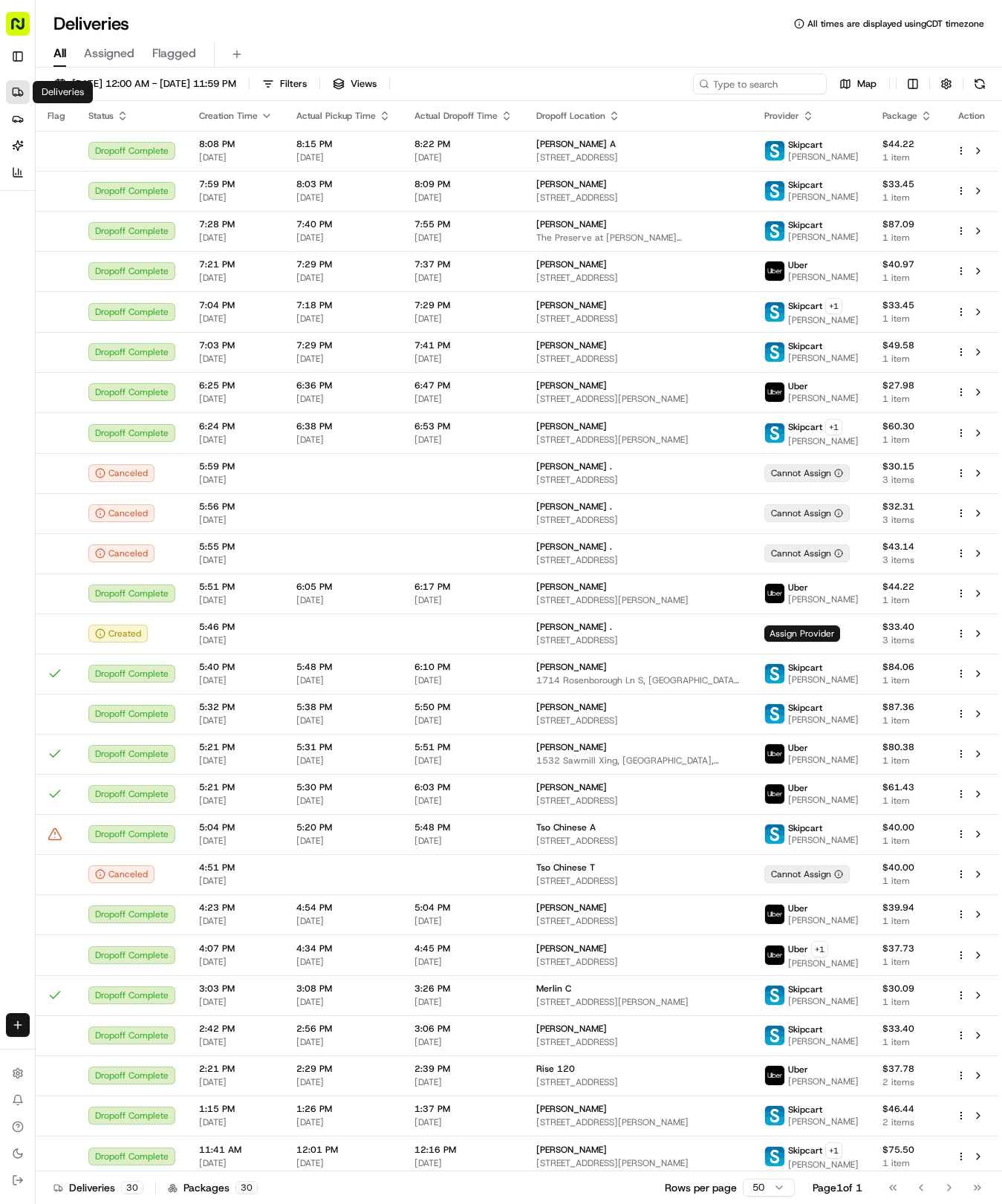
click at [10, 1030] on html "Tso Chinese 04 Round Rock hayden@tsochinese.com Toggle Sidebar Deliveries Provi…" at bounding box center [501, 602] width 1002 height 1204
click at [67, 1047] on link "Delivery" at bounding box center [116, 1052] width 159 height 26
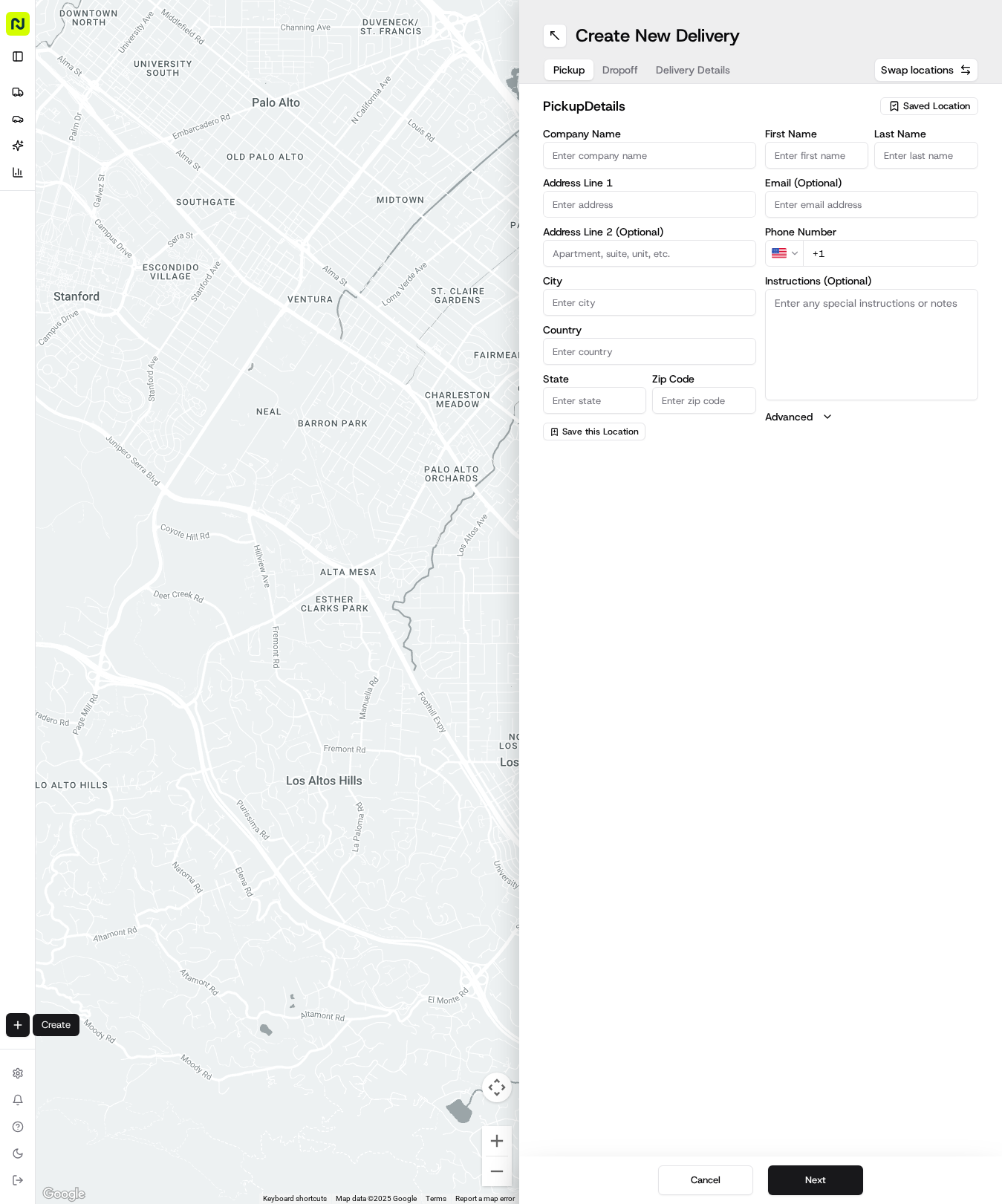
click at [935, 102] on span "Saved Location" at bounding box center [935, 106] width 67 height 14
click at [922, 178] on span "(04) Tso Chinese Takeout & Delivery Round Rock (04)" at bounding box center [904, 168] width 182 height 26
type input "(04) Tso Chinese Takeout & Delivery Round Rock"
type input "2000 N Mays St"
type input "Ste 108"
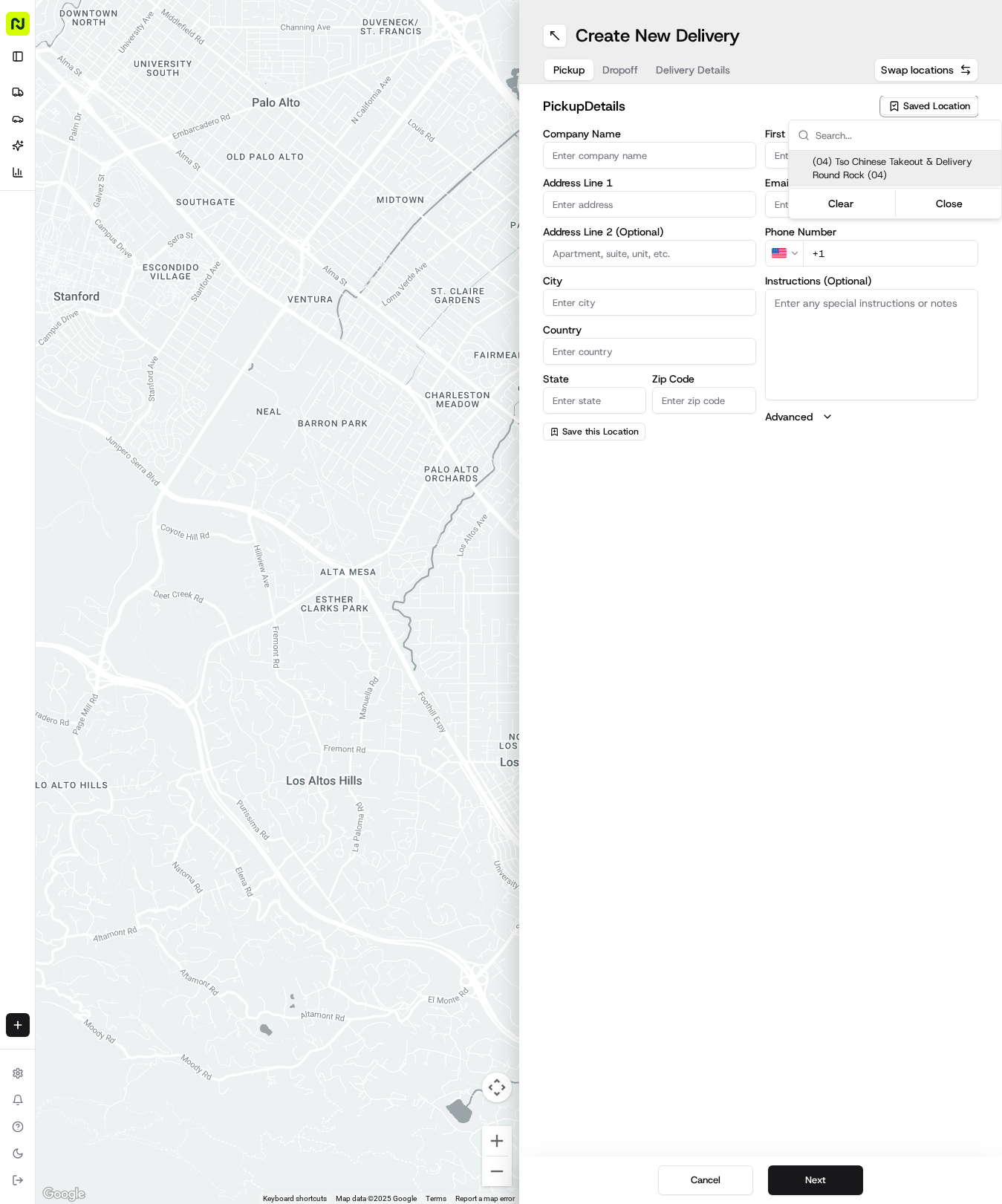
type input "Round Rock"
type input "US"
type input "TX"
type input "78664"
type input "Tso Chinese"
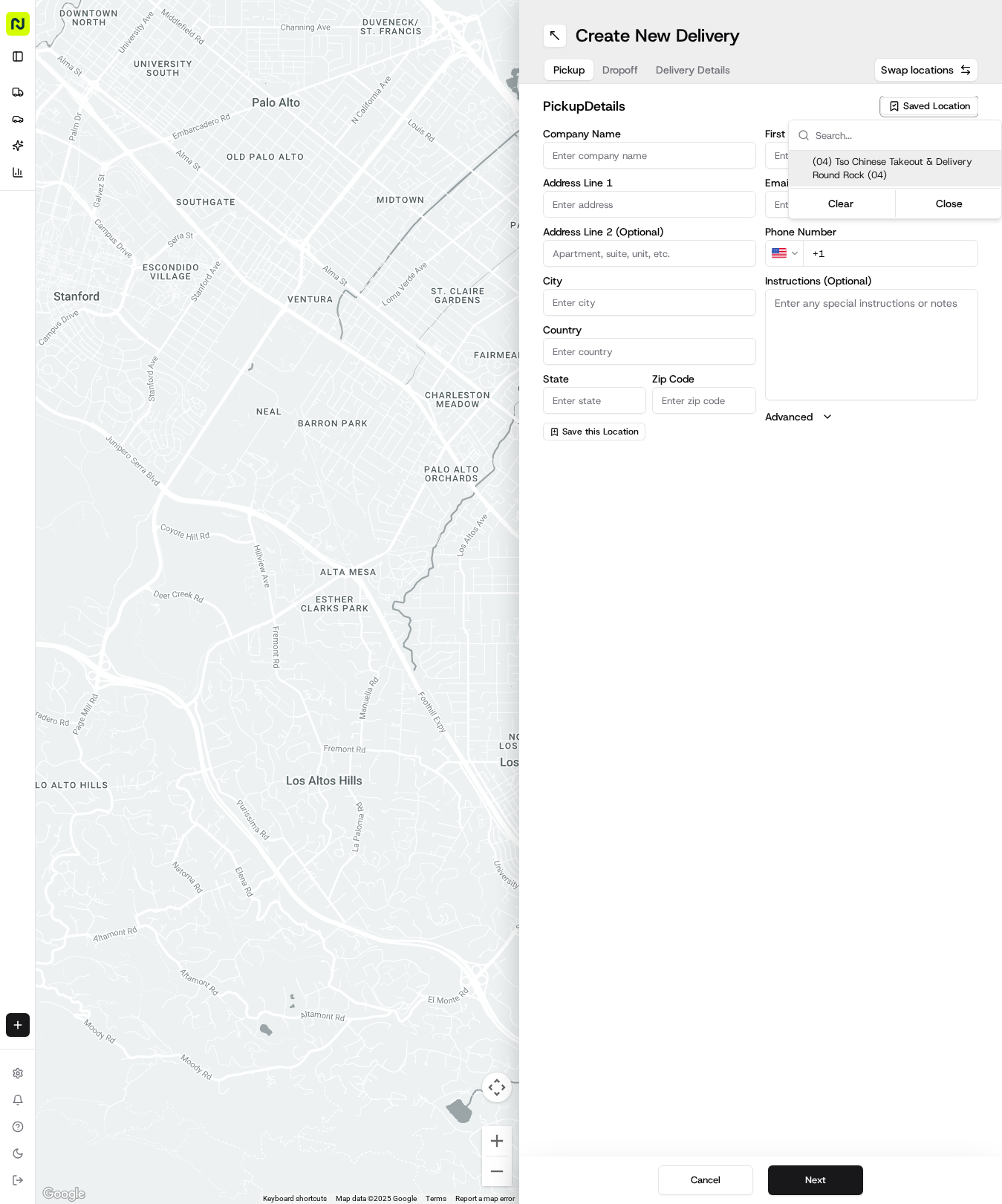
type input "Round Rock Manager"
type input "roundrockstore@tsochinese.com"
type input "+1 512 956 9231"
type textarea "Submit a picture displaying address & food as Proof of Delivery. Envía una foto…"
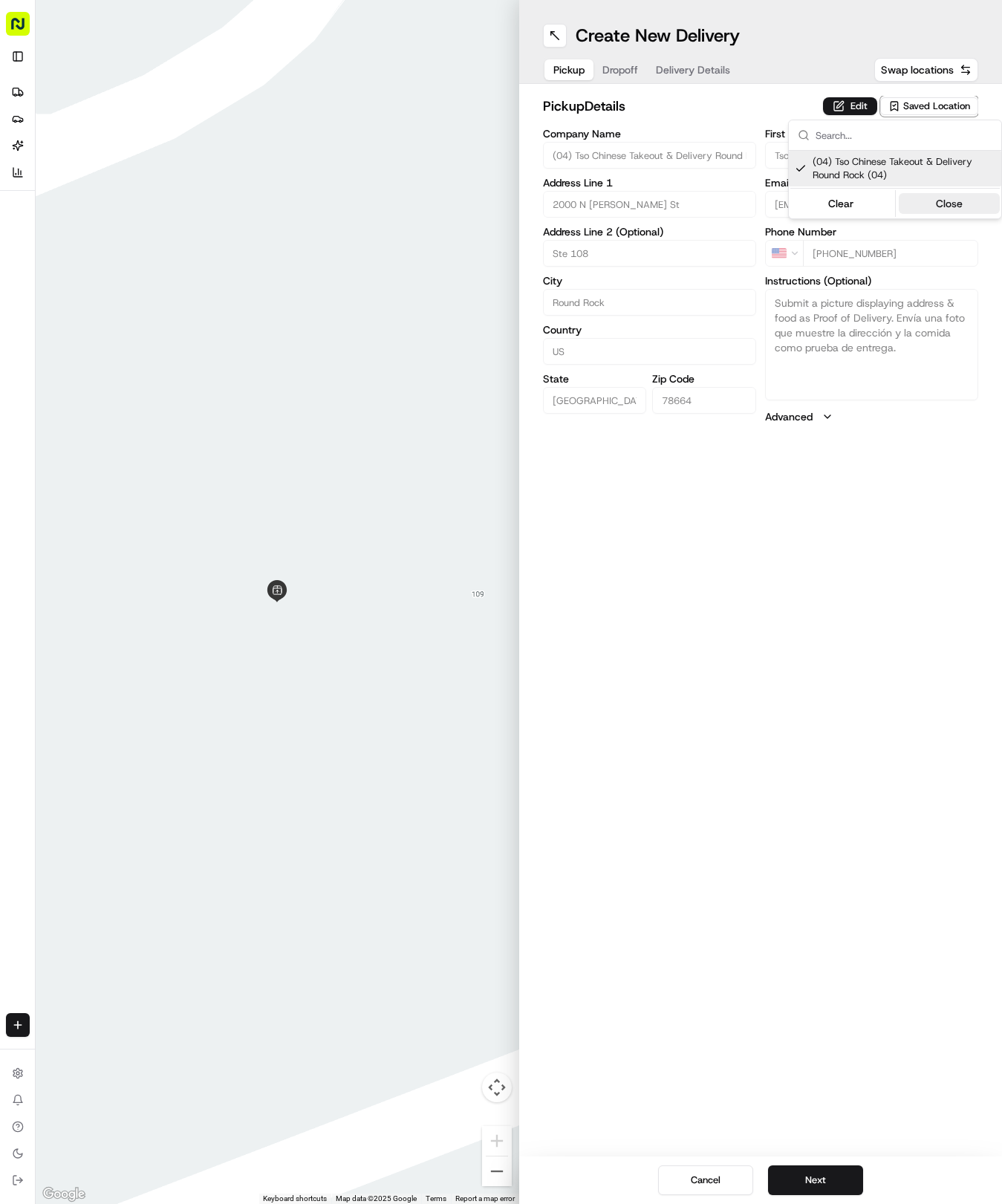
click at [933, 203] on button "Close" at bounding box center [949, 203] width 102 height 21
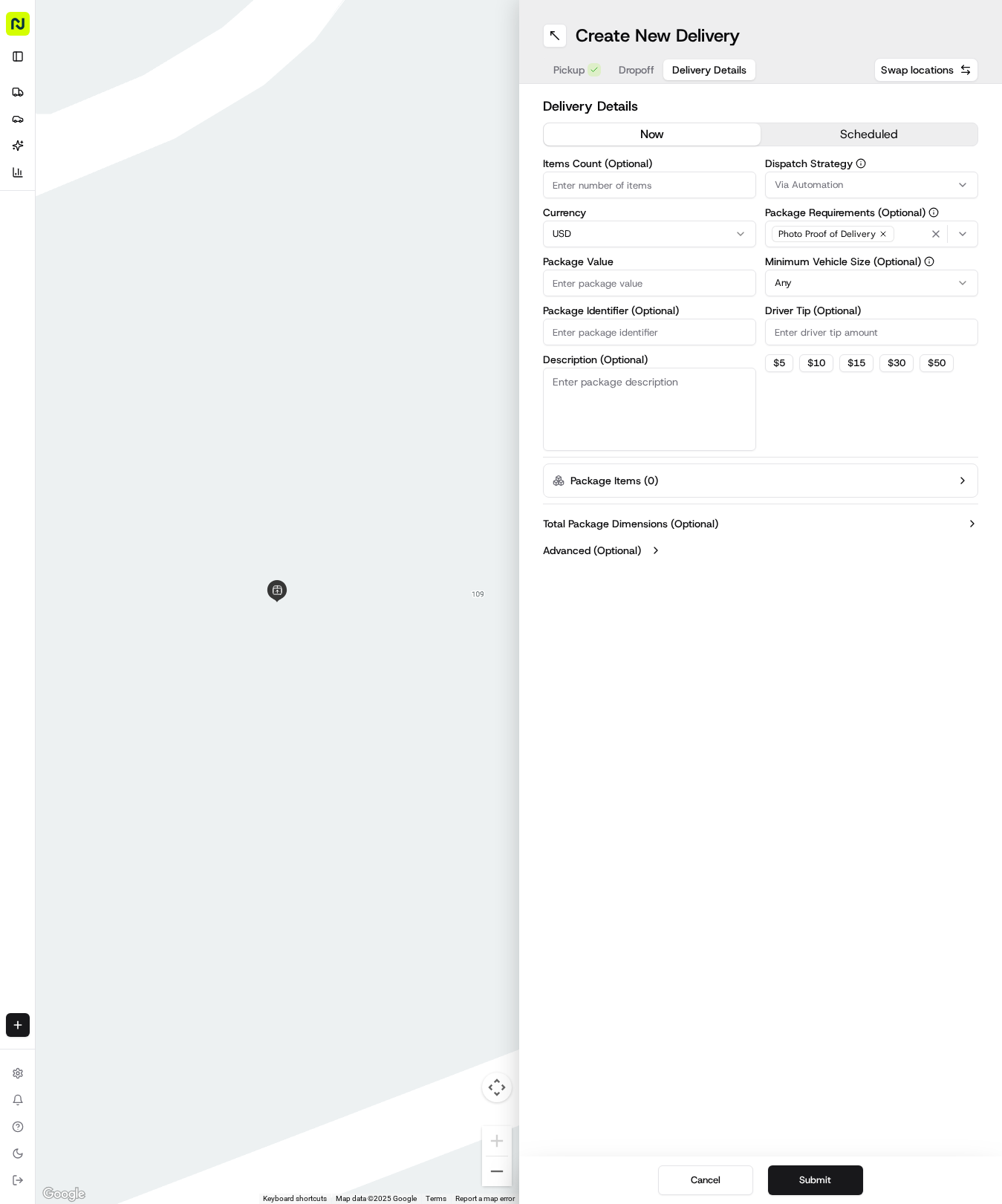
click at [680, 66] on span "Delivery Details" at bounding box center [708, 69] width 74 height 15
click at [584, 328] on input "Package Identifier (Optional)" at bounding box center [649, 331] width 213 height 26
paste input "FBWDQUD"
type input "FBWDQUD"
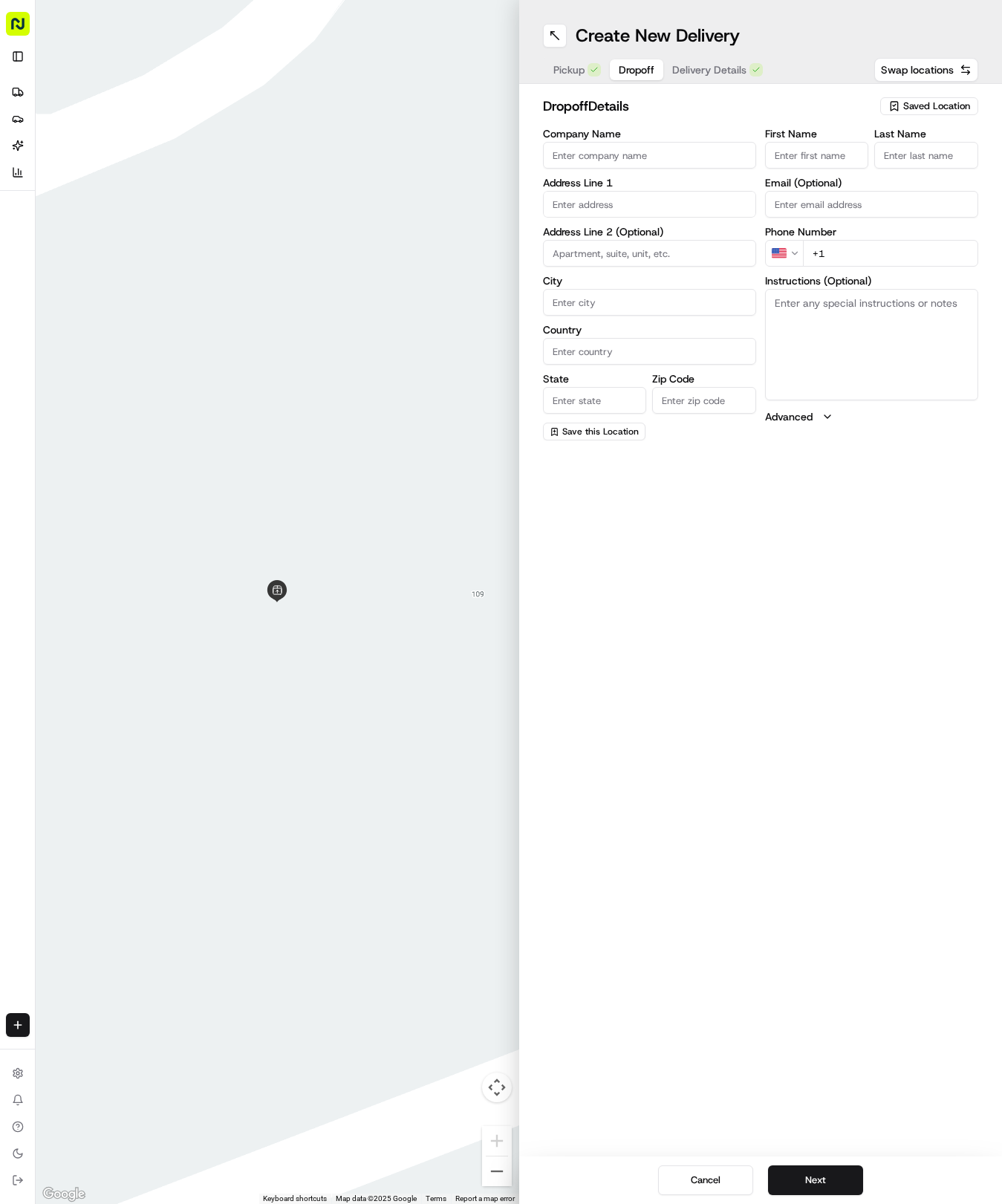
click at [635, 67] on span "Dropoff" at bounding box center [635, 69] width 36 height 15
click at [798, 154] on input "First Name" at bounding box center [817, 155] width 104 height 26
type input "John"
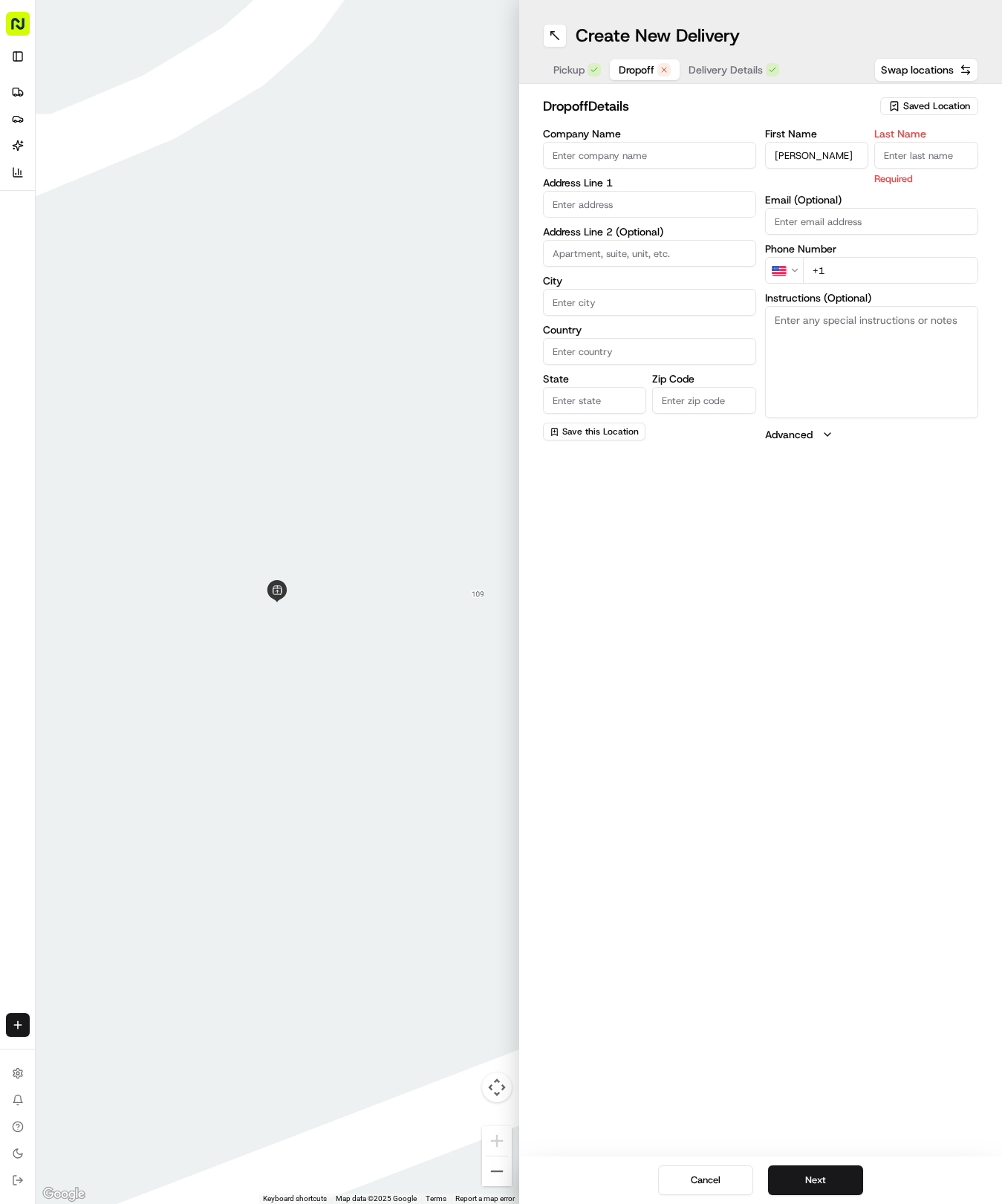
click at [912, 150] on input "Last Name" at bounding box center [926, 155] width 104 height 26
type input "Nearhouse"
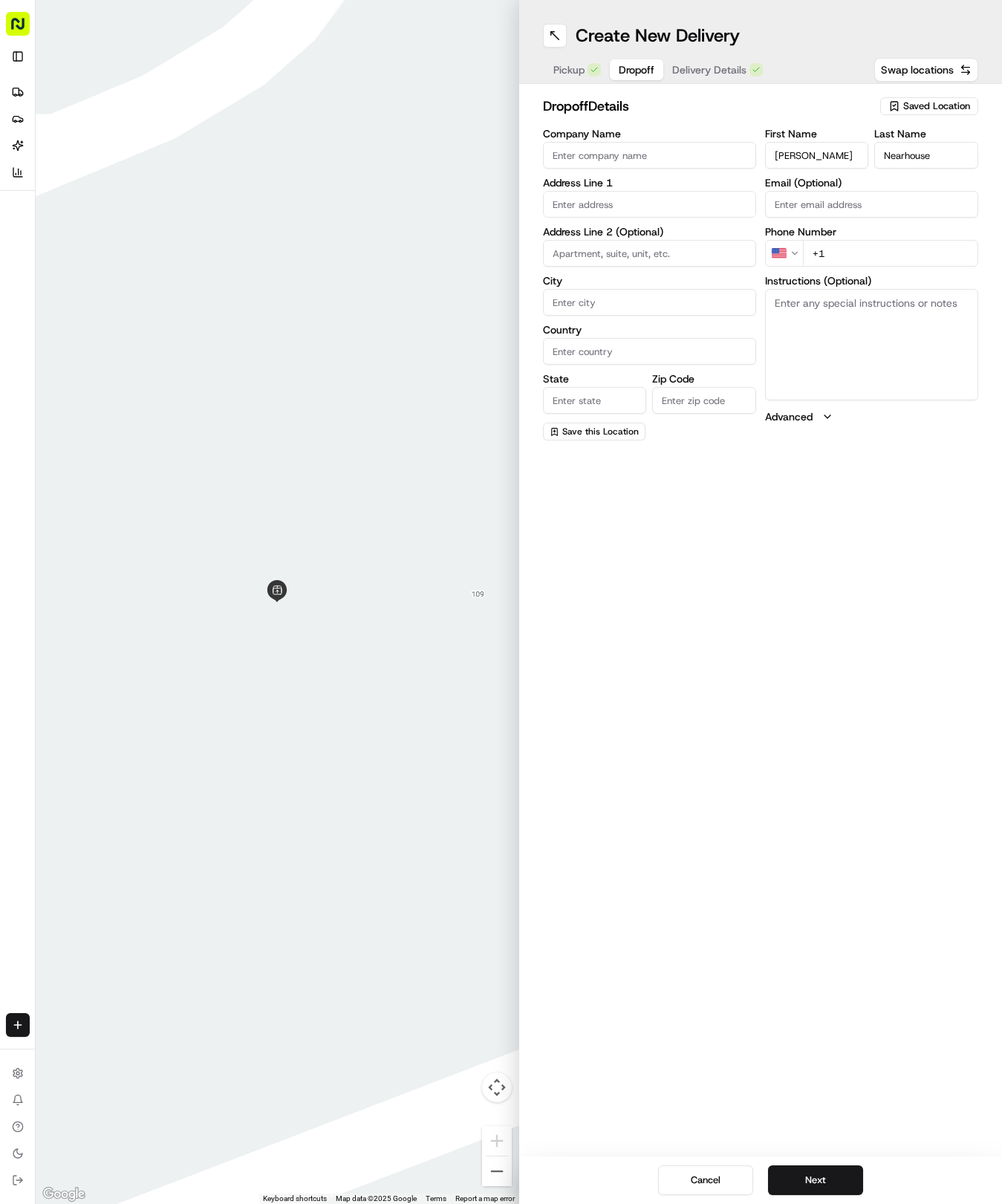
click at [831, 220] on div "First Name John Last Name Nearhouse Email (Optional) Phone Number US +1 Instruc…" at bounding box center [872, 285] width 213 height 312
click at [789, 515] on div "Create New Delivery Pickup Dropoff Delivery Details Swap locations dropoff Deta…" at bounding box center [760, 602] width 483 height 1204
click at [855, 241] on input "+1" at bounding box center [890, 253] width 175 height 26
click at [857, 266] on input "+1" at bounding box center [890, 253] width 175 height 26
type input "+1 602 570 2351"
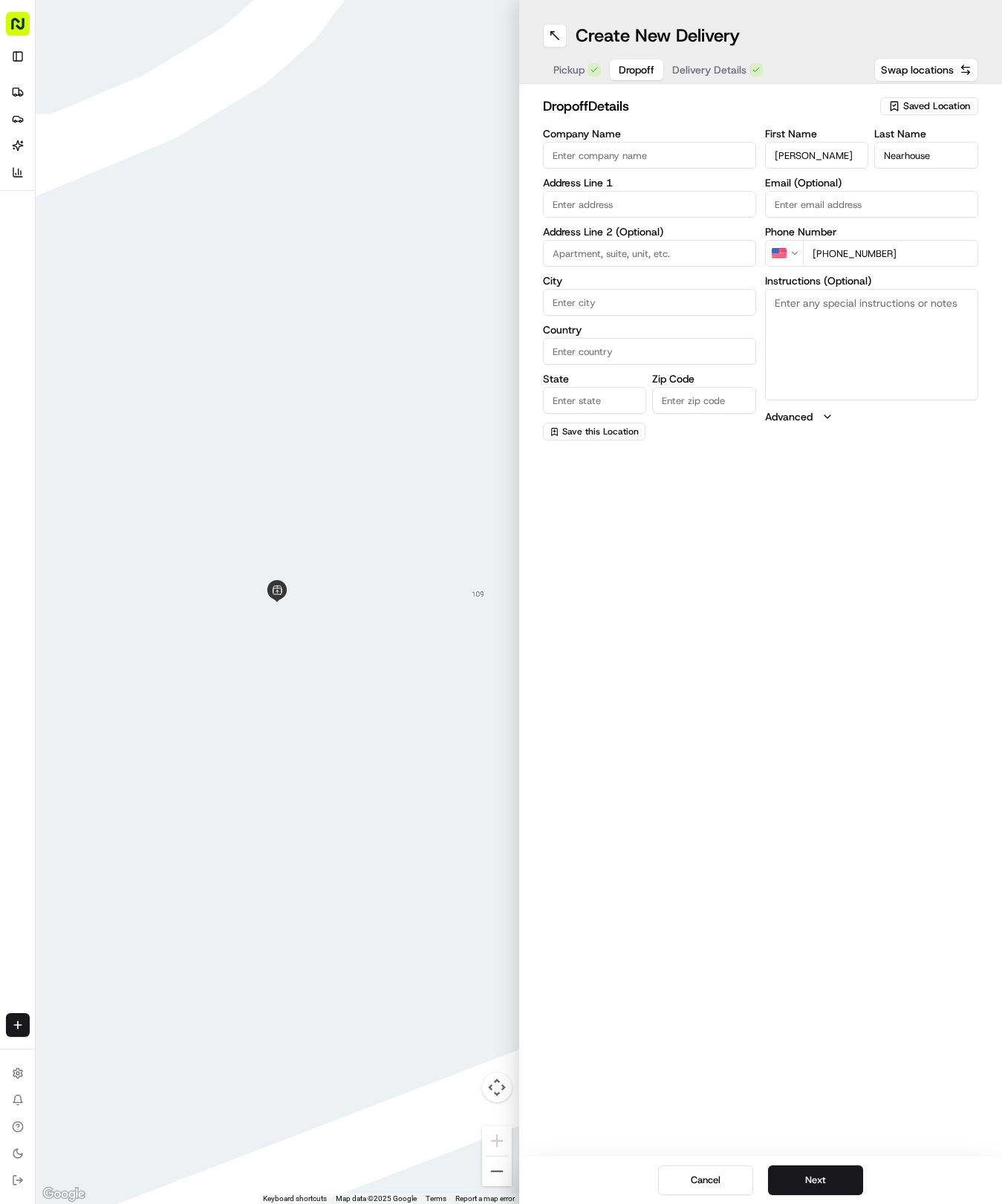
click at [614, 184] on label "Address Line 1" at bounding box center [649, 182] width 213 height 10
click at [609, 196] on input "text" at bounding box center [649, 203] width 213 height 26
click at [609, 198] on input "text" at bounding box center [649, 203] width 213 height 26
click at [658, 241] on div "809 Powder Horn Dr, Round Rock, TX" at bounding box center [649, 235] width 206 height 22
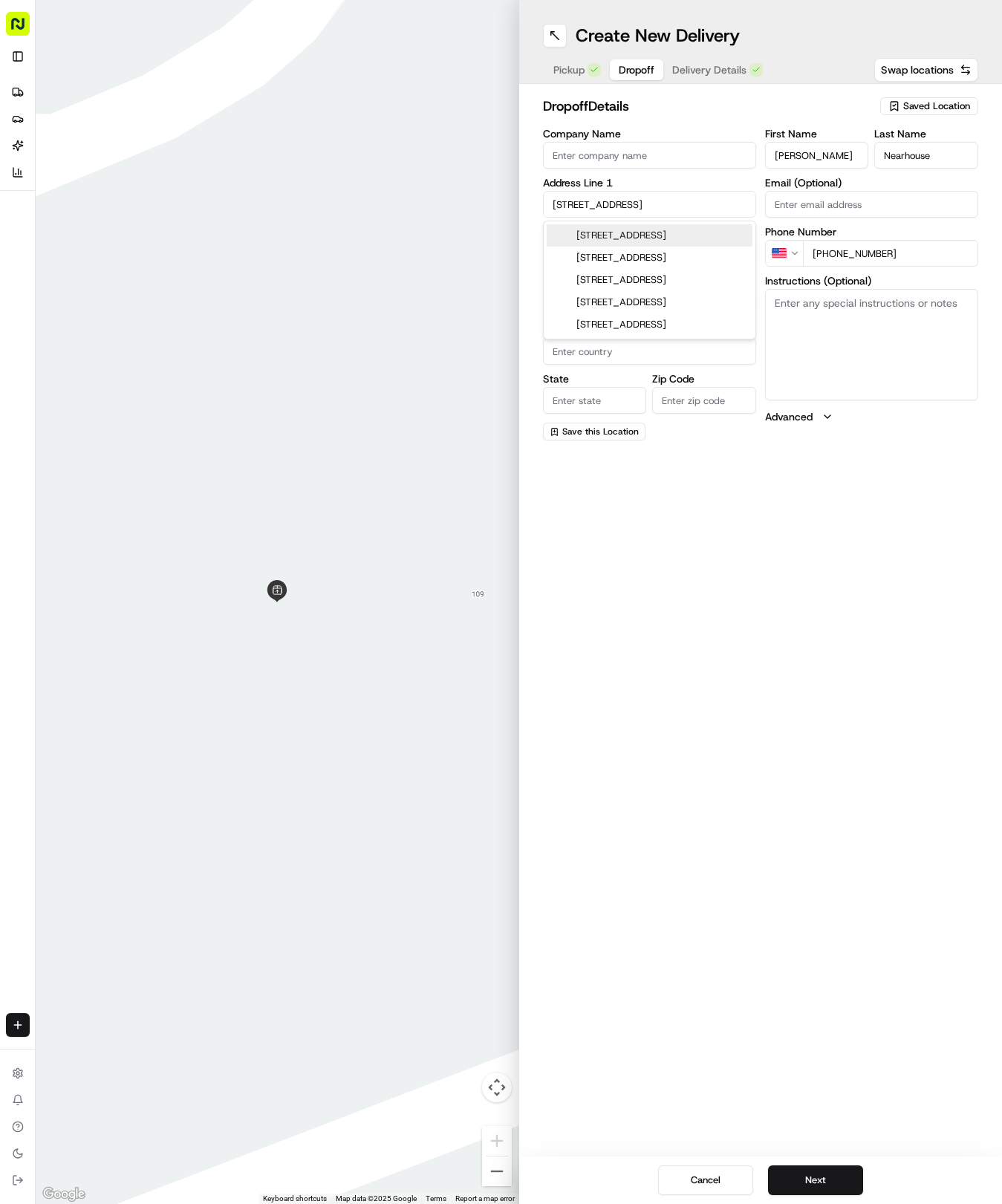
type input "809 Powder Horn Dr, Round Rock, TX 78681, USA"
type input "Round Rock"
type input "United States"
type input "TX"
type input "78681"
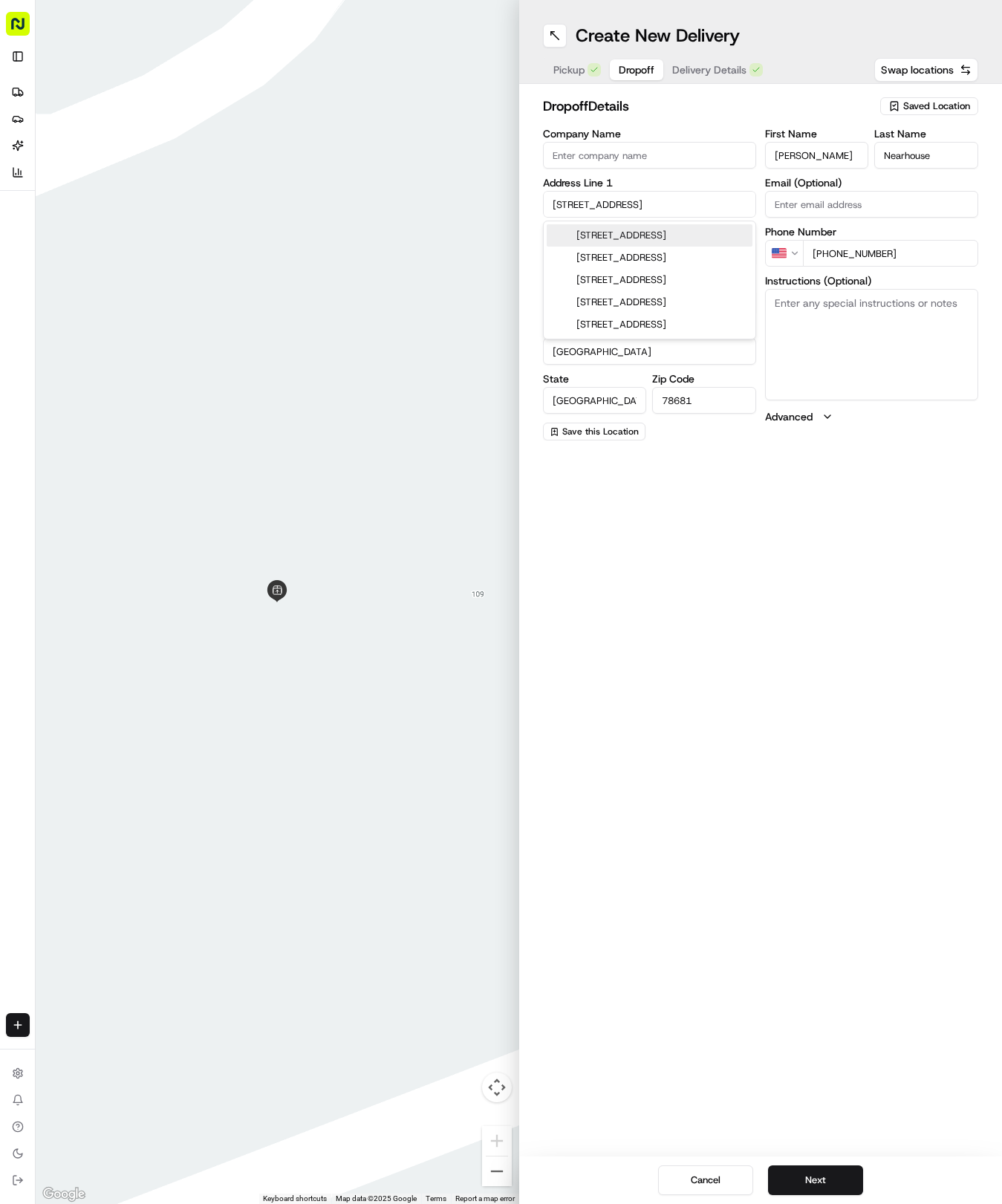
type input "809 Powder Horn Drive"
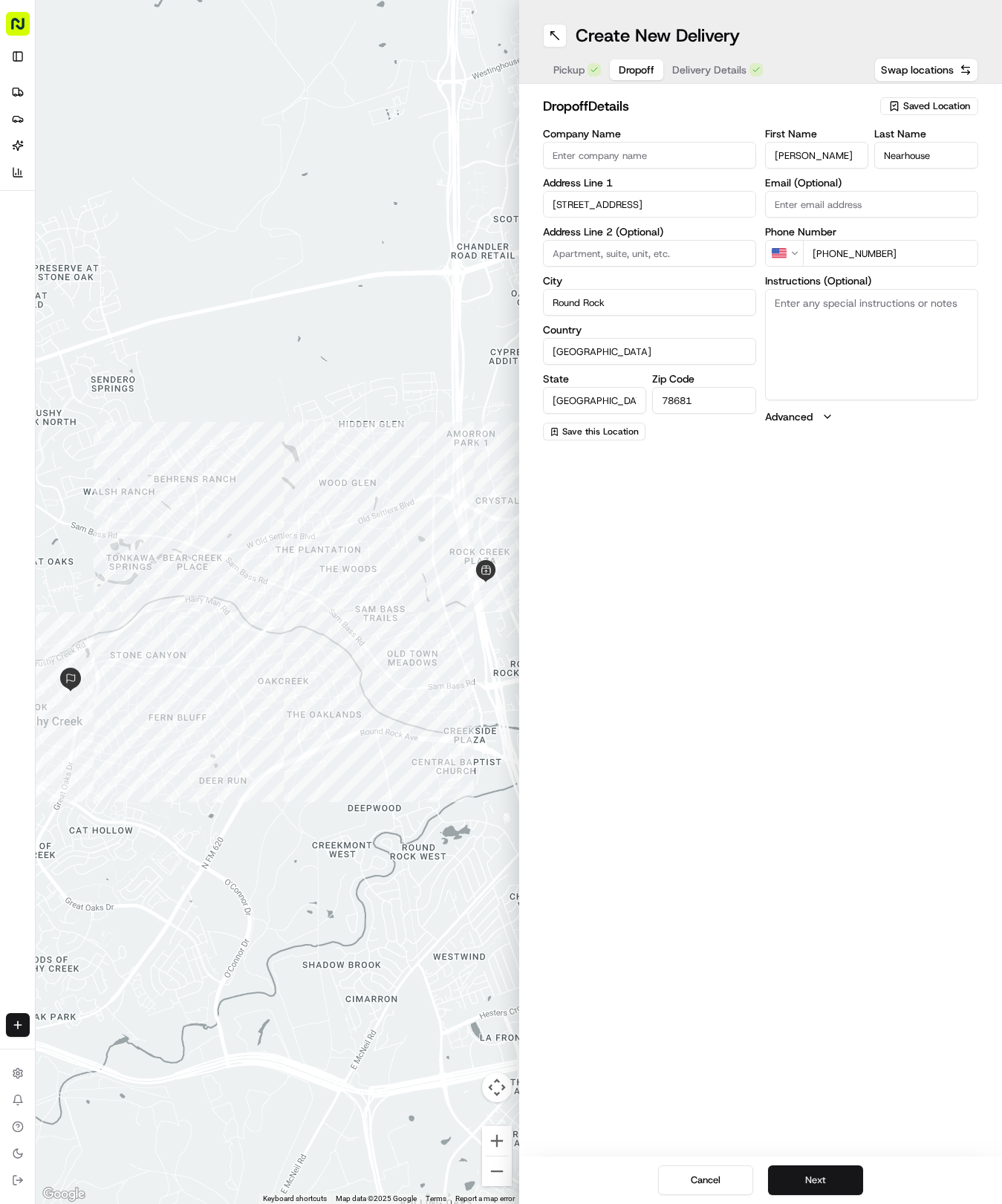
click at [841, 1175] on button "Next" at bounding box center [815, 1180] width 95 height 30
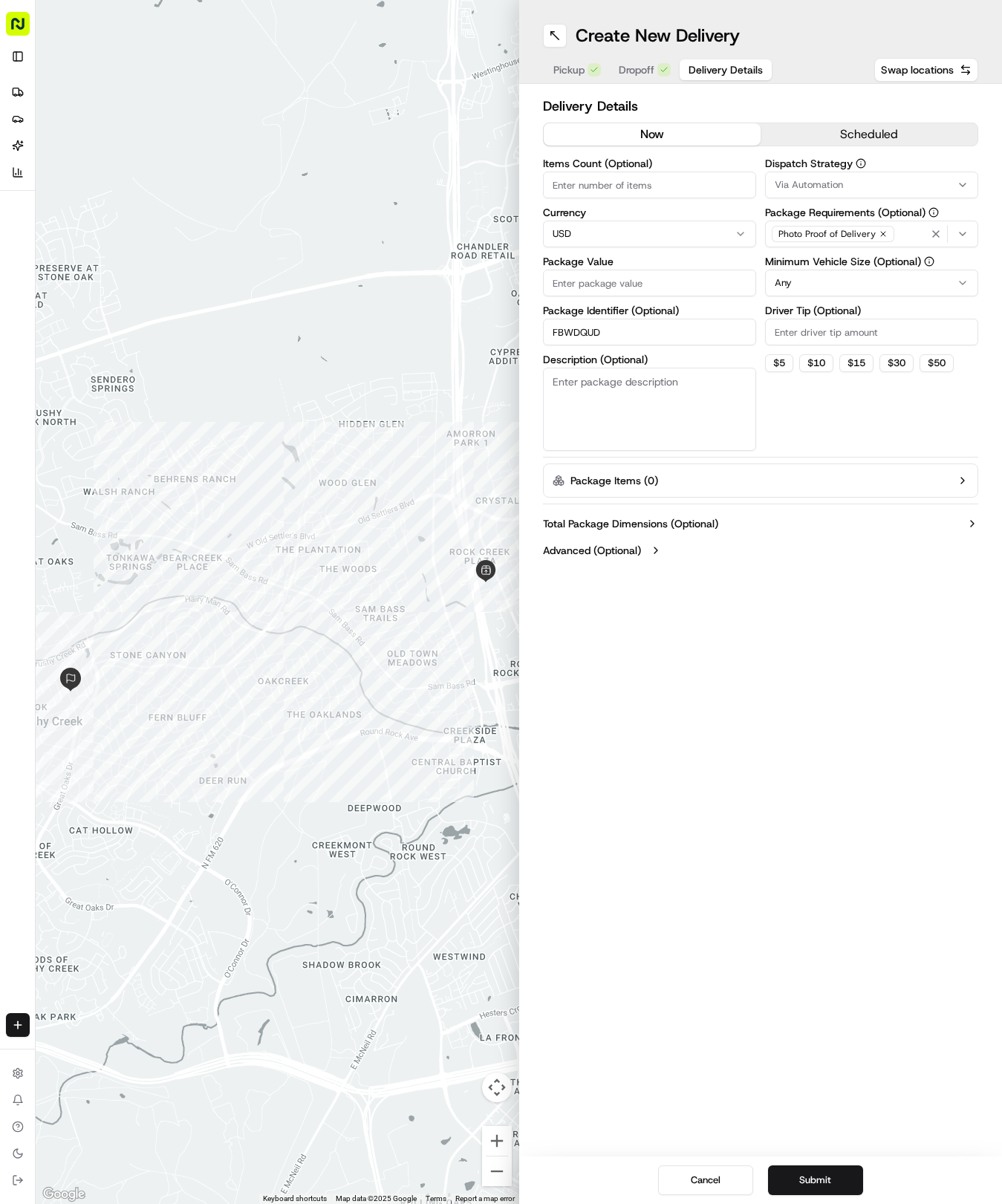
click at [959, 178] on div "Via Automation" at bounding box center [872, 184] width 206 height 14
click at [910, 263] on span "Tso Round Rock Strategy" at bounding box center [881, 265] width 182 height 14
click at [918, 296] on button "Close" at bounding box center [926, 294] width 102 height 21
click at [964, 275] on html "Tso Chinese 04 Round Rock hayden@tsochinese.com Toggle Sidebar Deliveries Provi…" at bounding box center [501, 602] width 1002 height 1204
click at [912, 326] on input "Driver Tip (Optional)" at bounding box center [872, 331] width 213 height 26
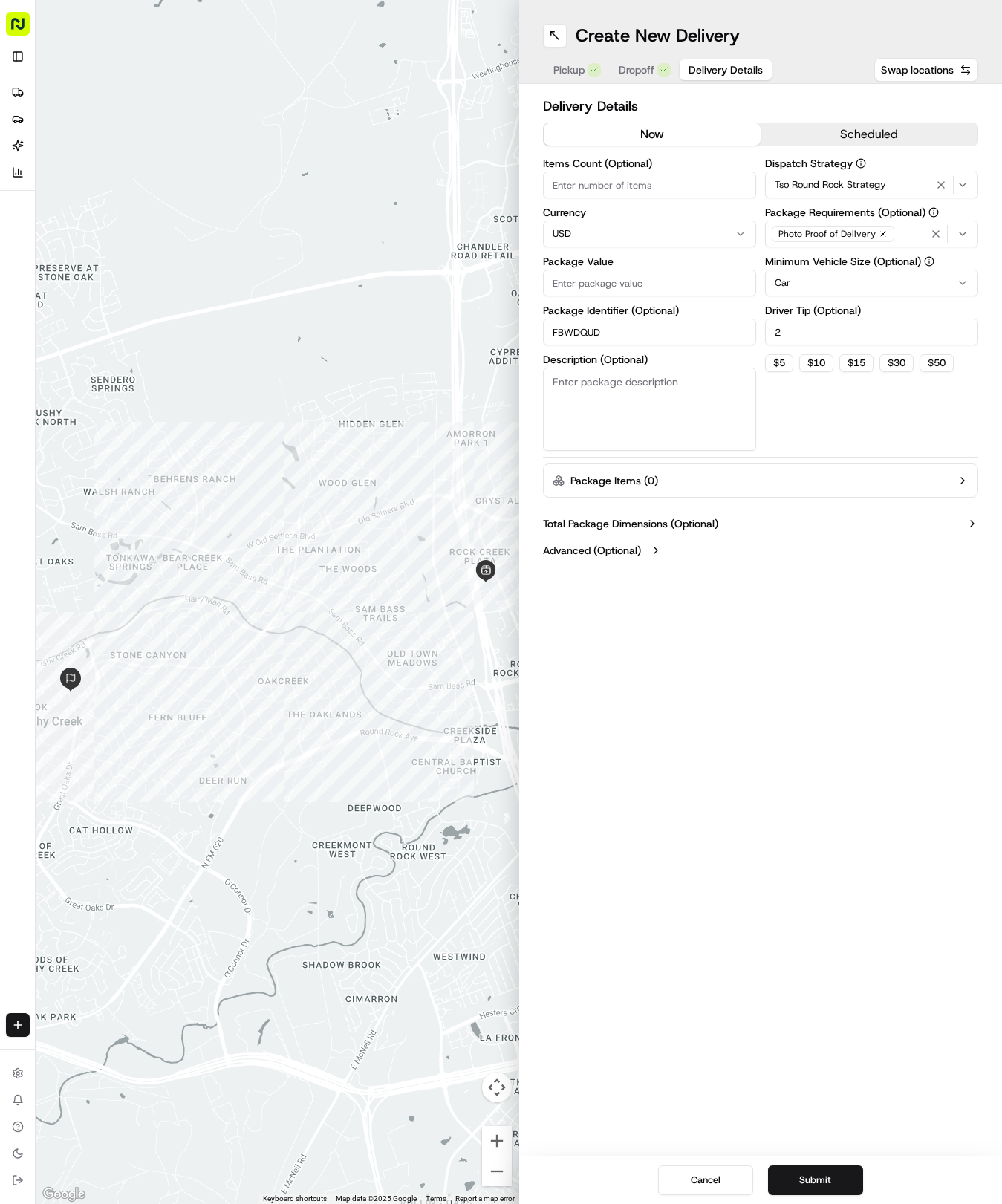
type input "2"
click at [658, 274] on input "Package Value" at bounding box center [649, 283] width 213 height 26
type input "92.82"
click at [829, 1187] on button "Submit" at bounding box center [815, 1180] width 95 height 30
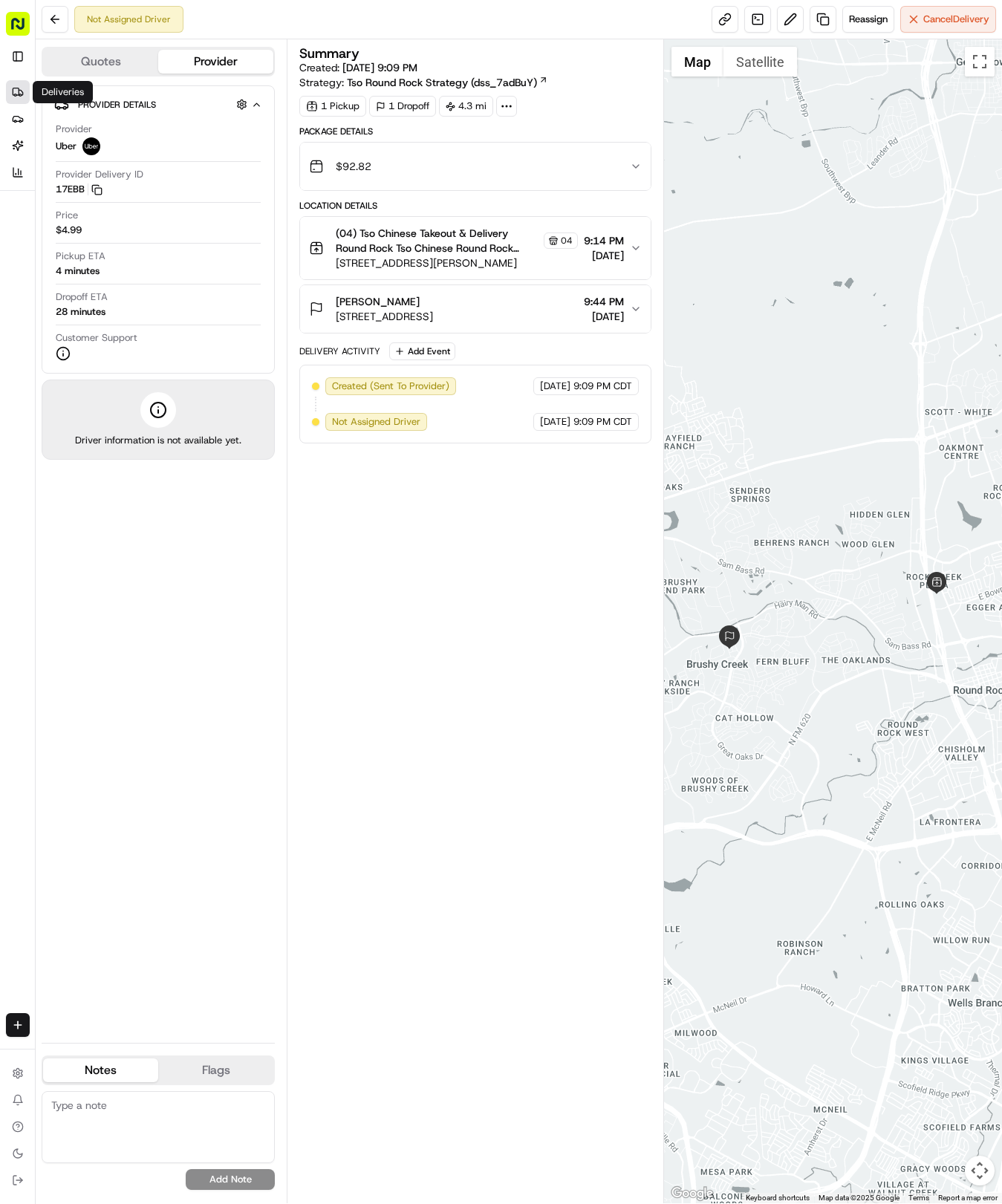
click at [18, 92] on icon at bounding box center [17, 91] width 12 height 12
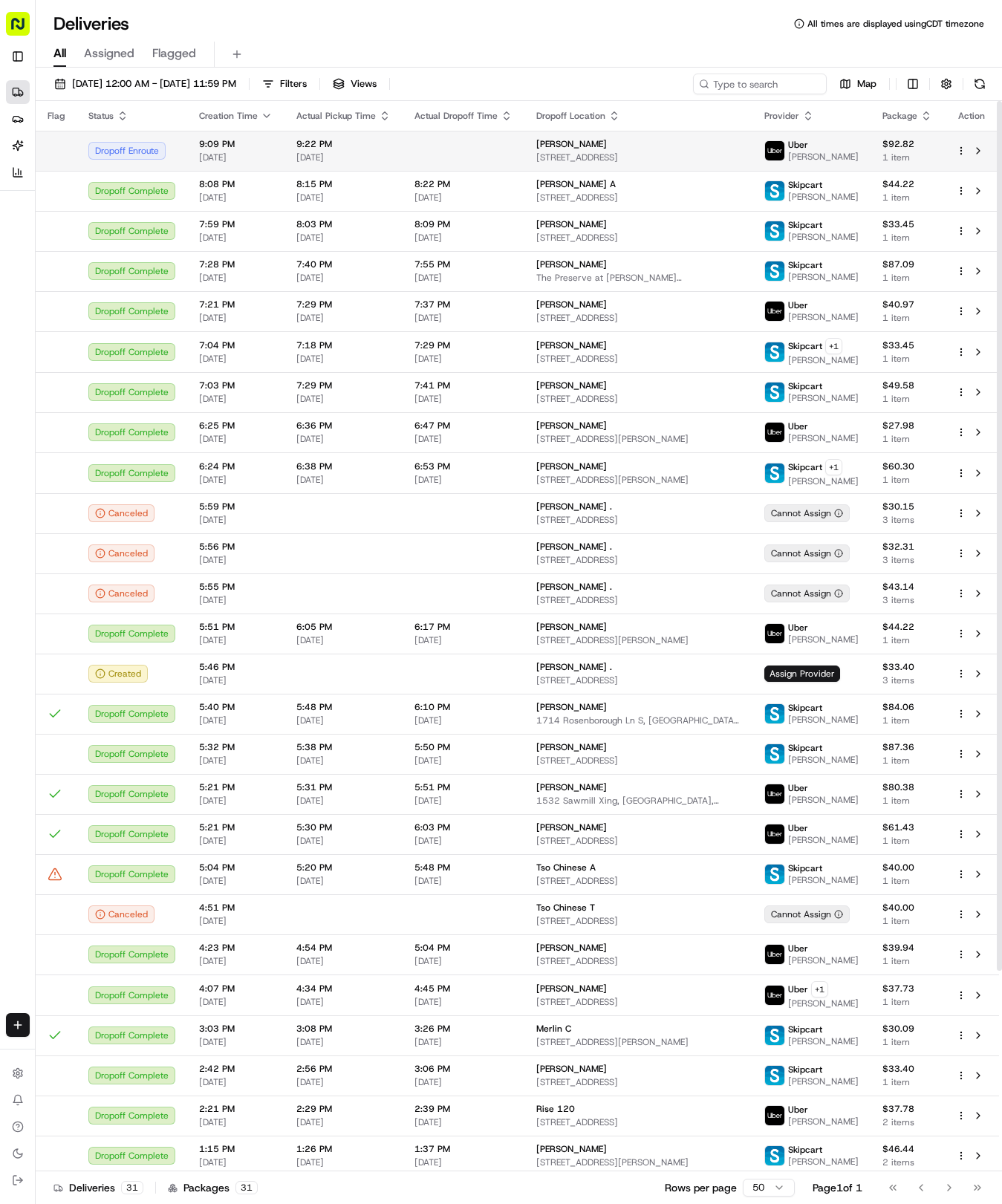
click at [454, 140] on td at bounding box center [463, 150] width 122 height 40
click at [306, 161] on span "[DATE]" at bounding box center [343, 157] width 94 height 12
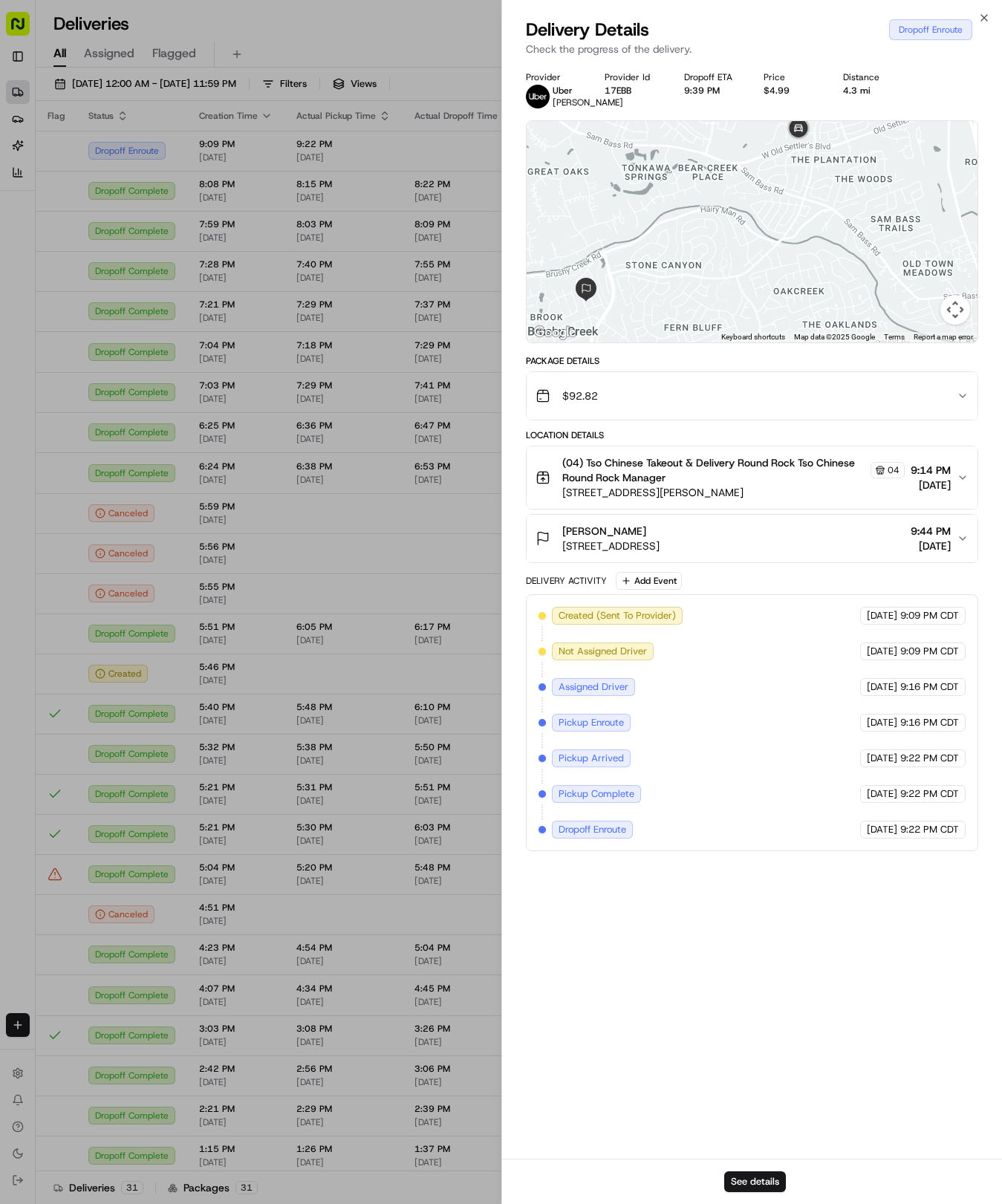
drag, startPoint x: 754, startPoint y: 224, endPoint x: 798, endPoint y: 214, distance: 45.1
click at [798, 214] on div at bounding box center [751, 232] width 451 height 222
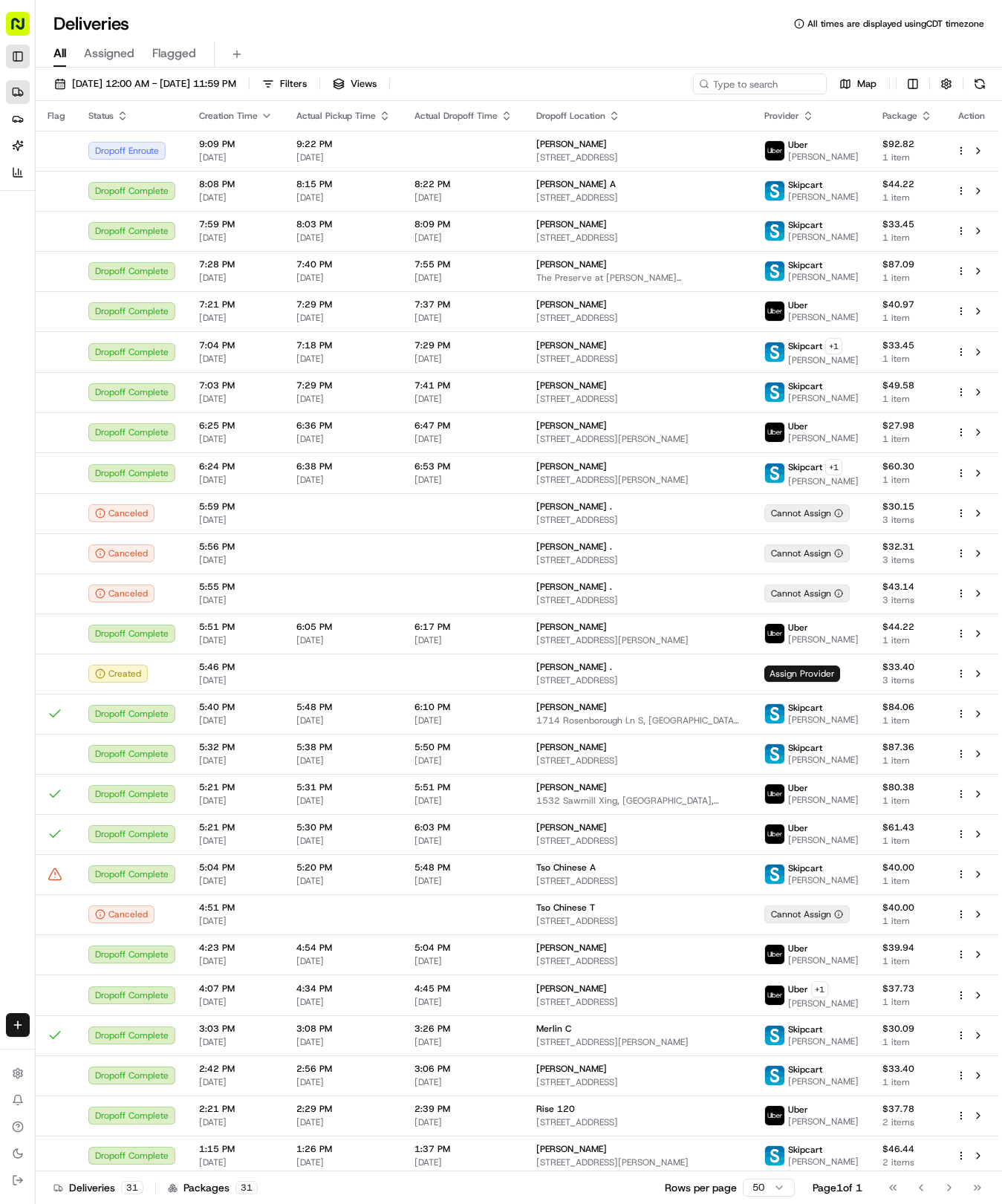
click at [19, 58] on button "Toggle Sidebar" at bounding box center [18, 57] width 24 height 24
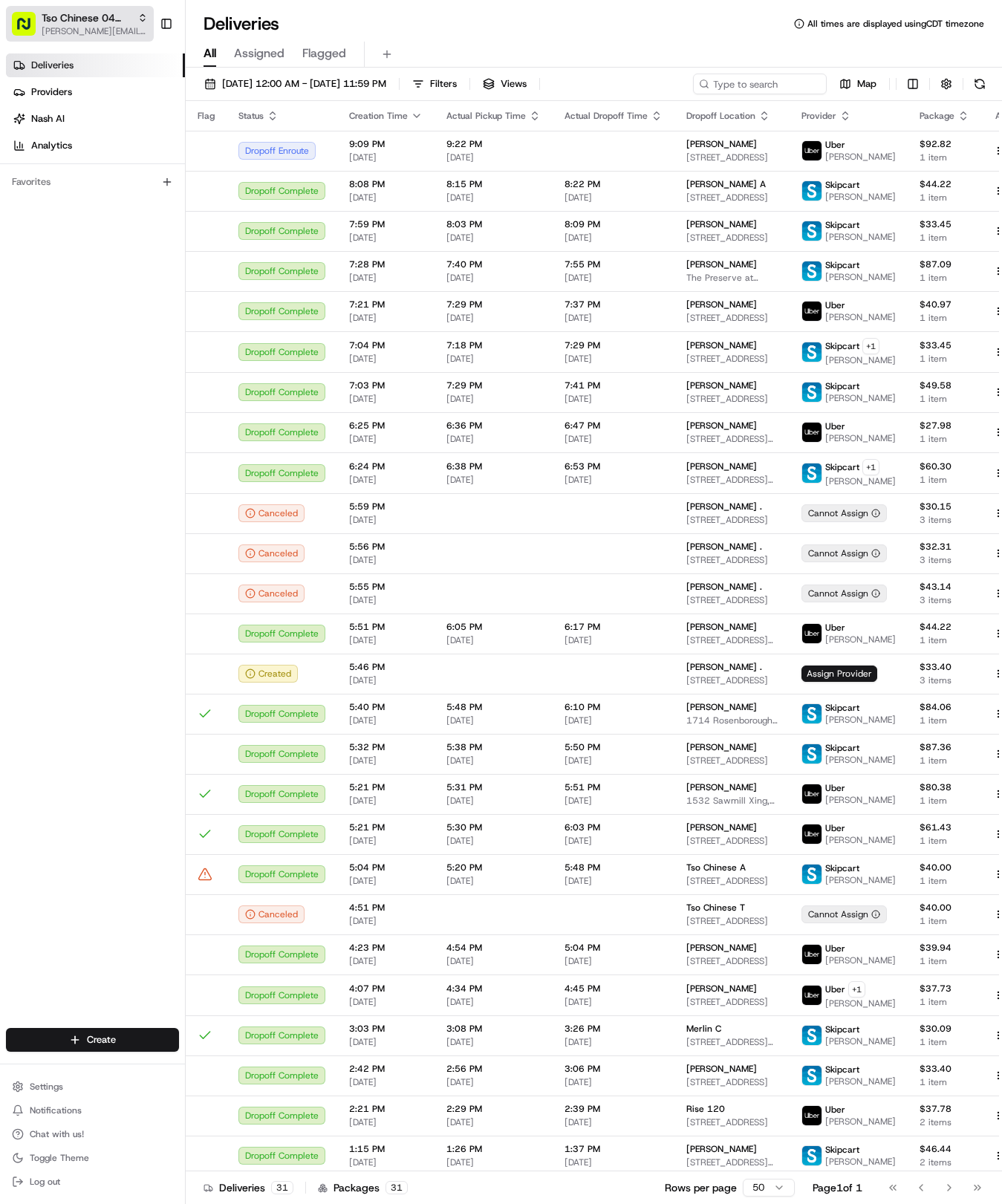
click at [83, 24] on span "Tso Chinese 04 Round Rock" at bounding box center [87, 17] width 90 height 15
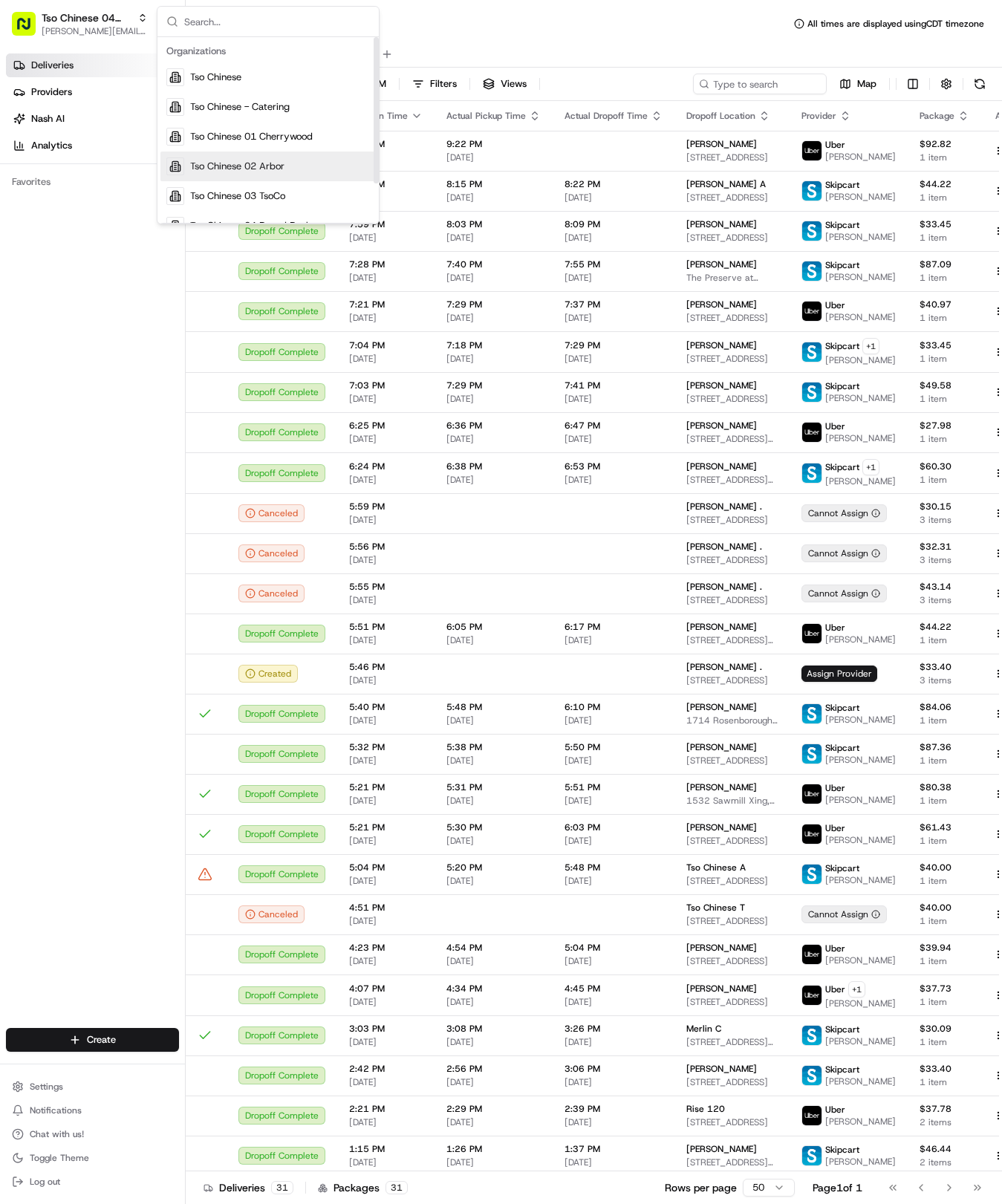
click at [262, 168] on span "Tso Chinese 02 Arbor" at bounding box center [236, 166] width 94 height 14
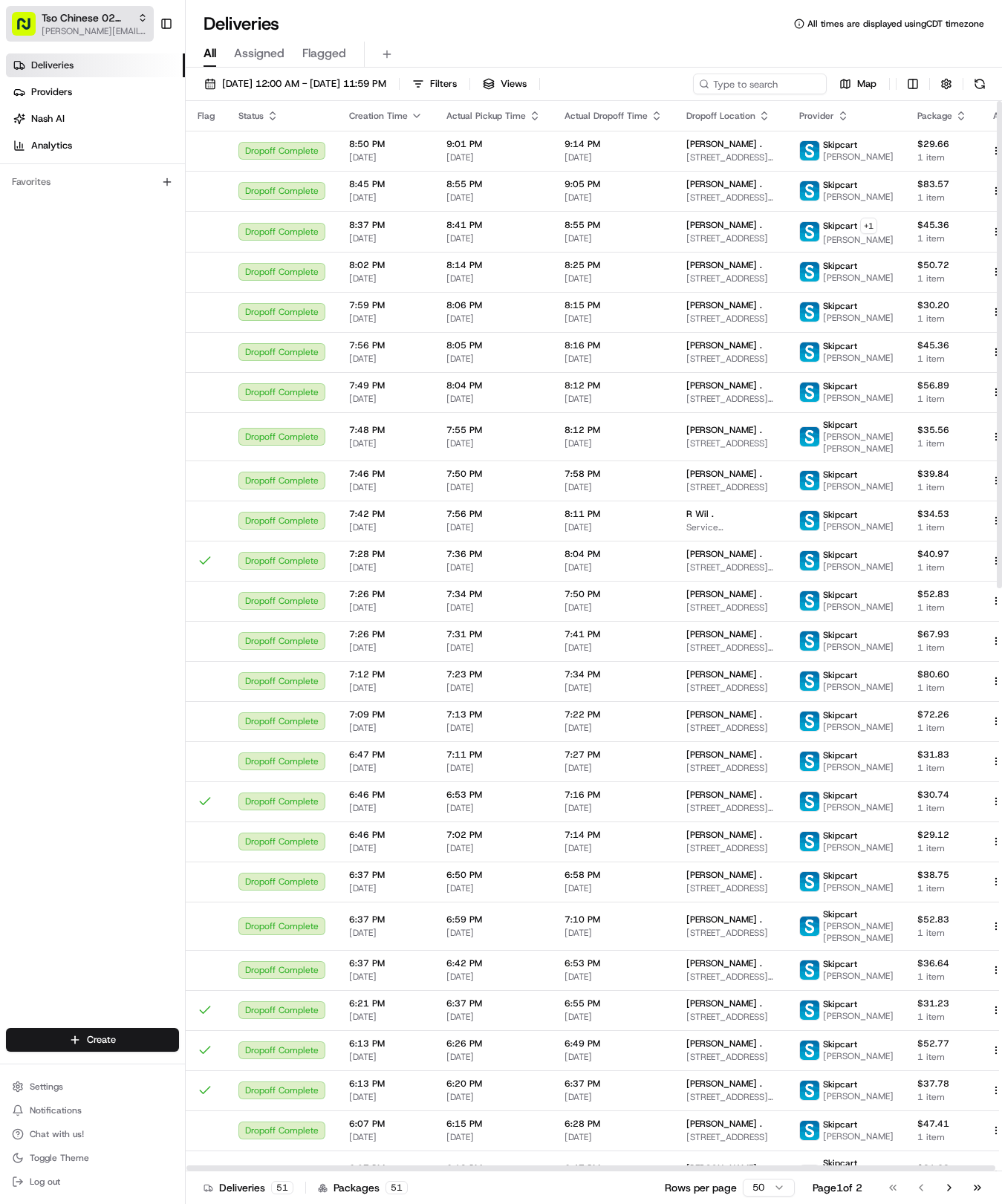
click at [99, 26] on span "[PERSON_NAME][EMAIL_ADDRESS][DOMAIN_NAME]" at bounding box center [95, 31] width 106 height 12
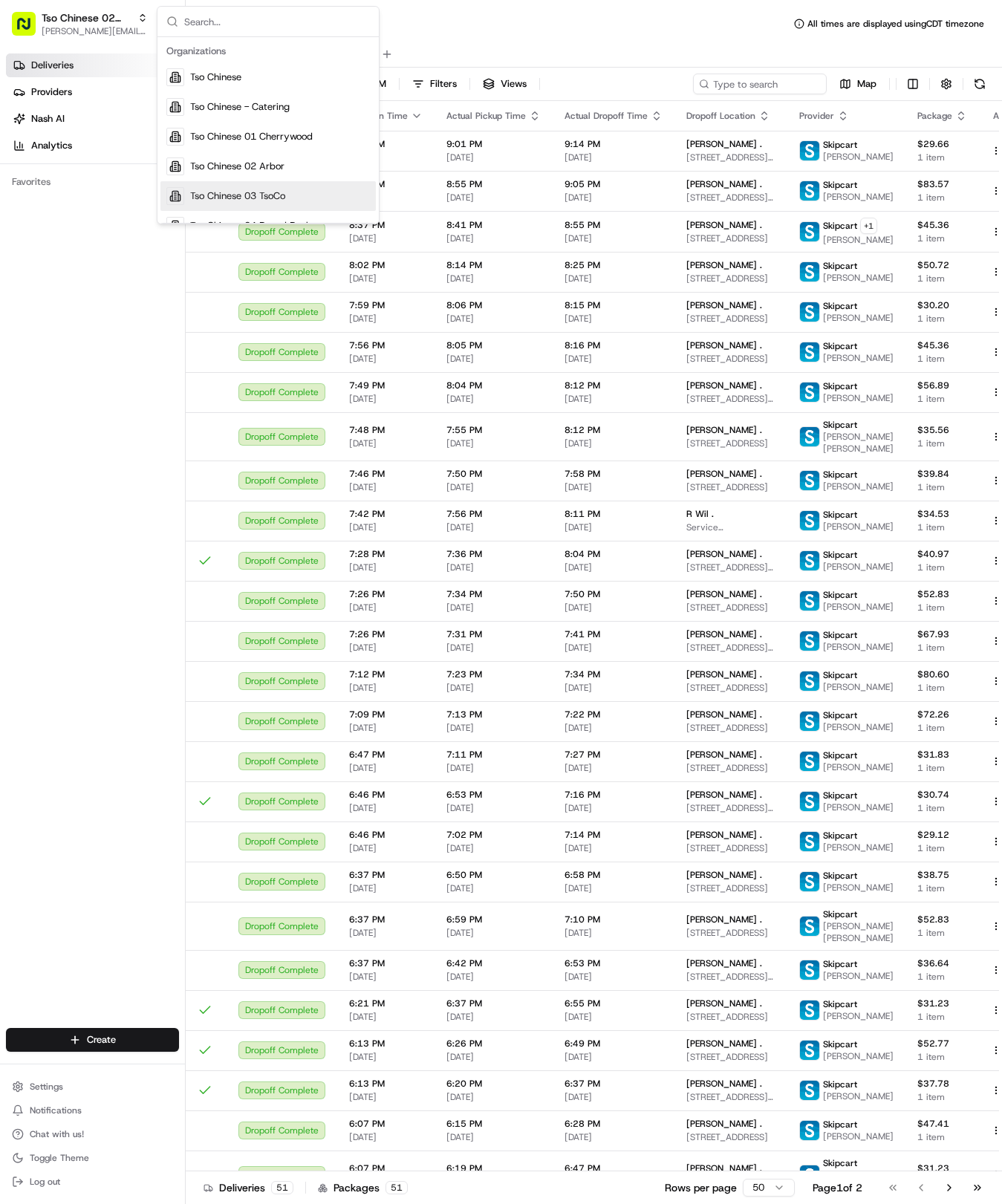
scroll to position [3, 0]
click at [263, 194] on span "Tso Chinese 03 TsoCo" at bounding box center [237, 192] width 95 height 14
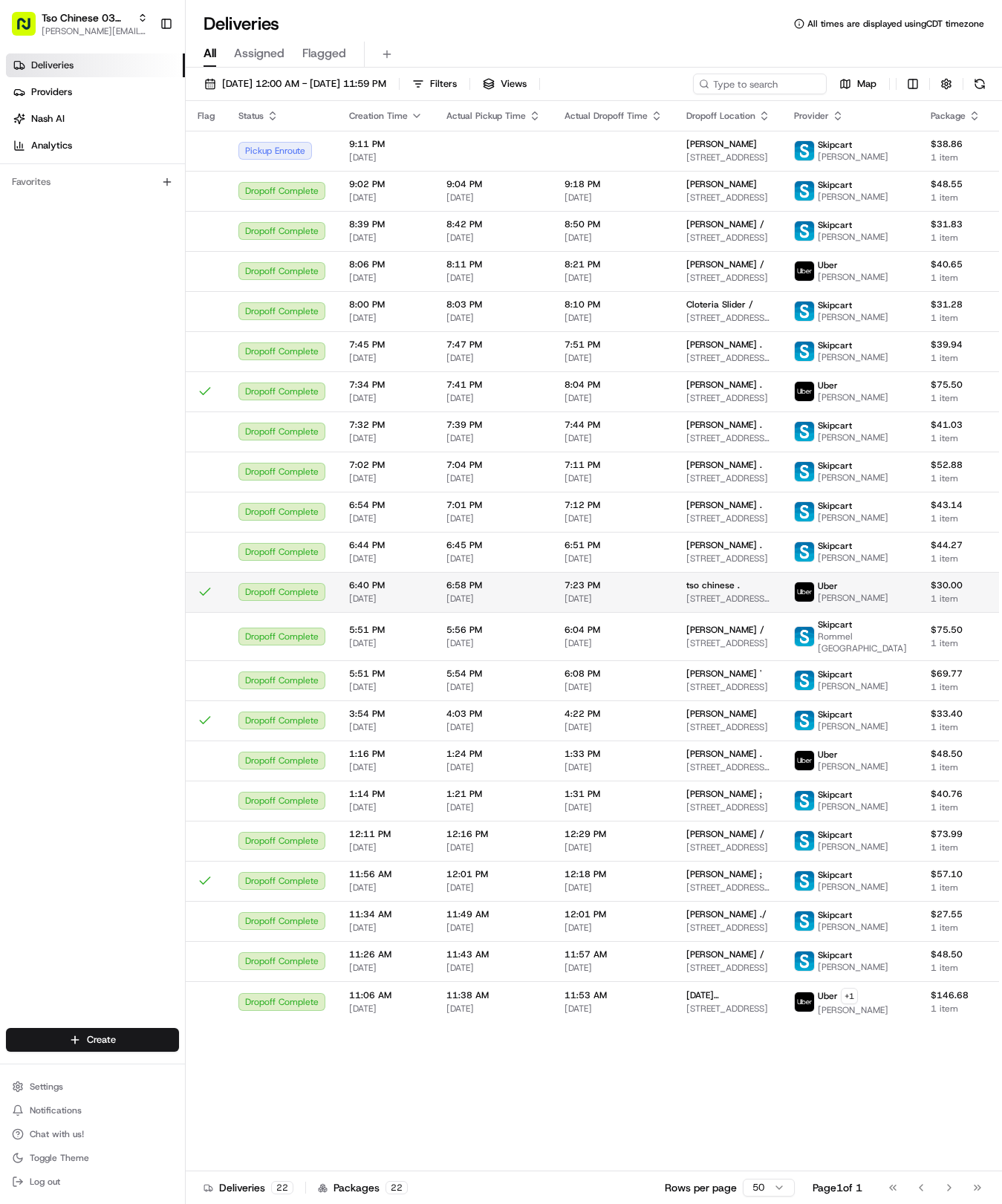
click at [626, 605] on span "[DATE]" at bounding box center [614, 598] width 98 height 12
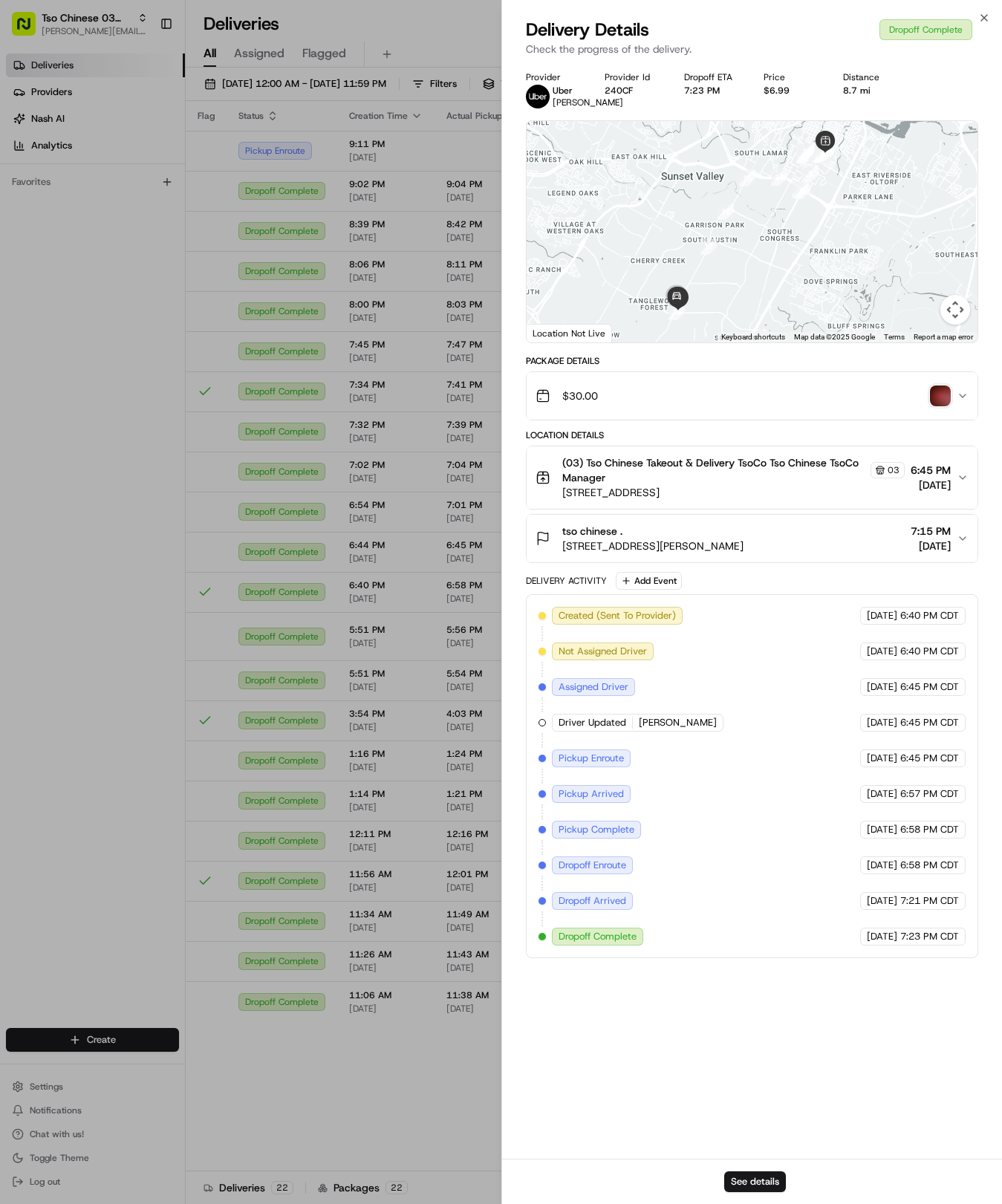
click at [946, 406] on img "button" at bounding box center [940, 396] width 21 height 21
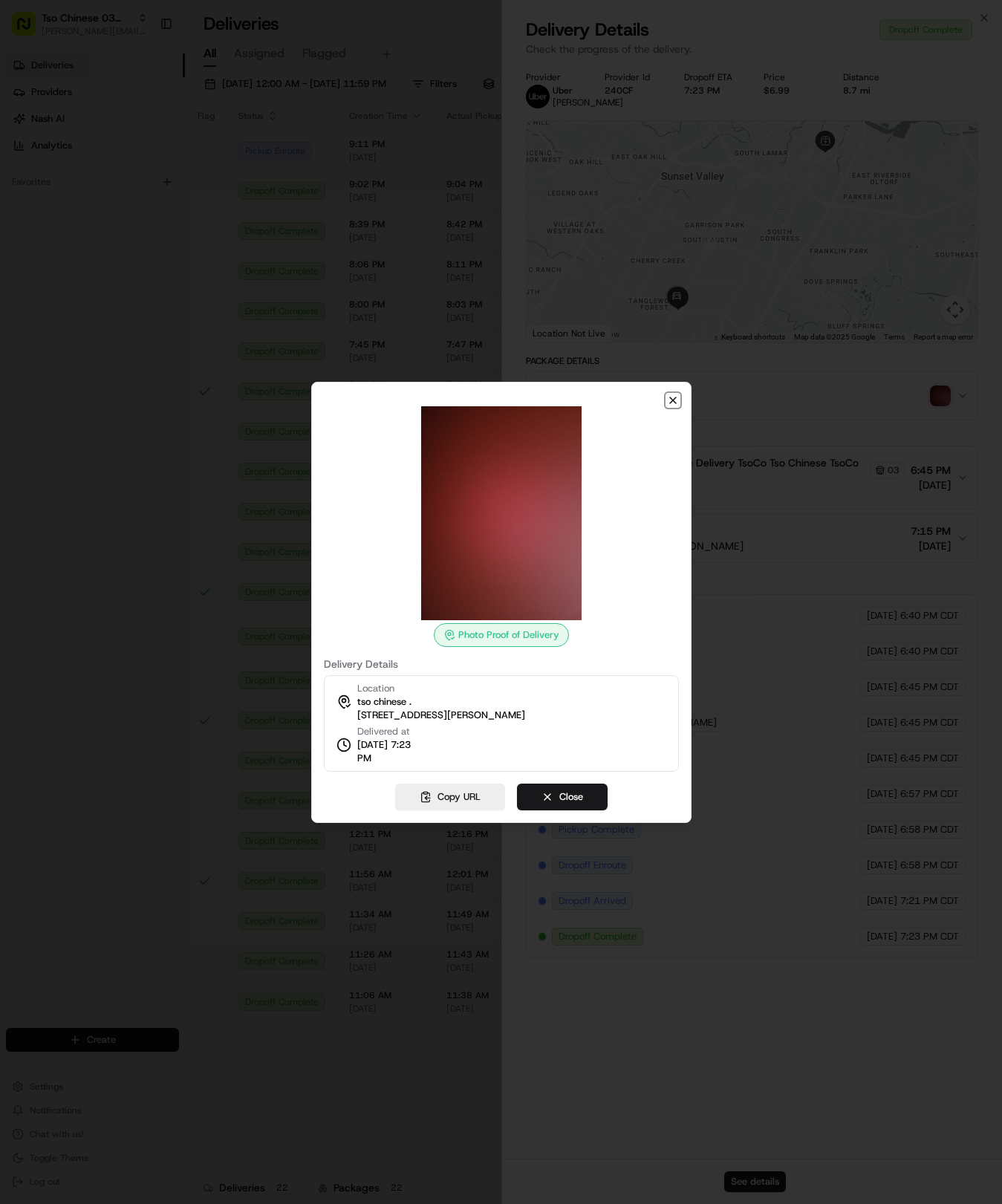
click at [670, 404] on icon "button" at bounding box center [672, 400] width 12 height 12
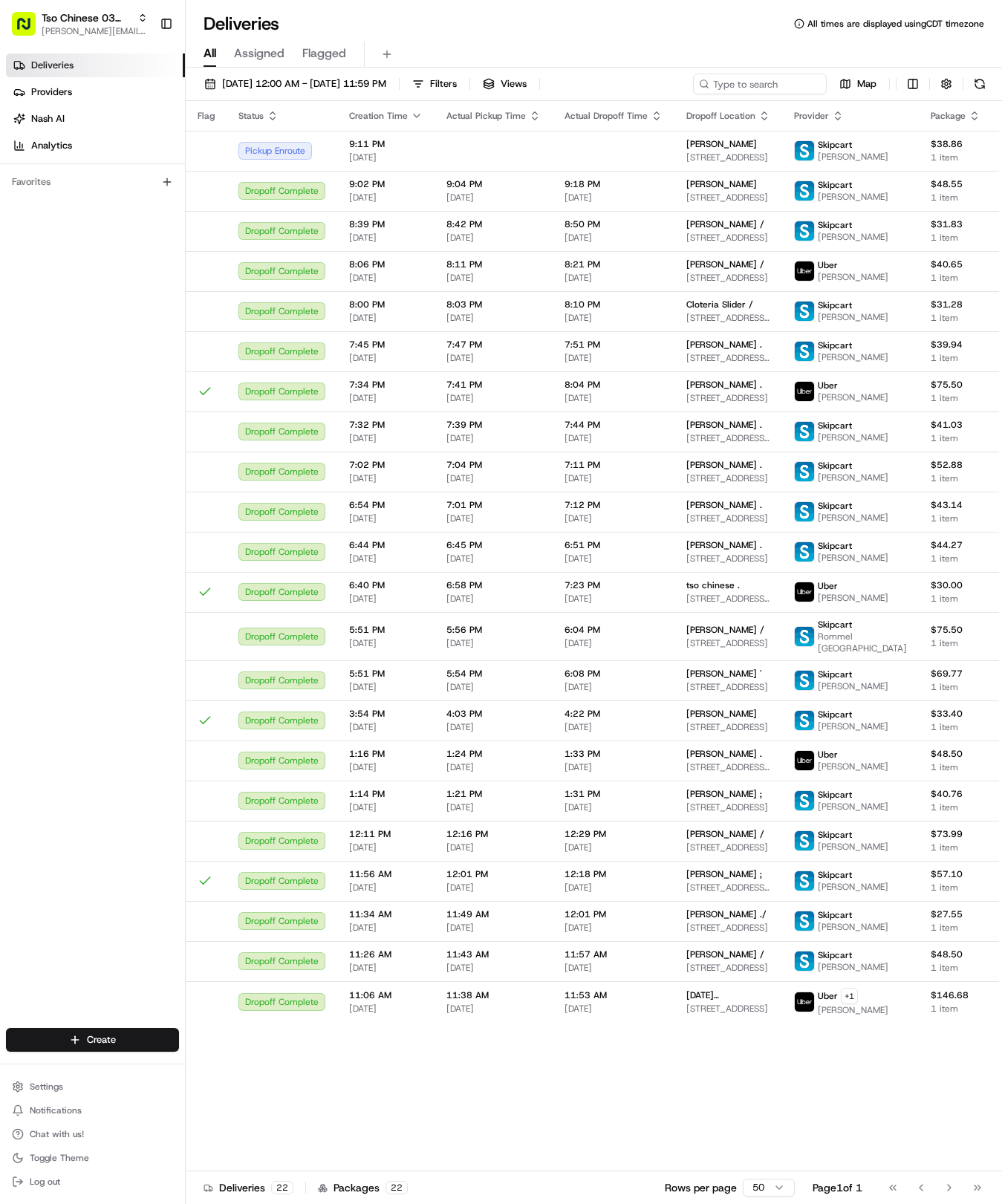
click at [90, 62] on link "Deliveries" at bounding box center [96, 66] width 179 height 24
click at [110, 26] on span "[PERSON_NAME][EMAIL_ADDRESS][DOMAIN_NAME]" at bounding box center [95, 31] width 106 height 12
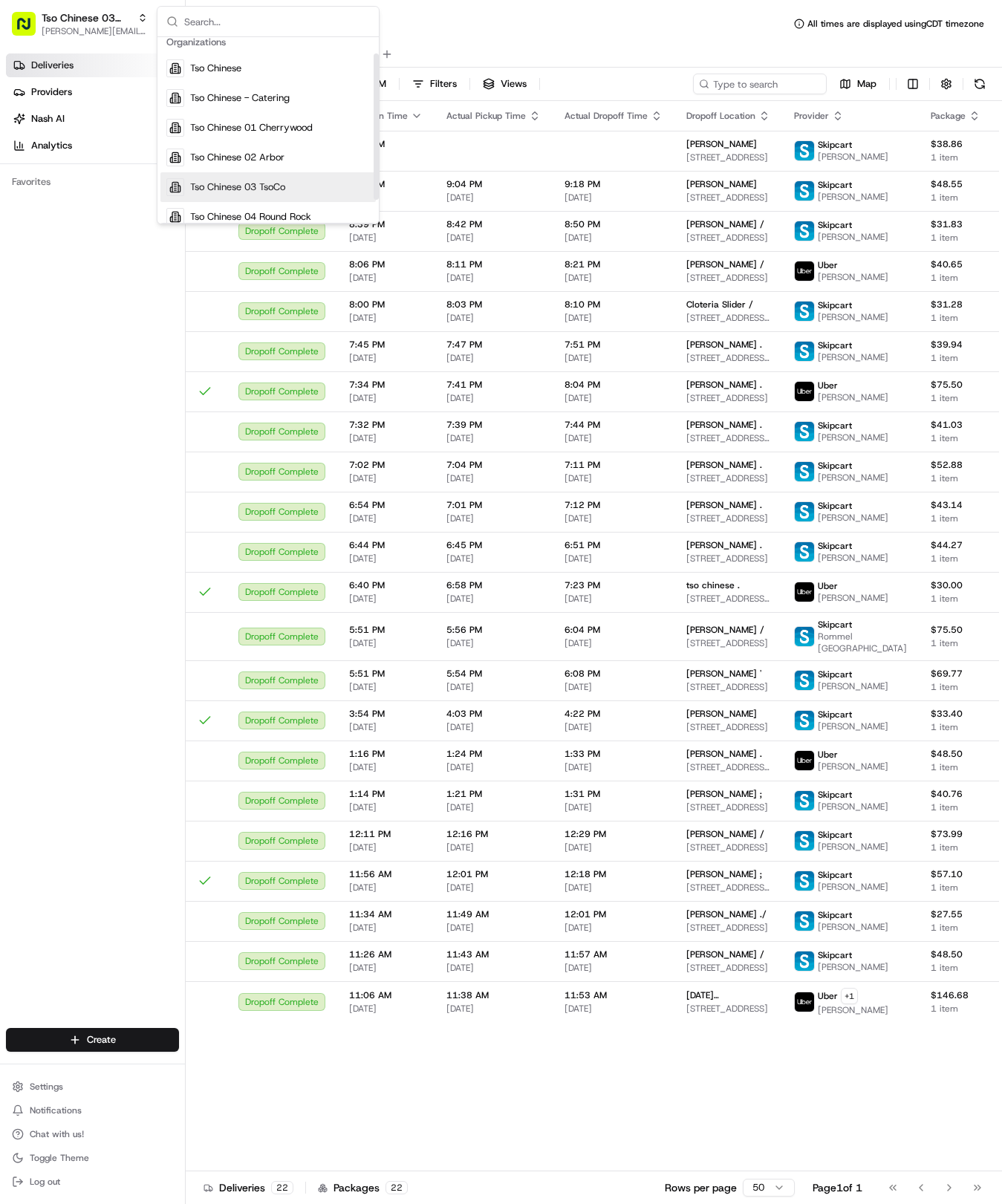
scroll to position [24, 0]
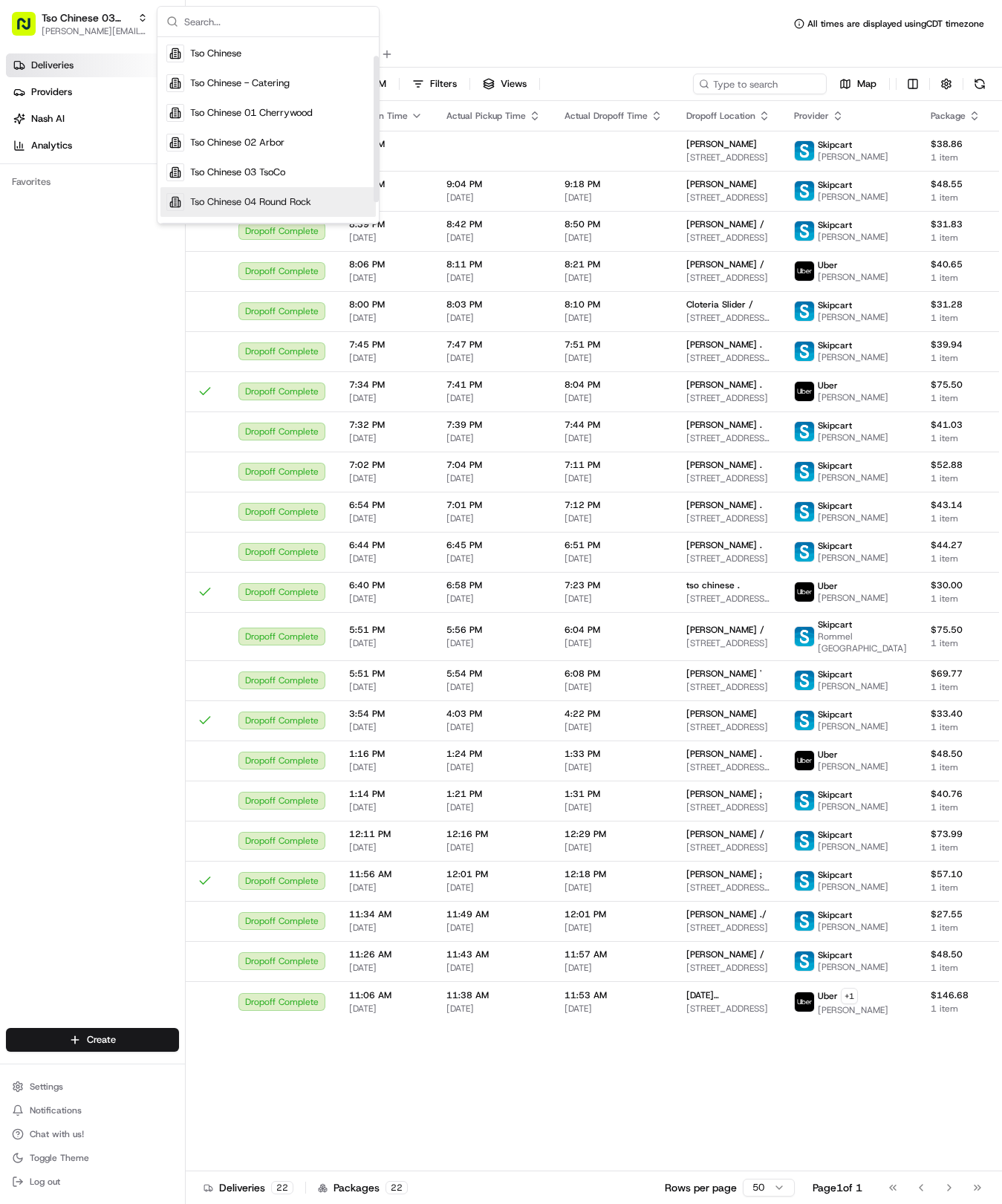
click at [281, 199] on span "Tso Chinese 04 Round Rock" at bounding box center [250, 202] width 121 height 14
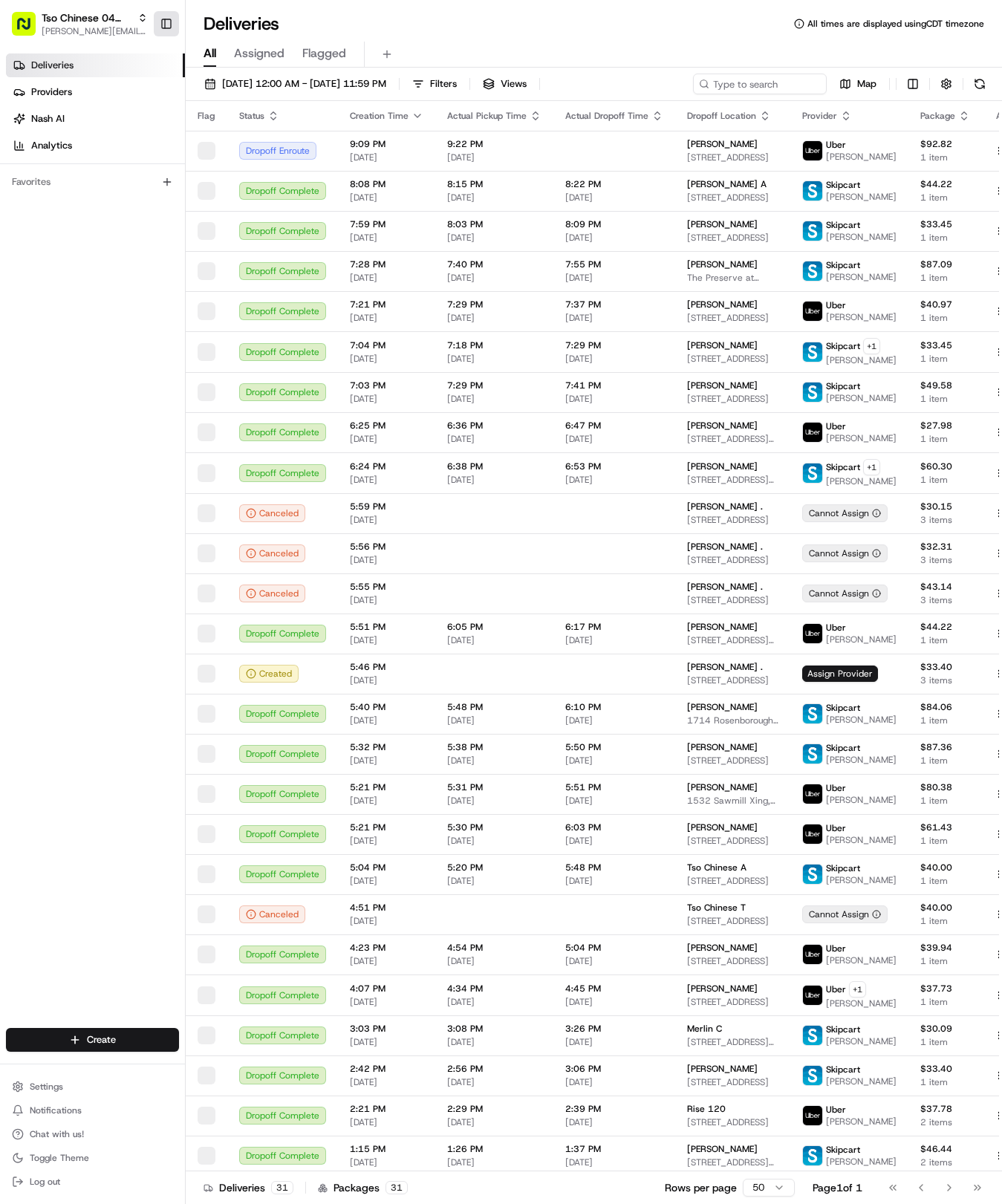
click at [166, 26] on button "Toggle Sidebar" at bounding box center [167, 24] width 26 height 26
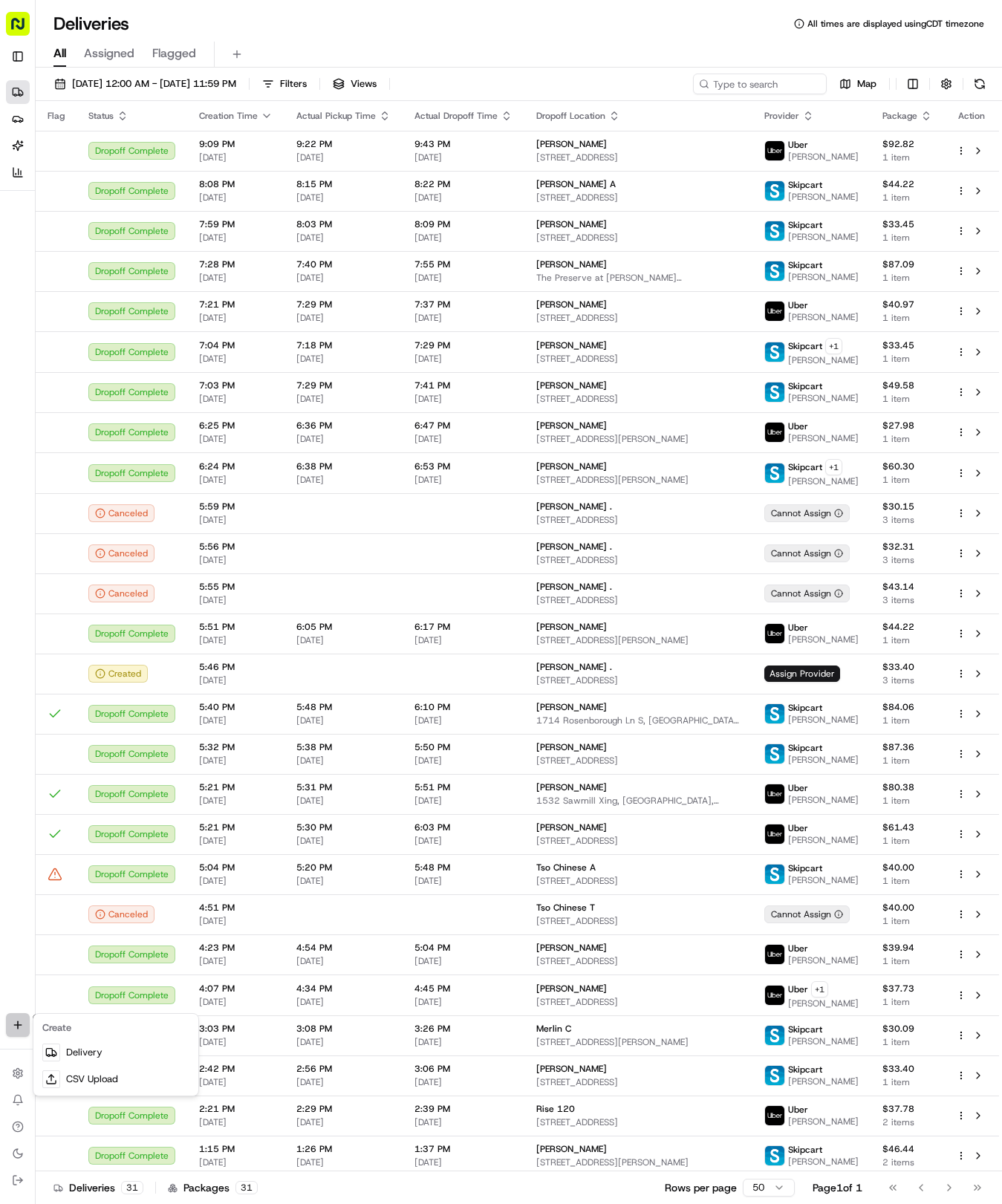
click at [24, 1023] on html "Tso Chinese 04 Round Rock hayden@tsochinese.com Toggle Sidebar Deliveries Provi…" at bounding box center [501, 602] width 1002 height 1204
click at [62, 1043] on link "Delivery" at bounding box center [116, 1052] width 159 height 26
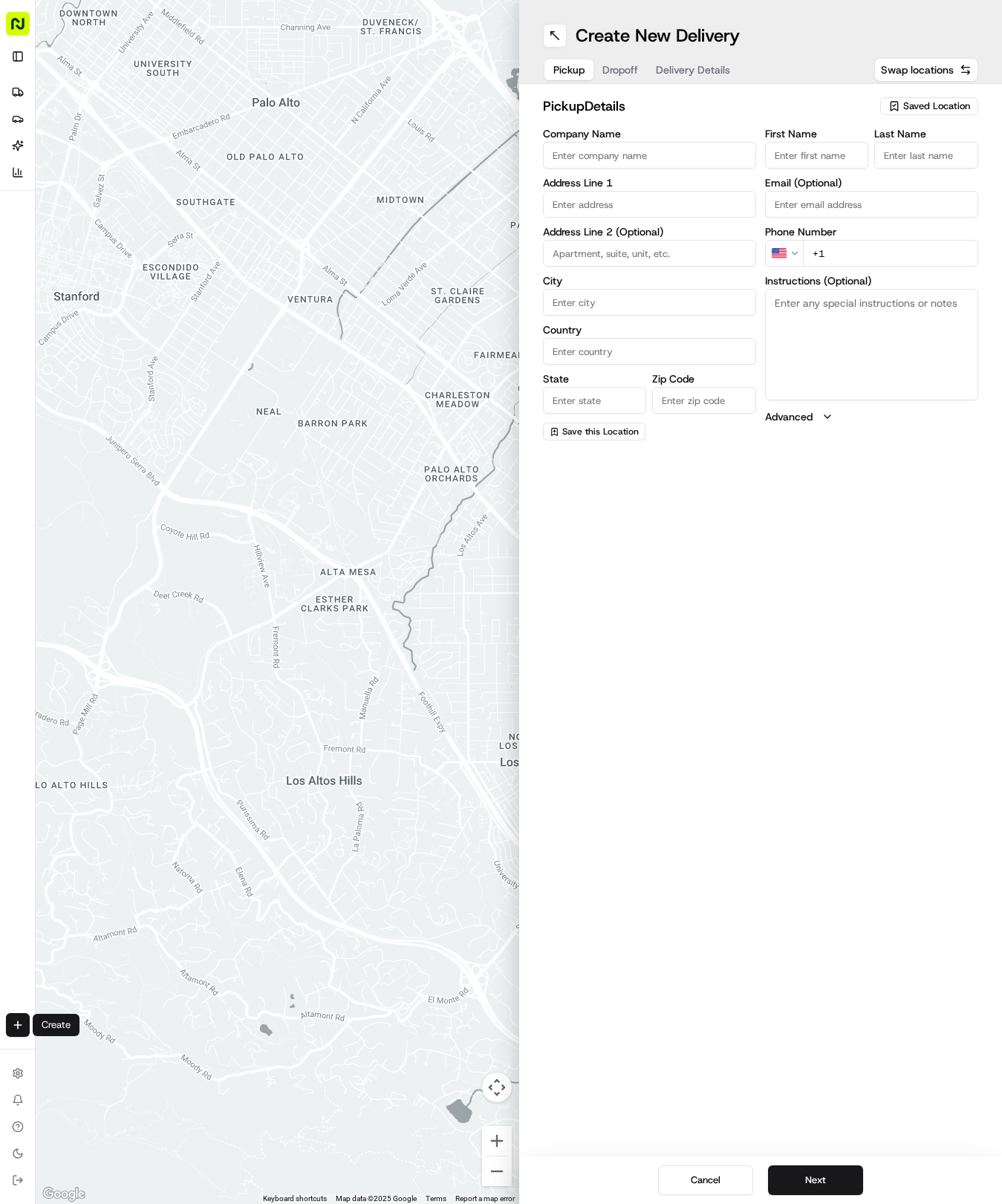
click at [924, 102] on span "Saved Location" at bounding box center [935, 106] width 67 height 14
click at [867, 172] on span "(04) Tso Chinese Takeout & Delivery Round Rock (04)" at bounding box center [904, 168] width 182 height 26
type input "(04) Tso Chinese Takeout & Delivery Round Rock"
type input "2000 N Mays St"
type input "Ste 108"
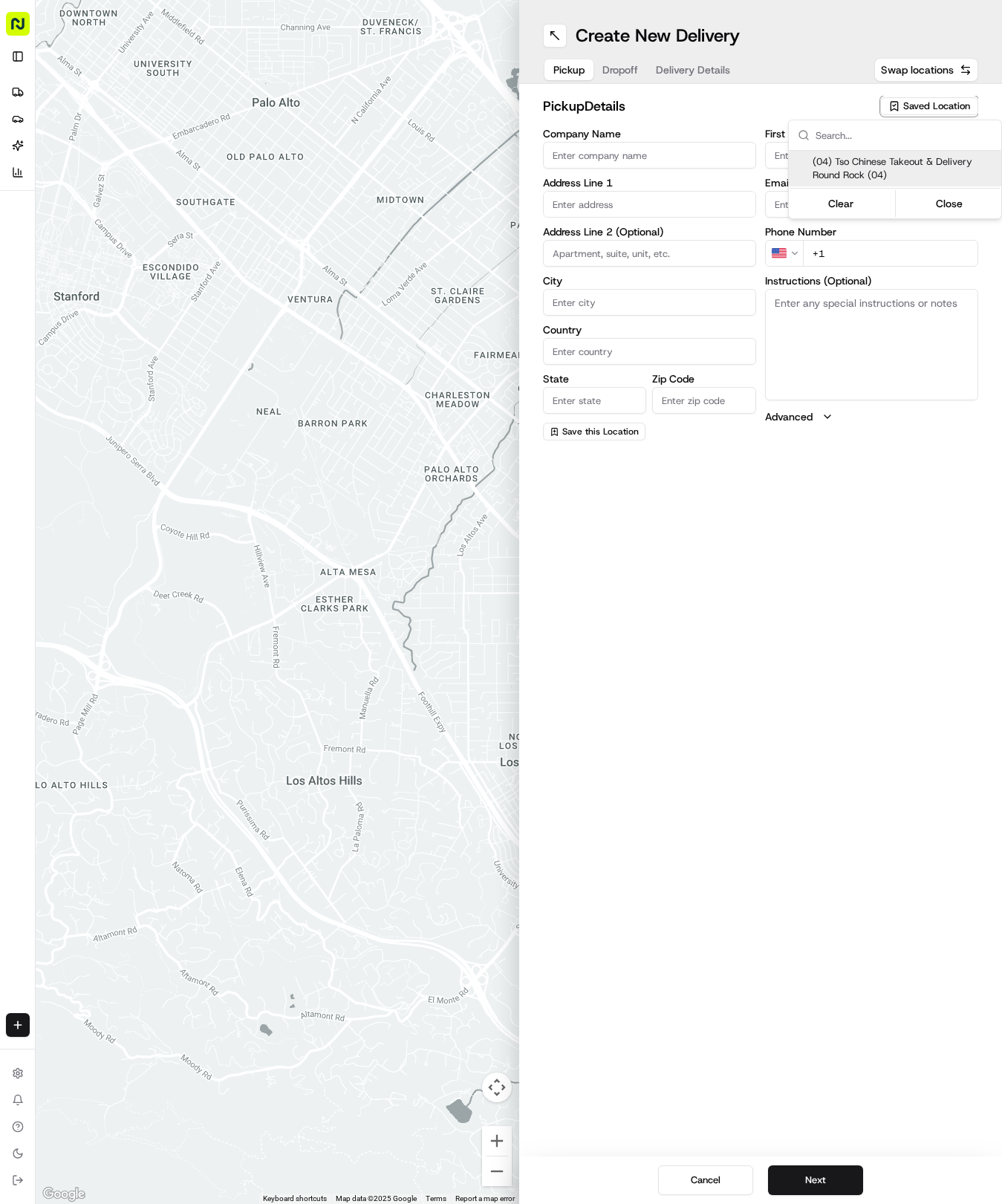
type input "Round Rock"
type input "US"
type input "TX"
type input "78664"
type input "Tso Chinese"
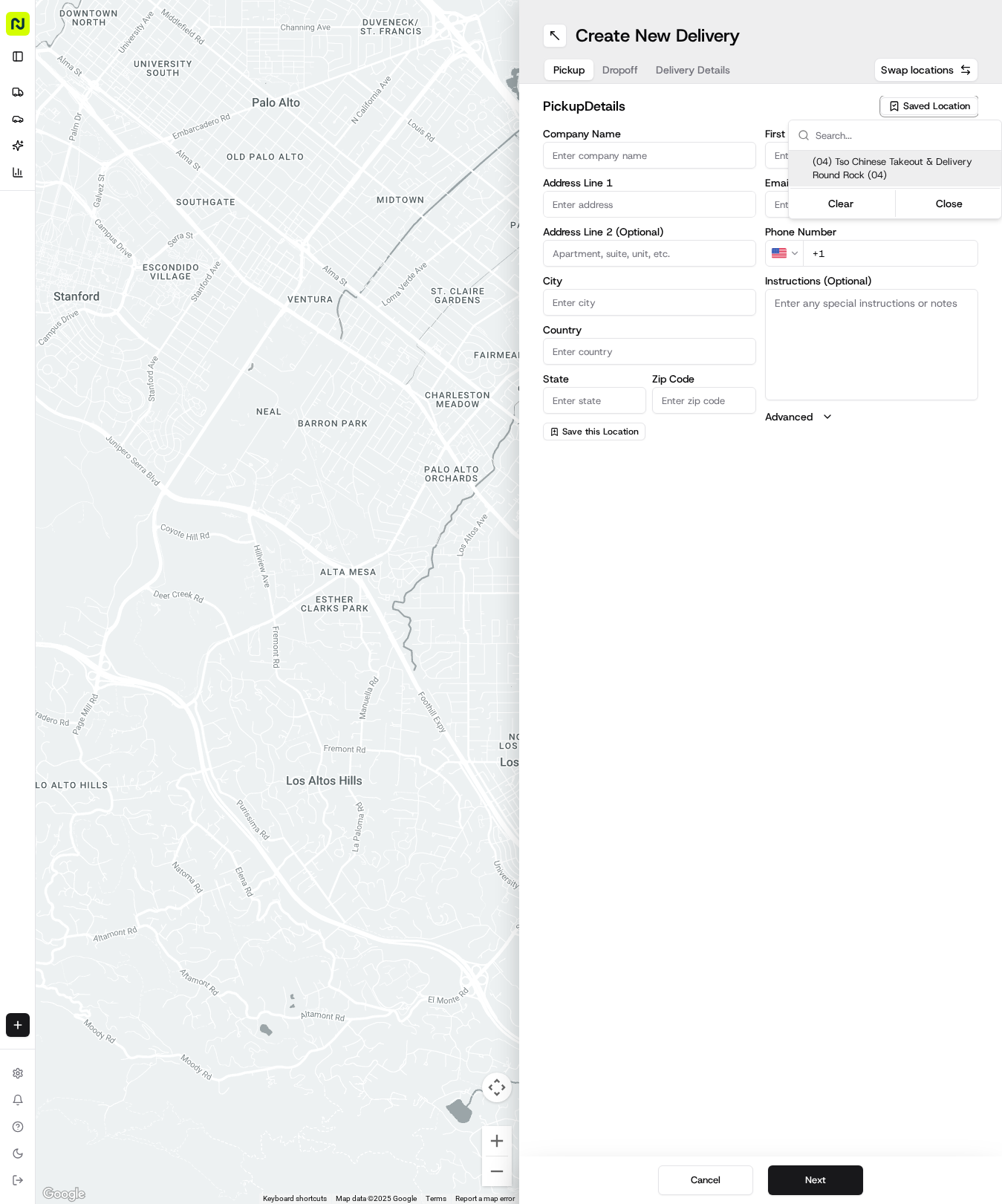
type input "Round Rock Manager"
type input "roundrockstore@tsochinese.com"
type input "+1 512 956 9231"
type textarea "Submit a picture displaying address & food as Proof of Delivery. Envía una foto…"
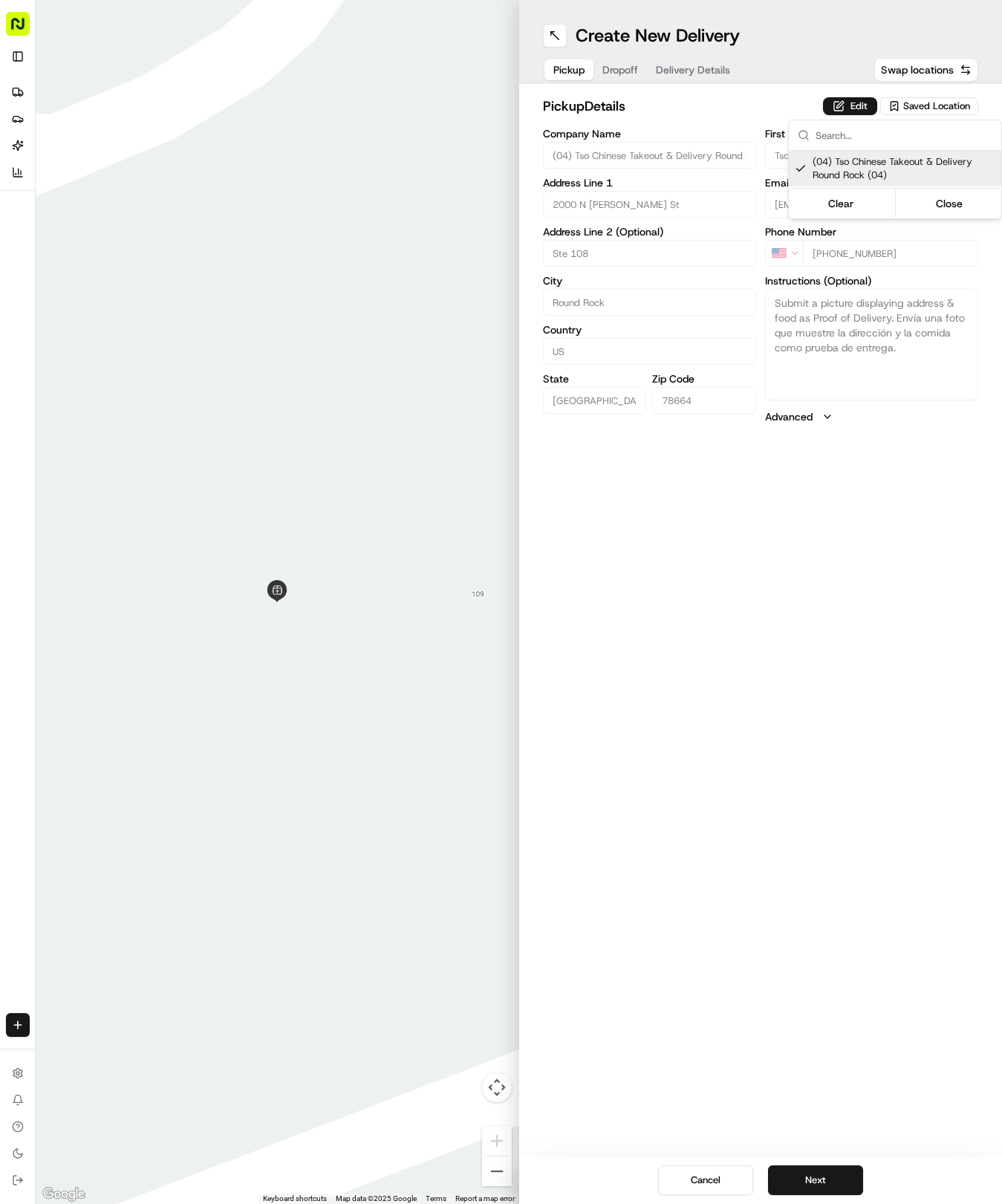
click at [666, 80] on html "Tso Chinese 04 Round Rock hayden@tsochinese.com Toggle Sidebar Deliveries Provi…" at bounding box center [501, 602] width 1002 height 1204
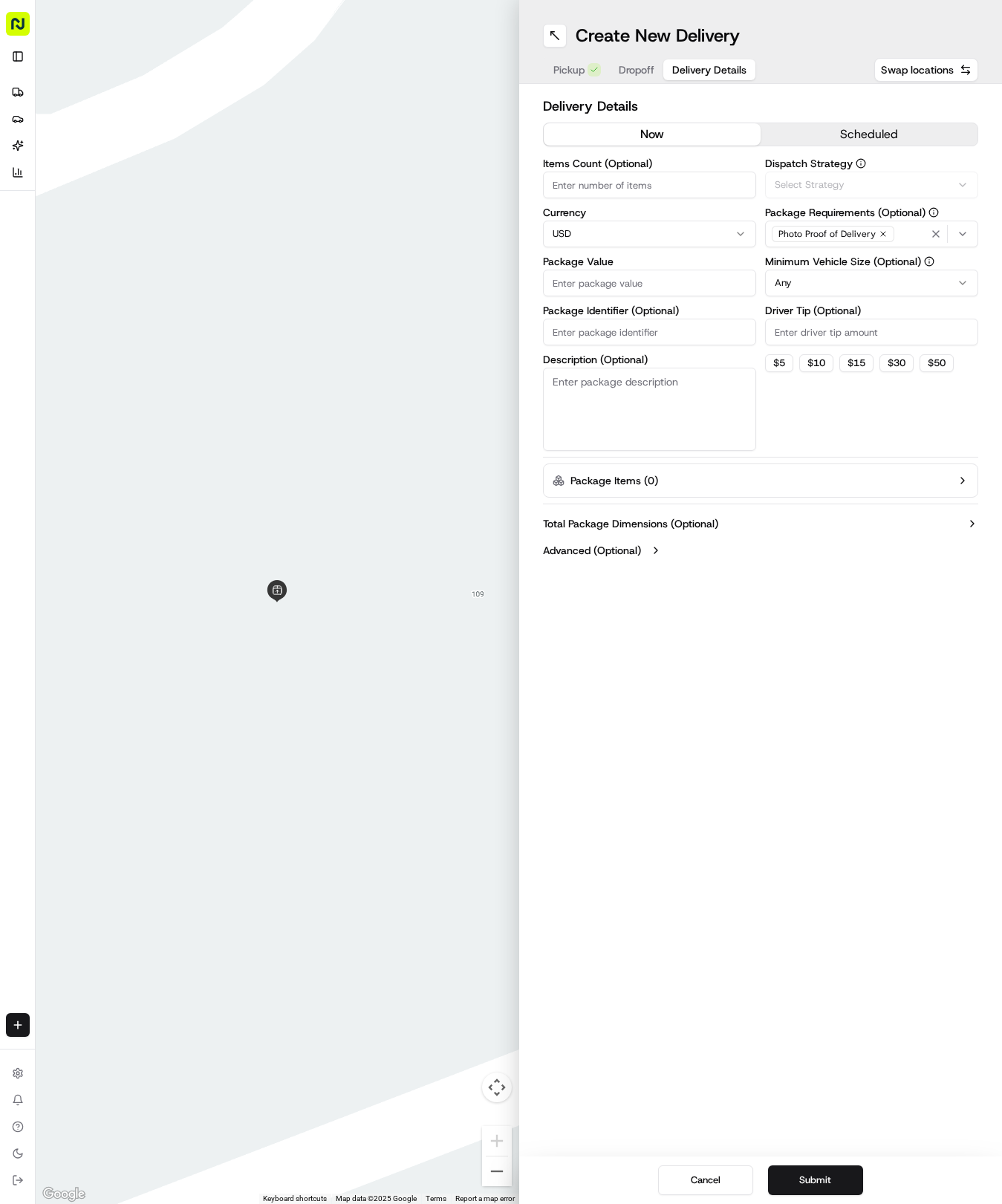
click at [673, 74] on span "Delivery Details" at bounding box center [708, 69] width 74 height 15
click at [642, 321] on input "Package Identifier (Optional)" at bounding box center [649, 331] width 213 height 26
paste input "XG6VZGX"
type input "XG6VZGX"
drag, startPoint x: 640, startPoint y: 71, endPoint x: 659, endPoint y: 66, distance: 19.6
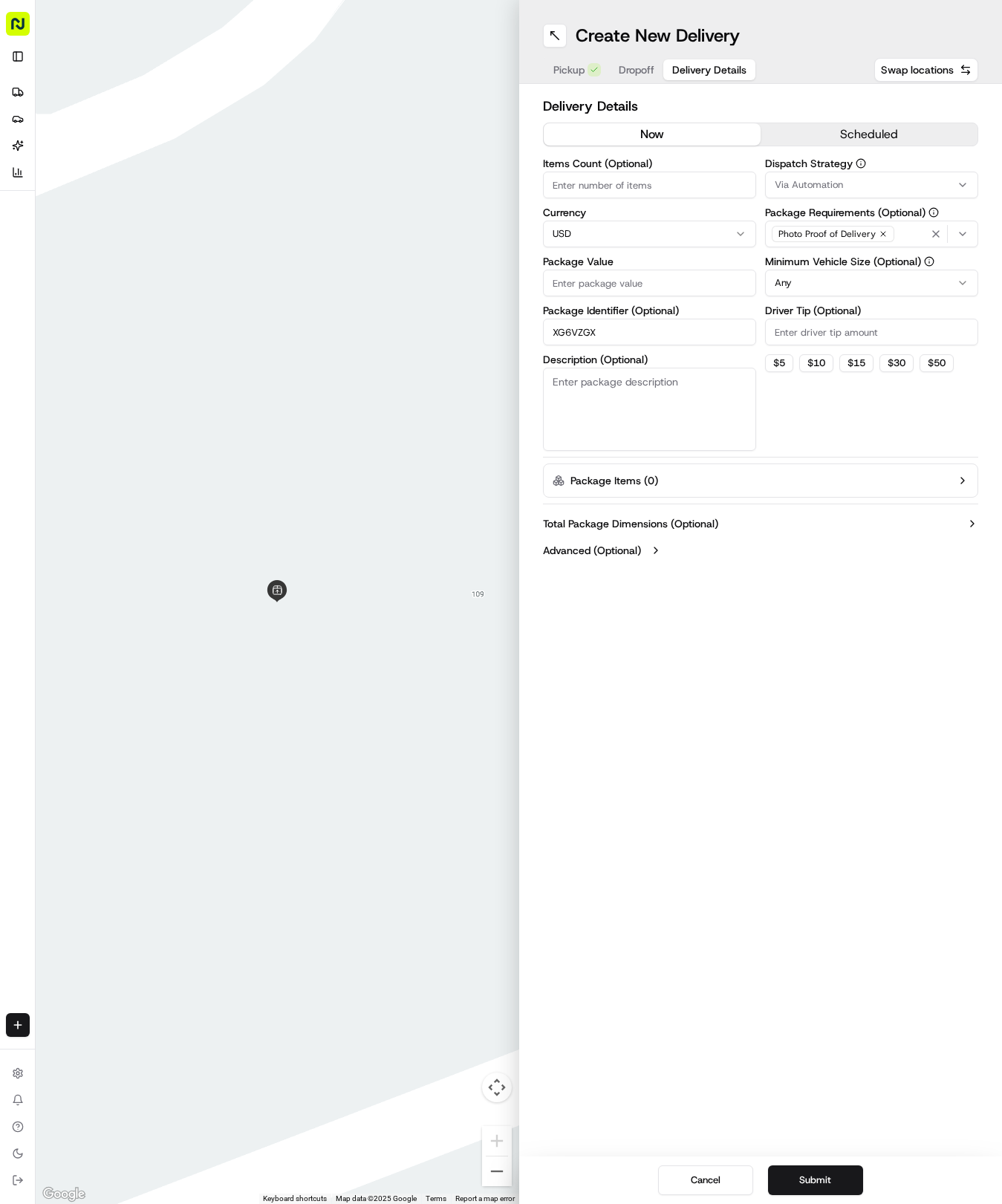
click at [640, 73] on span "Dropoff" at bounding box center [635, 69] width 36 height 15
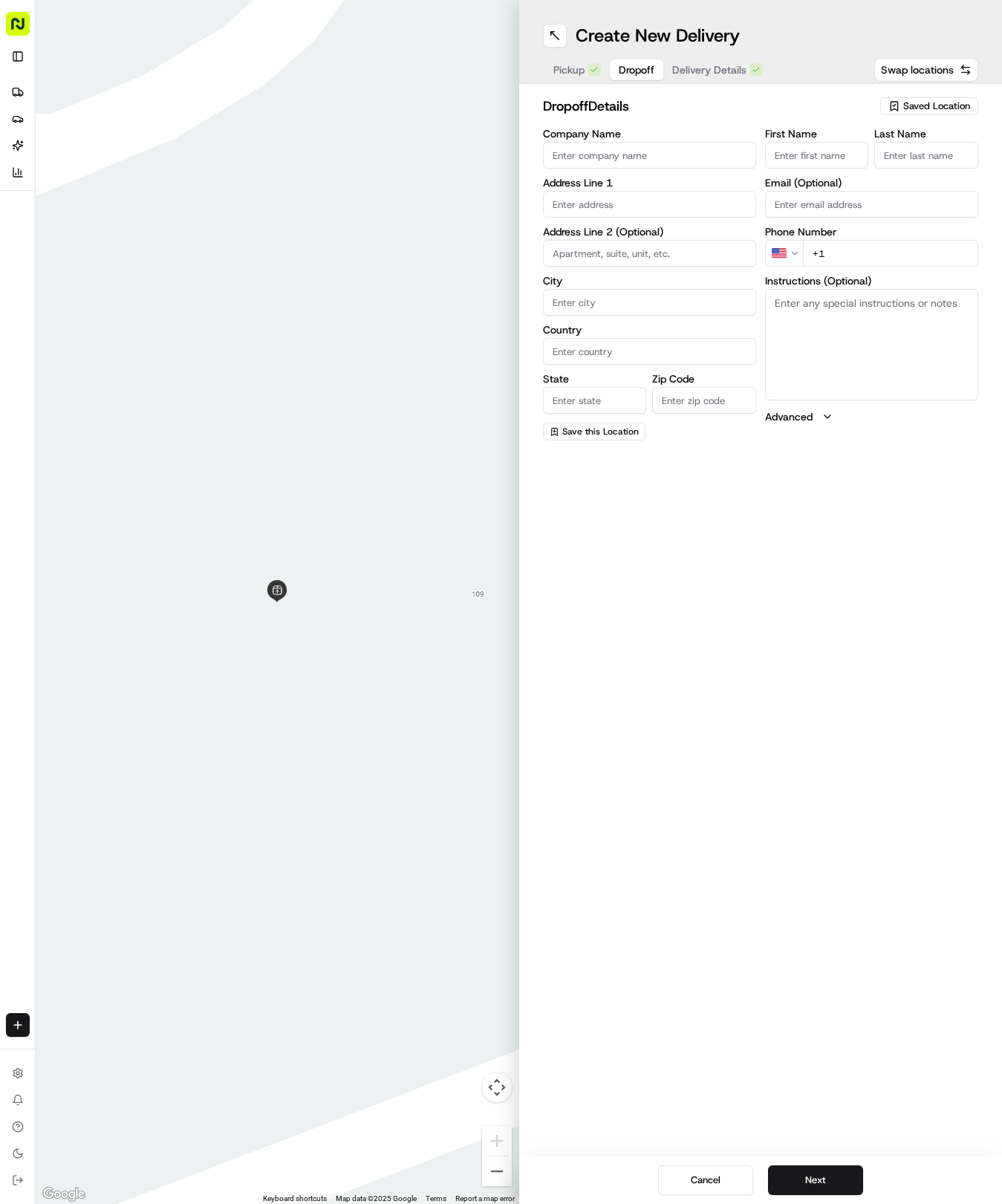
click at [808, 154] on input "First Name" at bounding box center [817, 155] width 104 height 26
type input "Diego"
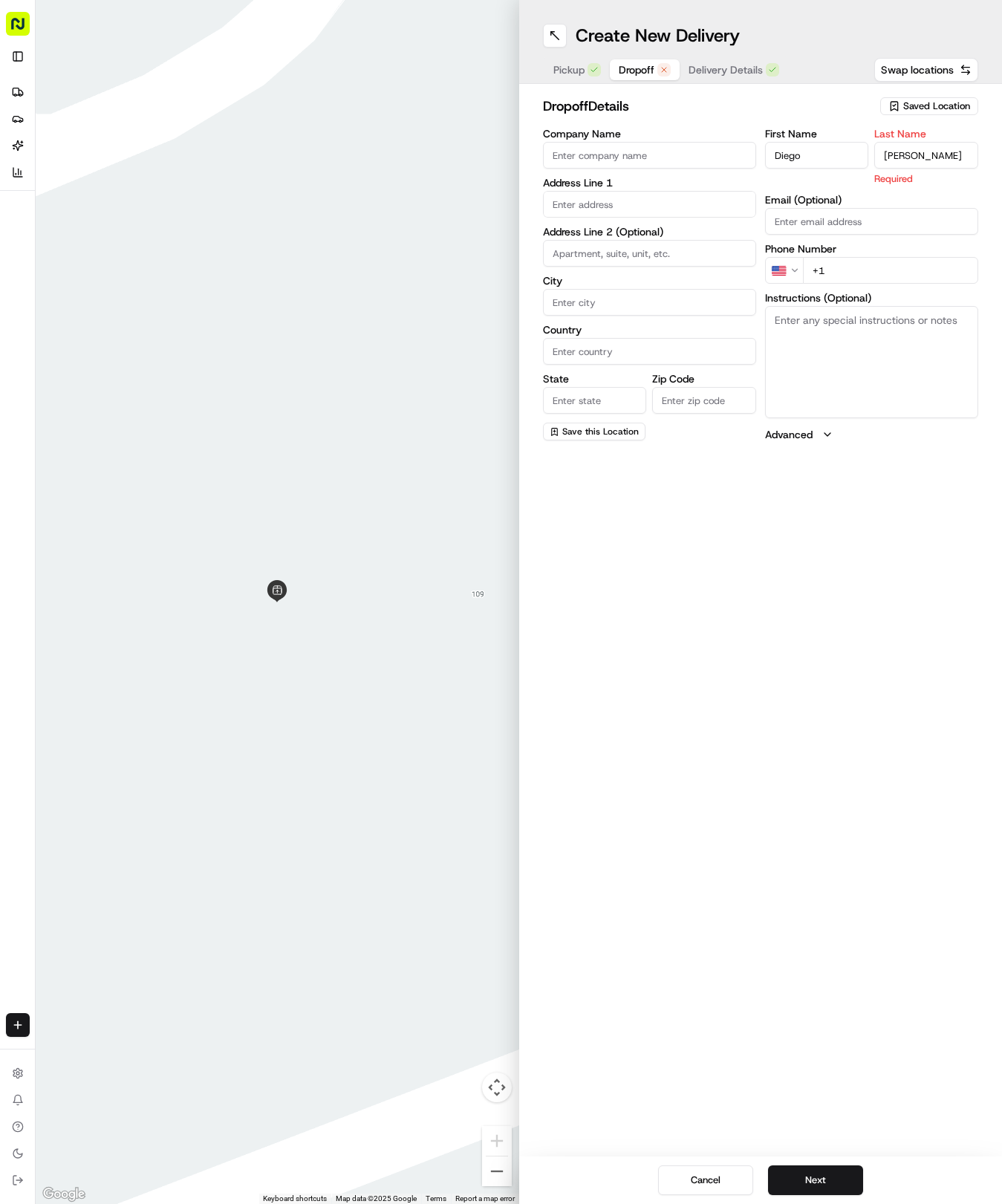
type input "Lozano"
click at [647, 198] on input "text" at bounding box center [649, 203] width 213 height 26
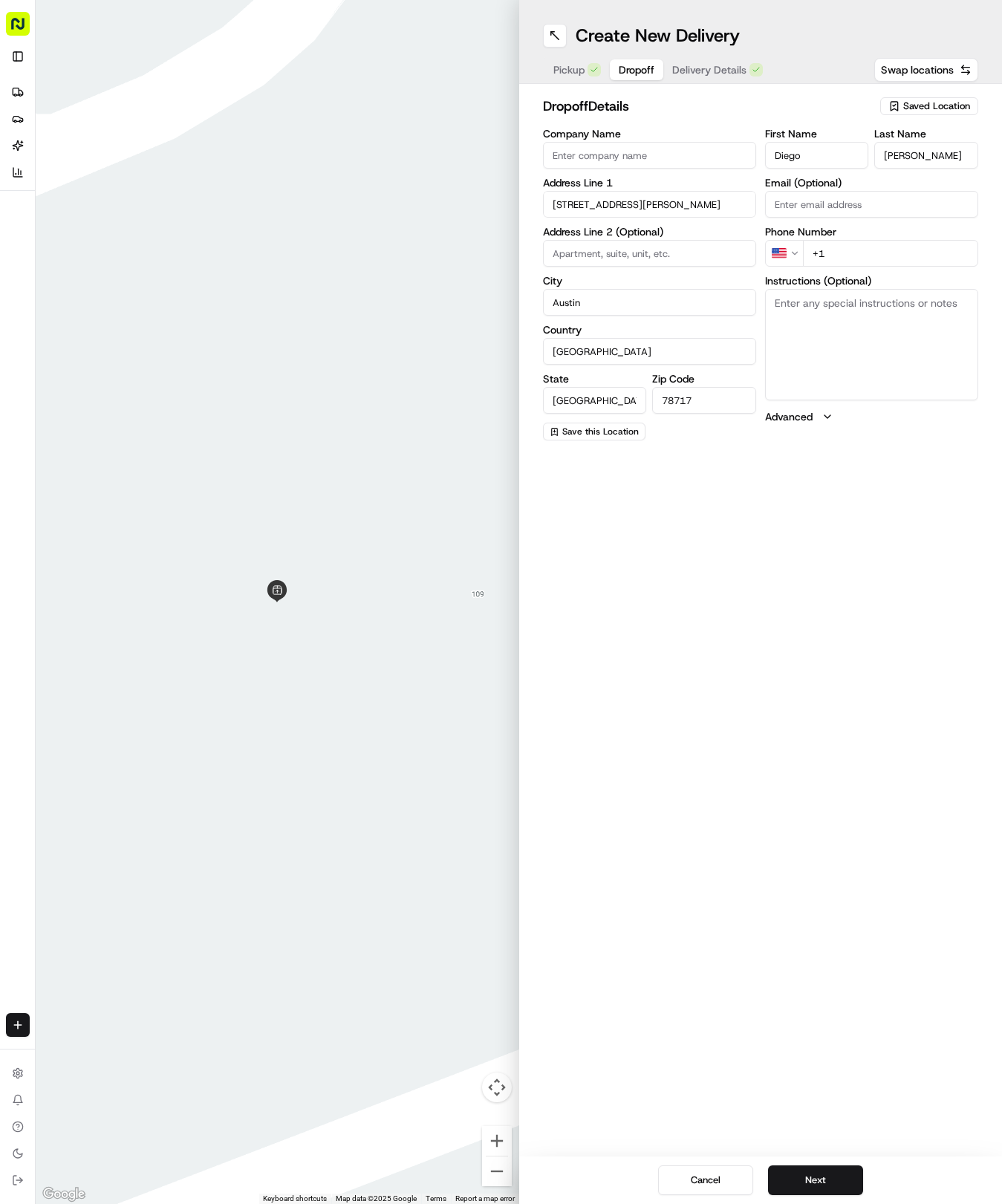
type input "9400 W Parmer Ln, Austin, TX 78717, USA"
type input "Austin"
type input "United States"
type input "TX"
type input "78717"
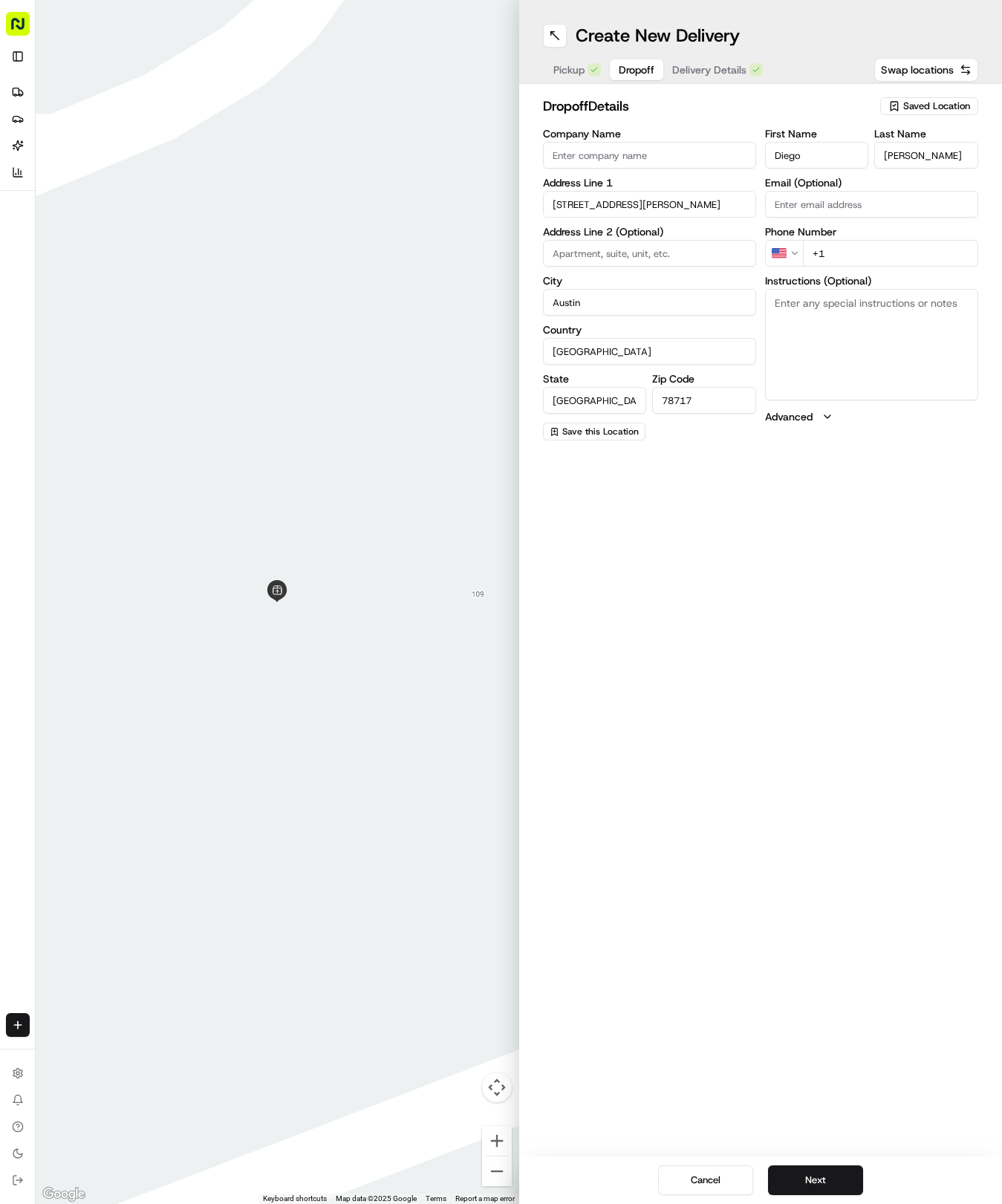
type input "9400 West Parmer Lane"
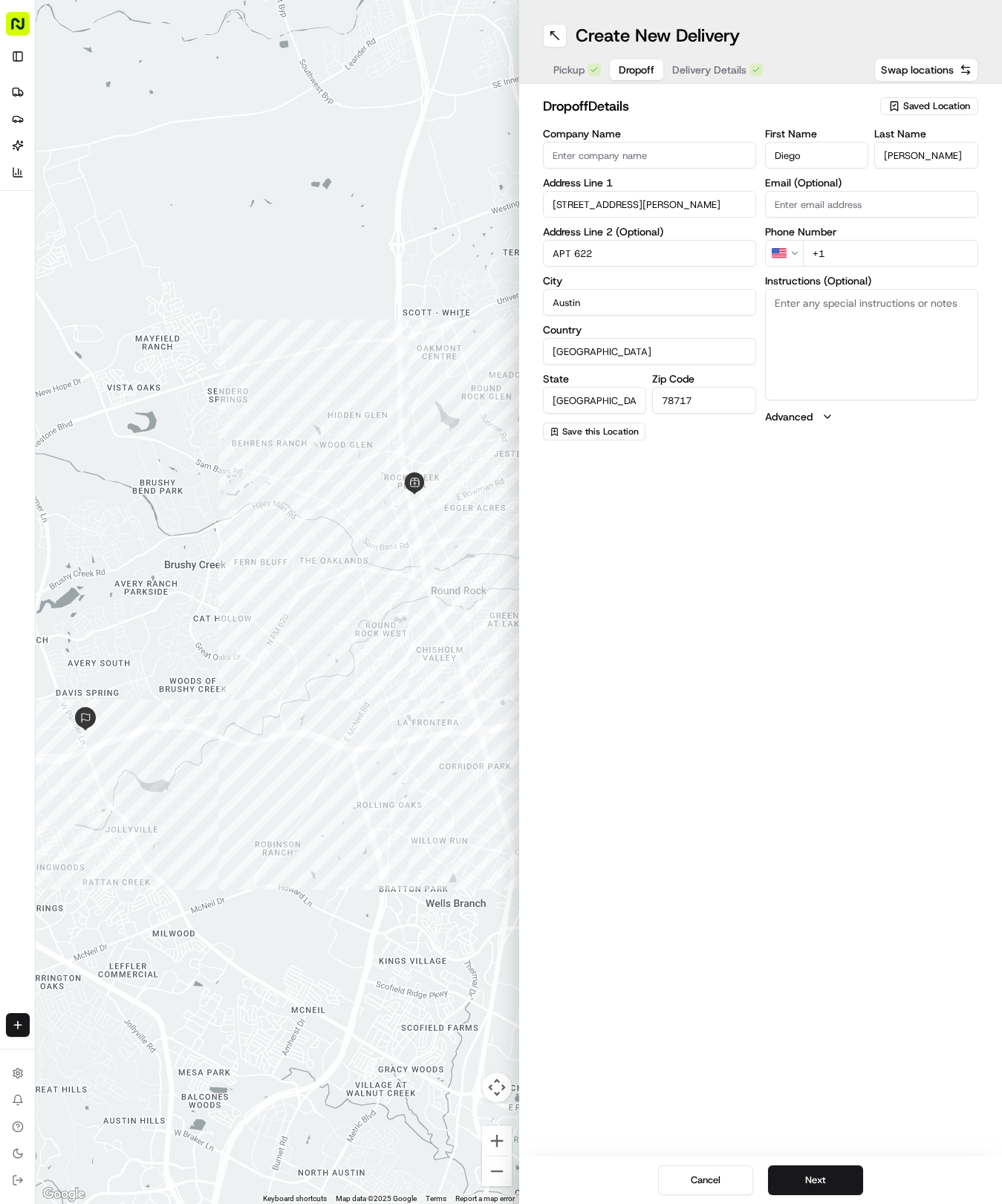
type input "APT 622"
click at [906, 251] on input "+1" at bounding box center [890, 253] width 175 height 26
type input "+1 512 721 6034"
click at [928, 367] on textarea "Instructions (Optional)" at bounding box center [872, 345] width 213 height 111
click at [692, 76] on span "Delivery Details" at bounding box center [708, 69] width 74 height 15
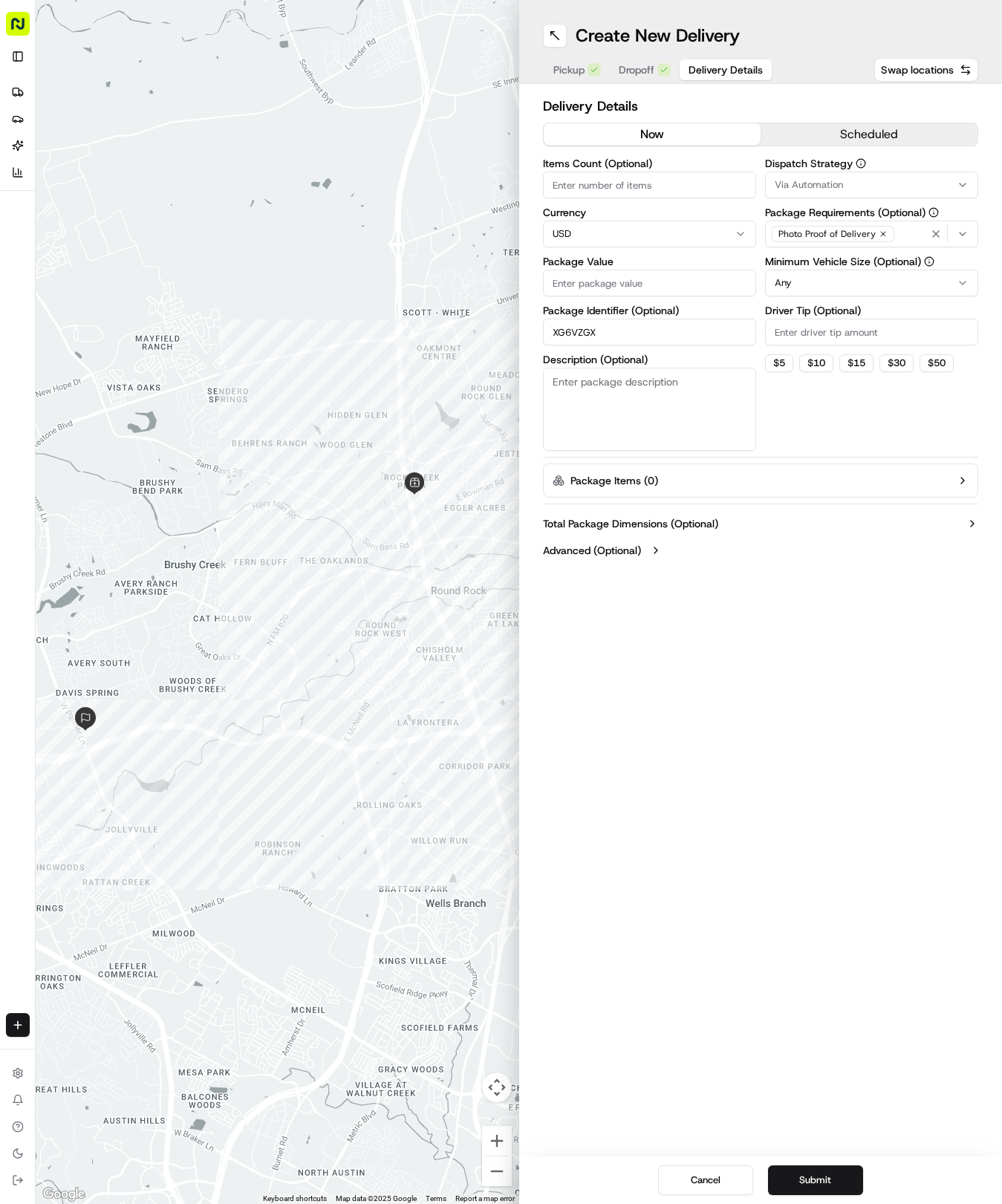
click at [625, 281] on input "Package Value" at bounding box center [649, 283] width 213 height 26
click at [784, 182] on span "Via Automation" at bounding box center [808, 184] width 68 height 14
click at [781, 275] on div "Tso Round Rock Strategy" at bounding box center [872, 265] width 212 height 22
drag, startPoint x: 799, startPoint y: 388, endPoint x: 799, endPoint y: 300, distance: 88.0
click at [796, 364] on html "Tso Chinese 04 Round Rock hayden@tsochinese.com Toggle Sidebar Deliveries Provi…" at bounding box center [501, 602] width 1002 height 1204
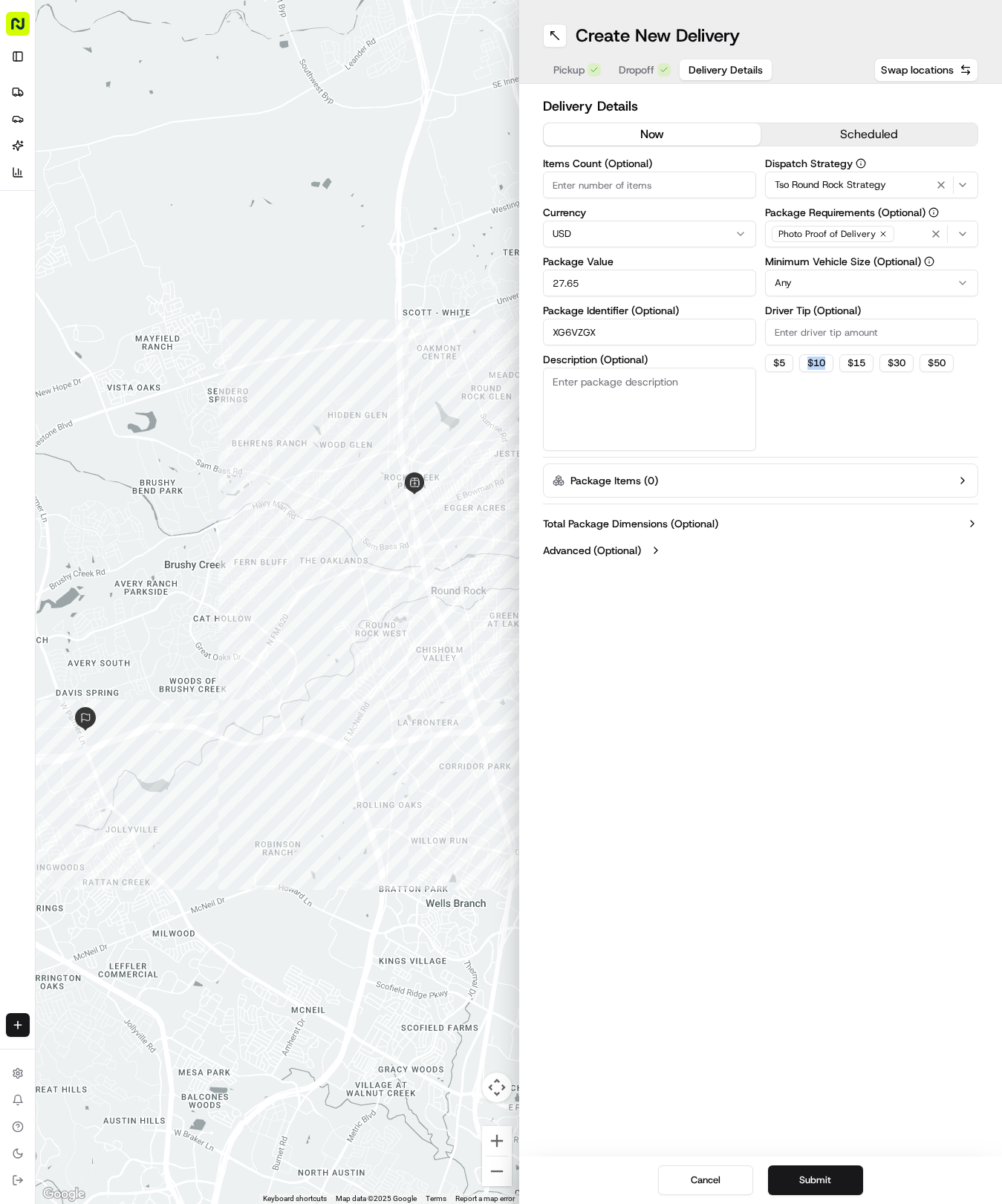
click at [801, 279] on html "Tso Chinese 04 Round Rock hayden@tsochinese.com Toggle Sidebar Deliveries Provi…" at bounding box center [501, 602] width 1002 height 1204
click at [805, 333] on input "Driver Tip (Optional)" at bounding box center [872, 331] width 213 height 26
click at [818, 1174] on button "Submit" at bounding box center [815, 1180] width 95 height 30
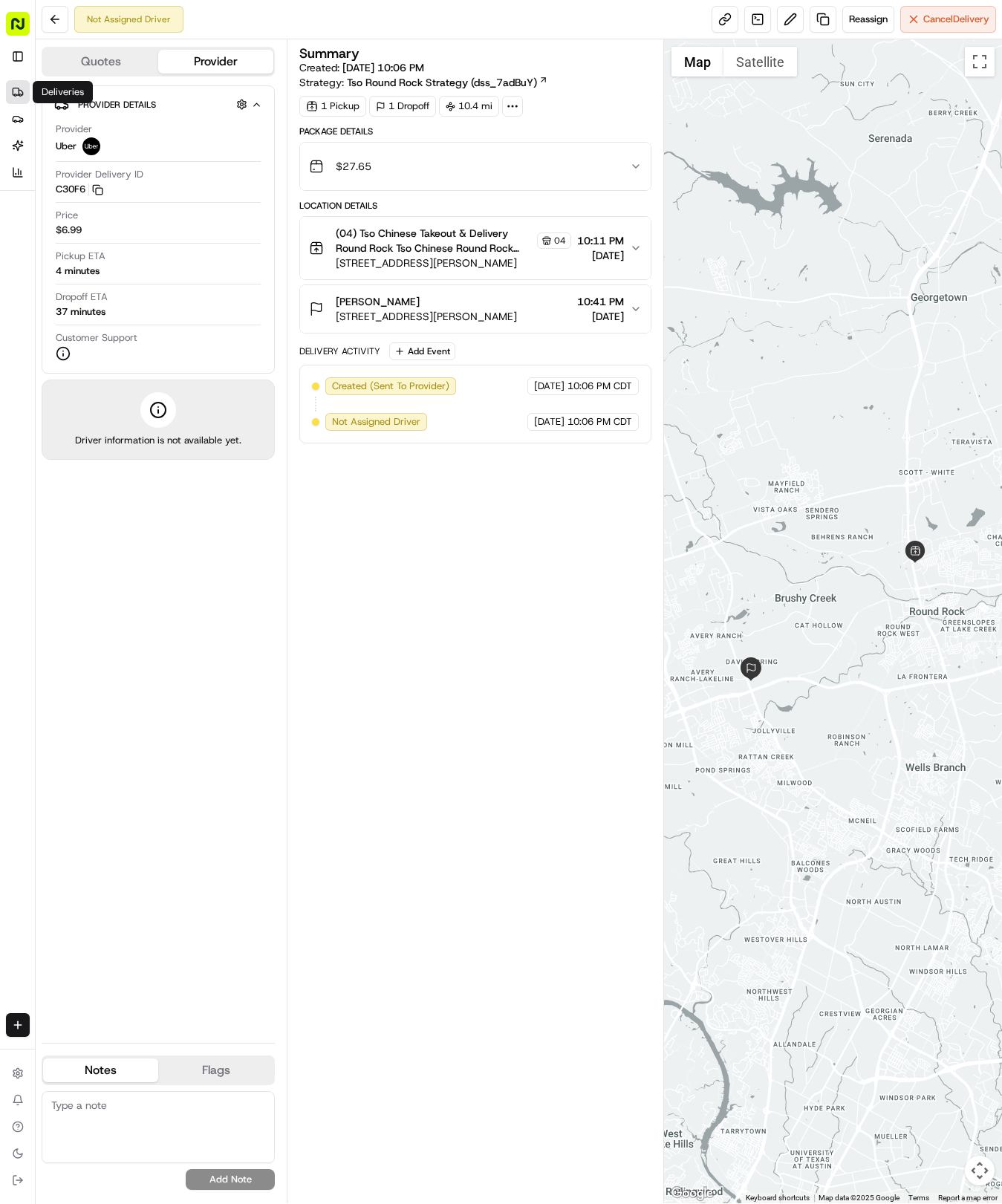
click at [16, 82] on link "Deliveries" at bounding box center [18, 92] width 24 height 24
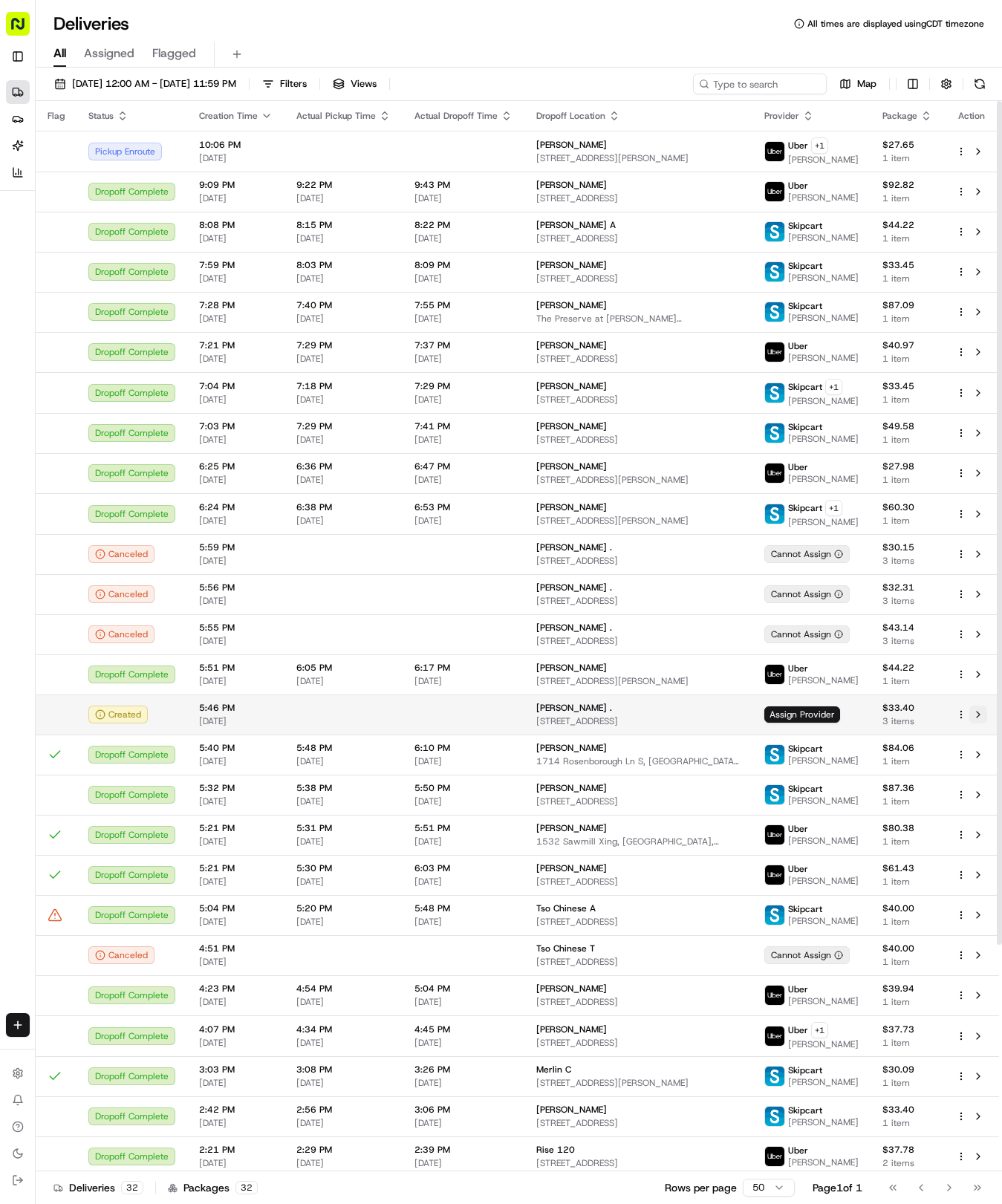
click at [976, 723] on button at bounding box center [978, 715] width 18 height 18
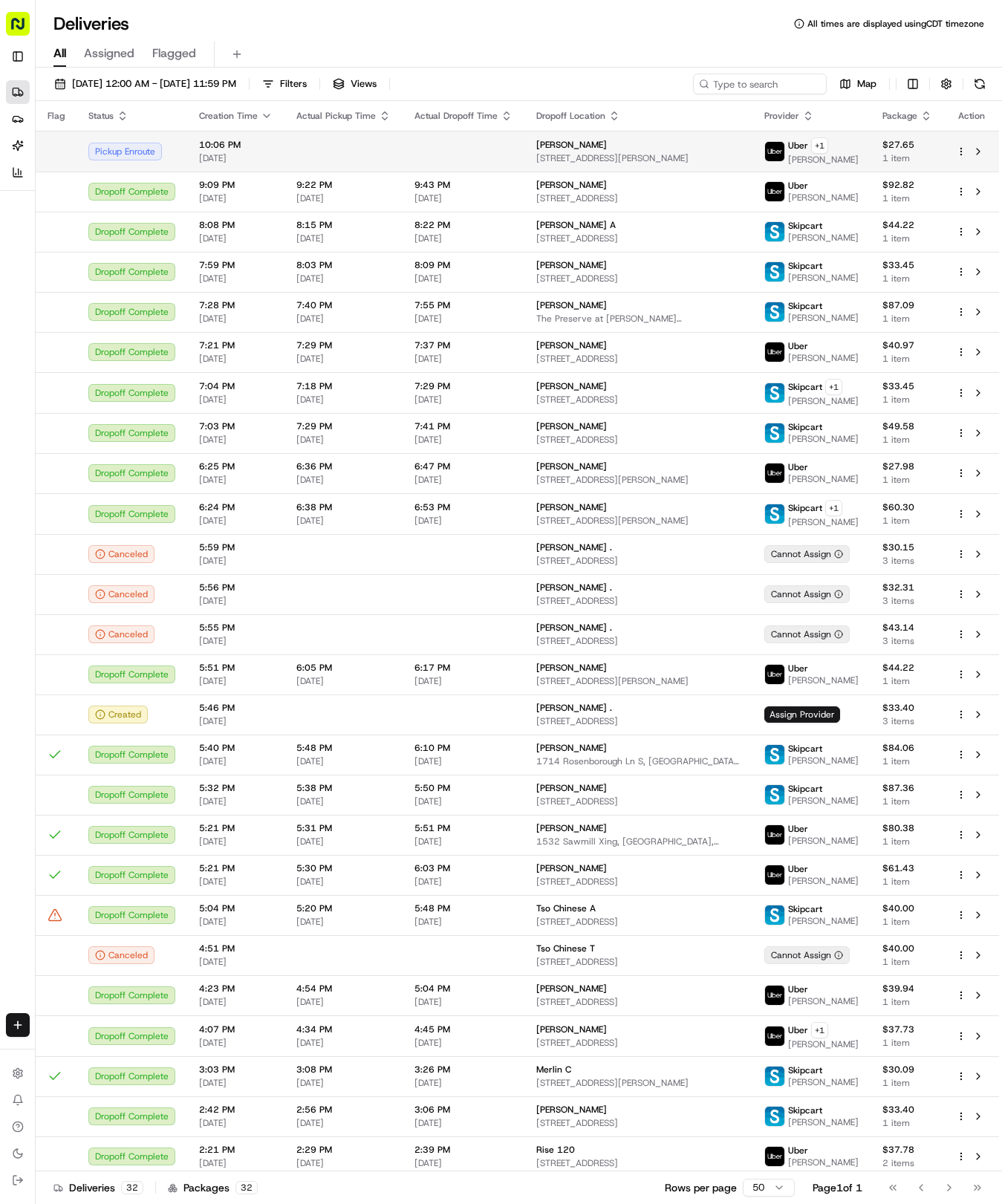
click at [402, 144] on td at bounding box center [463, 150] width 122 height 41
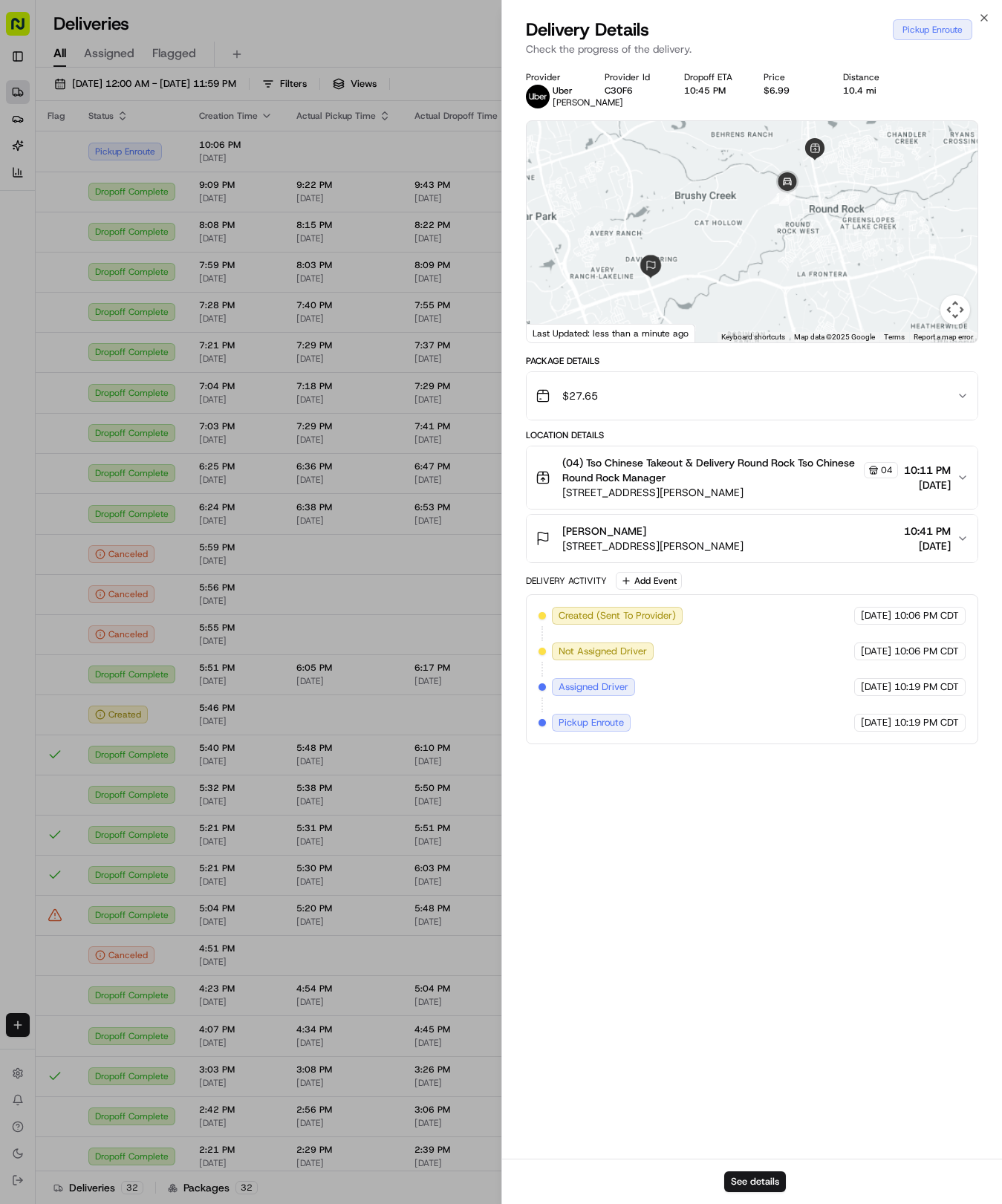
drag, startPoint x: 747, startPoint y: 258, endPoint x: 708, endPoint y: 210, distance: 61.8
click at [708, 210] on div at bounding box center [751, 232] width 451 height 222
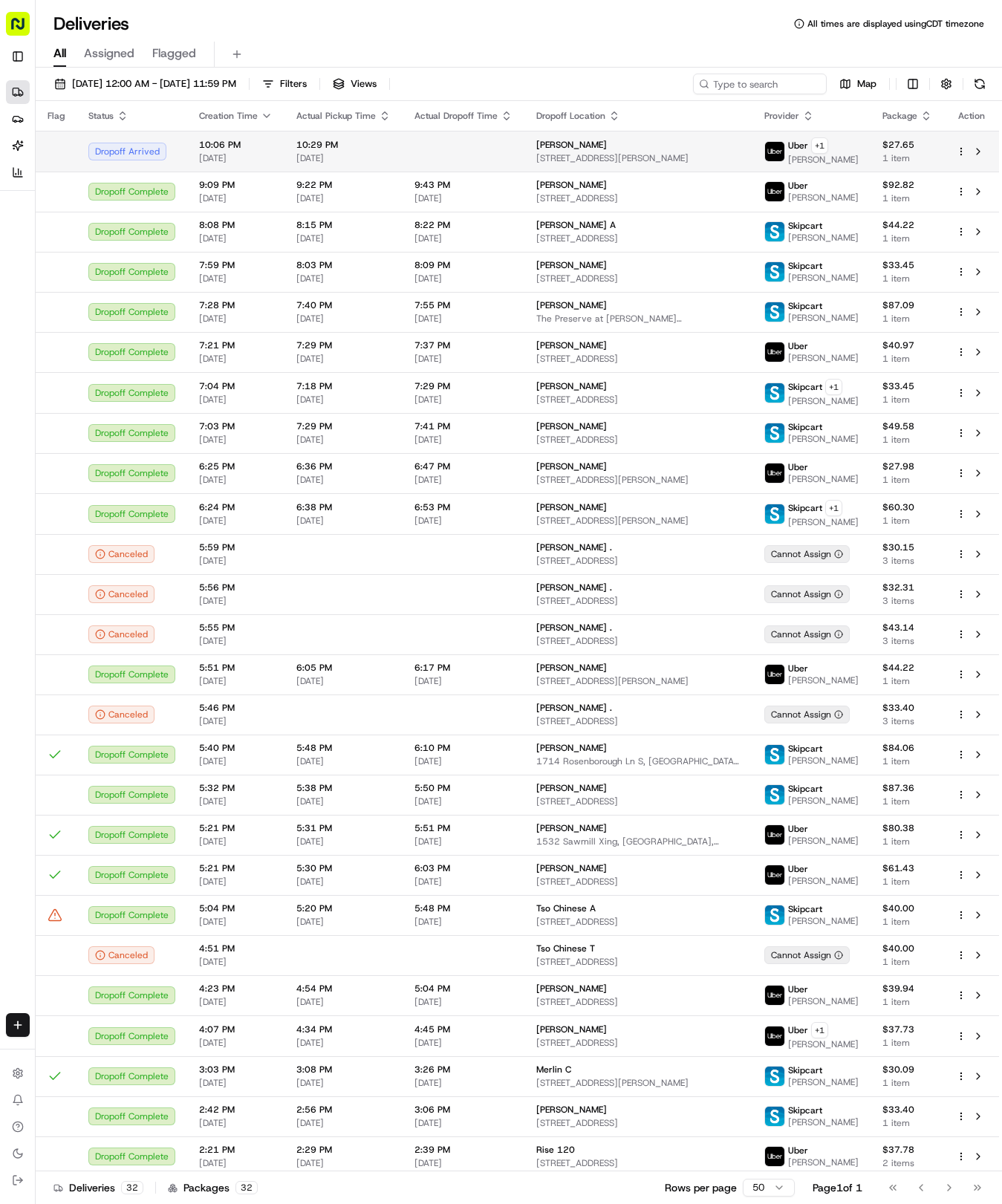
click at [376, 156] on span "[DATE]" at bounding box center [343, 158] width 94 height 12
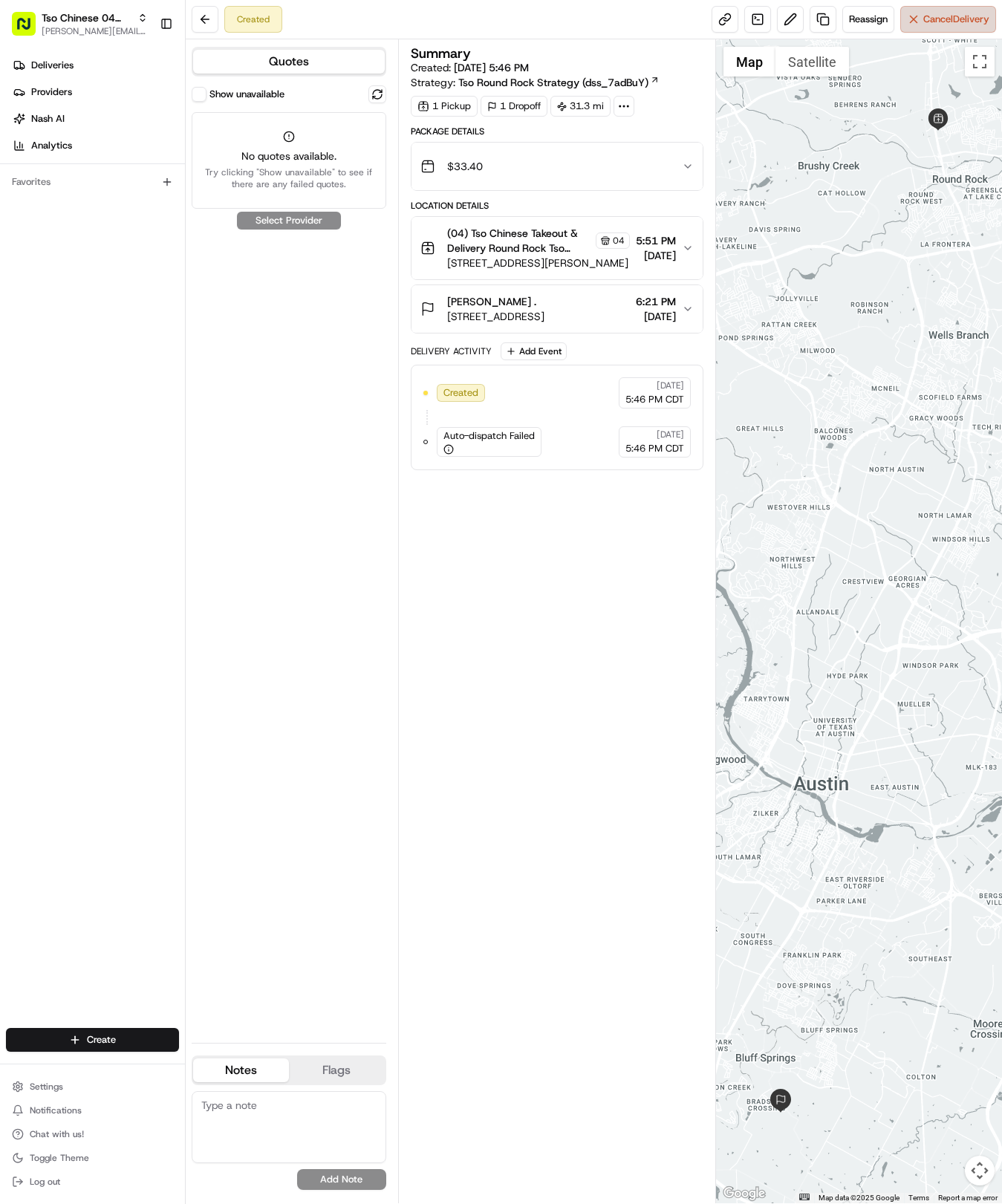
click at [931, 26] on button "Cancel Delivery" at bounding box center [947, 19] width 96 height 26
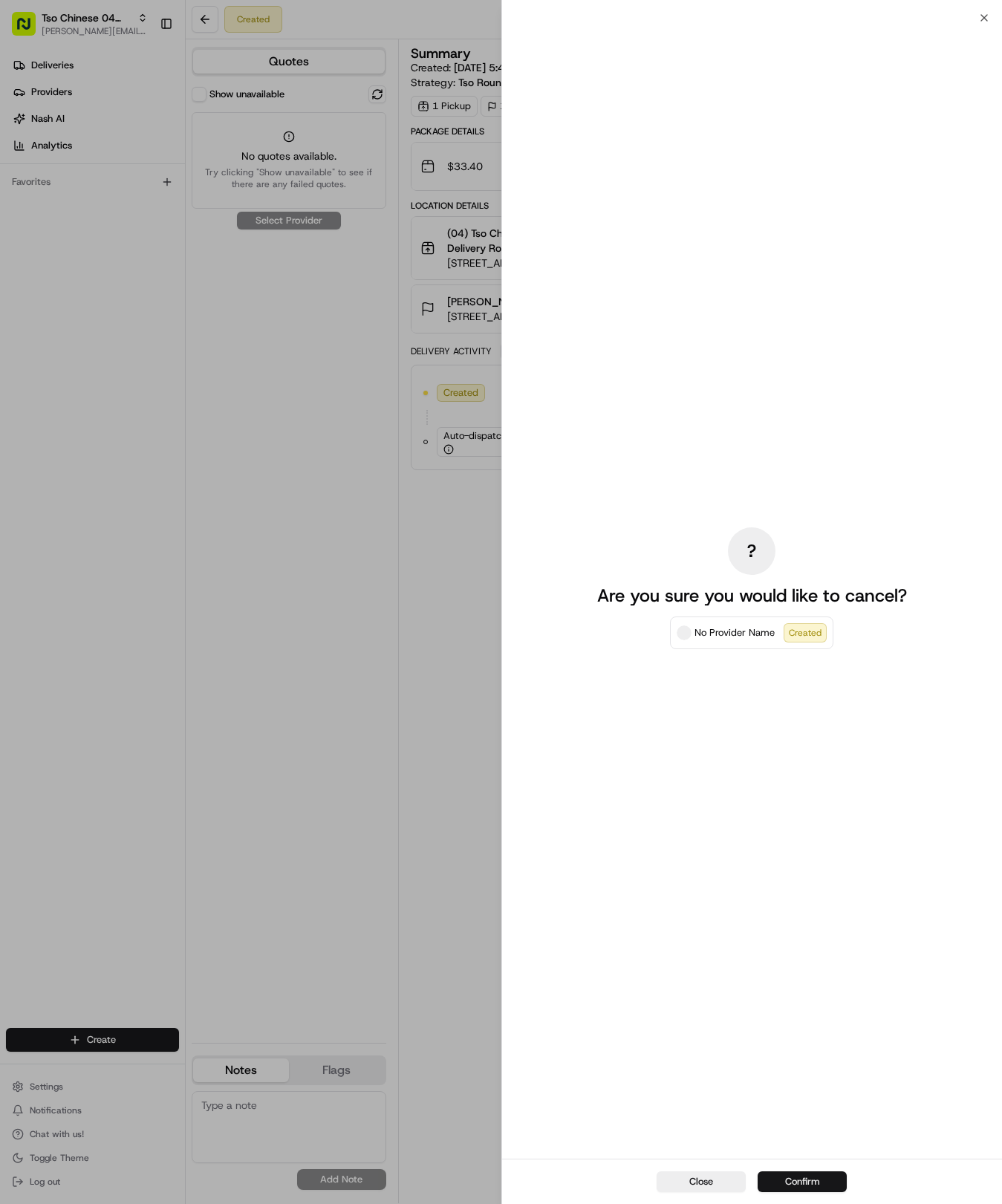
click at [793, 1178] on button "Confirm" at bounding box center [802, 1181] width 89 height 21
